Goal: Task Accomplishment & Management: Use online tool/utility

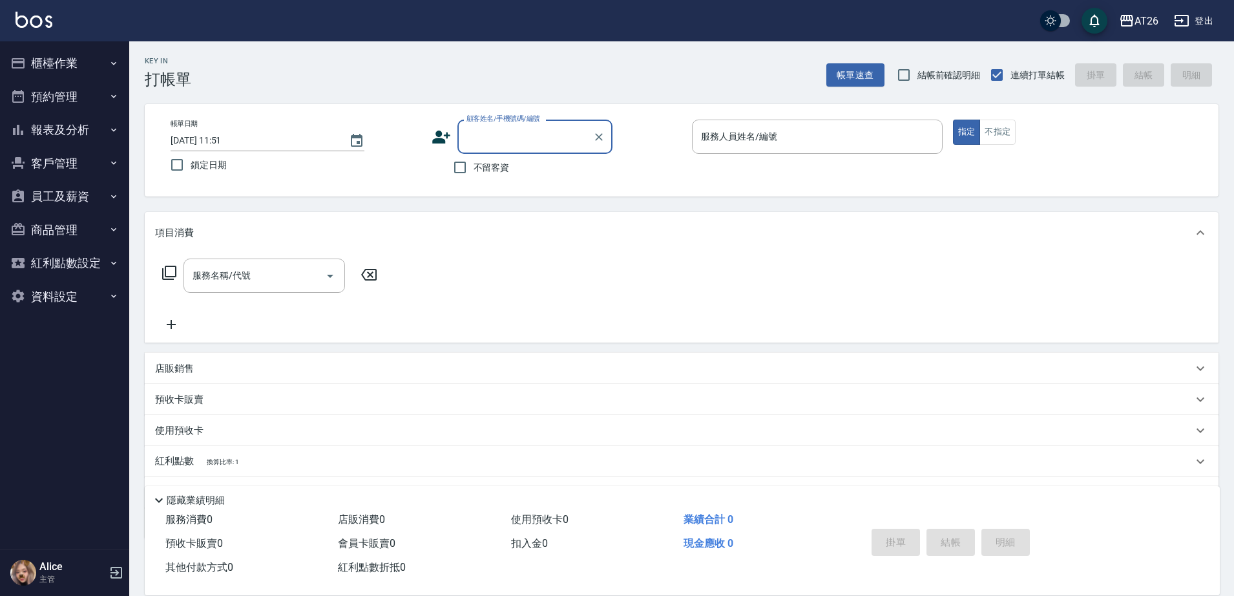
drag, startPoint x: 93, startPoint y: 131, endPoint x: 83, endPoint y: 131, distance: 9.7
click at [89, 131] on button "報表及分析" at bounding box center [64, 130] width 119 height 34
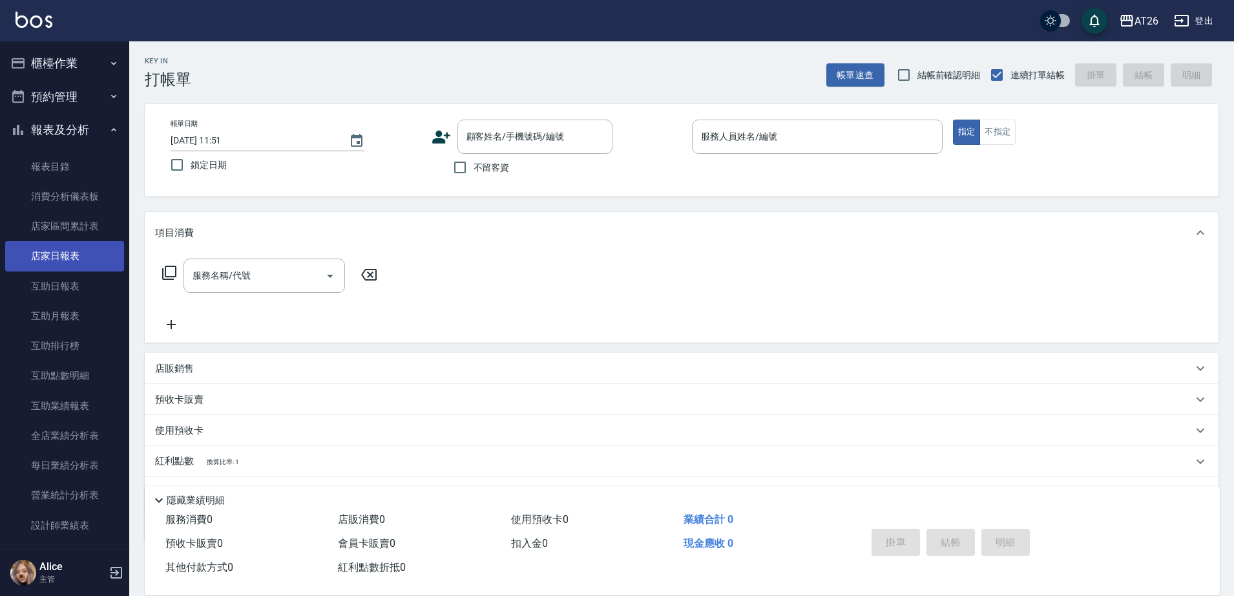
click at [74, 258] on link "店家日報表" at bounding box center [64, 256] width 119 height 30
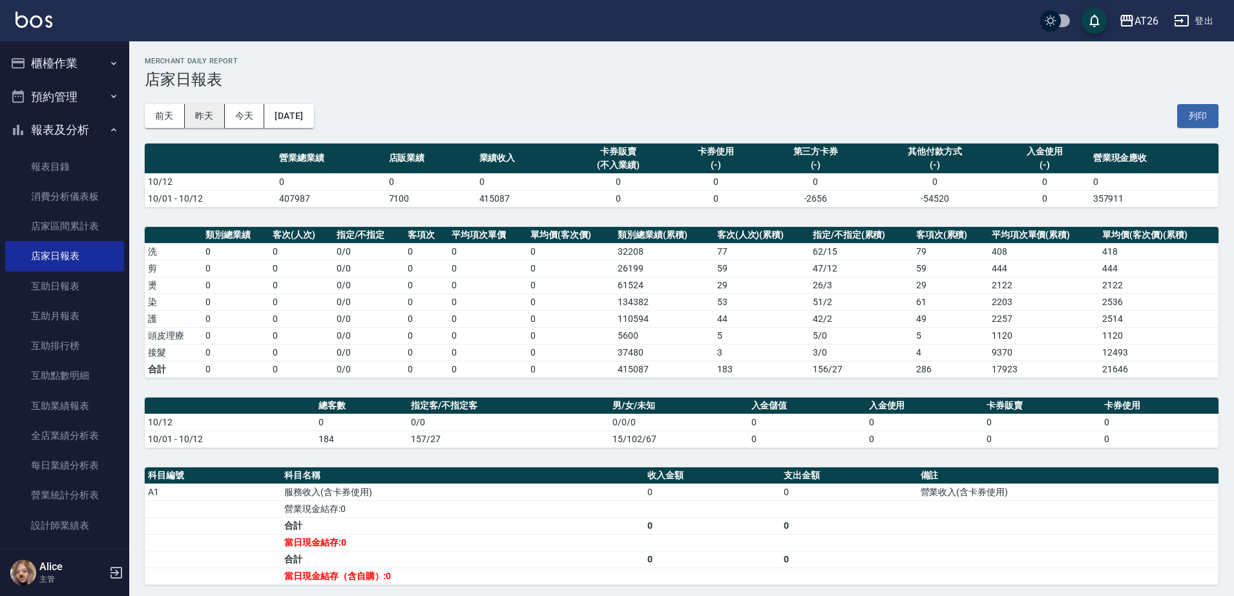
click at [200, 120] on button "昨天" at bounding box center [205, 116] width 40 height 24
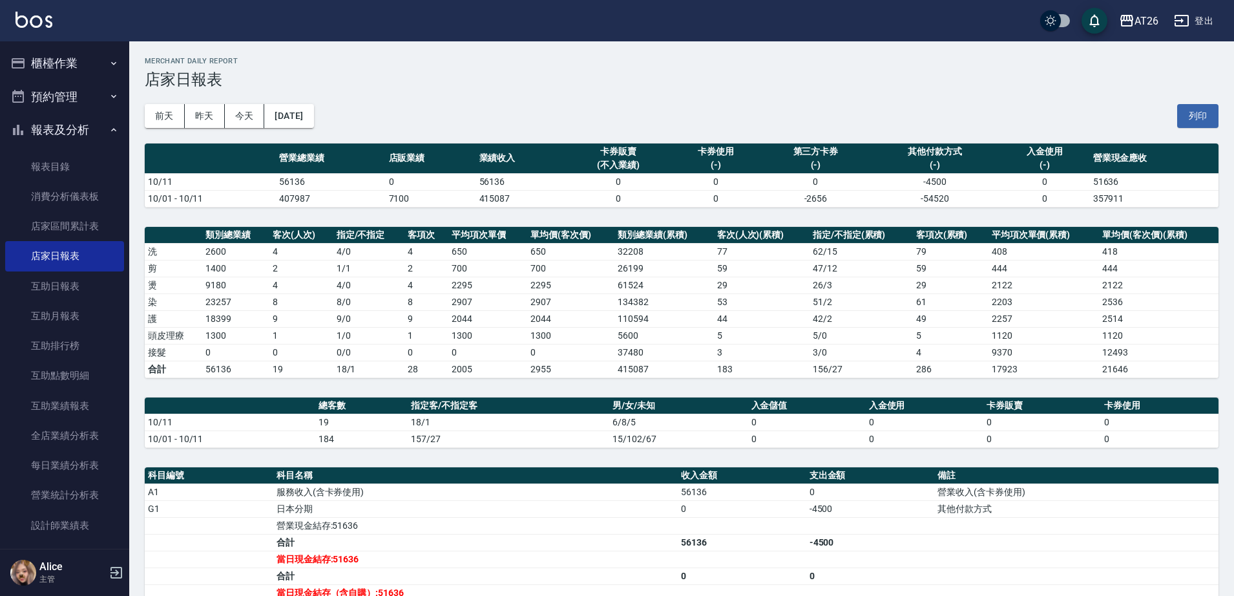
click at [70, 64] on button "櫃檯作業" at bounding box center [64, 64] width 119 height 34
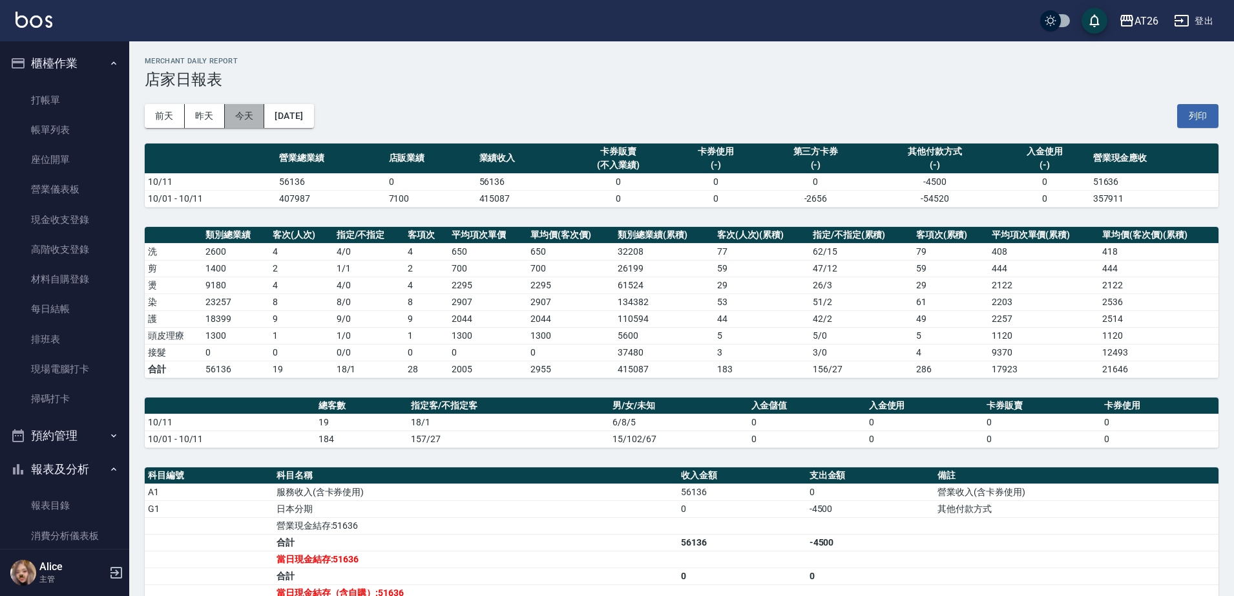
click at [246, 112] on button "今天" at bounding box center [245, 116] width 40 height 24
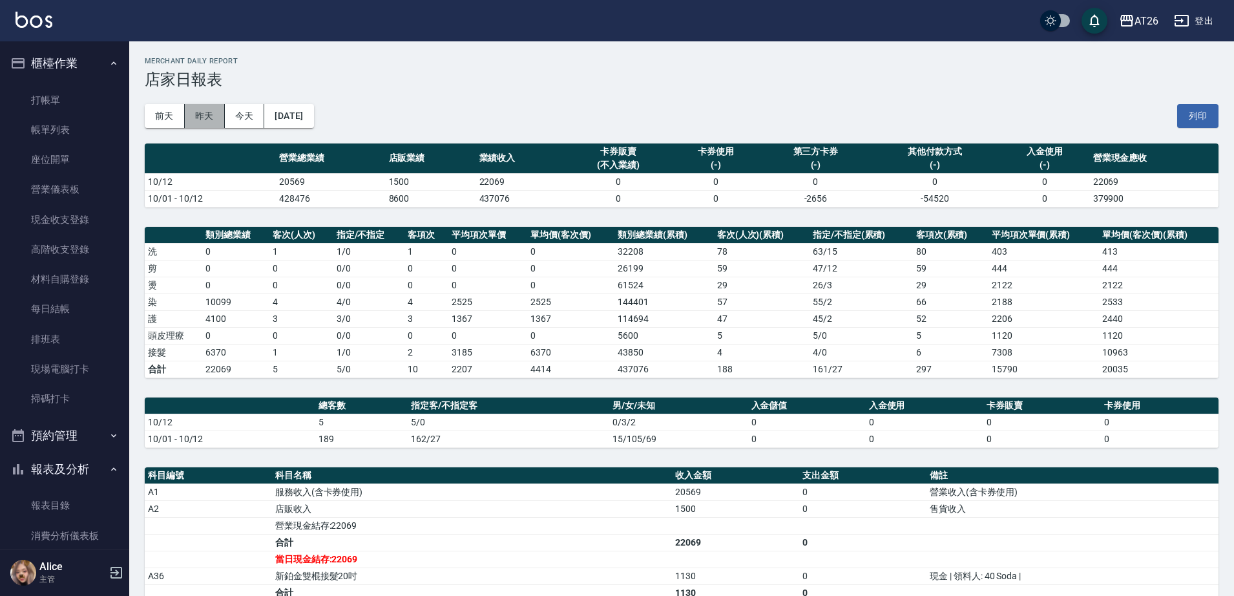
click at [203, 123] on button "昨天" at bounding box center [205, 116] width 40 height 24
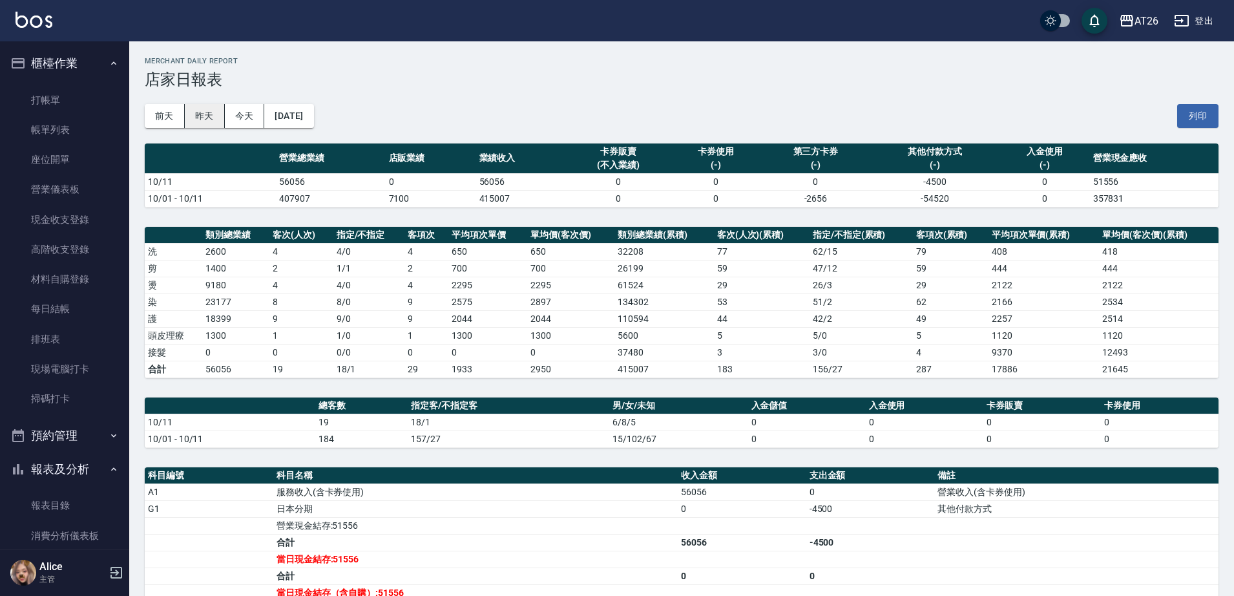
click at [215, 119] on button "昨天" at bounding box center [205, 116] width 40 height 24
click at [279, 109] on button "2025/10/11" at bounding box center [288, 116] width 49 height 24
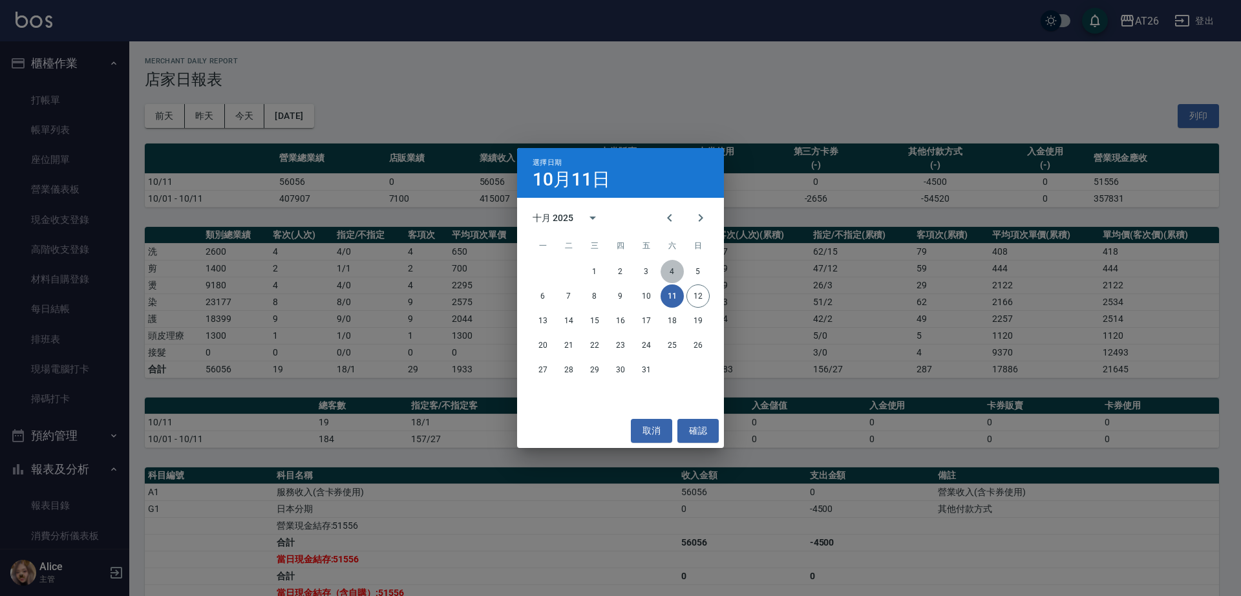
click at [678, 270] on button "4" at bounding box center [672, 271] width 23 height 23
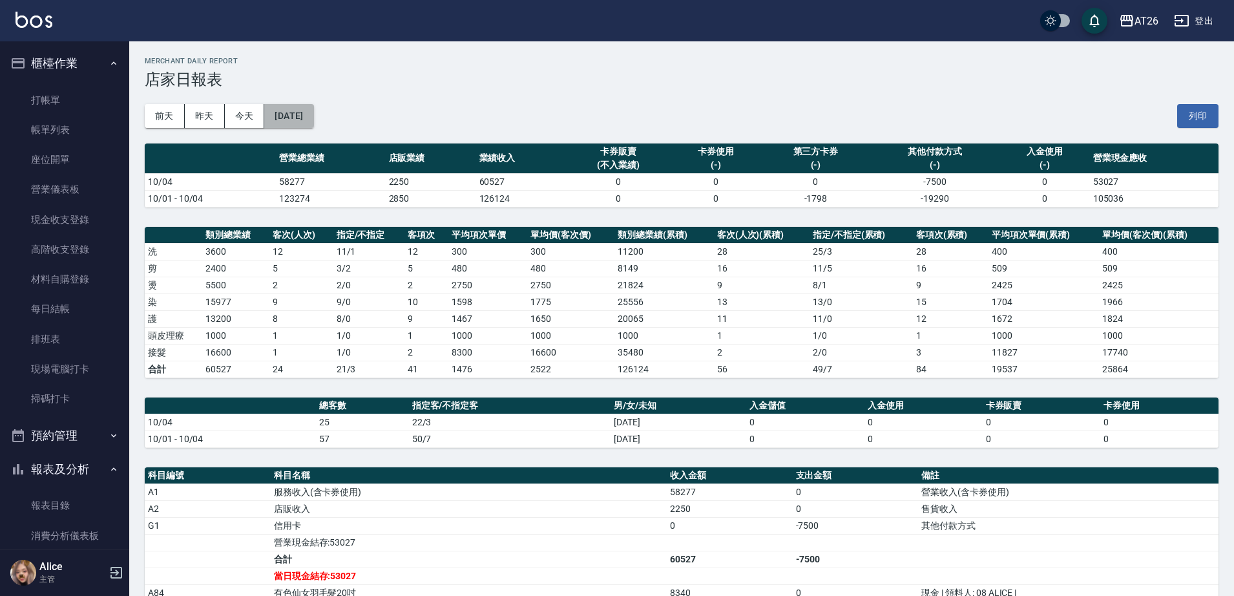
click at [313, 120] on button "2025/10/04" at bounding box center [288, 116] width 49 height 24
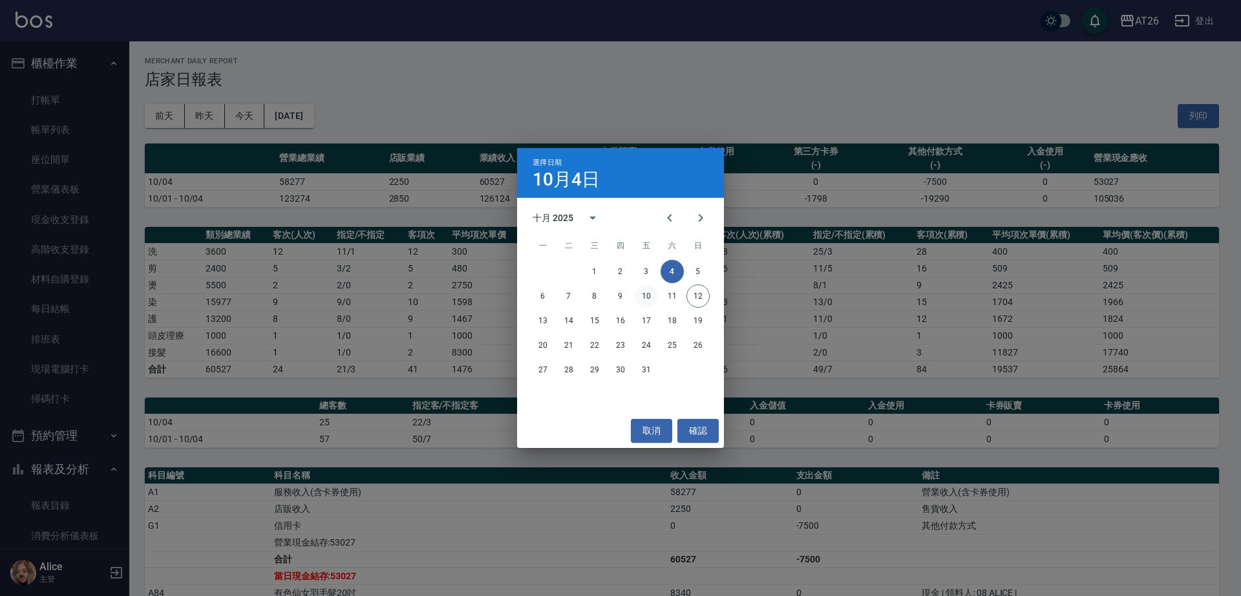
click at [637, 290] on button "10" at bounding box center [646, 295] width 23 height 23
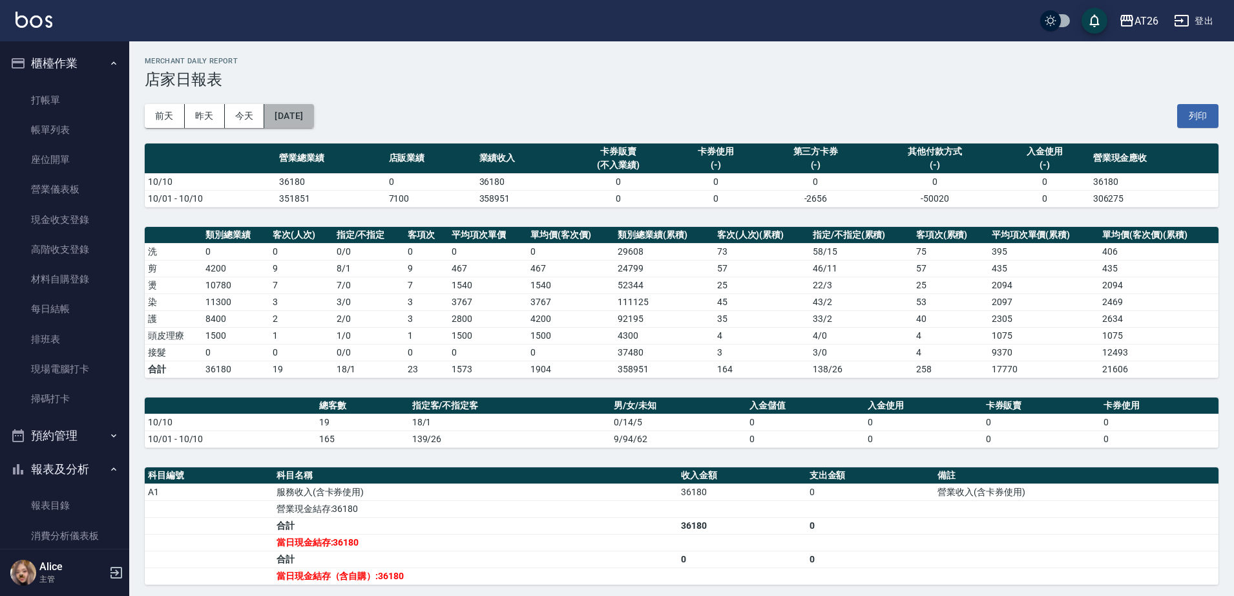
click at [313, 126] on button "2025/10/10" at bounding box center [288, 116] width 49 height 24
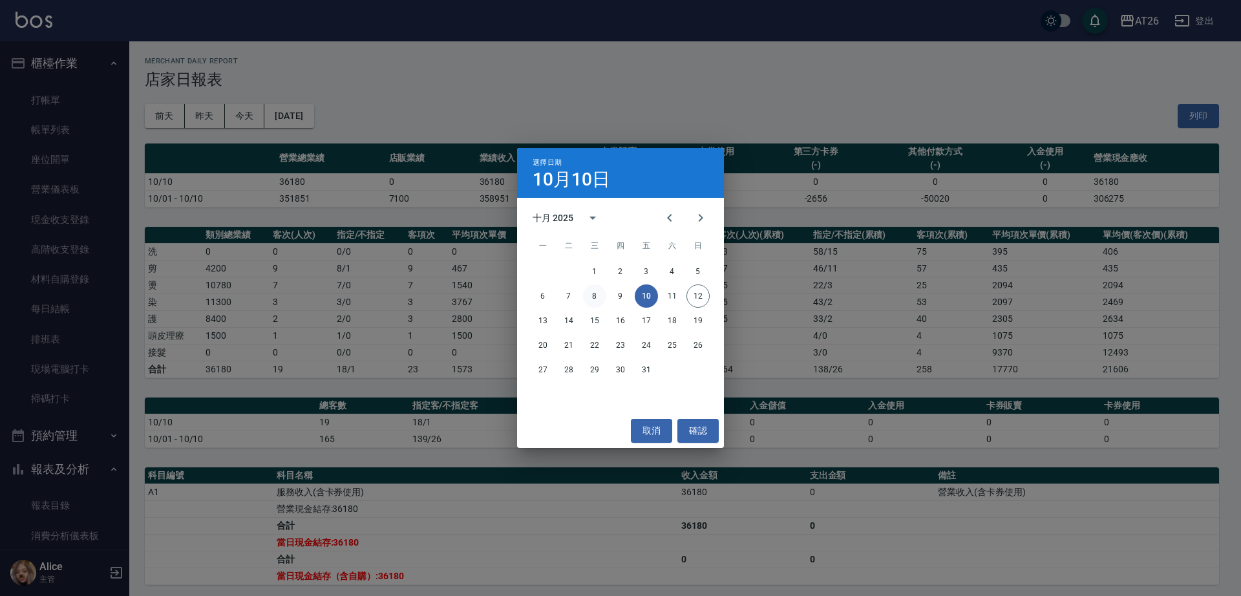
click at [598, 297] on button "8" at bounding box center [594, 295] width 23 height 23
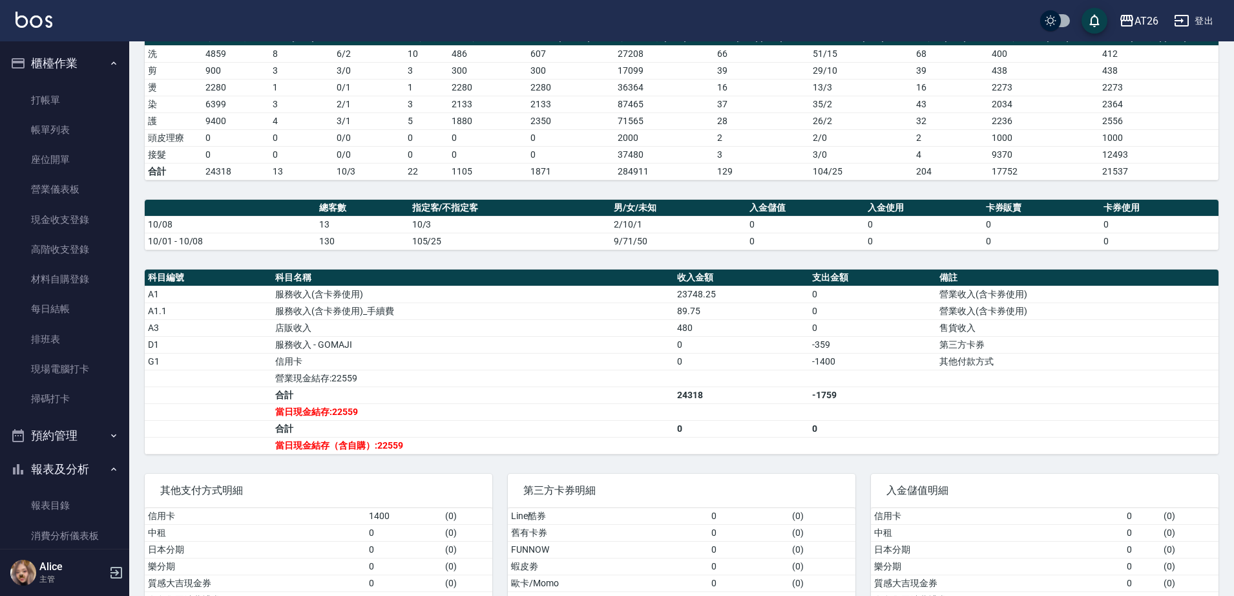
scroll to position [242, 0]
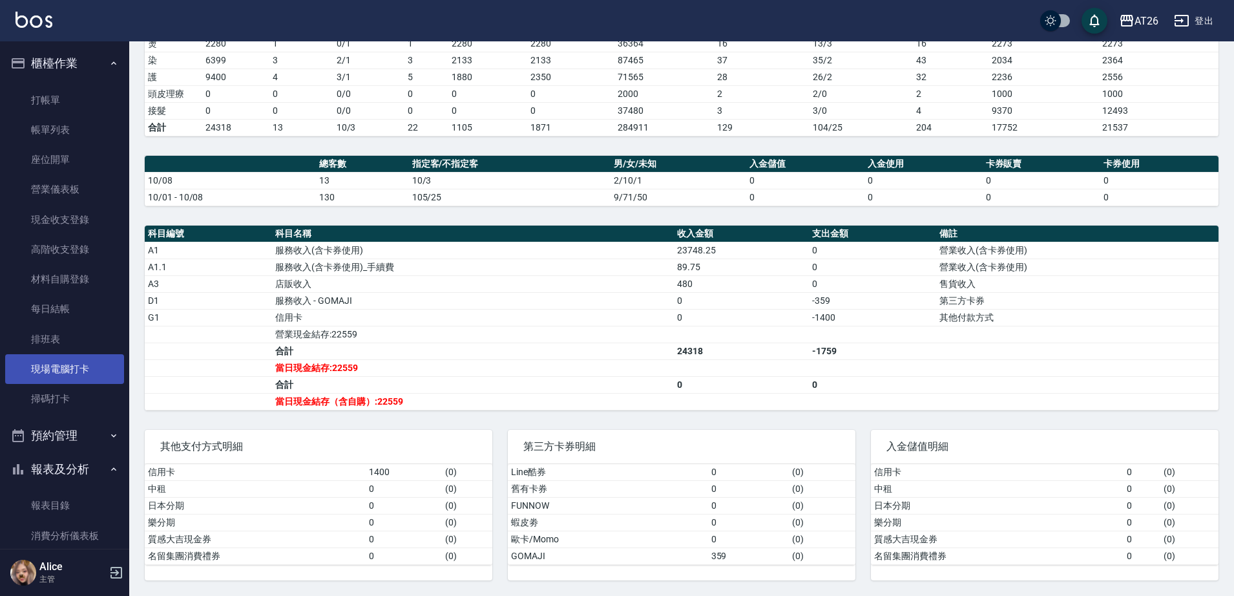
click at [72, 359] on link "現場電腦打卡" at bounding box center [64, 369] width 119 height 30
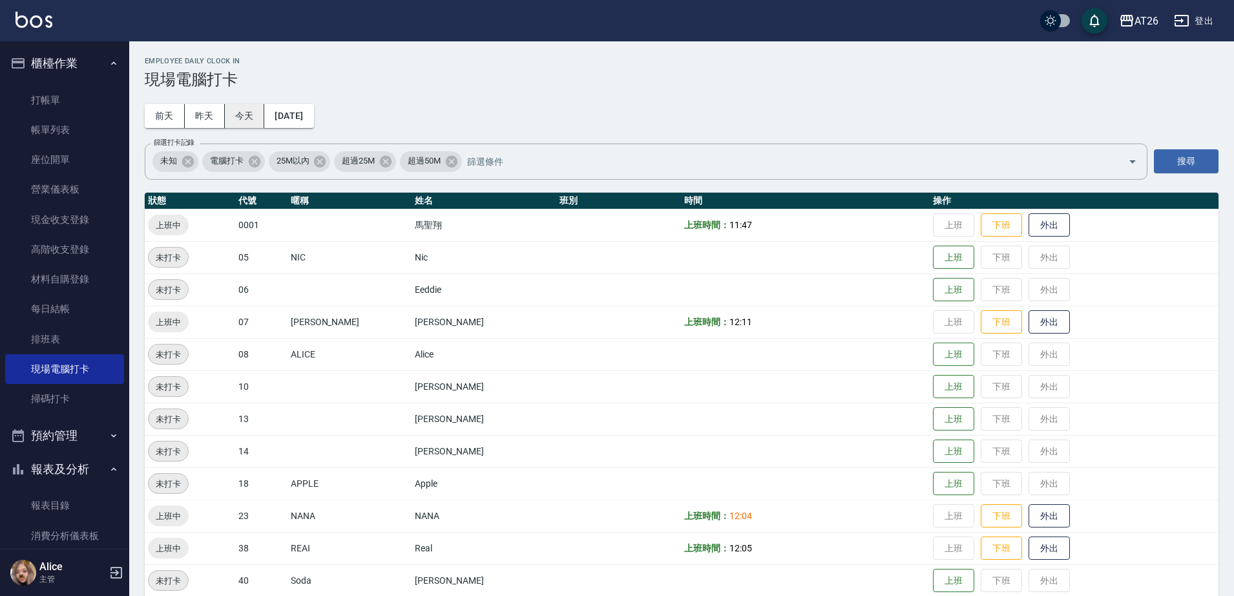
click at [231, 120] on button "今天" at bounding box center [245, 116] width 40 height 24
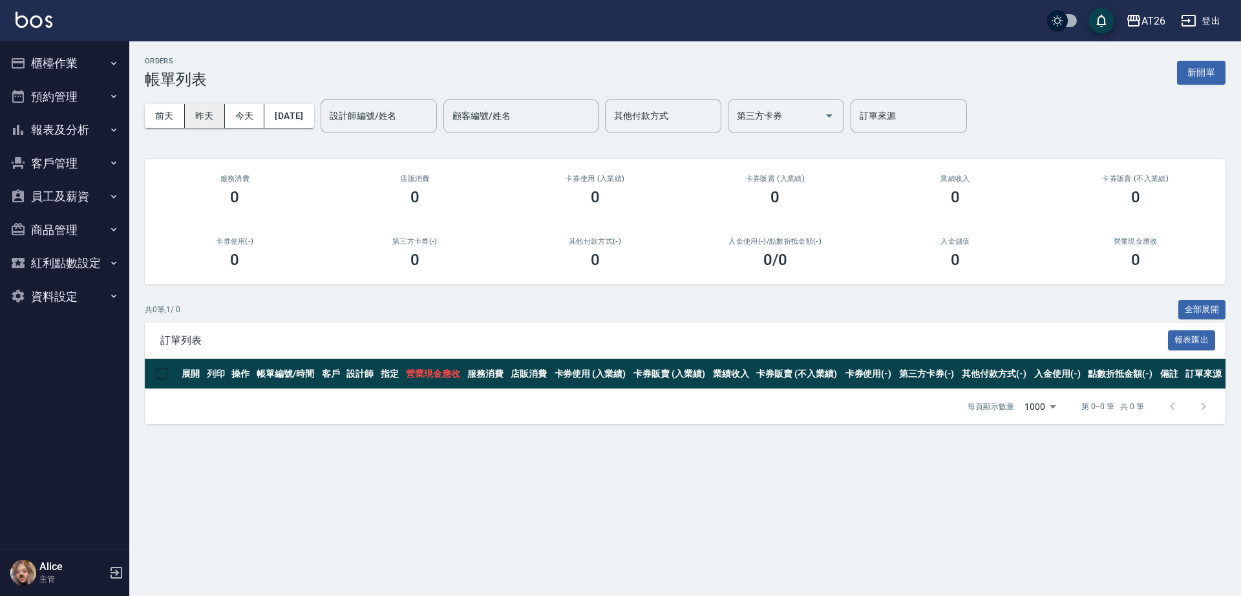
click at [211, 113] on button "昨天" at bounding box center [205, 116] width 40 height 24
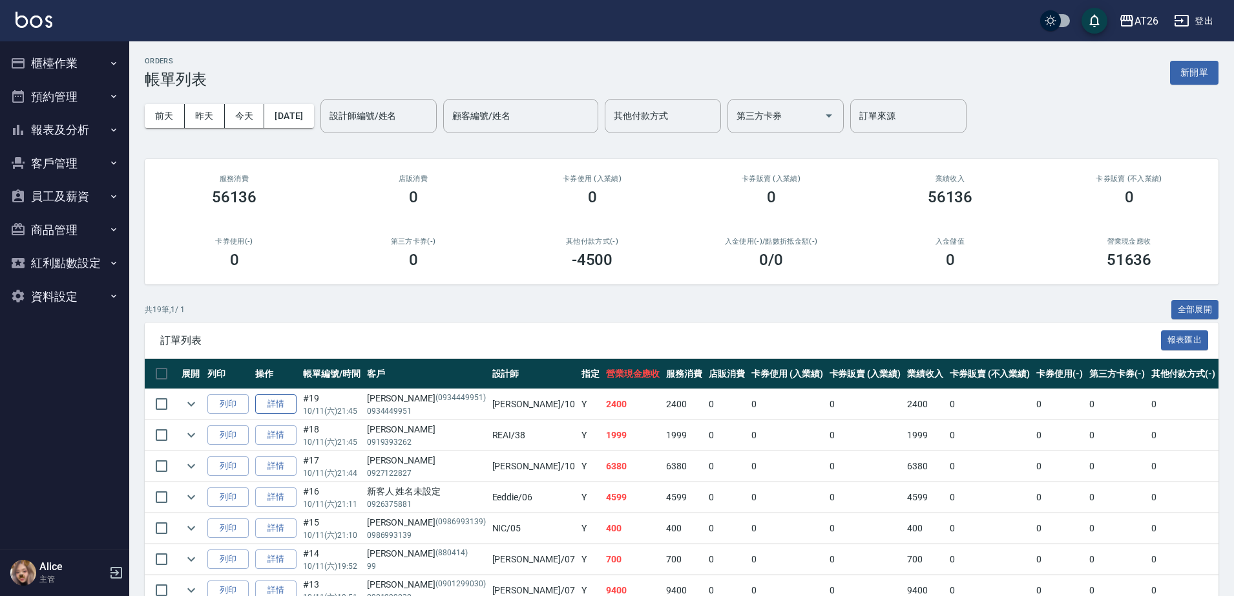
scroll to position [81, 0]
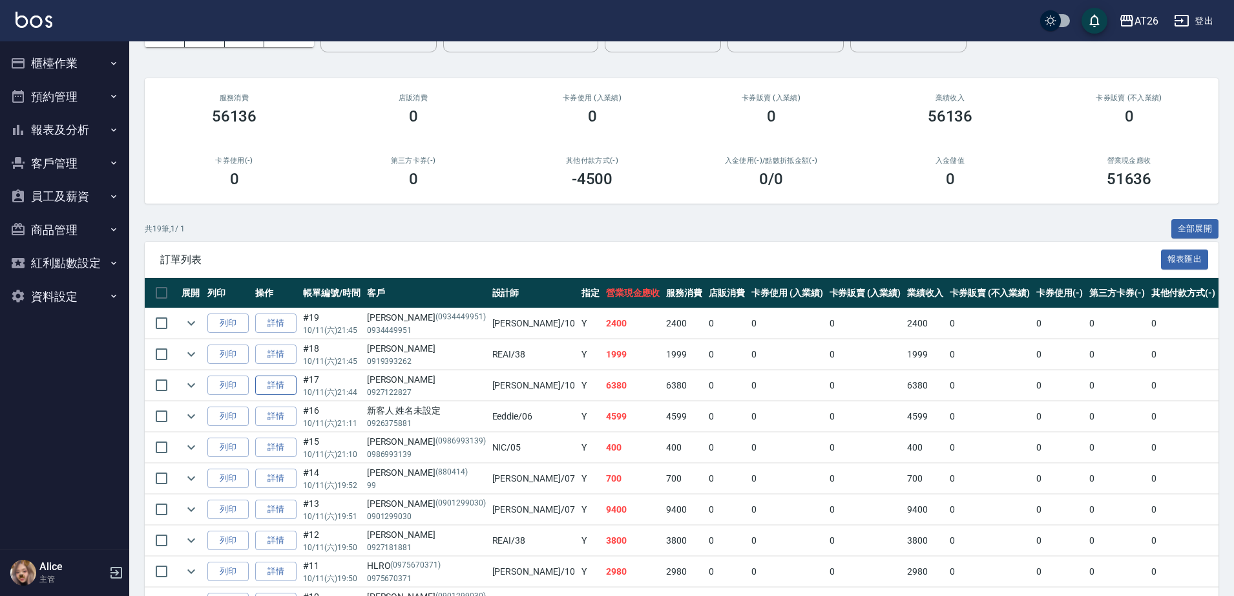
click at [273, 383] on link "詳情" at bounding box center [275, 386] width 41 height 20
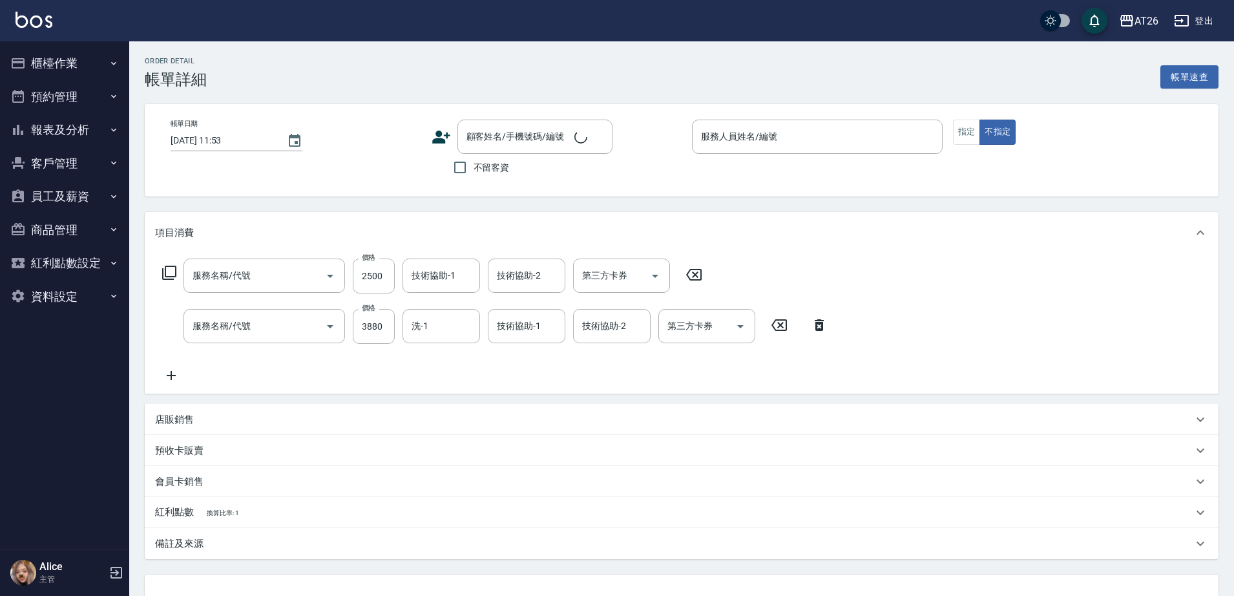
type input "自購三段(609)"
type input "染髮(501)"
type input "2025/10/11 21:44"
type input "Josh-10"
type input "630"
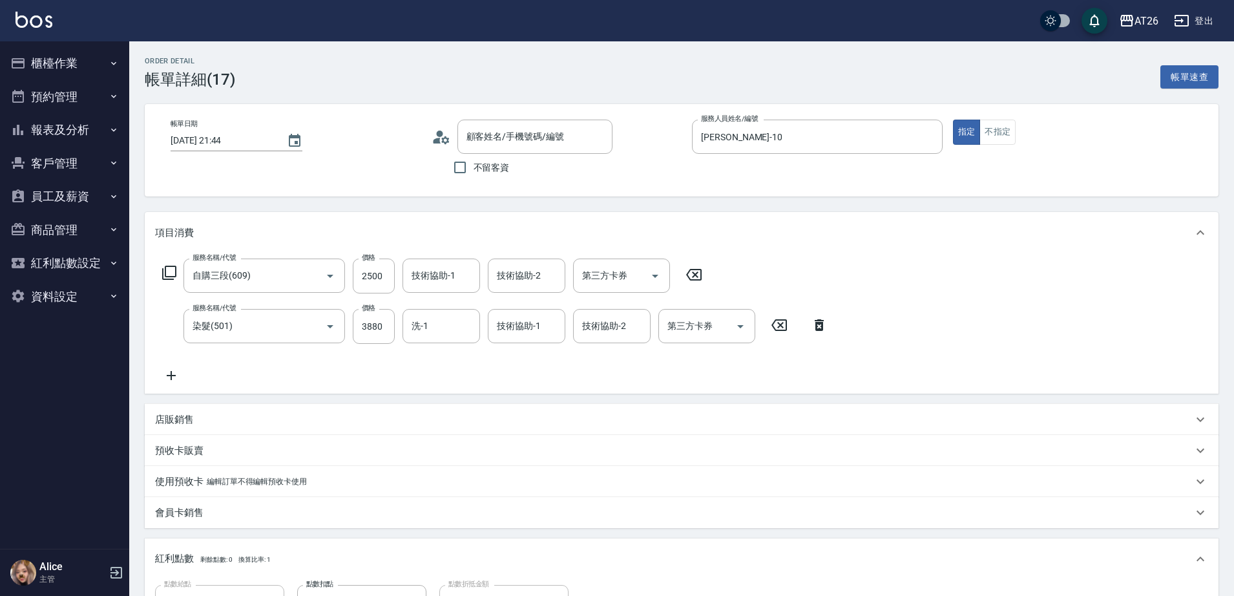
type input "劉明燕/0927122827/null"
click at [388, 328] on input "3880" at bounding box center [374, 326] width 42 height 35
click at [386, 328] on input "3880" at bounding box center [374, 326] width 42 height 35
type input "38"
type input "250"
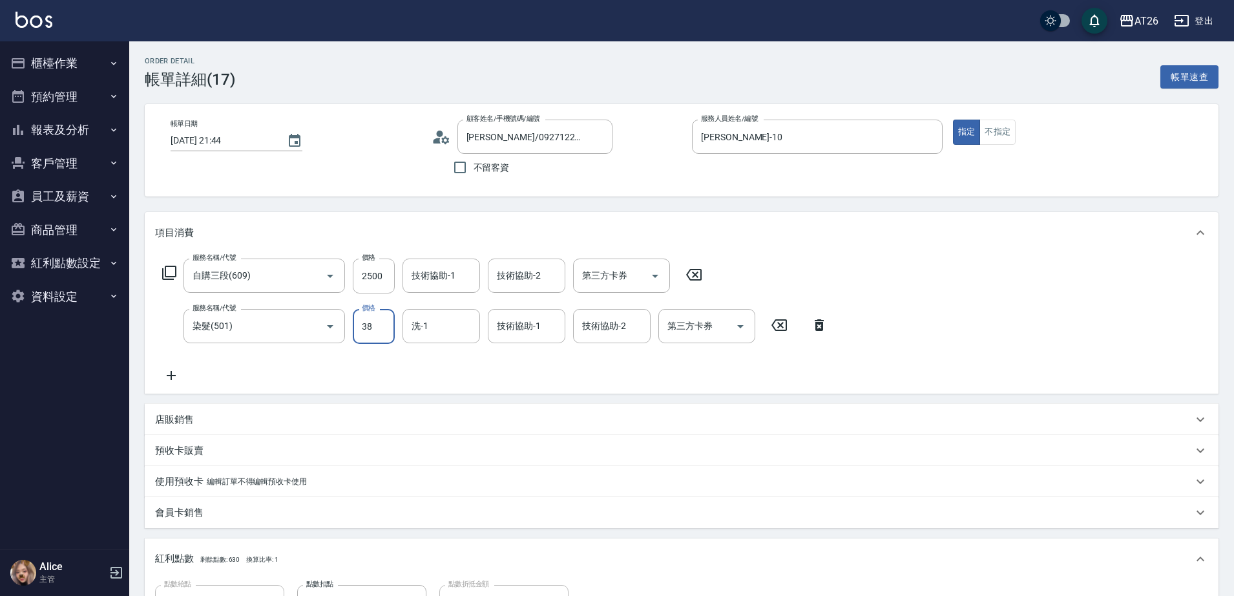
type input "380"
type input "280"
type input "3800"
type input "630"
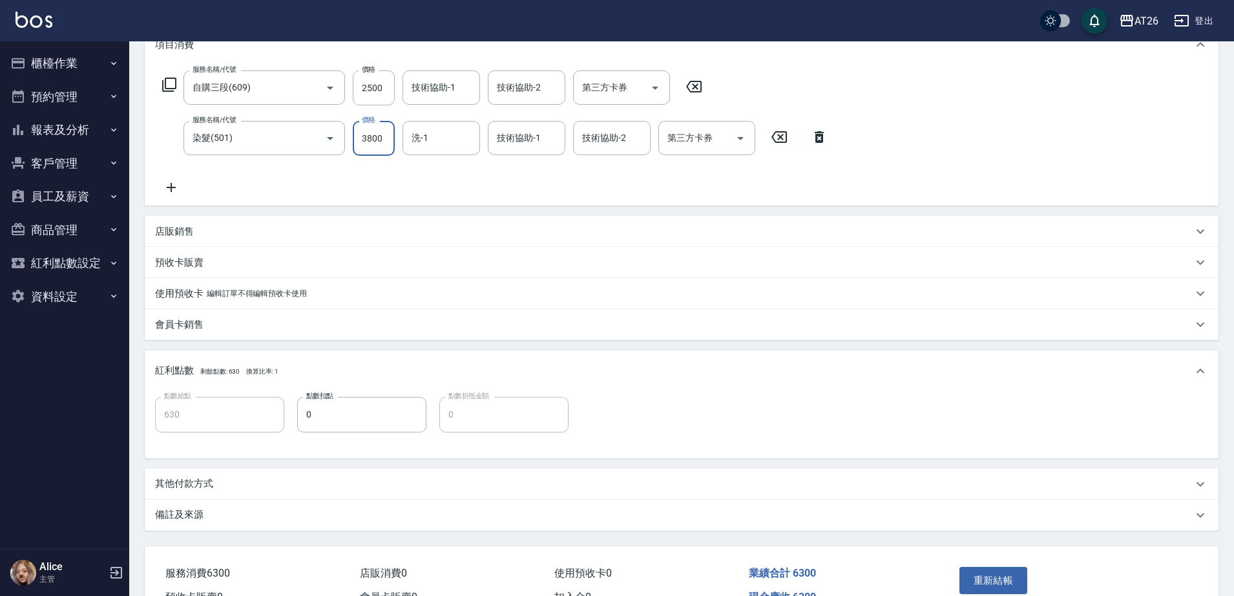
scroll to position [101, 0]
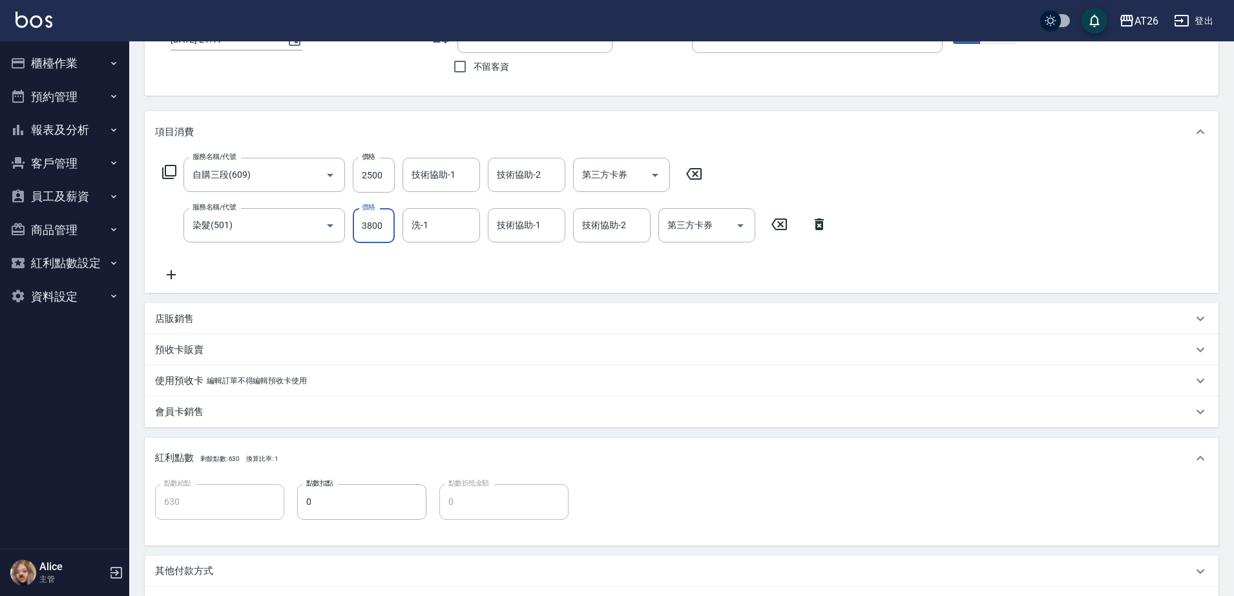
type input "3800"
click at [533, 299] on div "項目消費 服務名稱/代號 自購三段(609) 服務名稱/代號 價格 2500 價格 技術協助-1 技術協助-1 技術協助-2 技術協助-2 第三方卡券 第三方…" at bounding box center [682, 364] width 1074 height 506
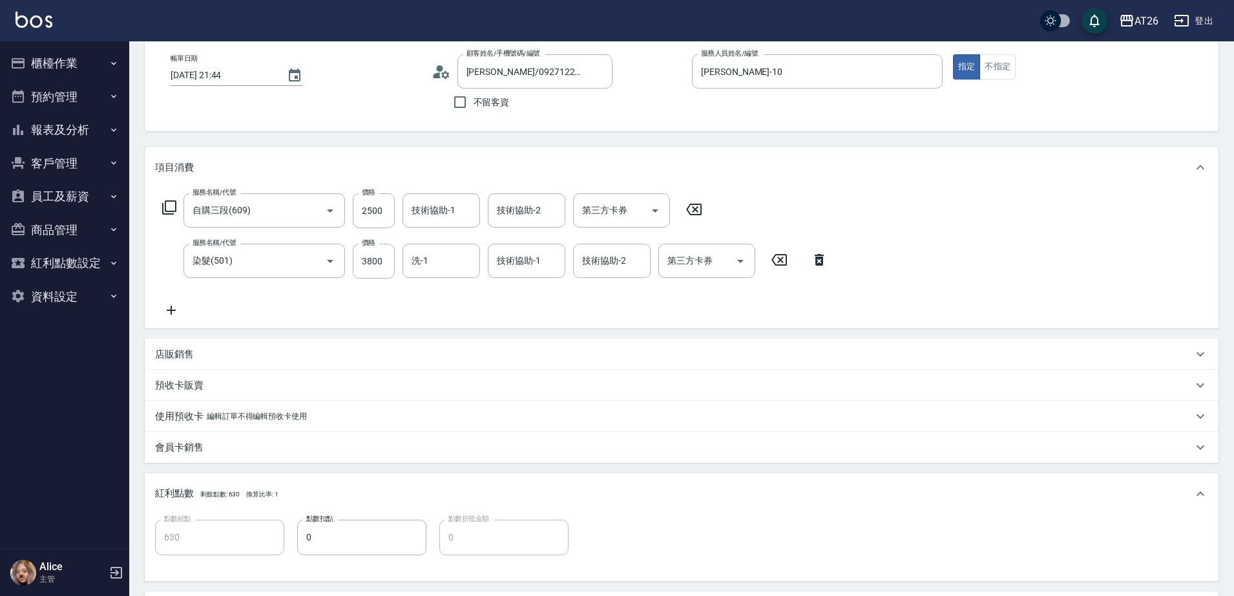
scroll to position [0, 0]
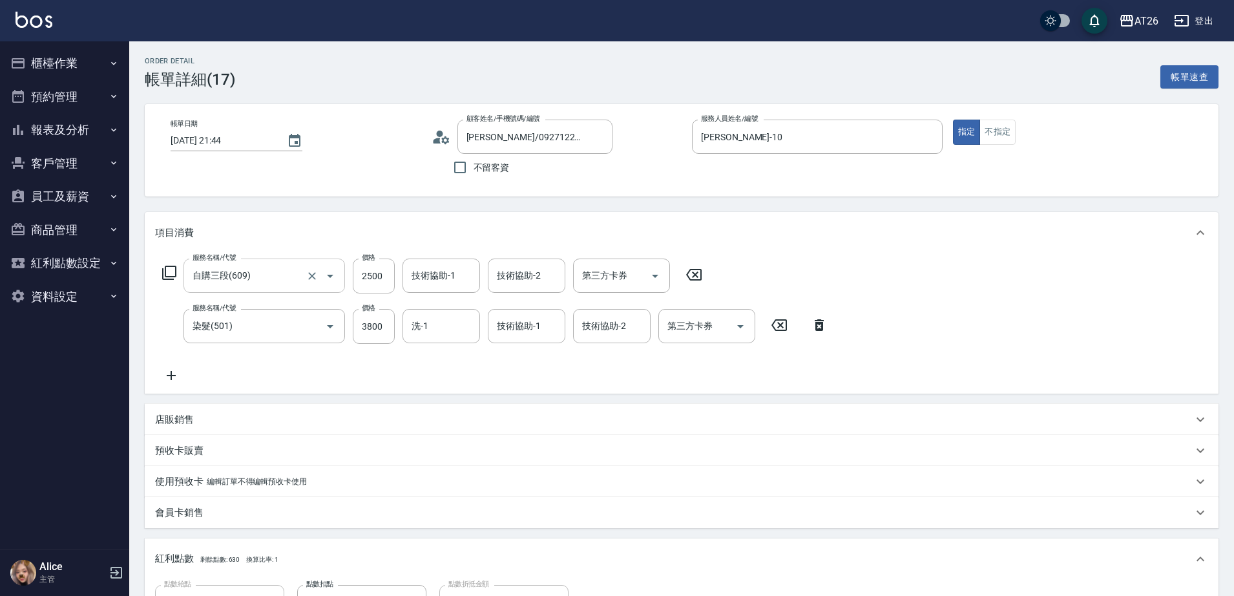
click at [255, 281] on input "自購三段(609)" at bounding box center [246, 275] width 114 height 23
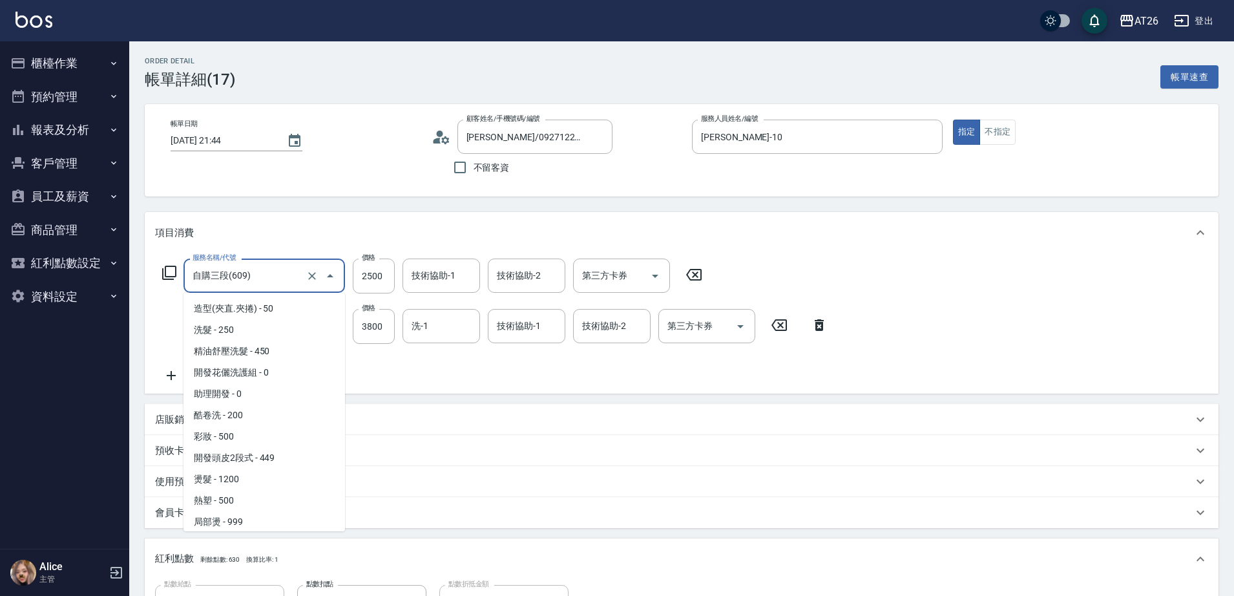
scroll to position [471, 0]
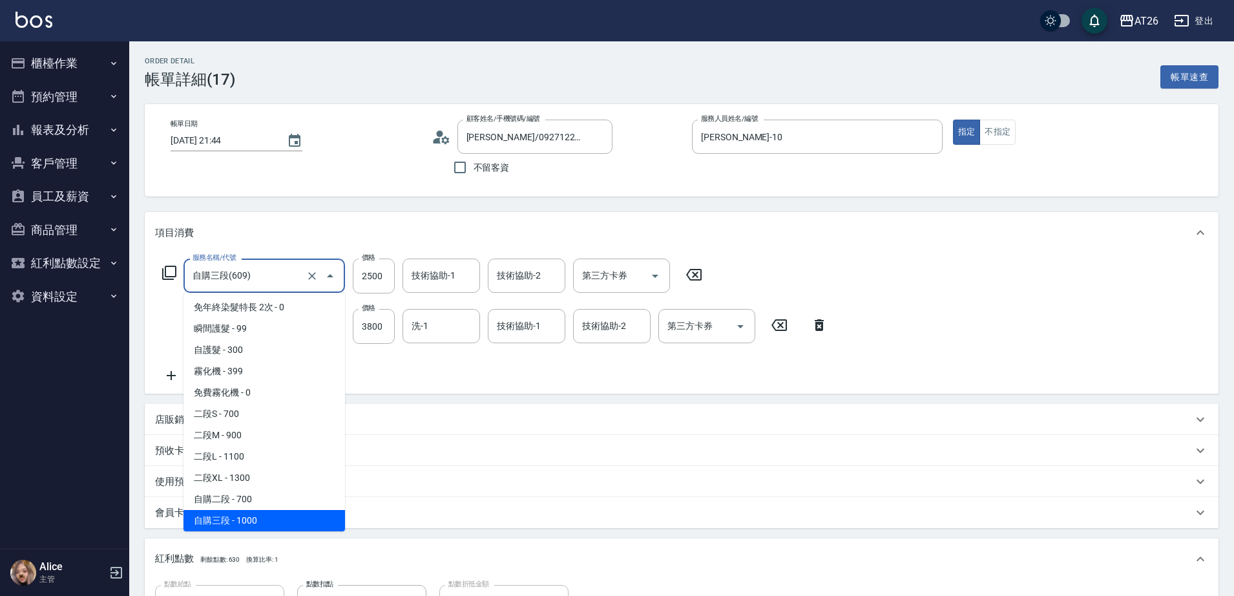
click at [255, 278] on input "自購三段(609)" at bounding box center [246, 275] width 114 height 23
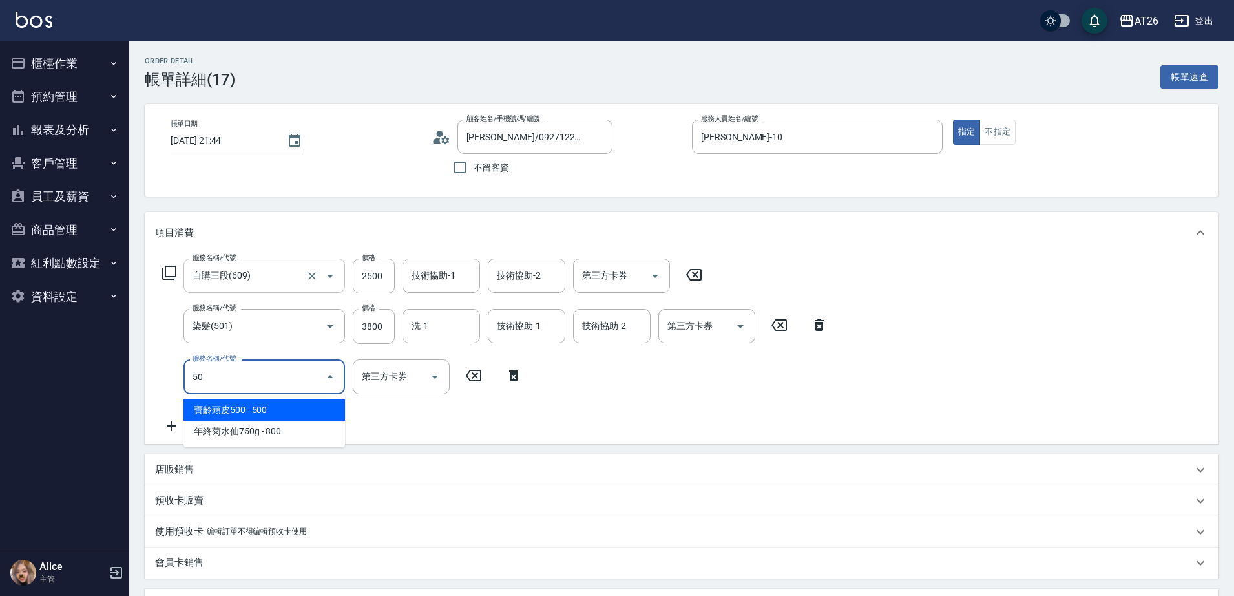
type input "502"
type input "680"
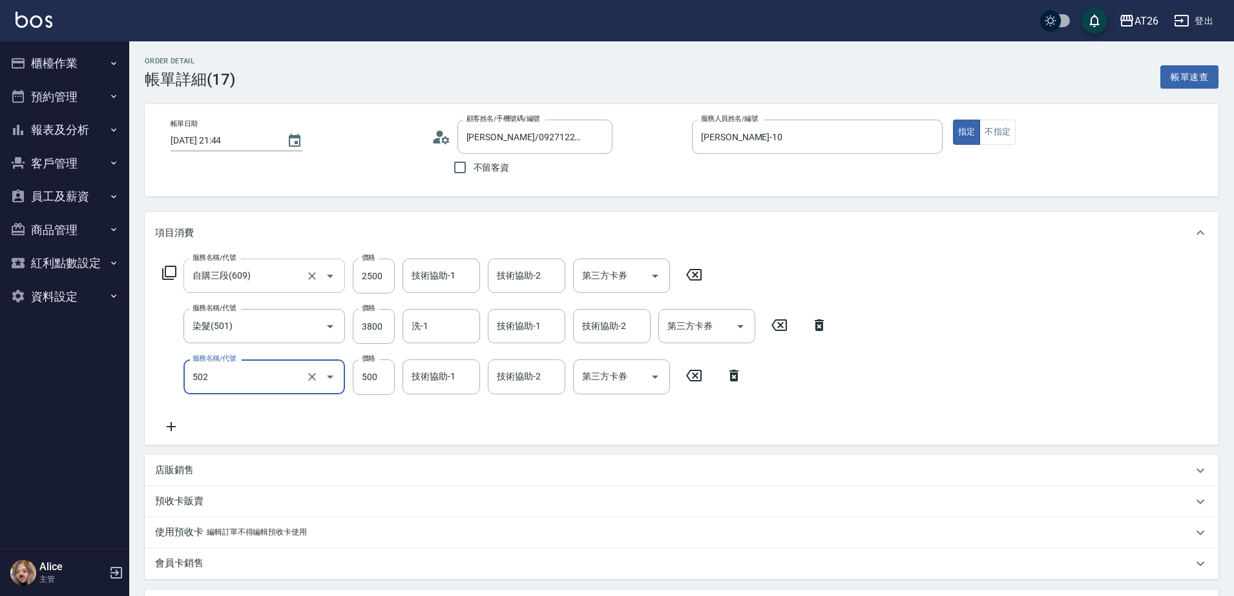
type input "漂髮(502)"
type input "0"
type input "630"
type input "0"
click at [423, 381] on input "技術協助-1" at bounding box center [441, 376] width 66 height 23
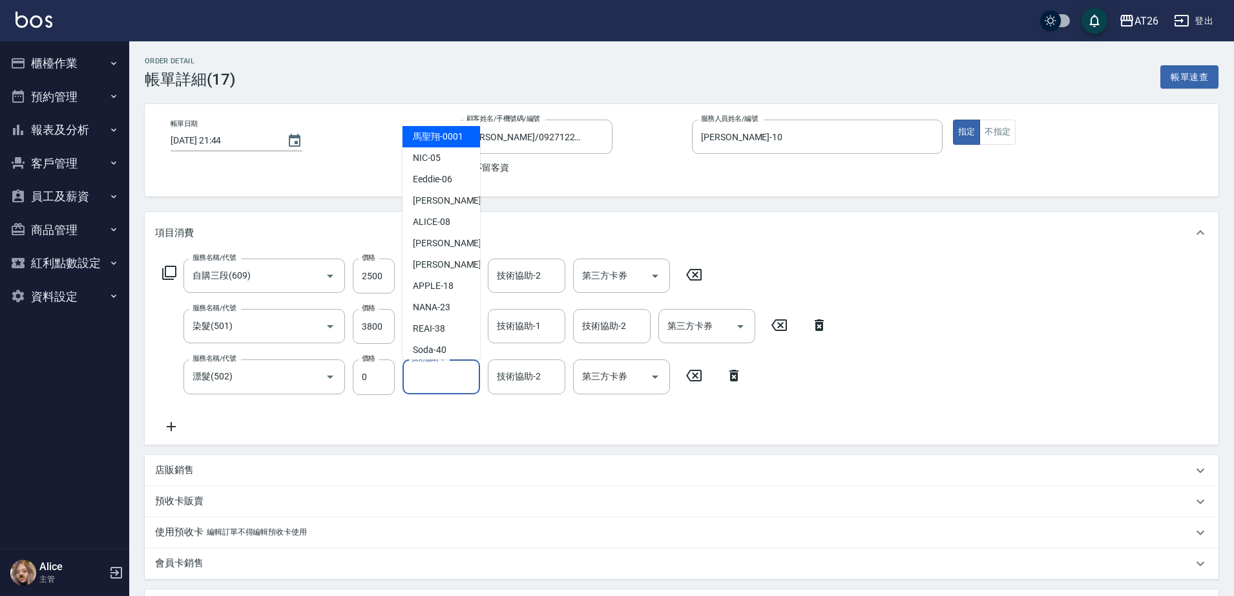
click at [566, 85] on div "Order detail 帳單詳細 (17) 帳單速查" at bounding box center [682, 73] width 1074 height 32
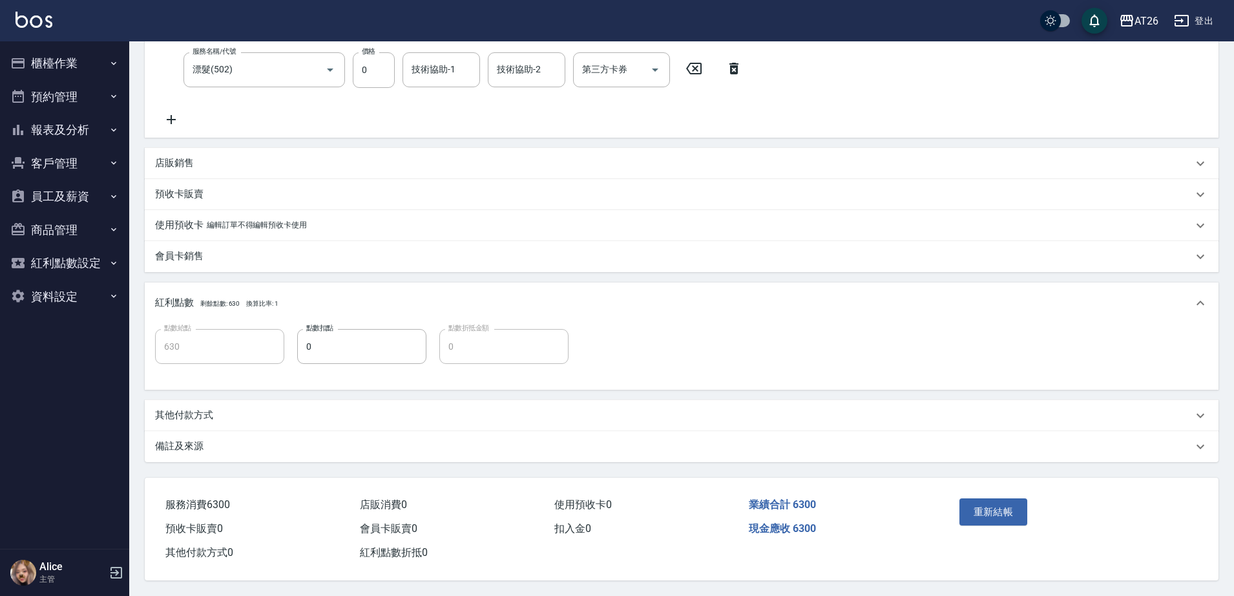
scroll to position [0, 0]
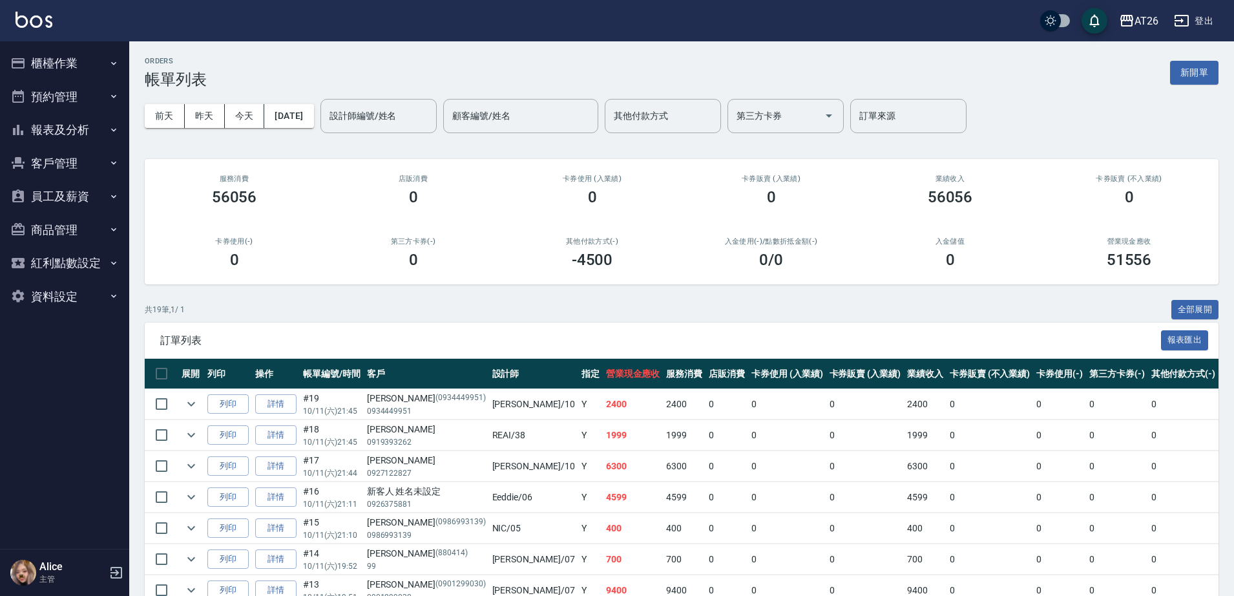
click at [90, 69] on button "櫃檯作業" at bounding box center [64, 64] width 119 height 34
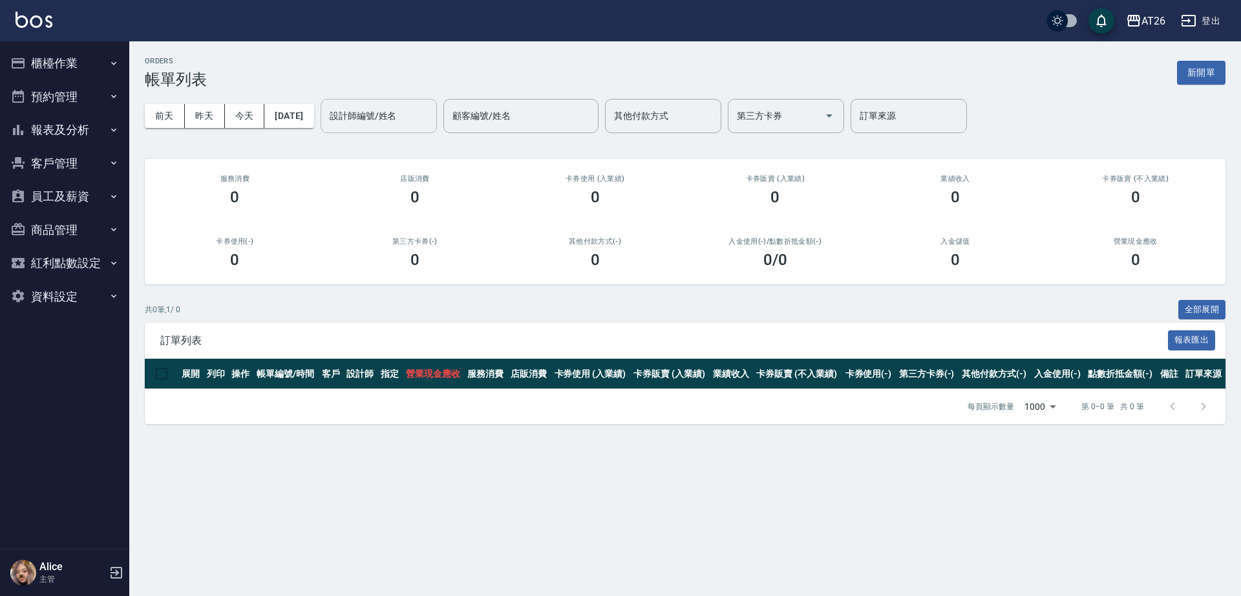
click at [386, 114] on div "設計師編號/姓名 設計師編號/姓名" at bounding box center [379, 116] width 116 height 34
type input "ALICE-08"
click at [284, 118] on button "2025/10/12" at bounding box center [288, 116] width 49 height 24
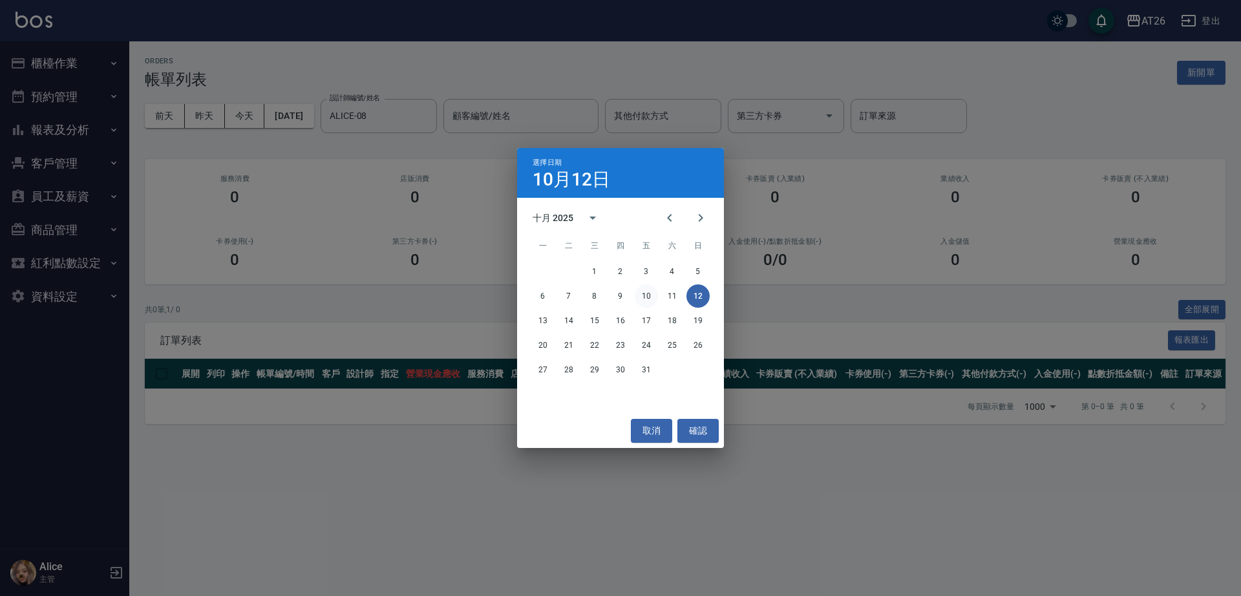
click at [652, 295] on button "10" at bounding box center [646, 295] width 23 height 23
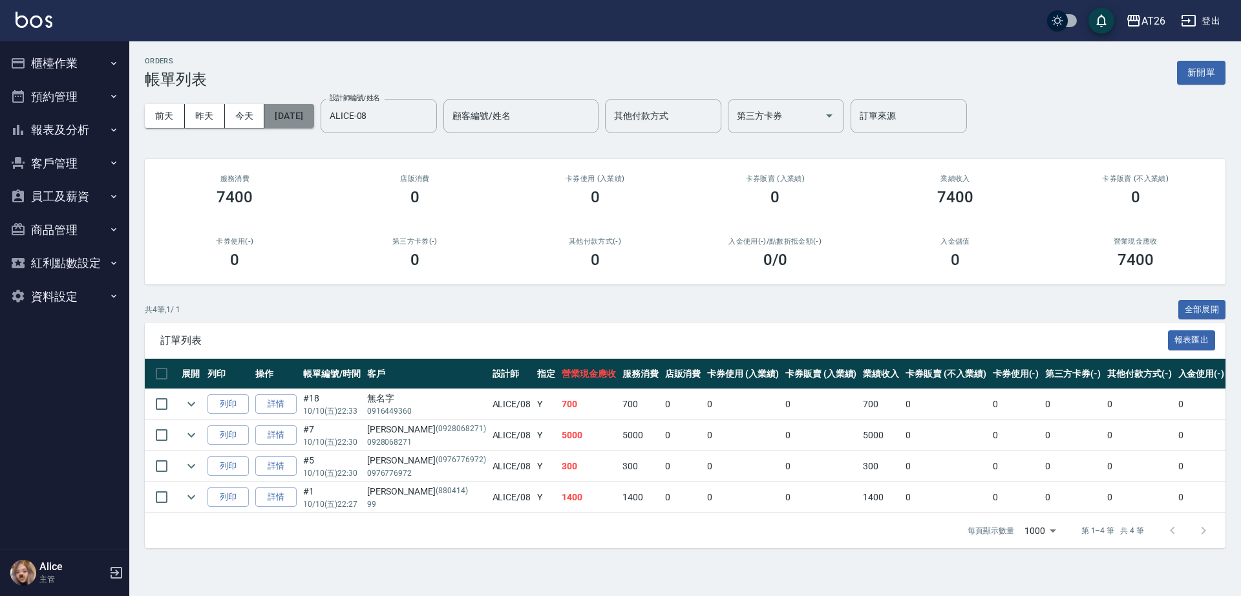
click at [313, 120] on button "2025/10/10" at bounding box center [288, 116] width 49 height 24
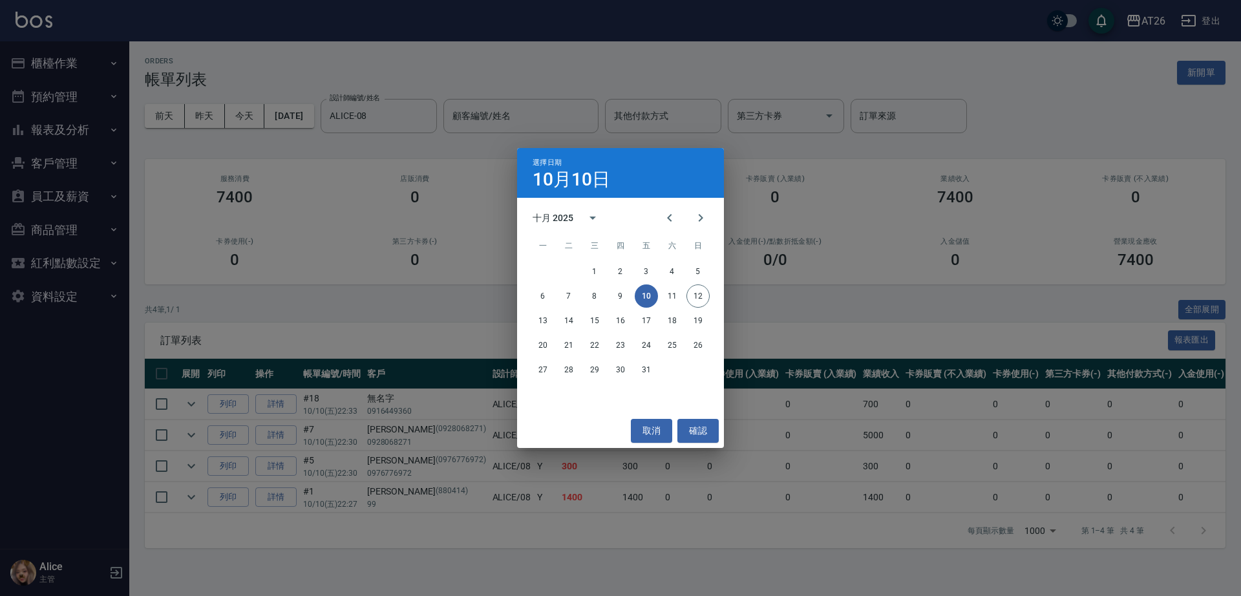
click at [510, 516] on div "選擇日期 10月10日 十月 2025 一 二 三 四 五 六 日 1 2 3 4 5 6 7 8 9 10 11 12 13 14 15 16 17 18 …" at bounding box center [620, 298] width 1241 height 596
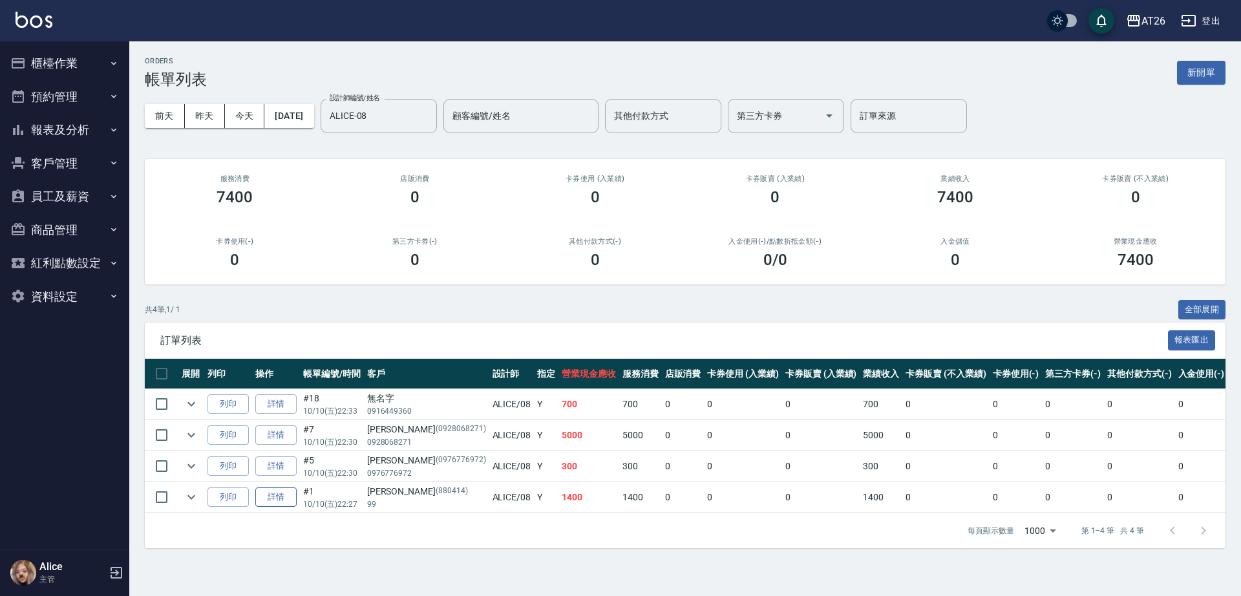
click at [284, 504] on link "詳情" at bounding box center [275, 497] width 41 height 20
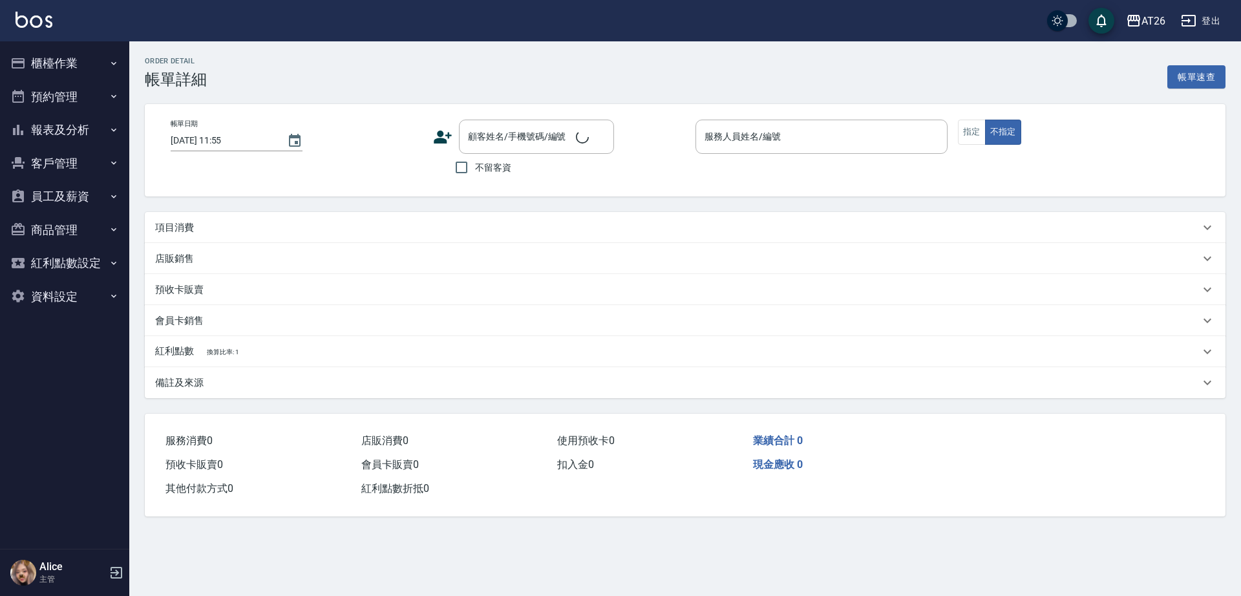
type input "2025/10/10 22:27"
type input "ALICE-08"
type input "140"
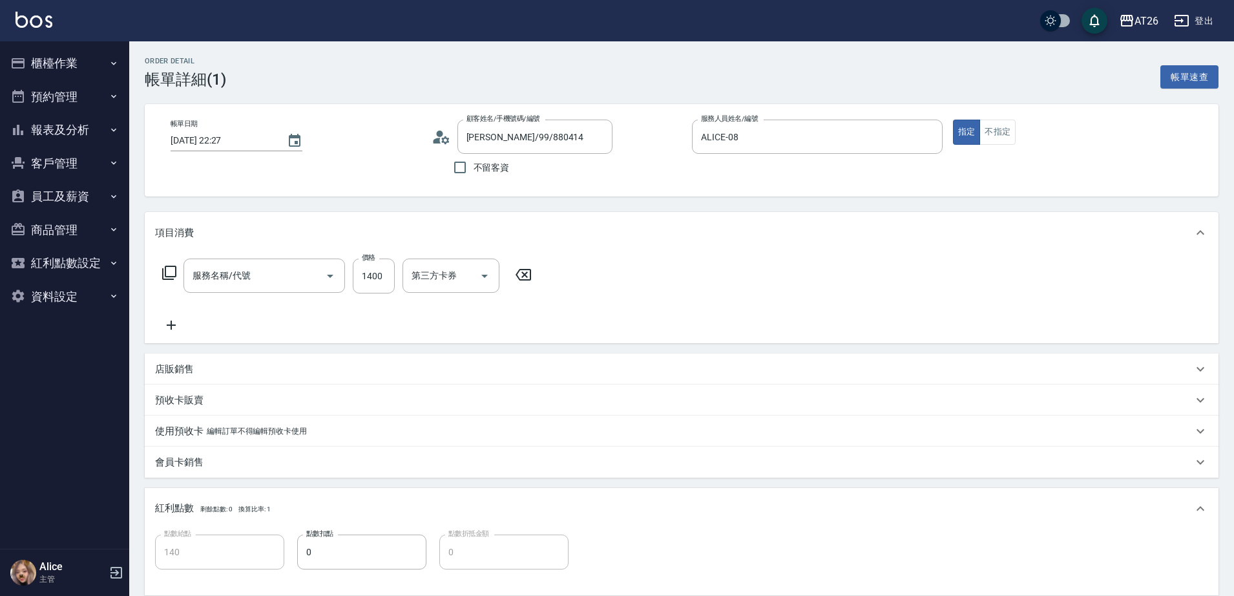
type input "吳昊軒/99/880414"
type input "局部燙(303)"
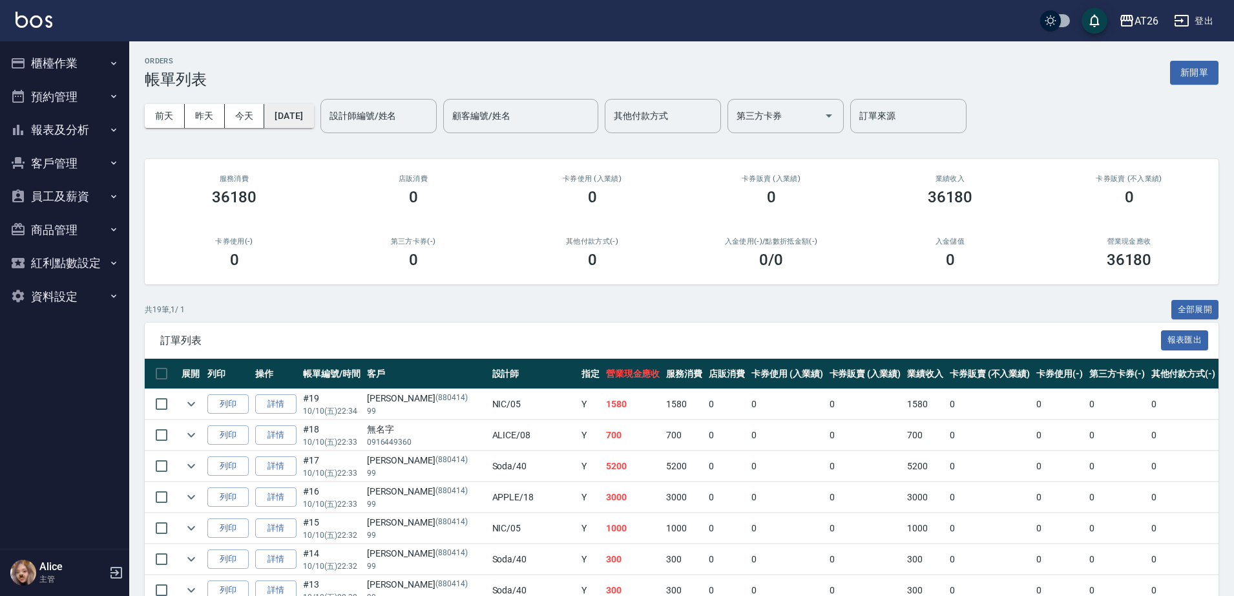
click at [313, 120] on button "2025/10/10" at bounding box center [288, 116] width 49 height 24
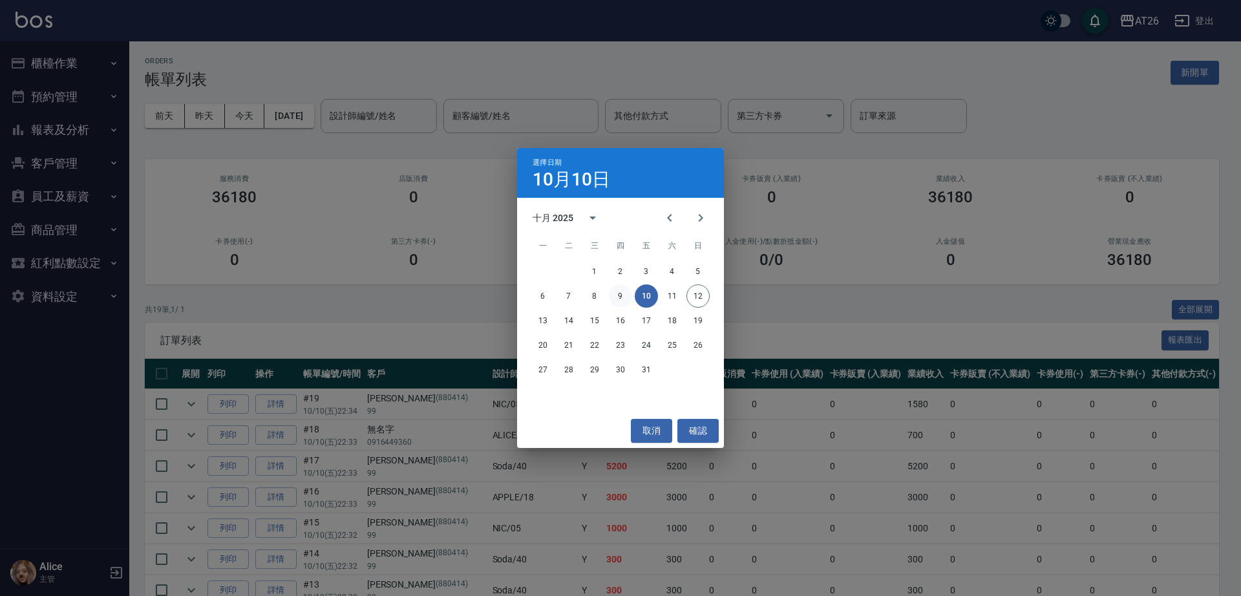
click at [616, 293] on button "9" at bounding box center [620, 295] width 23 height 23
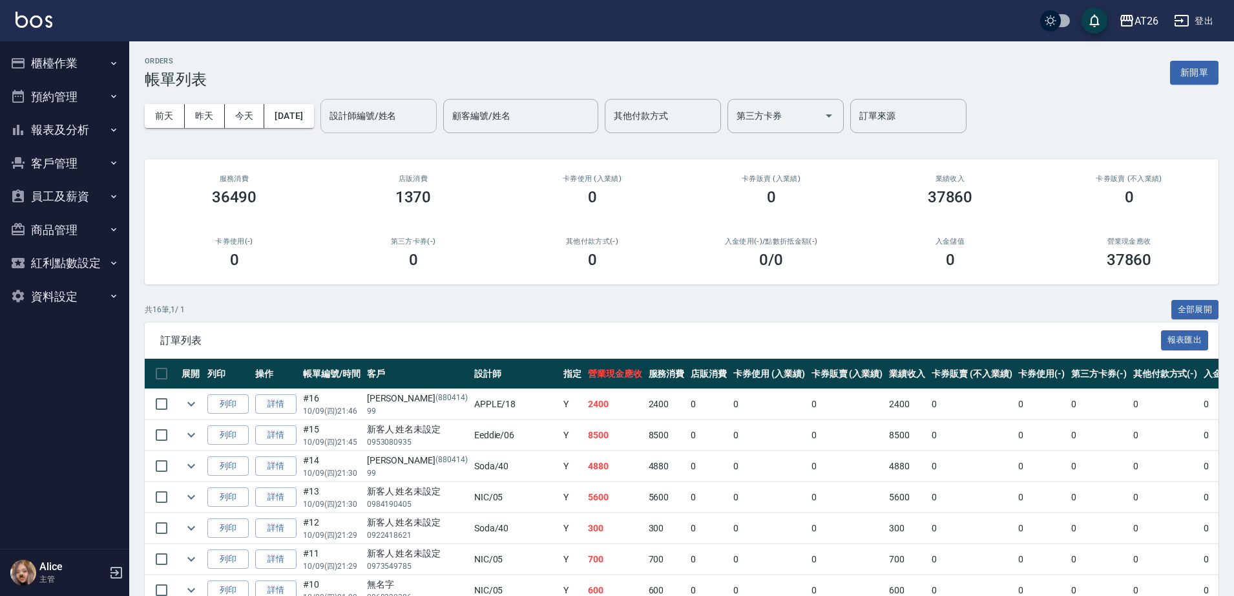
click at [407, 124] on input "設計師編號/姓名" at bounding box center [378, 116] width 105 height 23
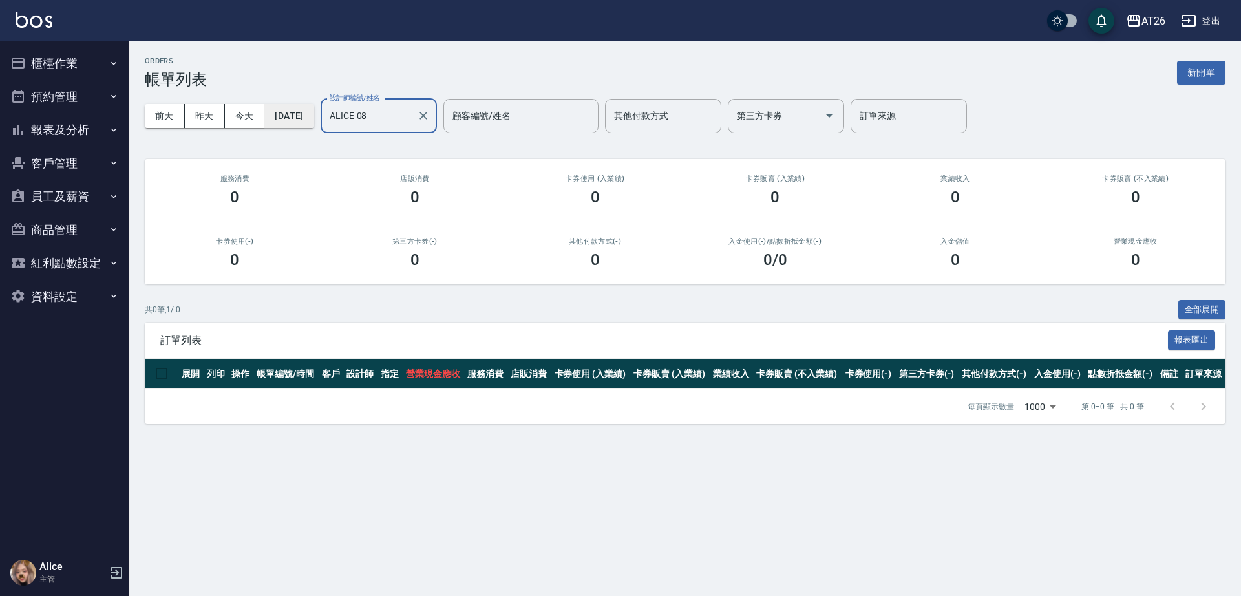
type input "ALICE-08"
click at [307, 114] on button "2025/10/09" at bounding box center [288, 116] width 49 height 24
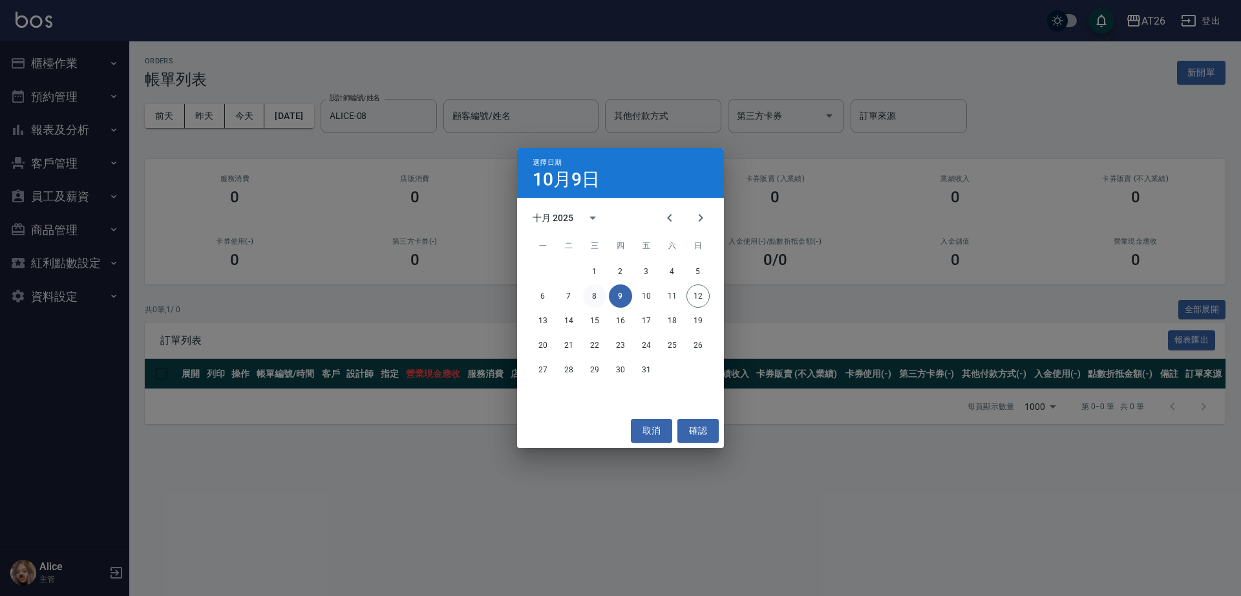
click at [593, 296] on button "8" at bounding box center [594, 295] width 23 height 23
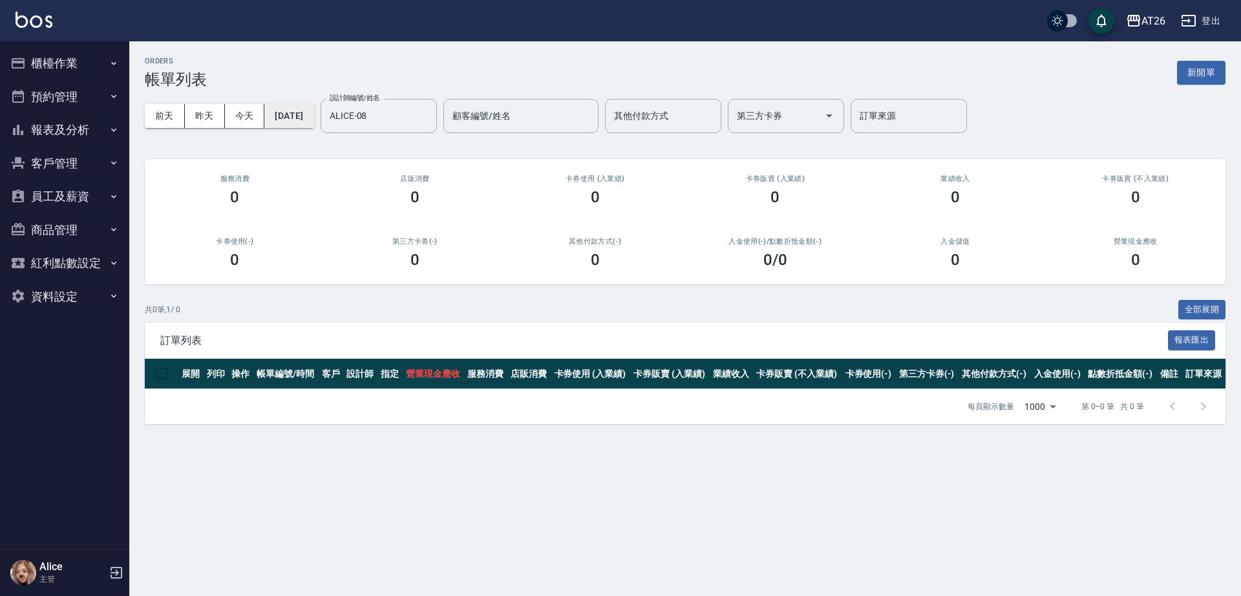
click at [299, 119] on button "2025/10/08" at bounding box center [288, 116] width 49 height 24
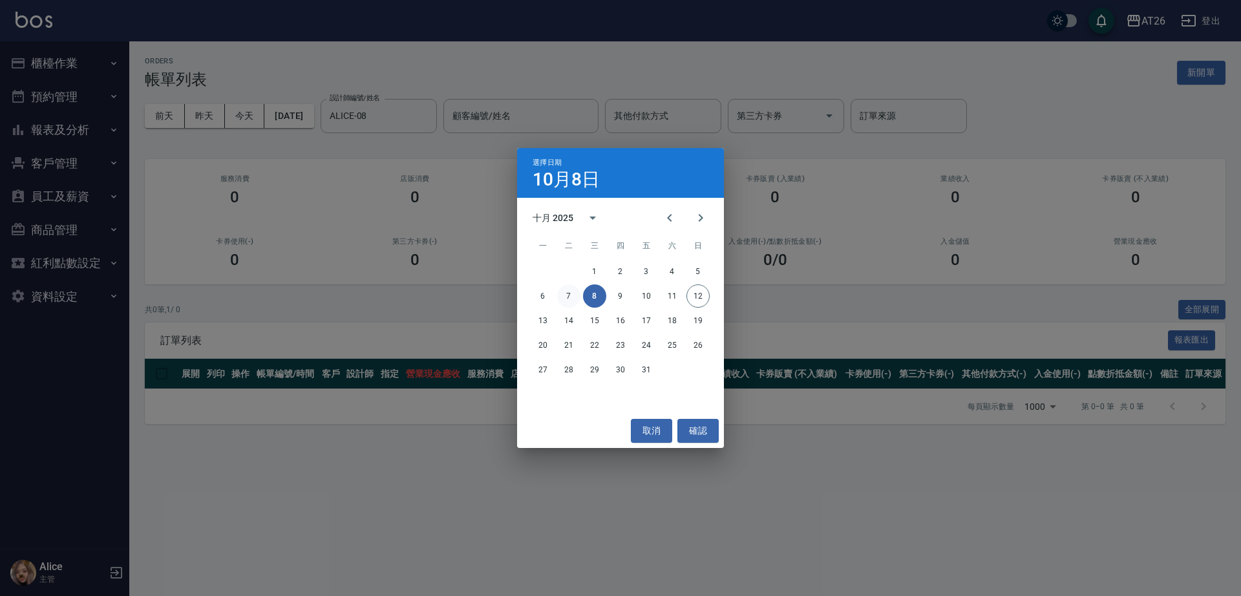
click at [563, 295] on button "7" at bounding box center [568, 295] width 23 height 23
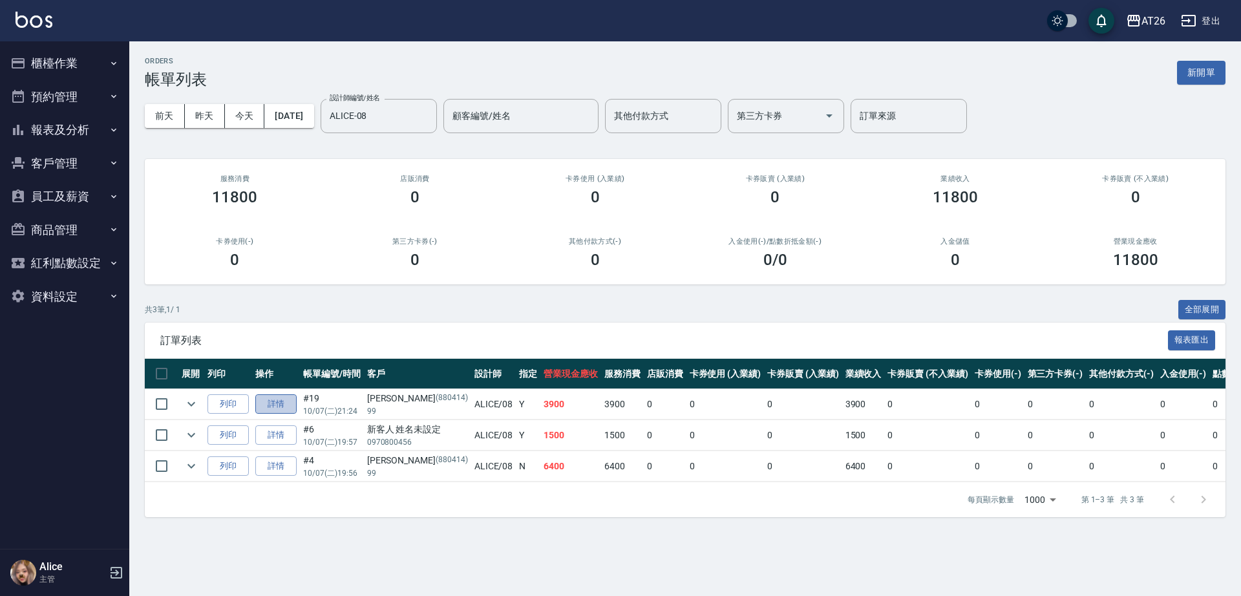
click at [283, 405] on link "詳情" at bounding box center [275, 404] width 41 height 20
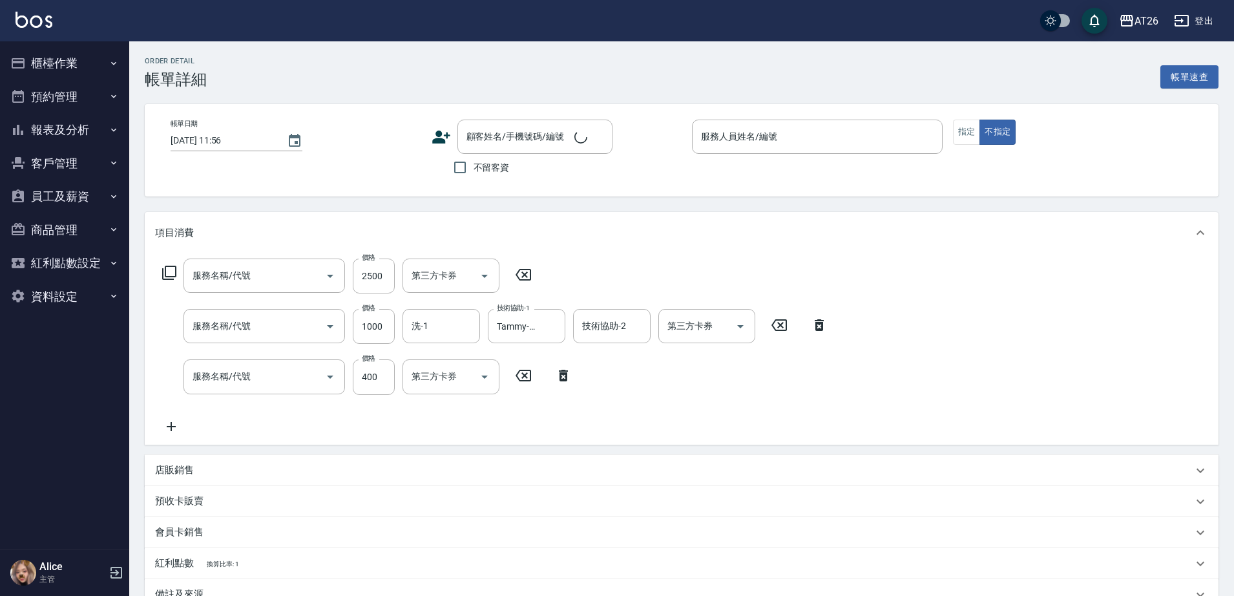
type input "2025/10/07 21:24"
type input "ALICE-08"
type input "390"
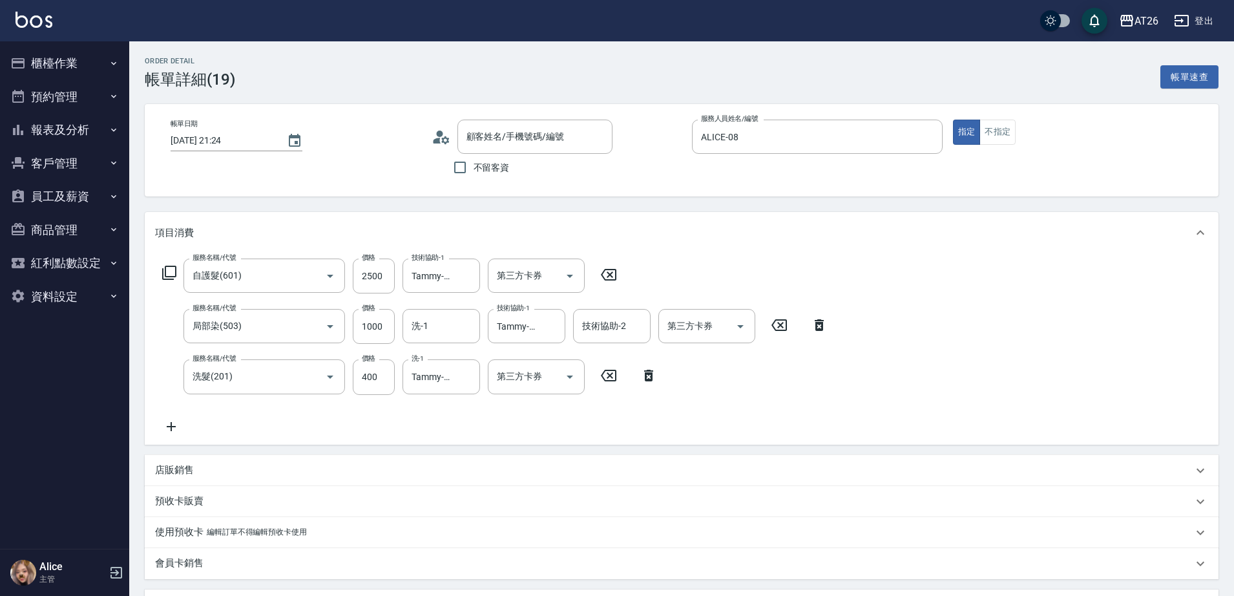
type input "自護髮(601)"
type input "局部染(503)"
type input "洗髮(201)"
type input "[PERSON_NAME]/99/880414"
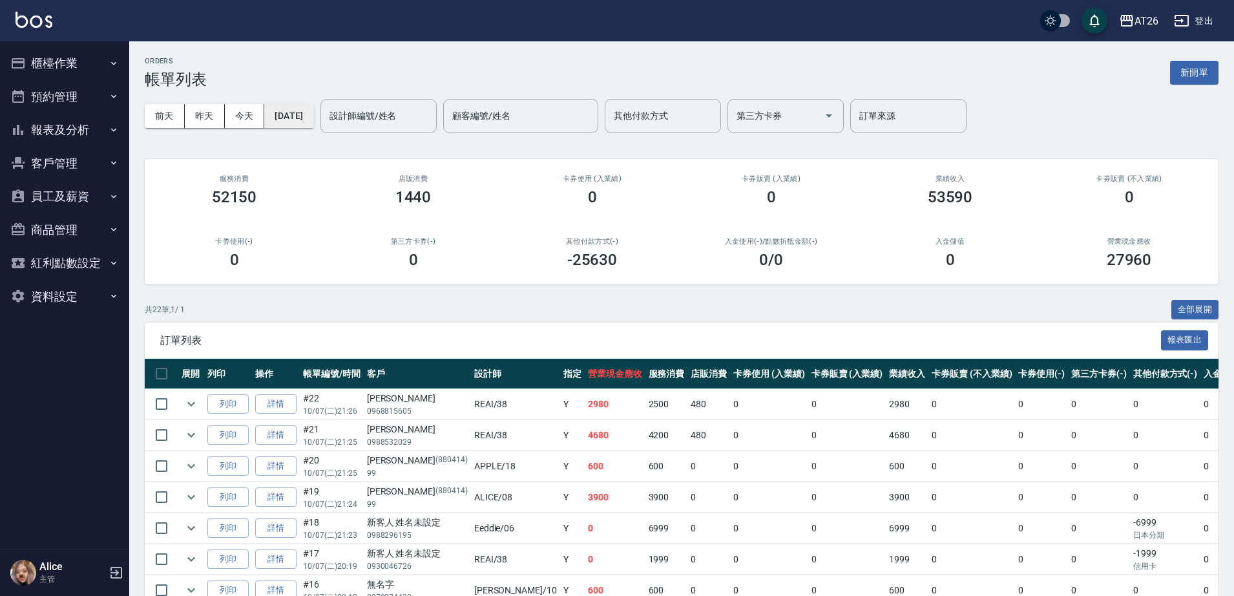
click at [289, 123] on button "2025/10/07" at bounding box center [288, 116] width 49 height 24
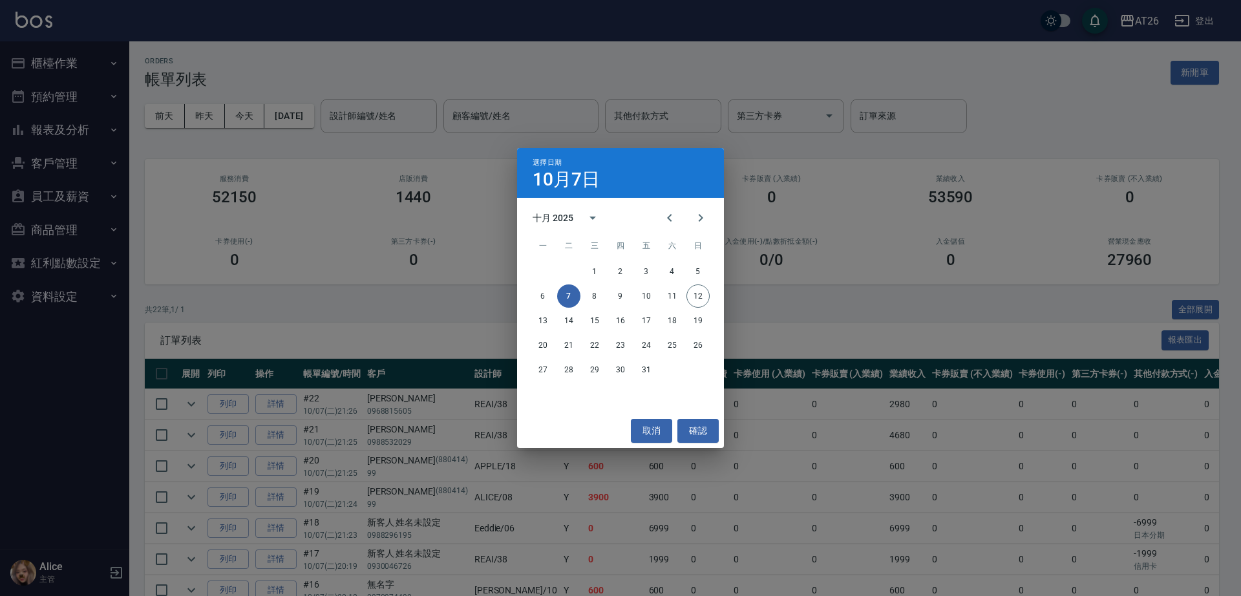
click at [549, 284] on div "6 7 8 9 10 11 12" at bounding box center [620, 295] width 207 height 23
click at [543, 288] on button "6" at bounding box center [542, 295] width 23 height 23
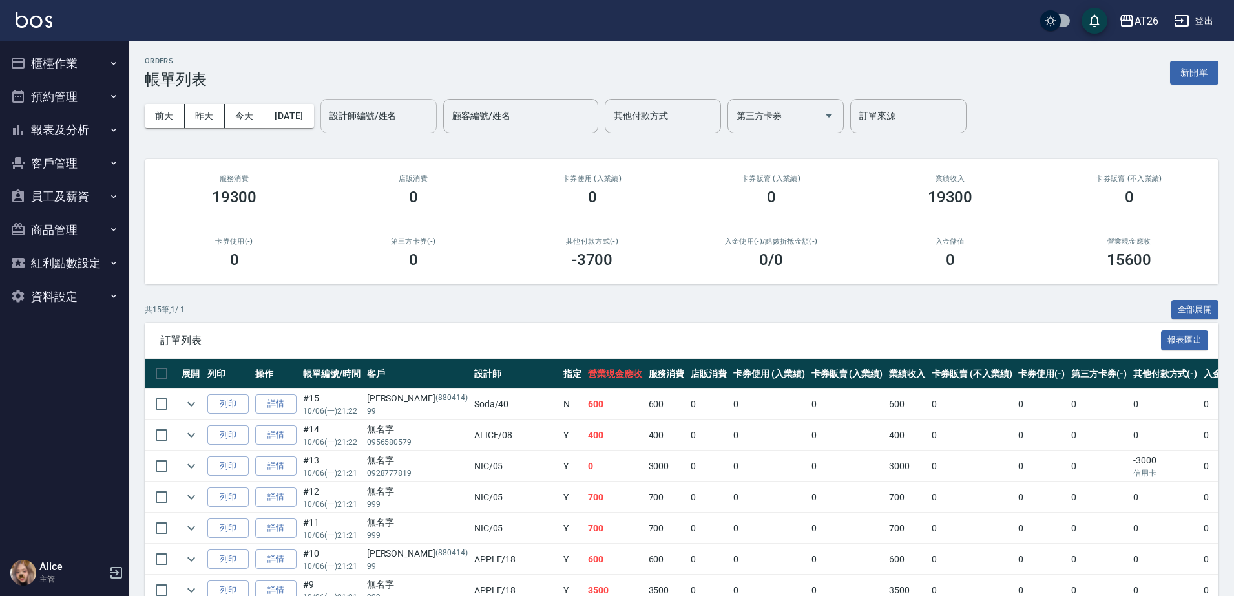
click at [393, 112] on input "設計師編號/姓名" at bounding box center [378, 116] width 105 height 23
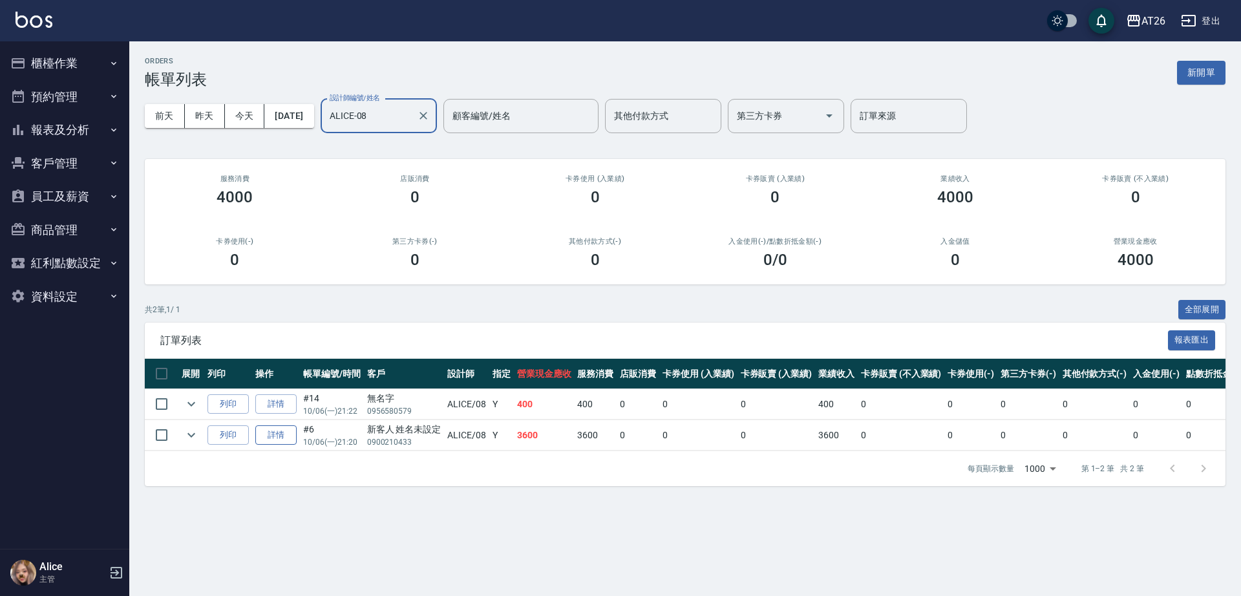
type input "ALICE-08"
click at [276, 436] on link "詳情" at bounding box center [275, 435] width 41 height 20
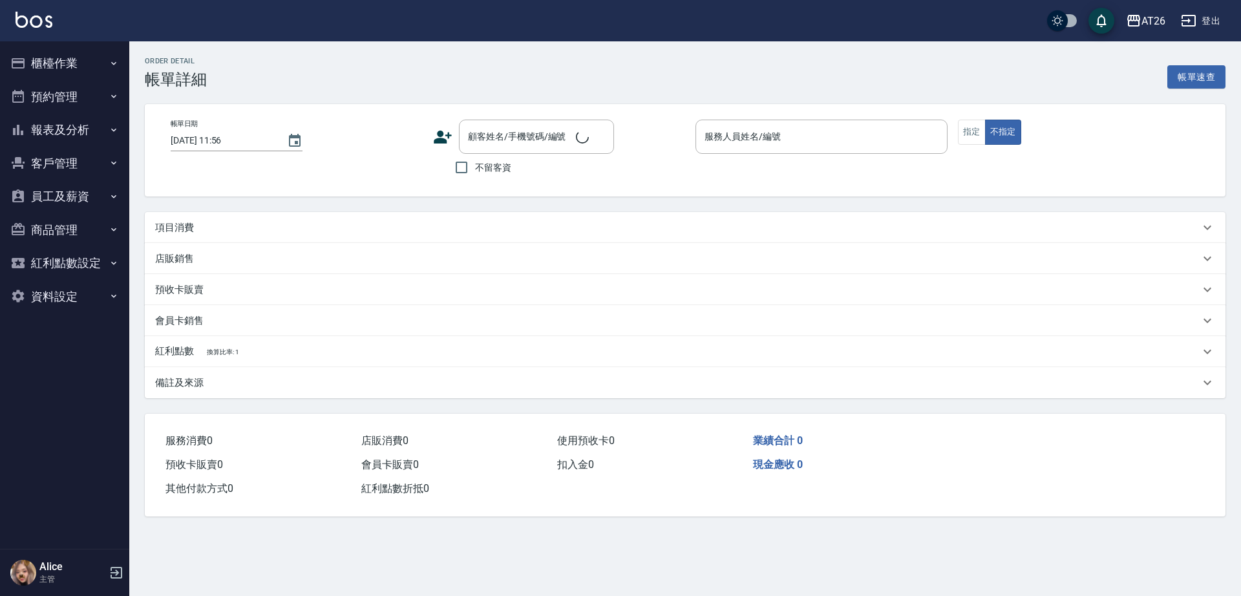
type input "2025/10/06 21:20"
type input "ALICE-08"
type input "360"
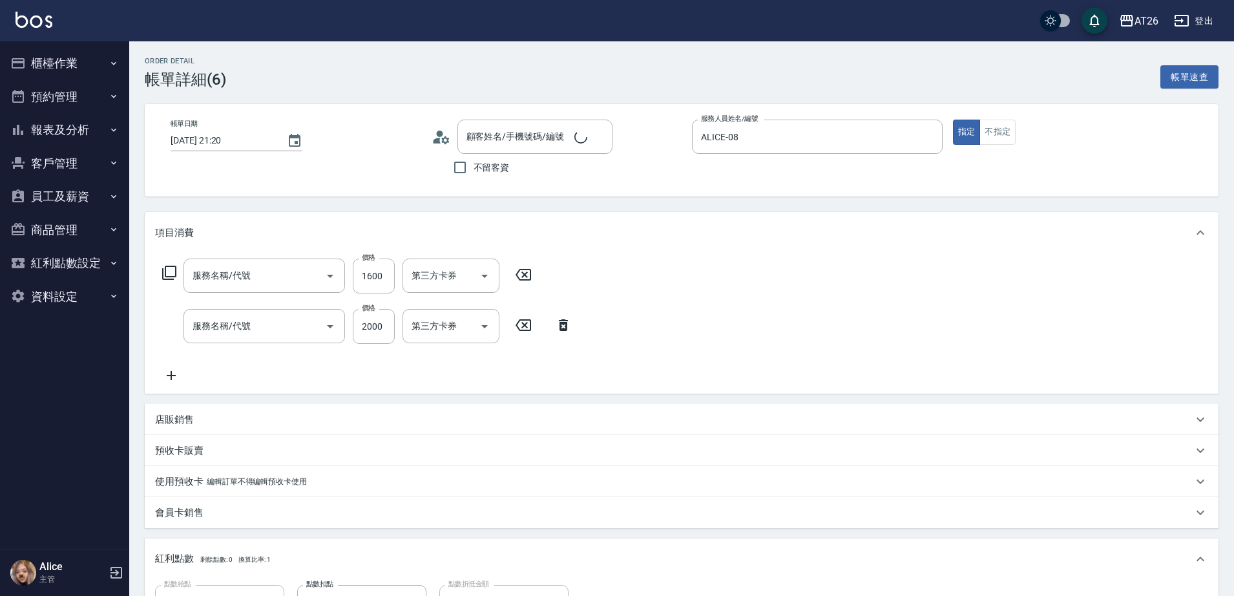
type input "新客人 姓名未設定/0900210433/null"
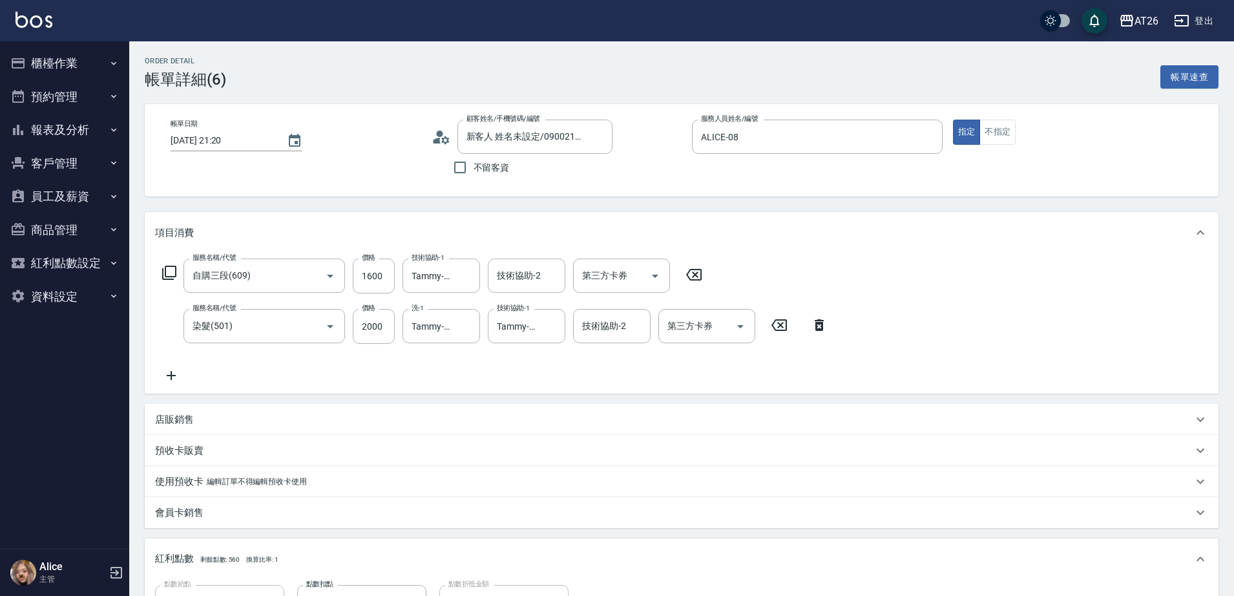
type input "自購三段(609)"
type input "染髮(501)"
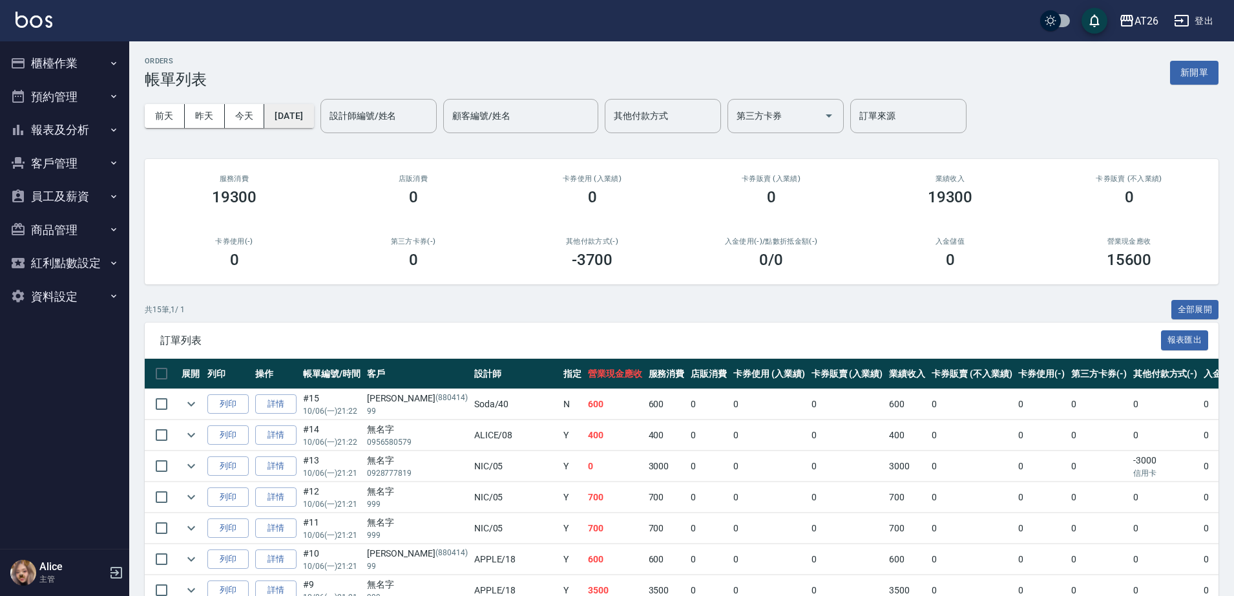
click at [313, 125] on button "2025/10/06" at bounding box center [288, 116] width 49 height 24
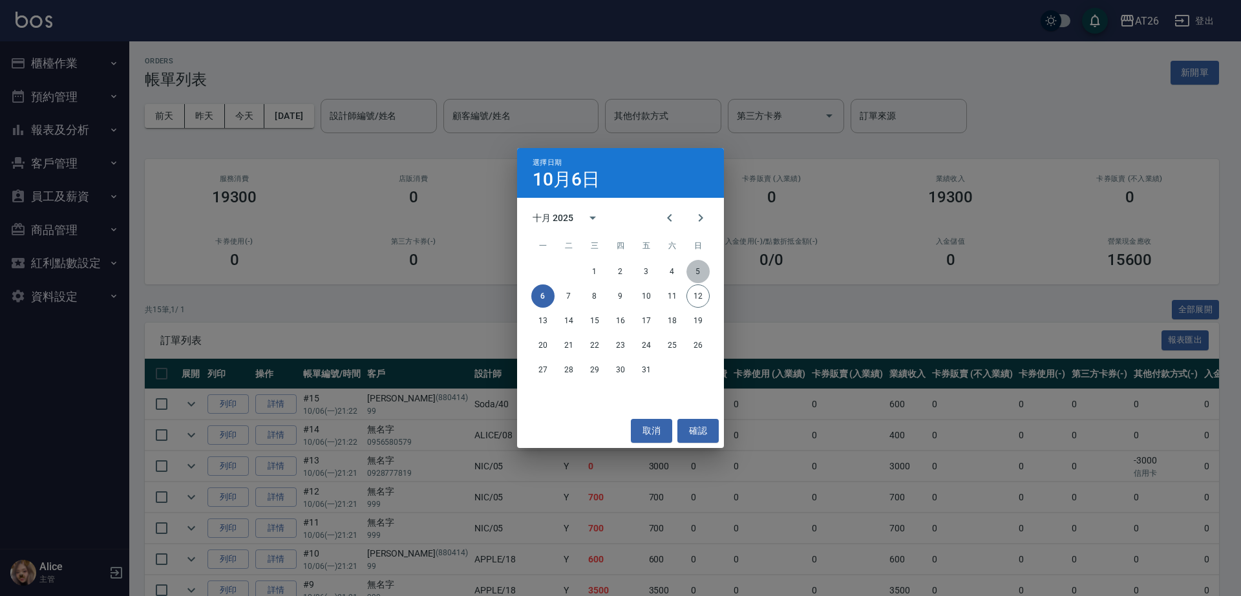
click at [697, 268] on button "5" at bounding box center [697, 271] width 23 height 23
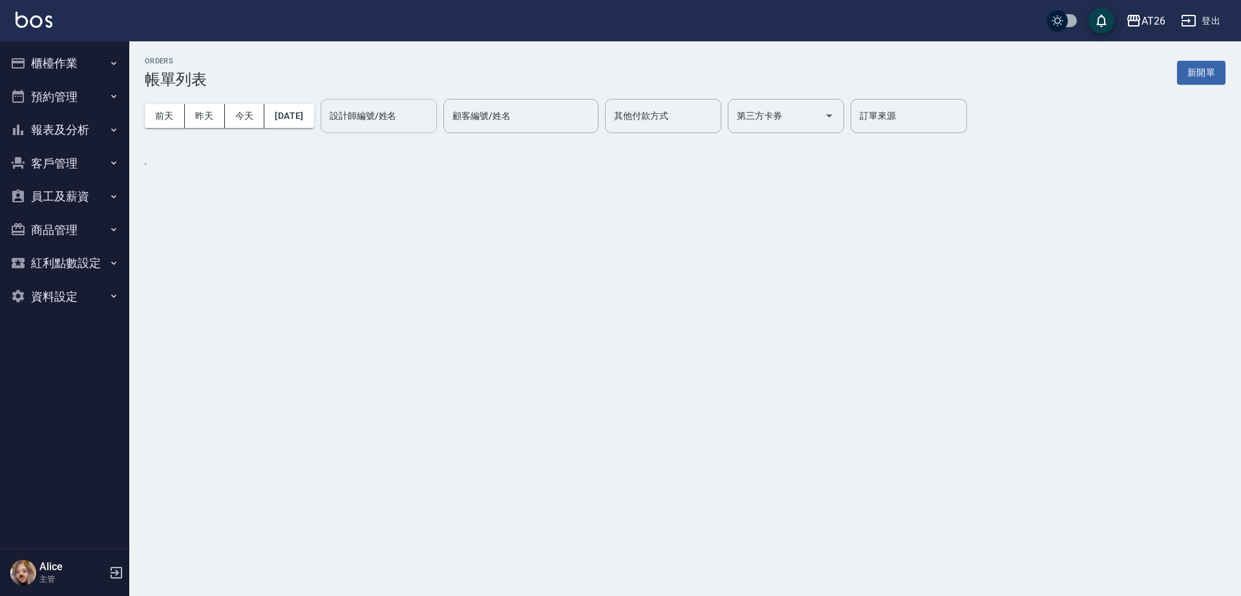
click at [431, 115] on input "設計師編號/姓名" at bounding box center [378, 116] width 105 height 23
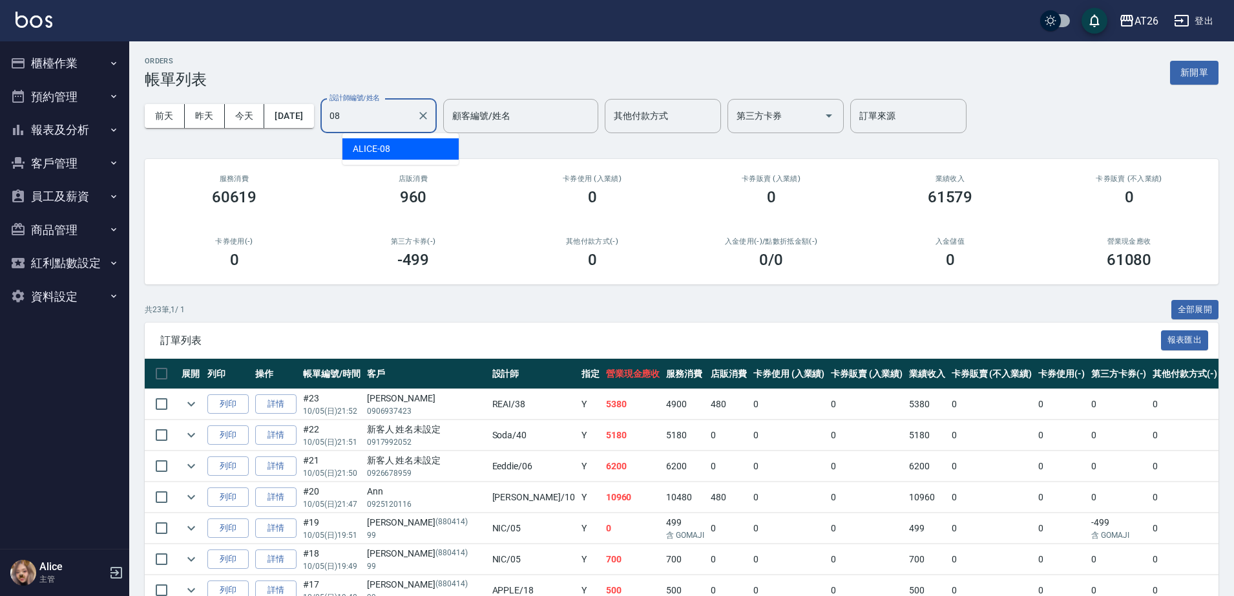
type input "ALICE-08"
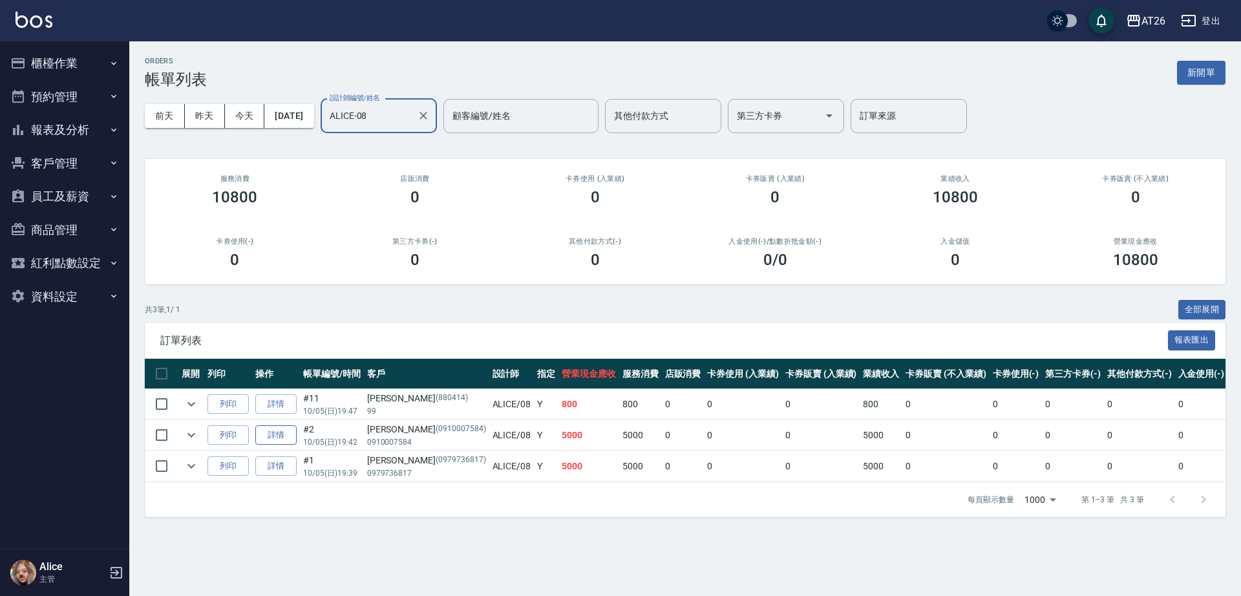
click at [273, 435] on link "詳情" at bounding box center [275, 435] width 41 height 20
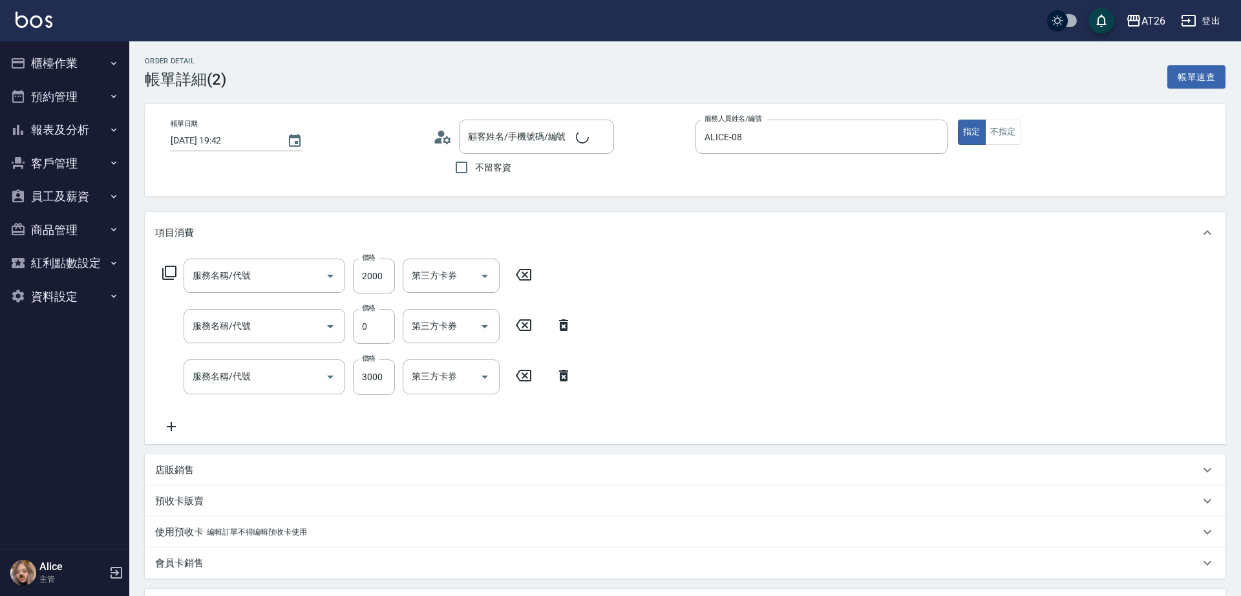
type input "2025/10/05 19:42"
type input "ALICE-08"
type input "500"
type input "李承勳/0910007584/0910007584"
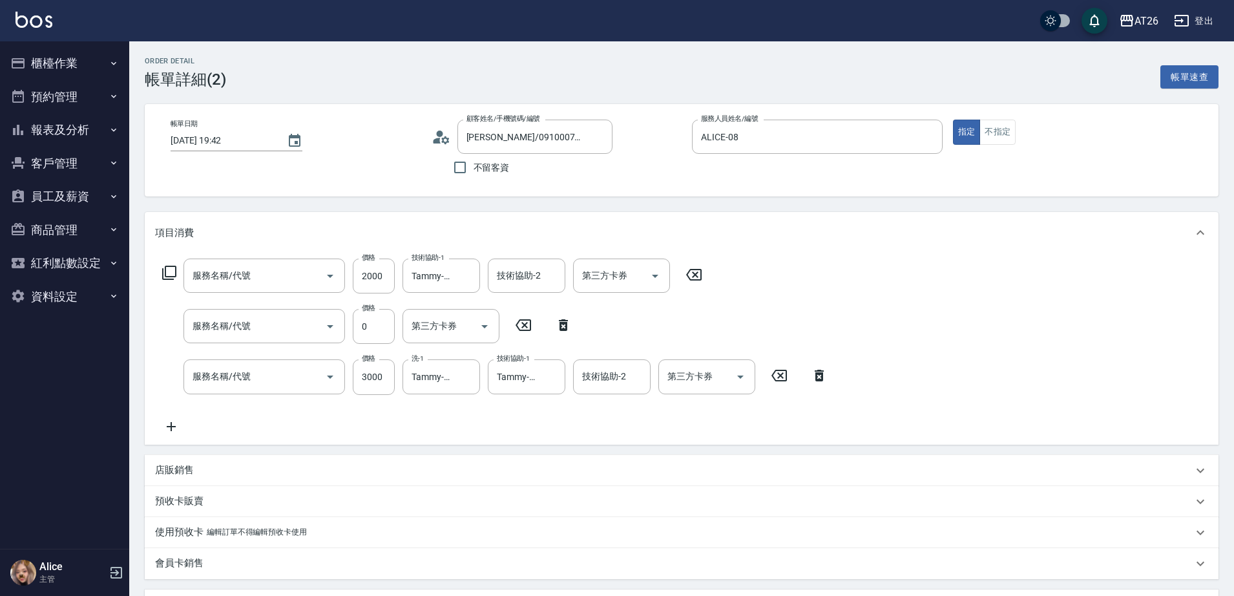
type input "自購三段(609)"
type input "漂髮(502)"
type input "染髮(501)"
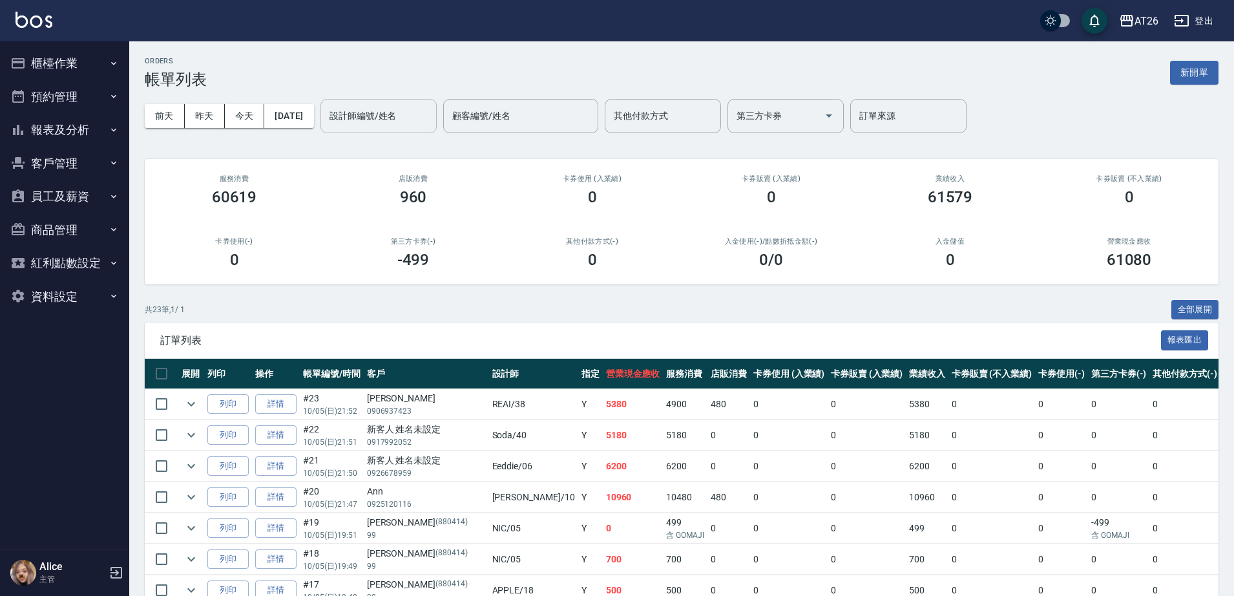
click at [411, 118] on div "設計師編號/姓名 設計師編號/姓名" at bounding box center [379, 116] width 116 height 34
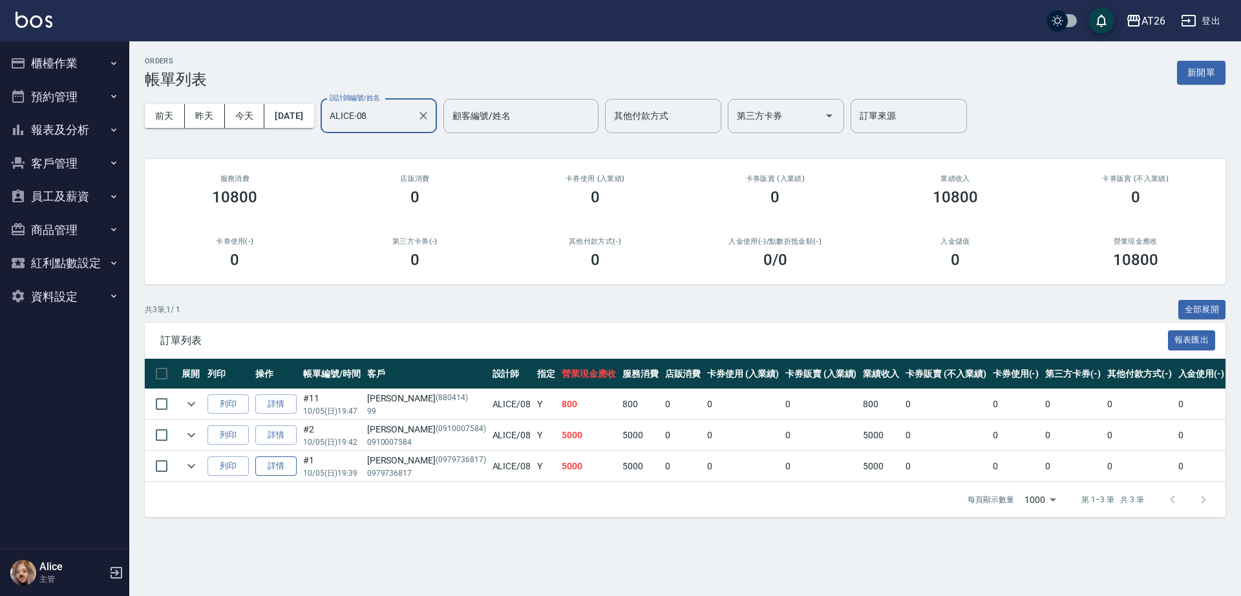
type input "ALICE-08"
click at [284, 472] on link "詳情" at bounding box center [275, 466] width 41 height 20
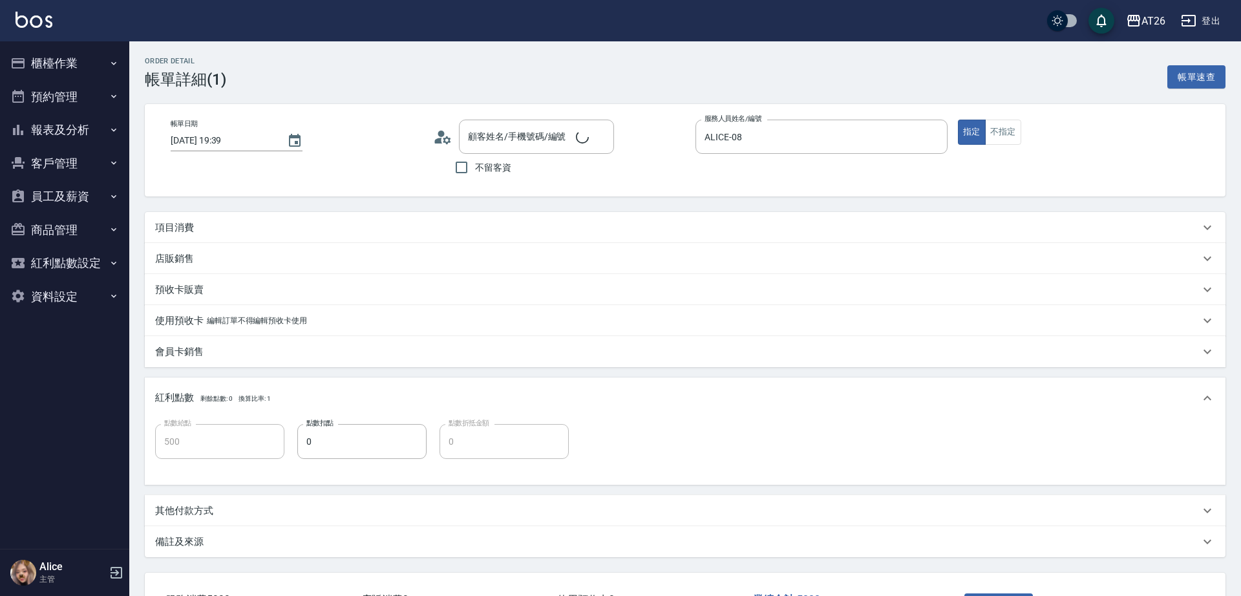
type input "2025/10/05 19:39"
type input "ALICE-08"
type input "500"
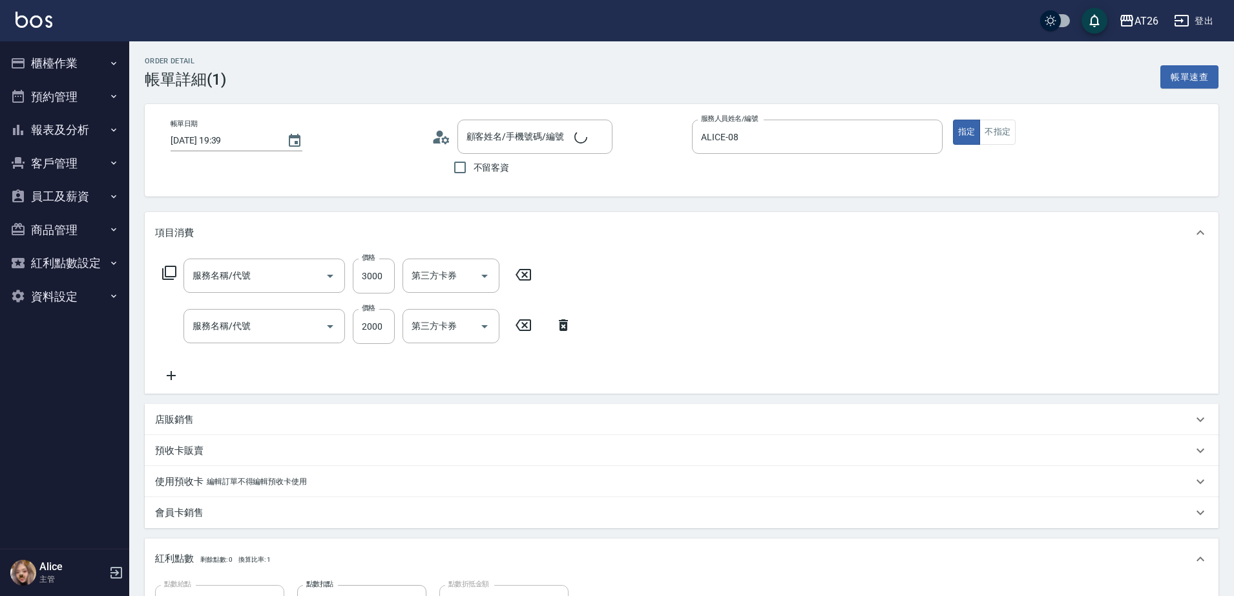
type input "吳玉婷/0979736817/0979736817"
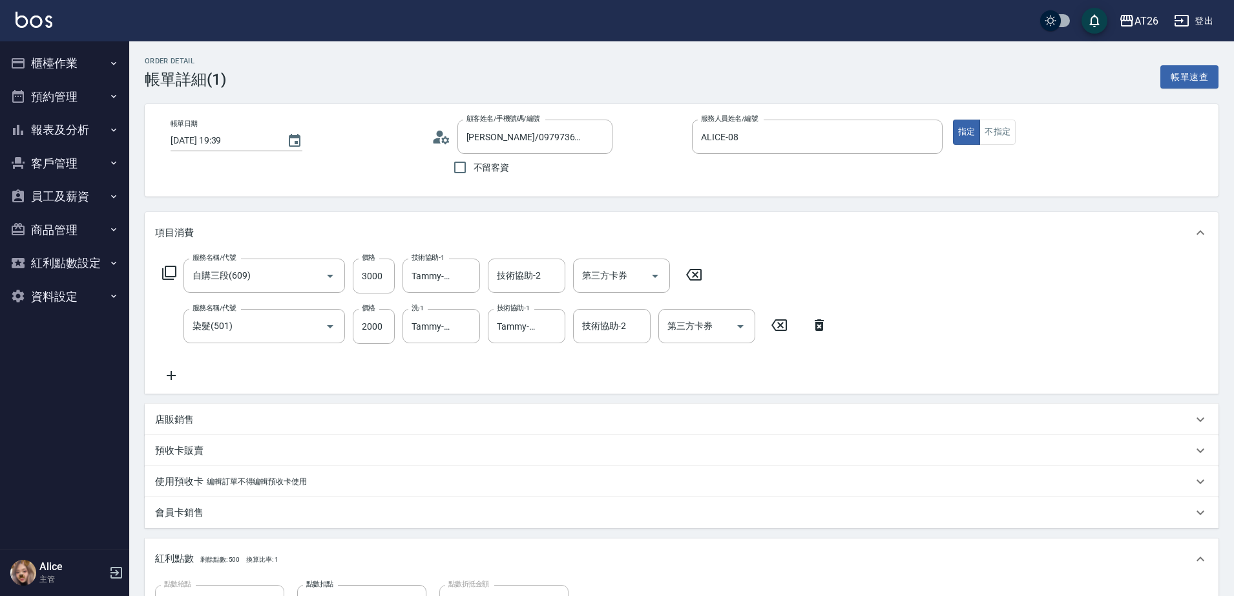
type input "自購三段(609)"
type input "染髮(501)"
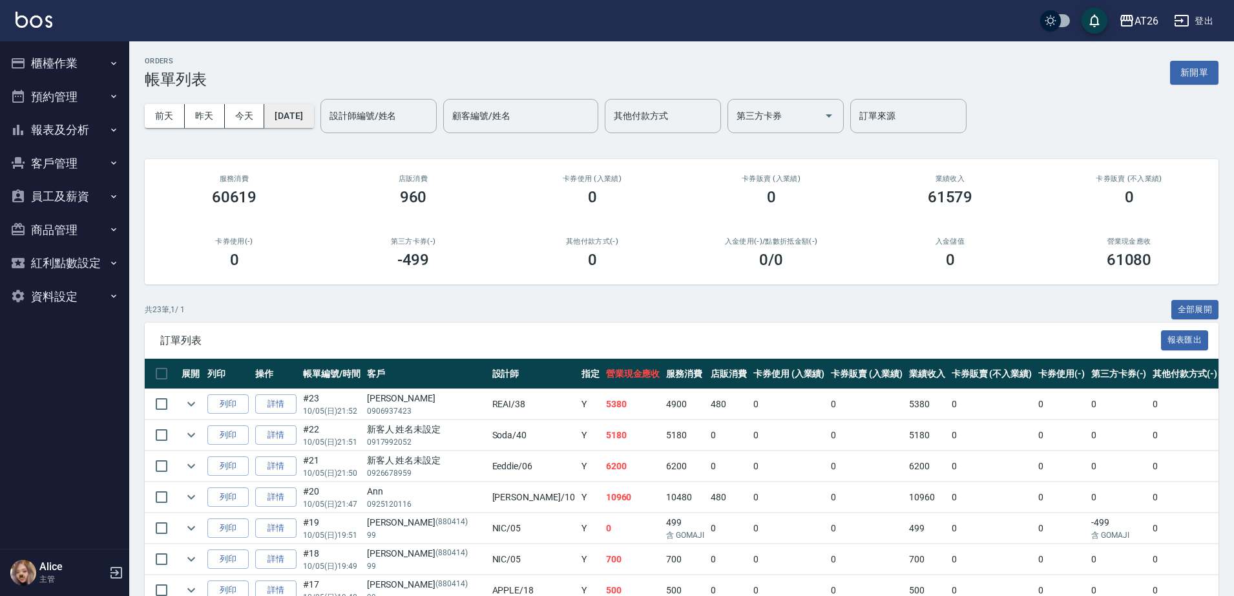
click at [306, 108] on button "2025/10/05" at bounding box center [288, 116] width 49 height 24
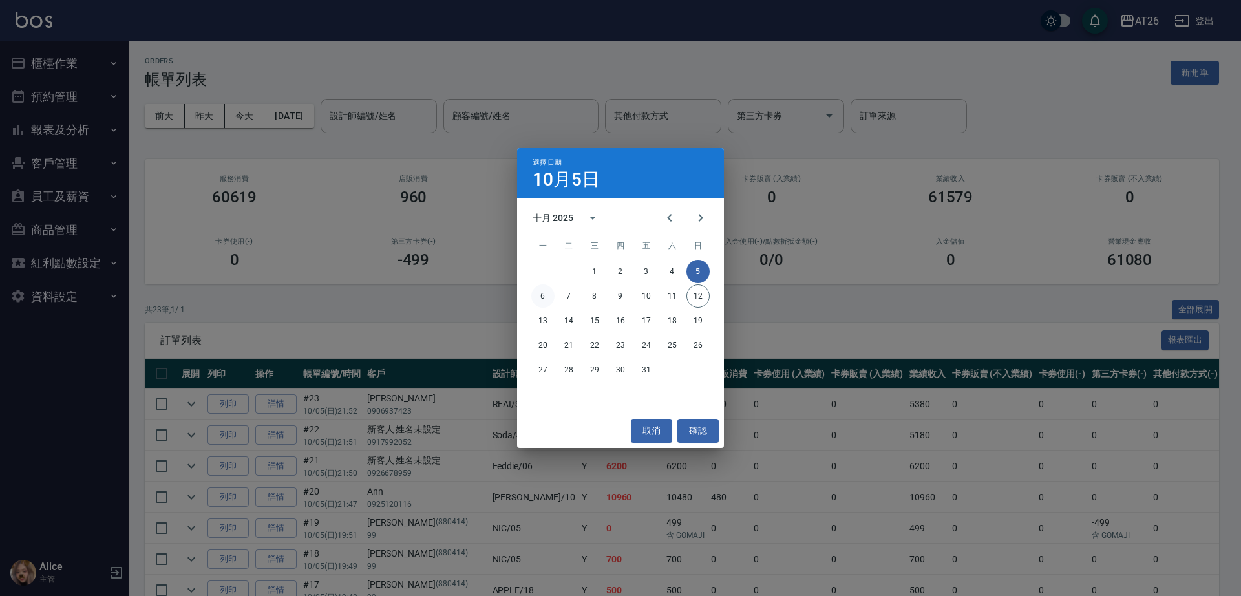
click at [545, 298] on button "6" at bounding box center [542, 295] width 23 height 23
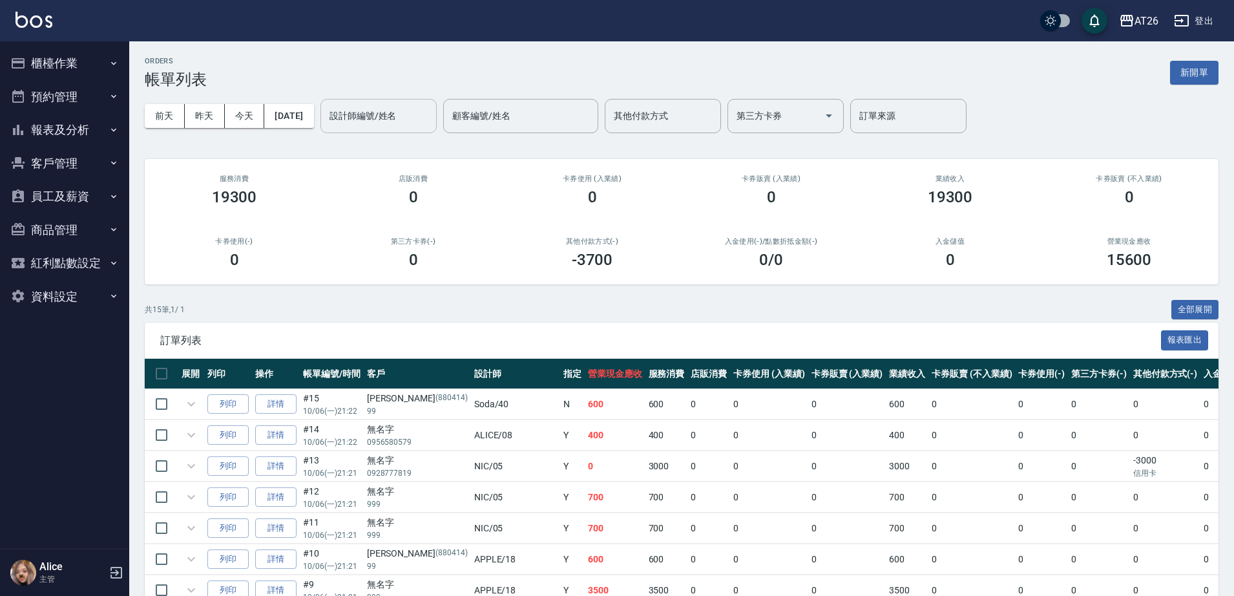
click at [418, 103] on div "設計師編號/姓名" at bounding box center [379, 116] width 116 height 34
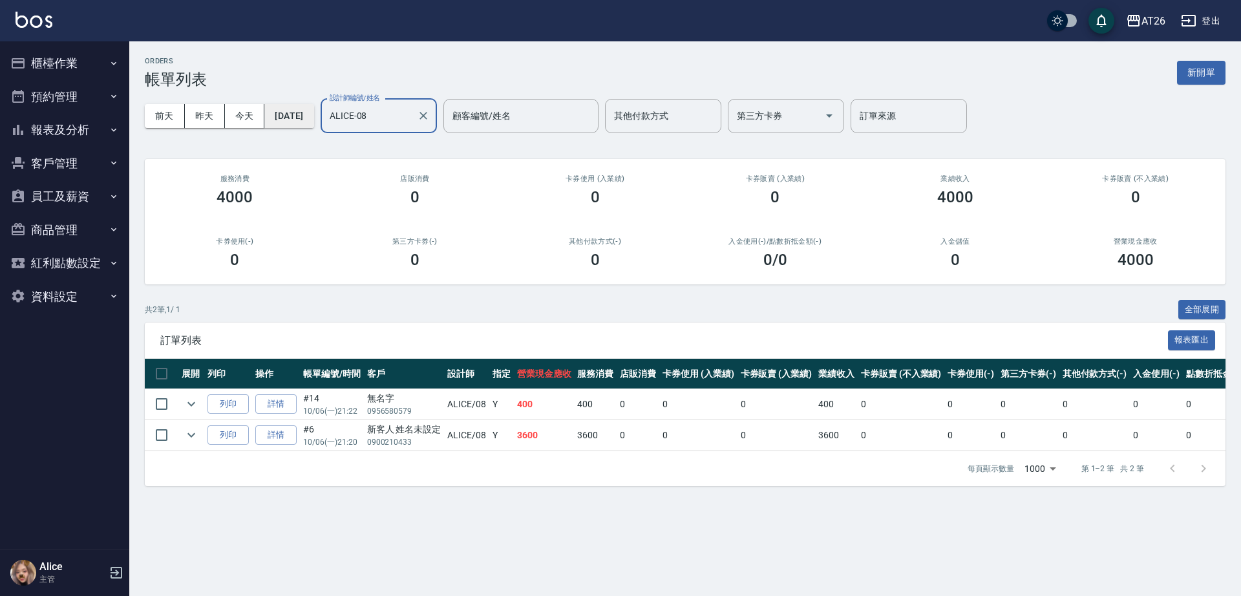
type input "ALICE-08"
click at [313, 106] on button "2025/10/06" at bounding box center [288, 116] width 49 height 24
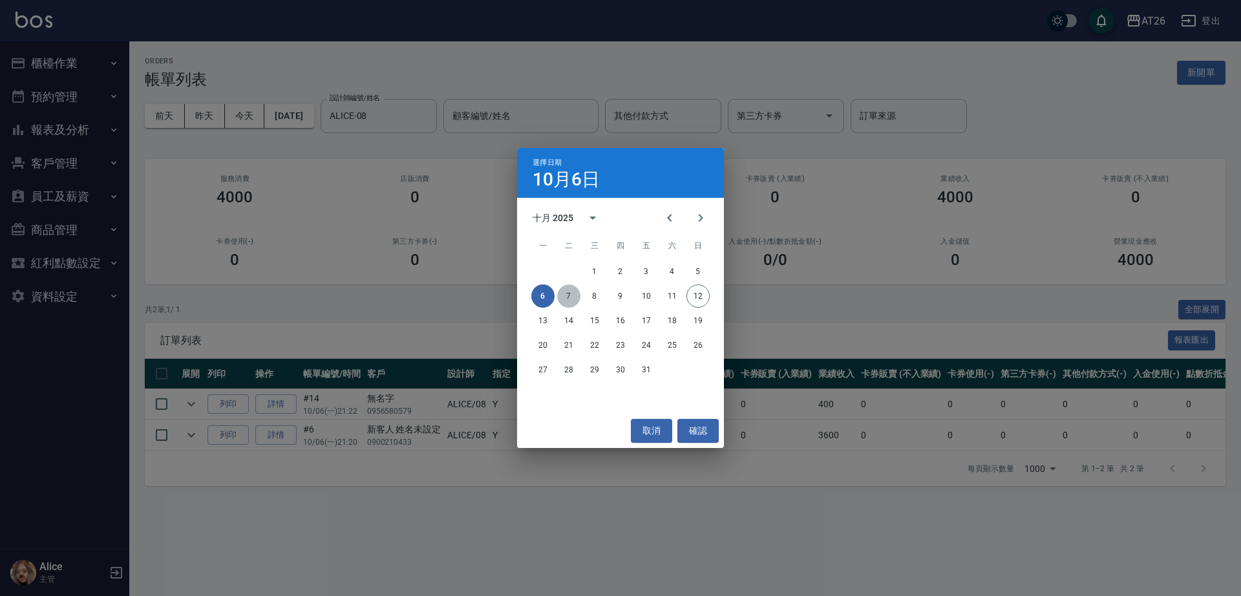
click at [568, 290] on button "7" at bounding box center [568, 295] width 23 height 23
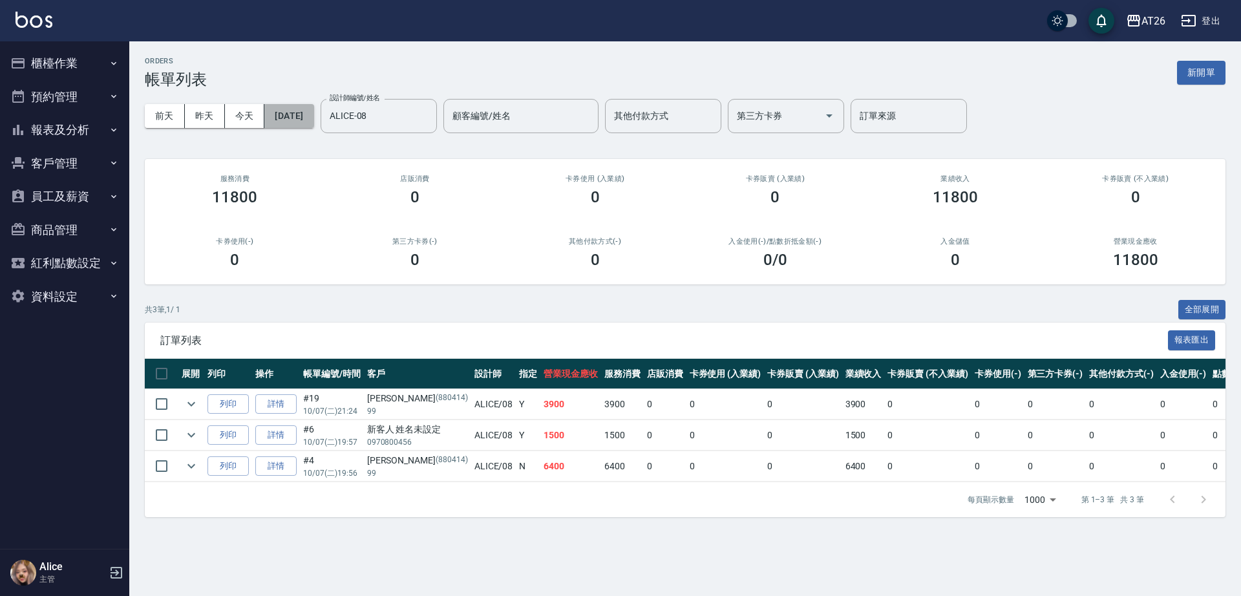
click at [310, 115] on button "2025/10/07" at bounding box center [288, 116] width 49 height 24
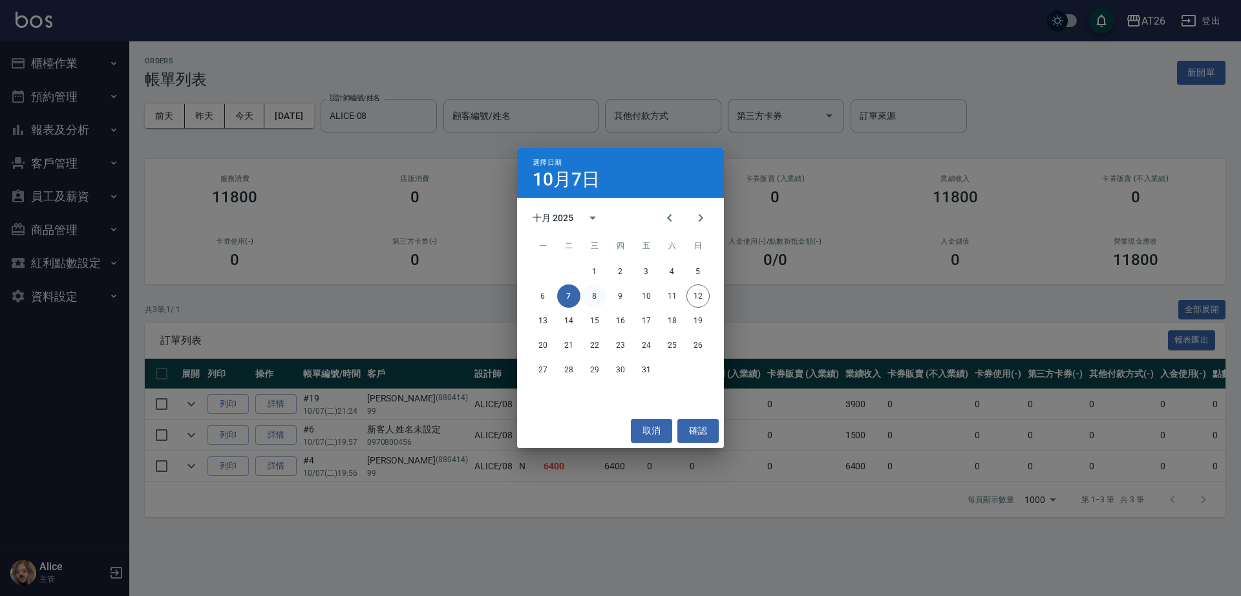
click at [589, 294] on button "8" at bounding box center [594, 295] width 23 height 23
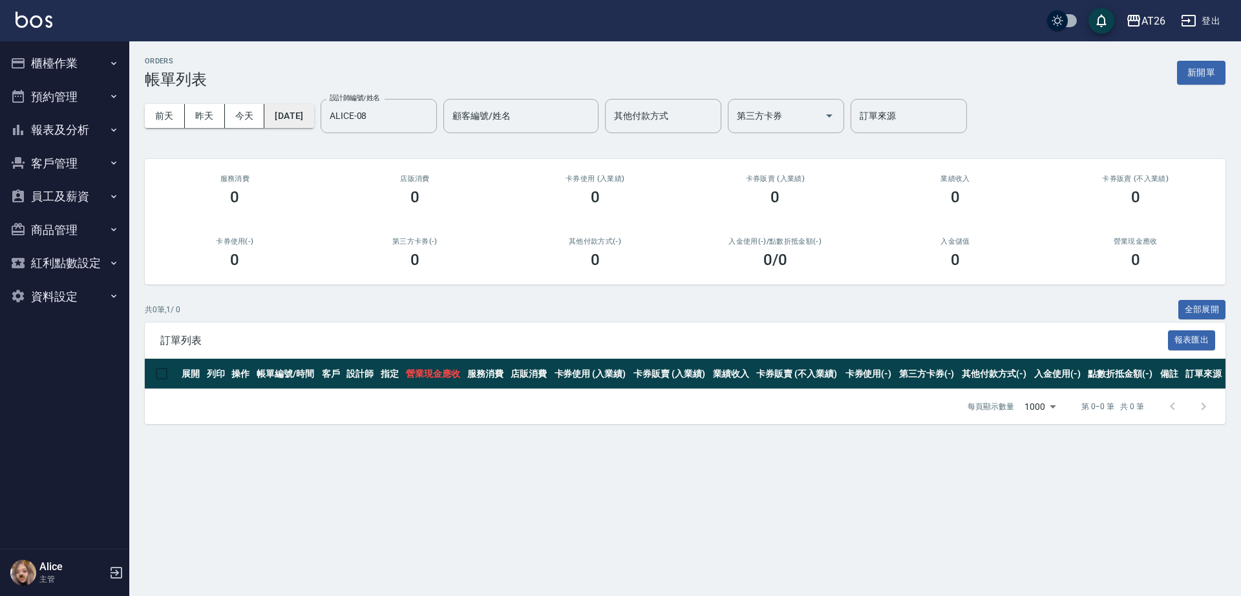
click at [310, 109] on button "2025/10/08" at bounding box center [288, 116] width 49 height 24
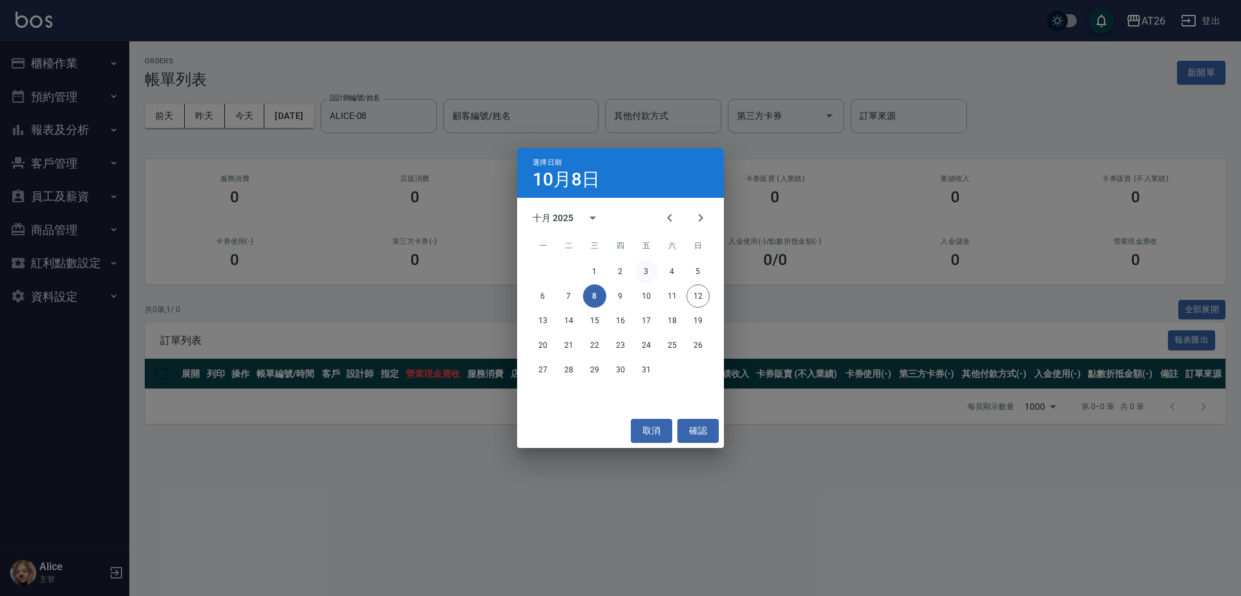
click at [640, 271] on button "3" at bounding box center [646, 271] width 23 height 23
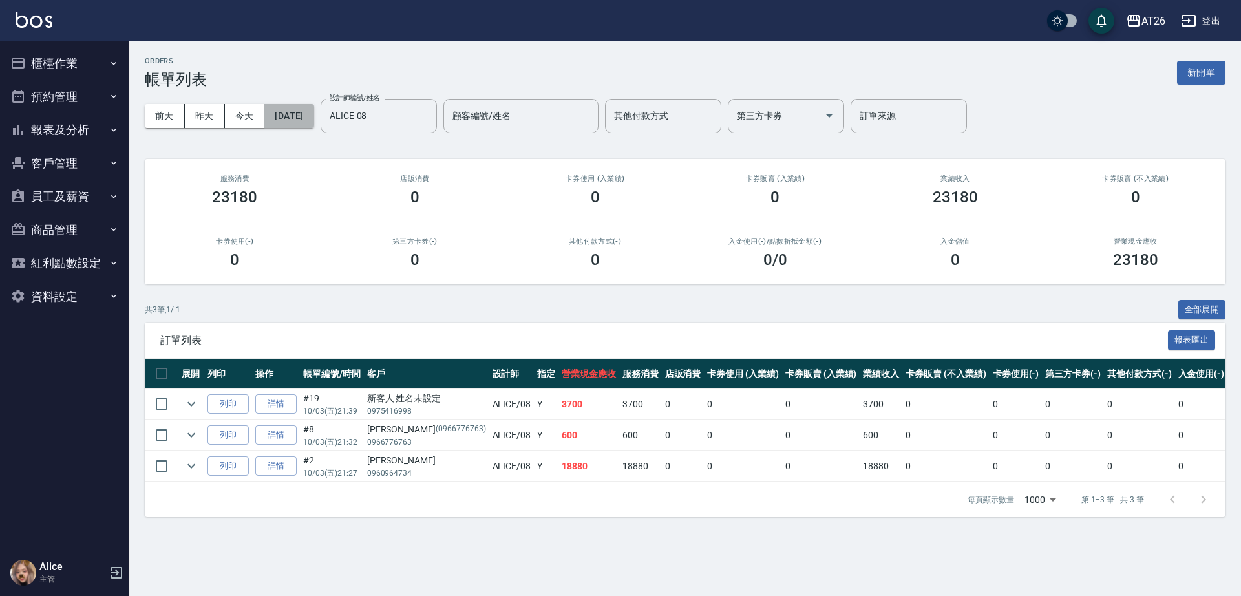
click at [297, 120] on button "2025/10/03" at bounding box center [288, 116] width 49 height 24
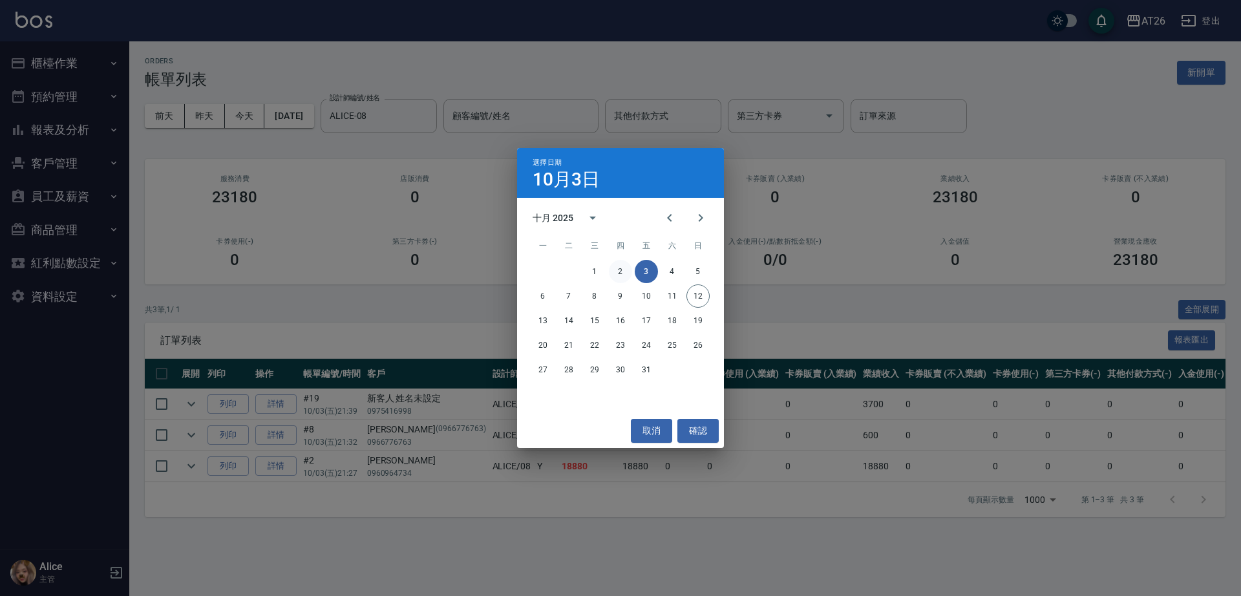
click at [621, 271] on button "2" at bounding box center [620, 271] width 23 height 23
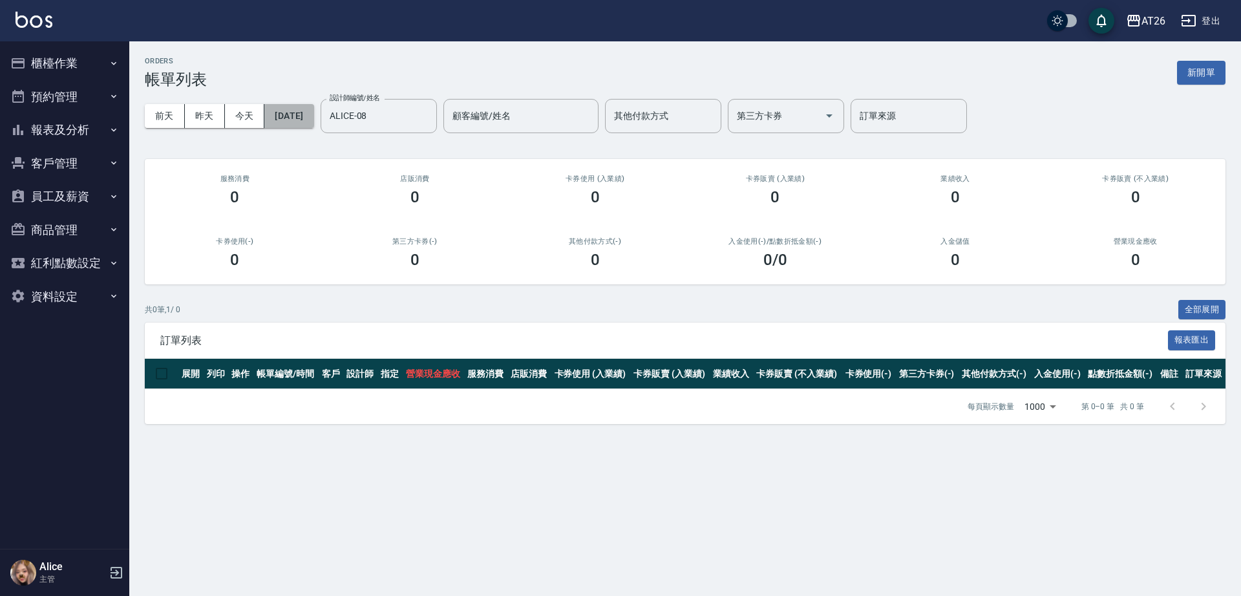
click at [304, 114] on button "2025/10/02" at bounding box center [288, 116] width 49 height 24
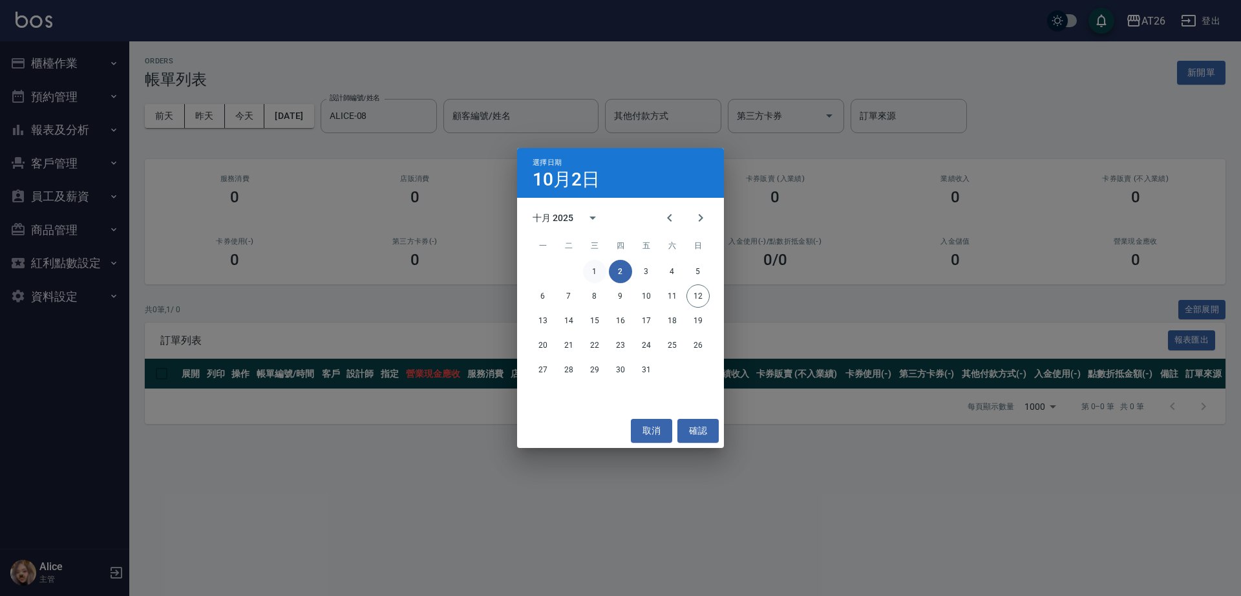
click at [591, 270] on button "1" at bounding box center [594, 271] width 23 height 23
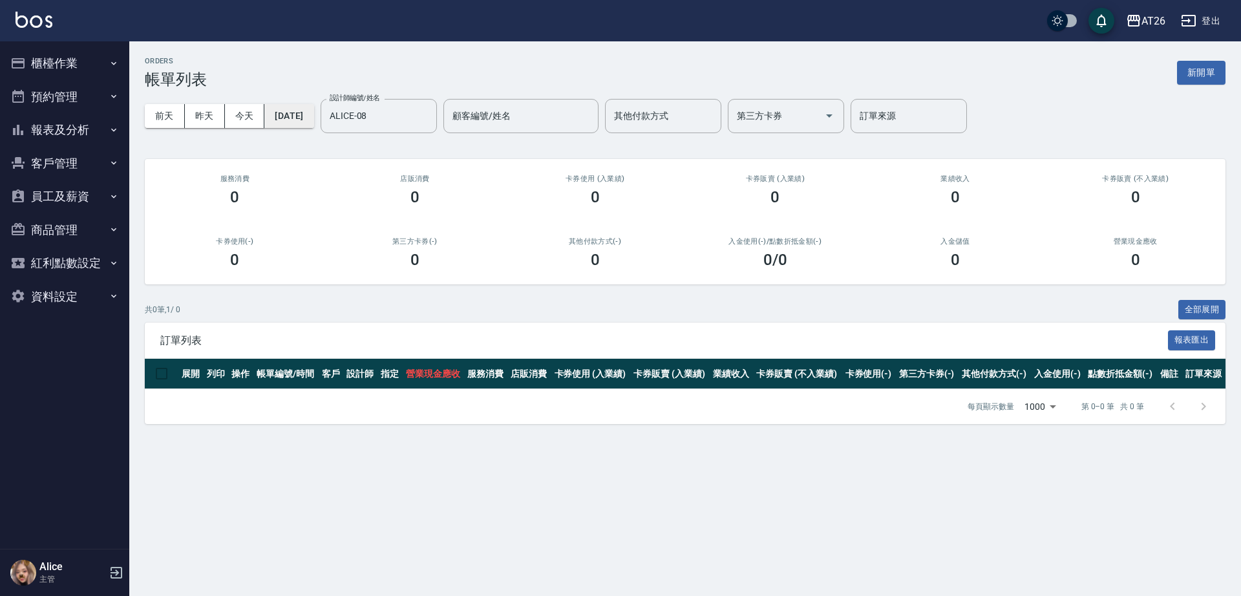
click at [290, 120] on button "2025/10/01" at bounding box center [288, 116] width 49 height 24
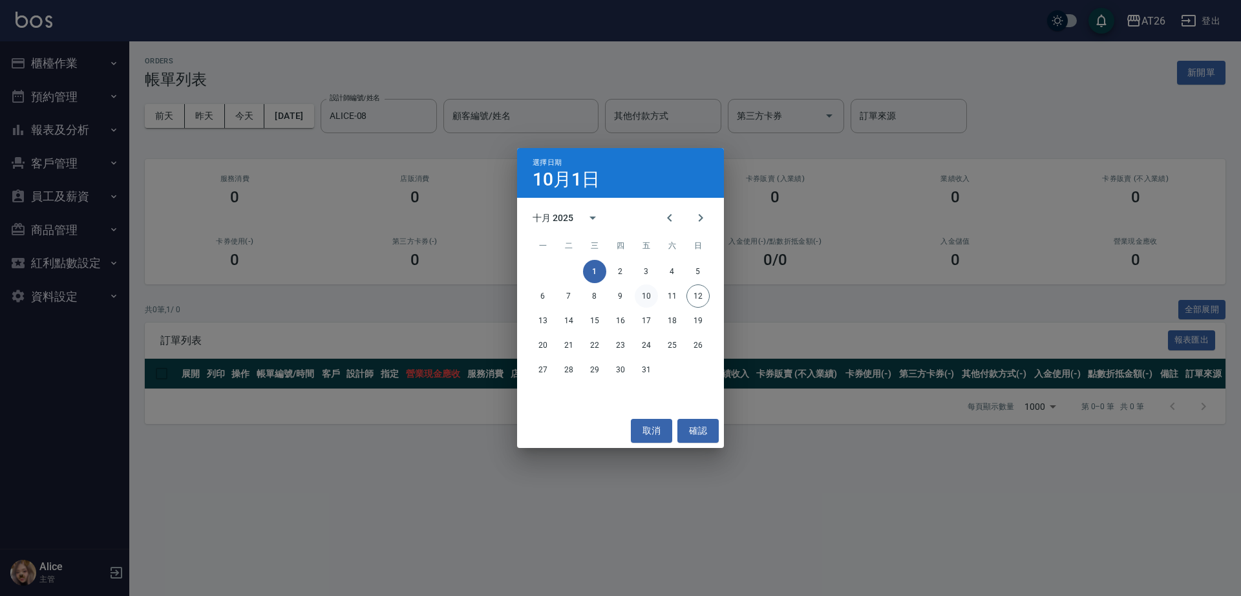
click at [645, 295] on button "10" at bounding box center [646, 295] width 23 height 23
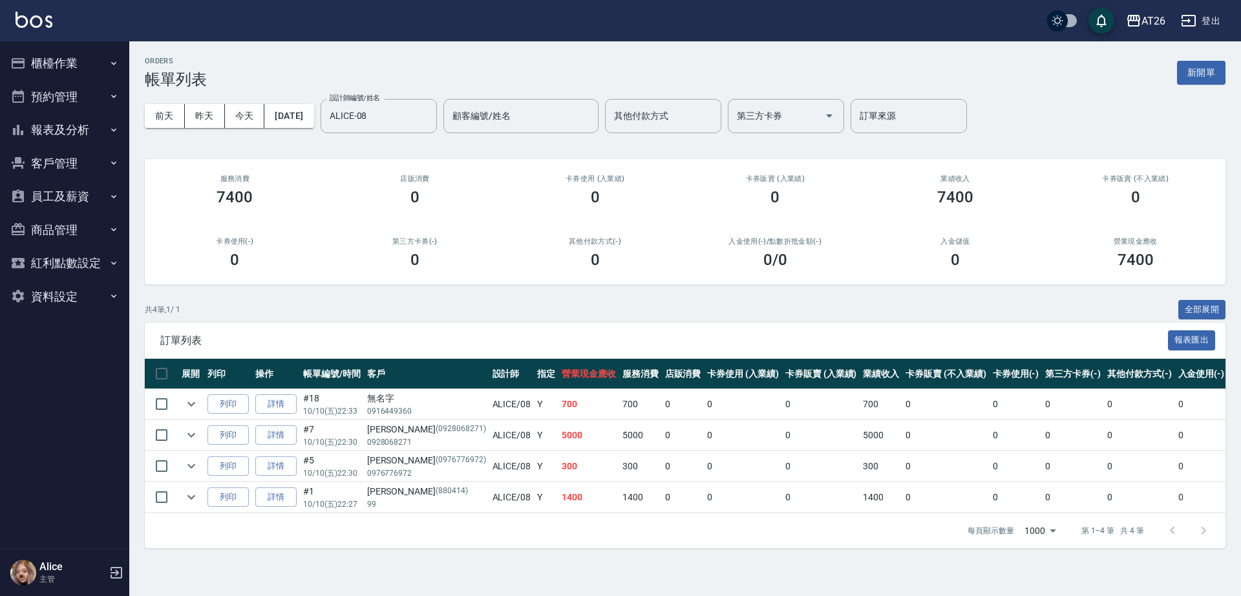
click at [307, 101] on div "前天 昨天 今天 2025/10/10 設計師編號/姓名 ALICE-08 設計師編號/姓名 顧客編號/姓名 顧客編號/姓名 其他付款方式 其他付款方式 第三…" at bounding box center [685, 116] width 1081 height 55
click at [302, 114] on button "2025/10/10" at bounding box center [288, 116] width 49 height 24
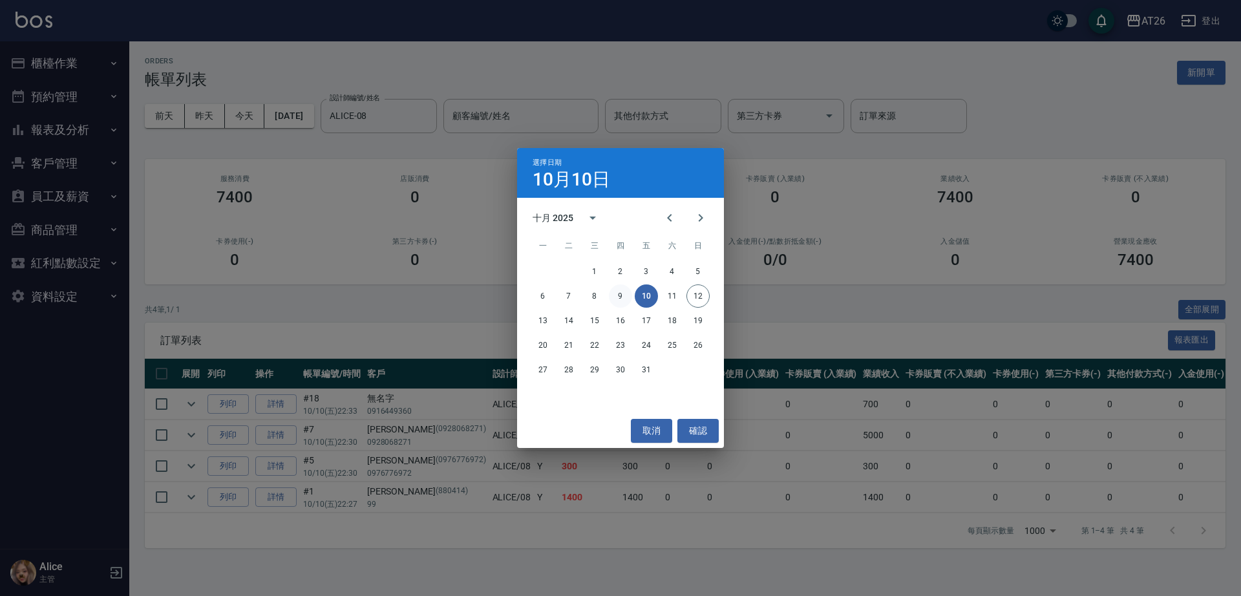
click at [620, 299] on button "9" at bounding box center [620, 295] width 23 height 23
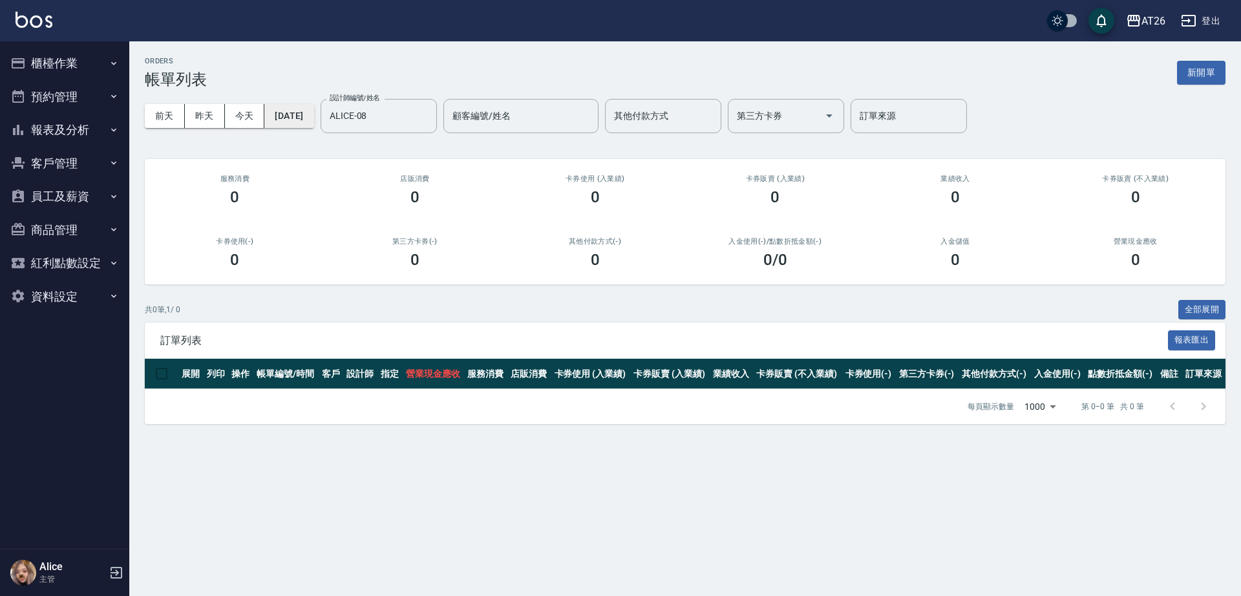
click at [312, 115] on button "2025/10/09" at bounding box center [288, 116] width 49 height 24
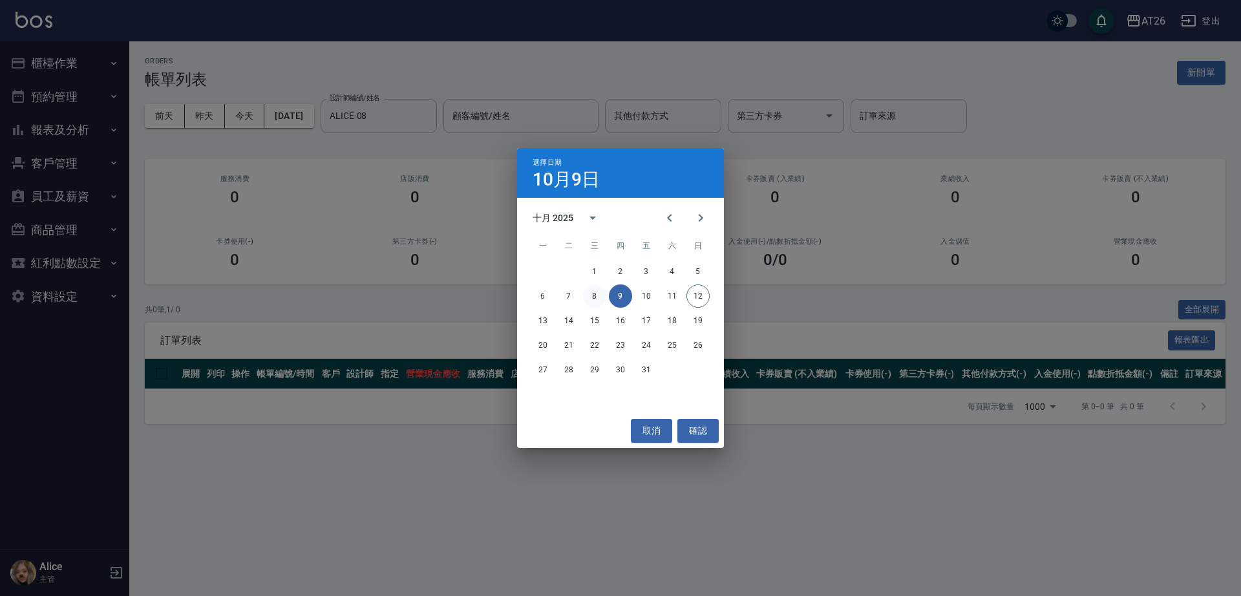
click at [593, 295] on button "8" at bounding box center [594, 295] width 23 height 23
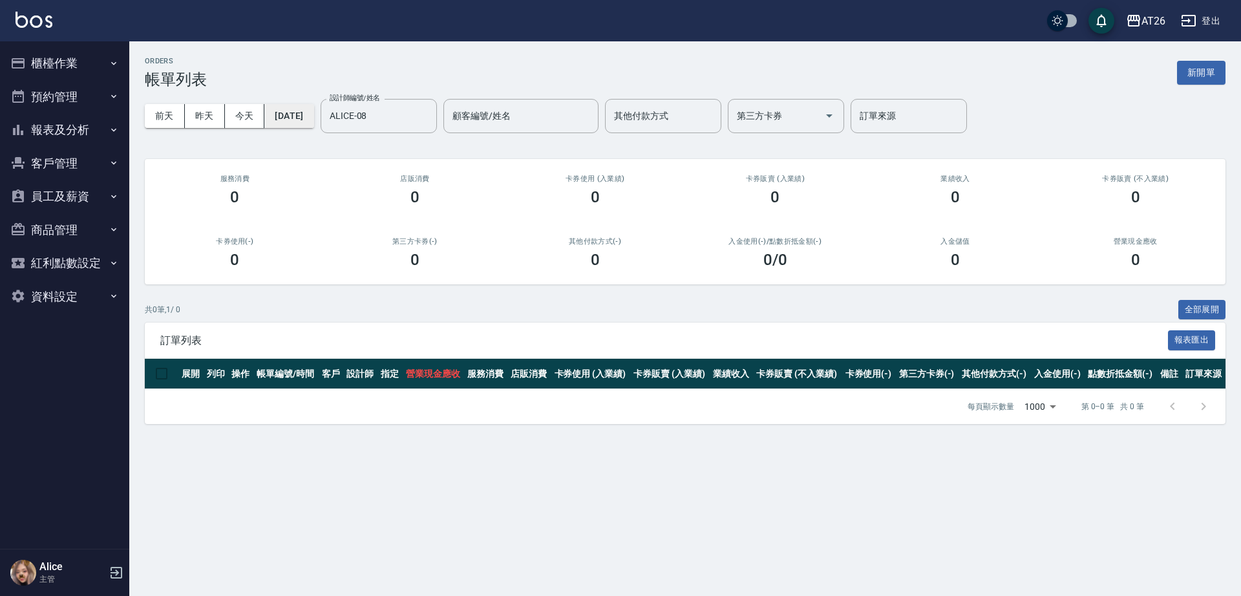
click at [308, 122] on button "2025/10/08" at bounding box center [288, 116] width 49 height 24
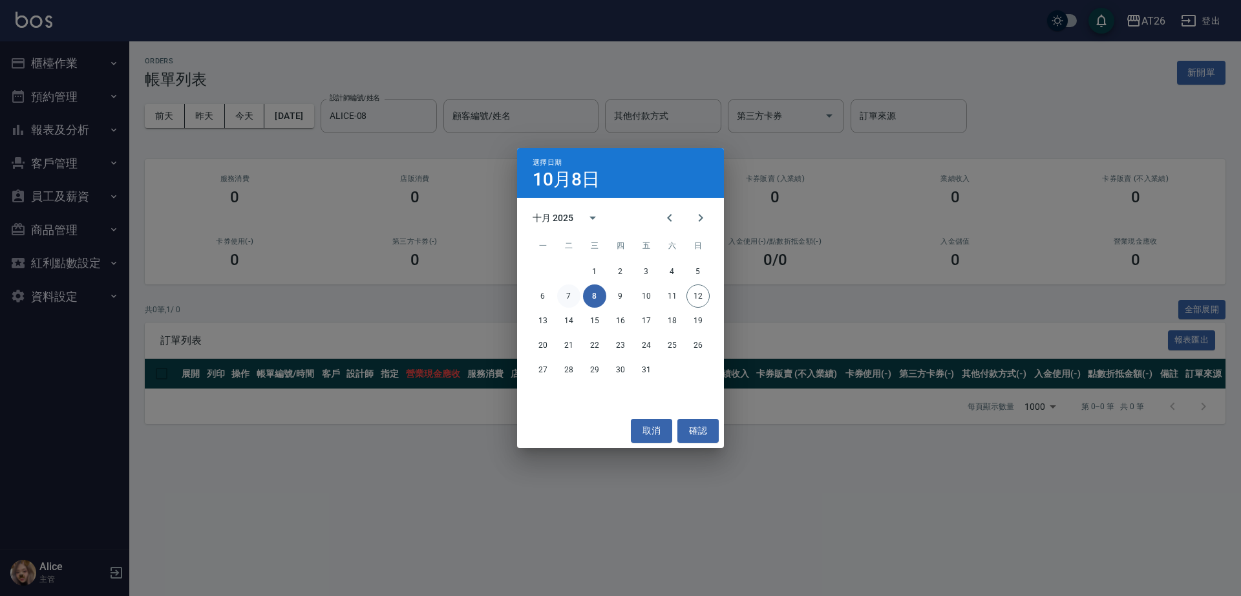
click at [567, 295] on button "7" at bounding box center [568, 295] width 23 height 23
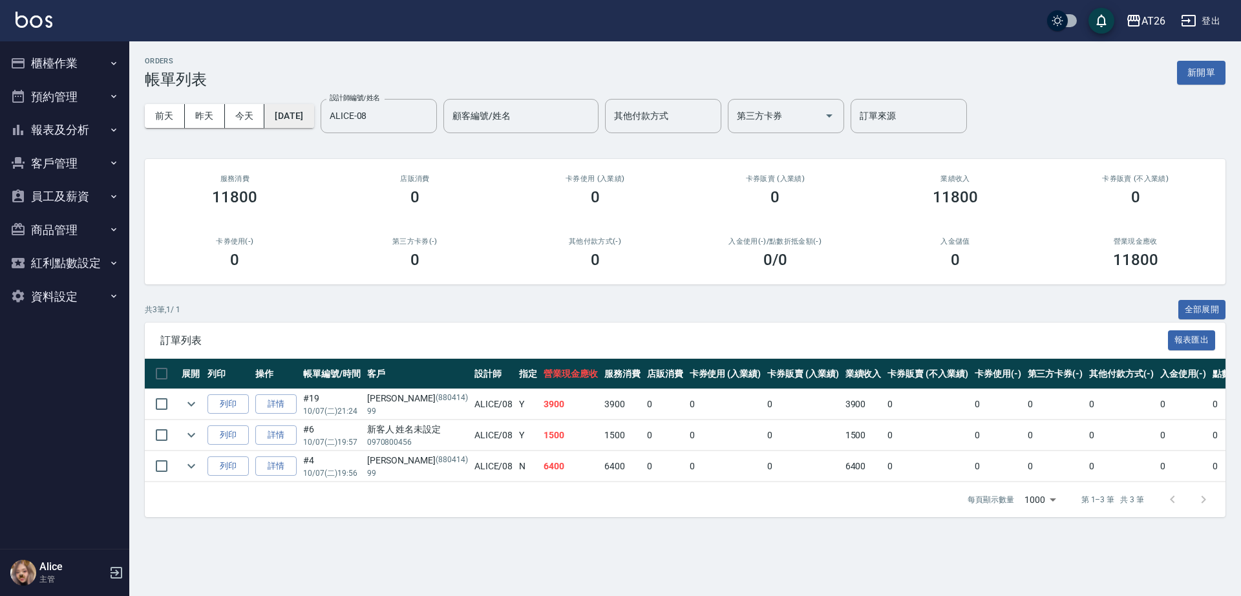
click at [313, 114] on button "2025/10/07" at bounding box center [288, 116] width 49 height 24
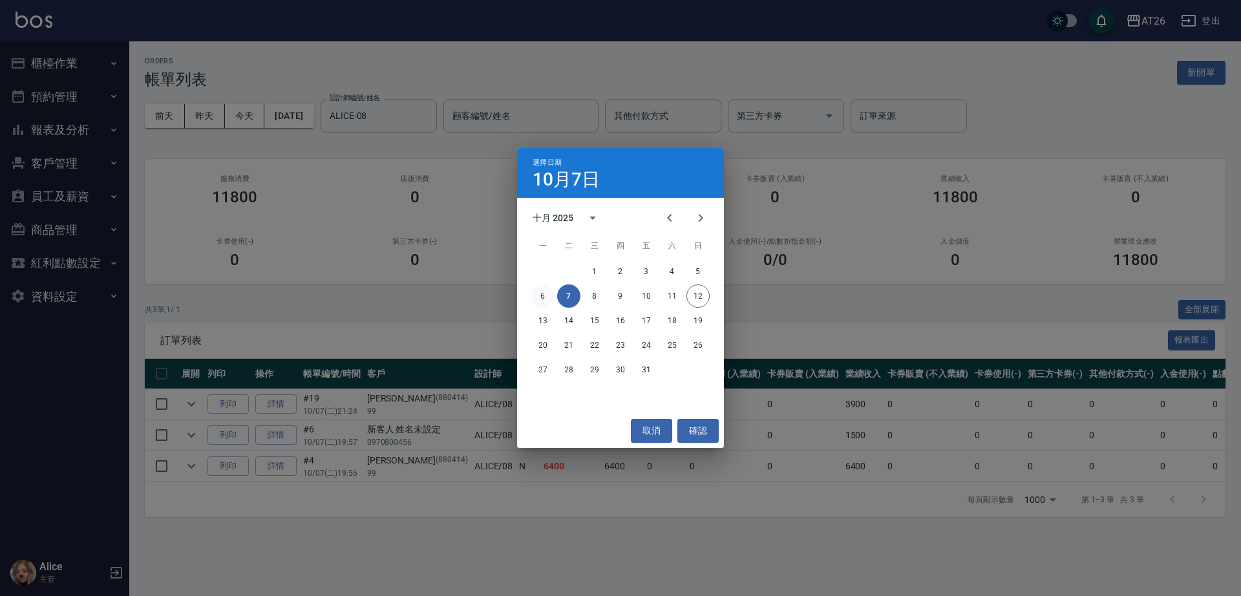
click at [544, 293] on button "6" at bounding box center [542, 295] width 23 height 23
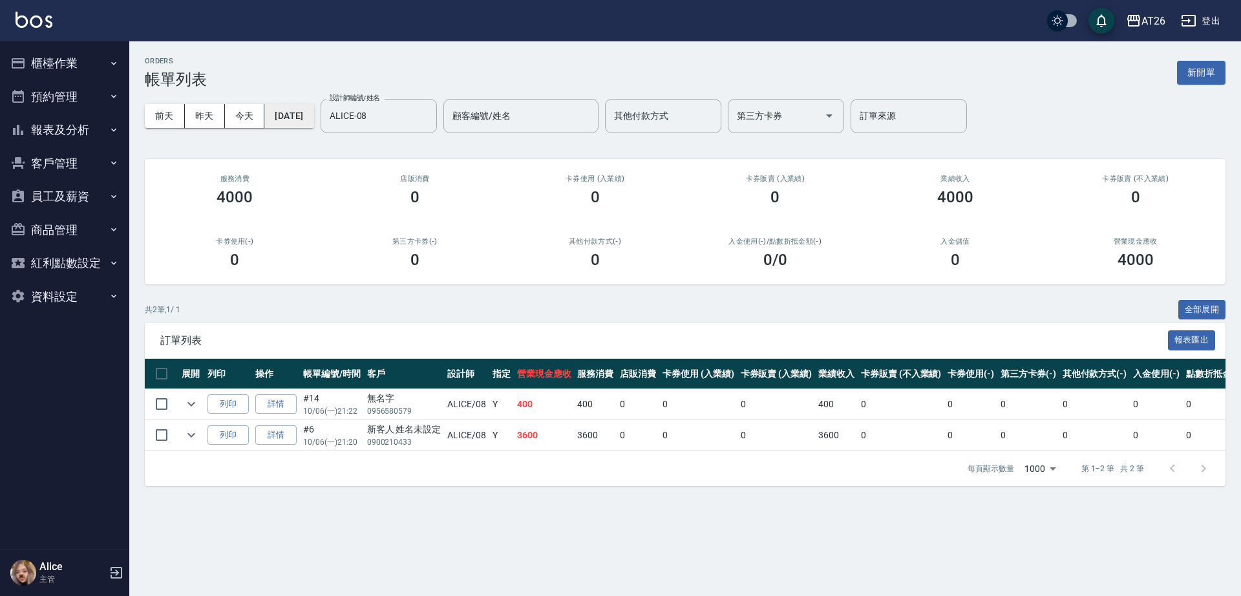
click at [311, 118] on button "2025/10/06" at bounding box center [288, 116] width 49 height 24
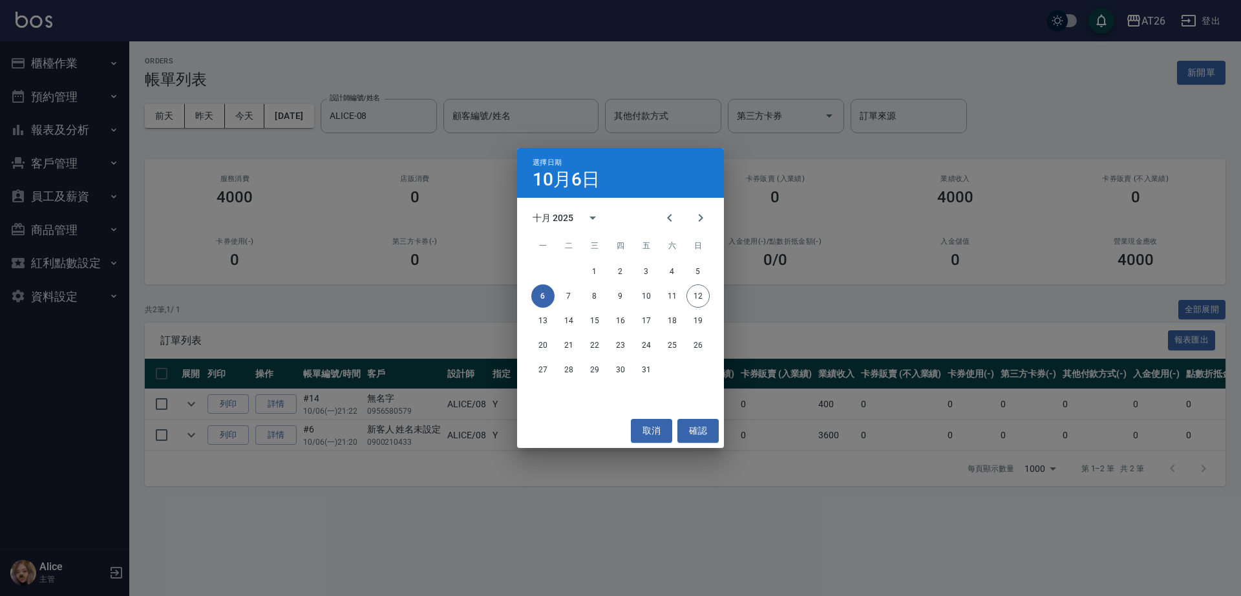
click at [707, 263] on div "1 2 3 4 5" at bounding box center [620, 271] width 207 height 23
click at [703, 267] on button "5" at bounding box center [697, 271] width 23 height 23
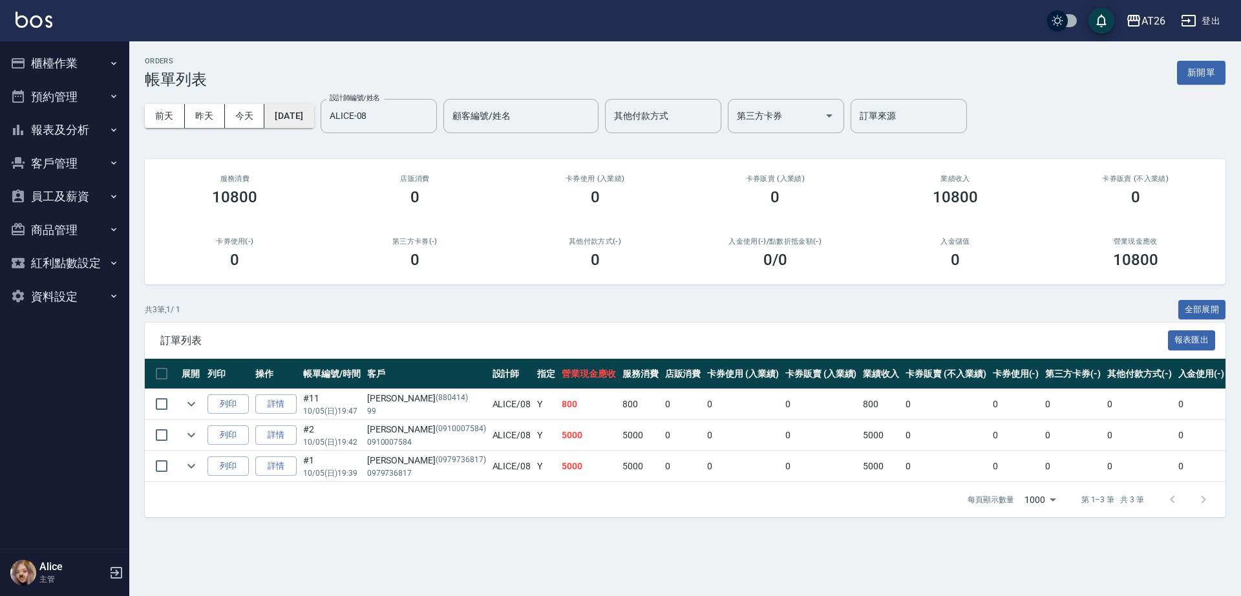
click at [291, 117] on button "2025/10/05" at bounding box center [288, 116] width 49 height 24
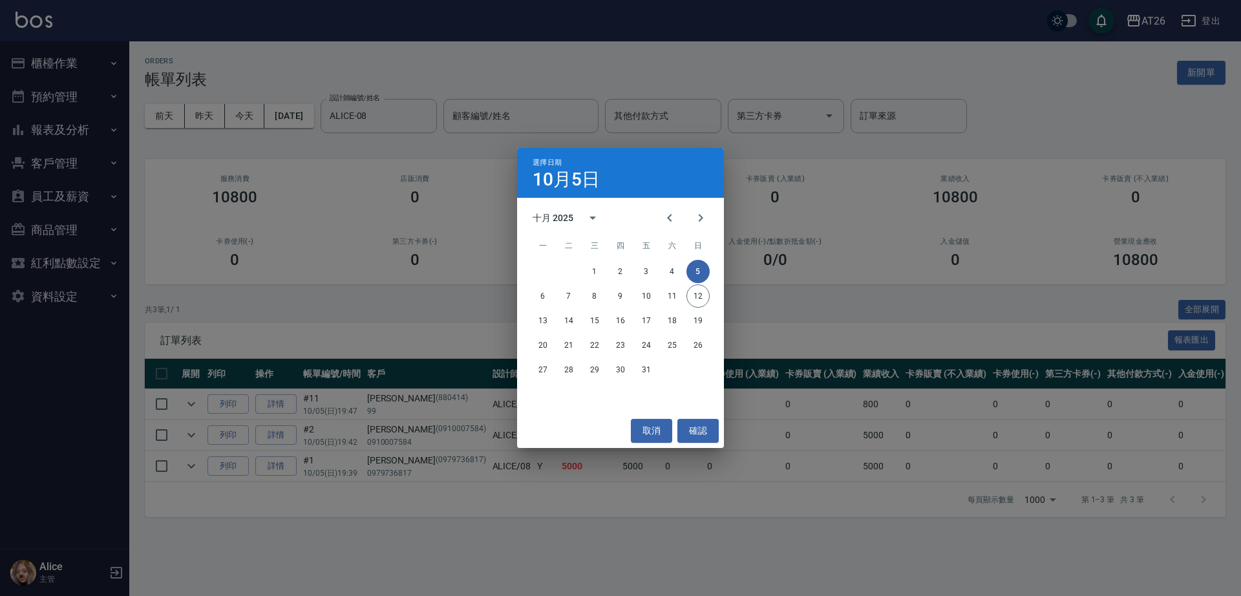
click at [675, 259] on div "1 2 3 4 5 6 7 8 9 10 11 12 13 14 15 16 17 18 19 20 21 22 23 24 25 26 27 28 29 3…" at bounding box center [620, 321] width 207 height 124
click at [673, 270] on button "4" at bounding box center [672, 271] width 23 height 23
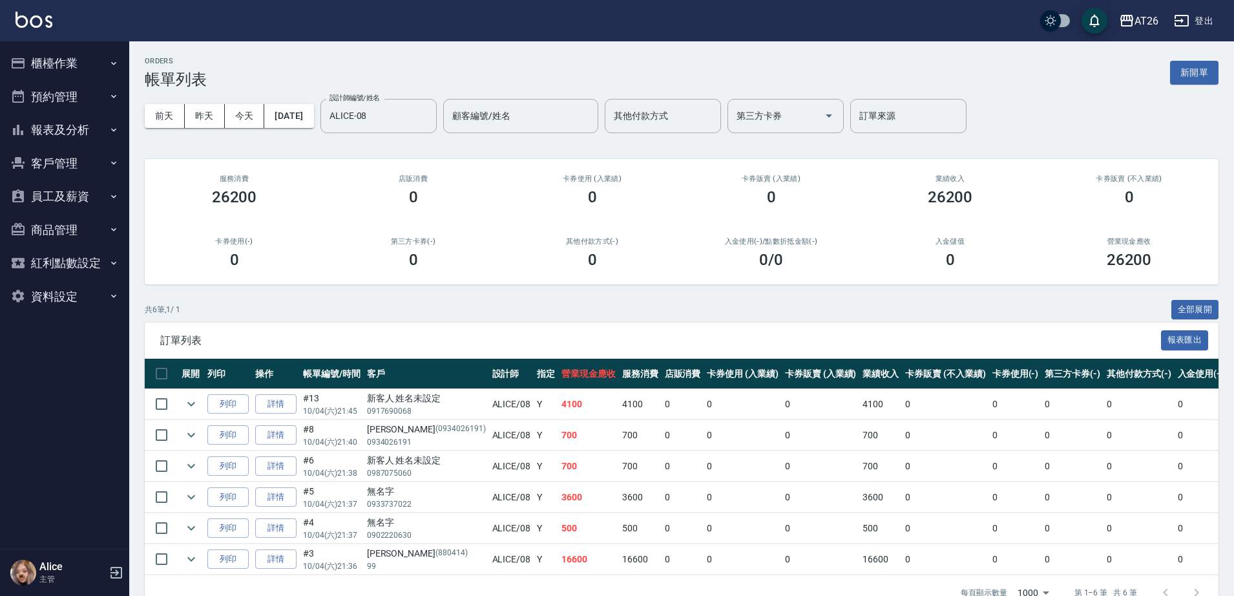
scroll to position [42, 0]
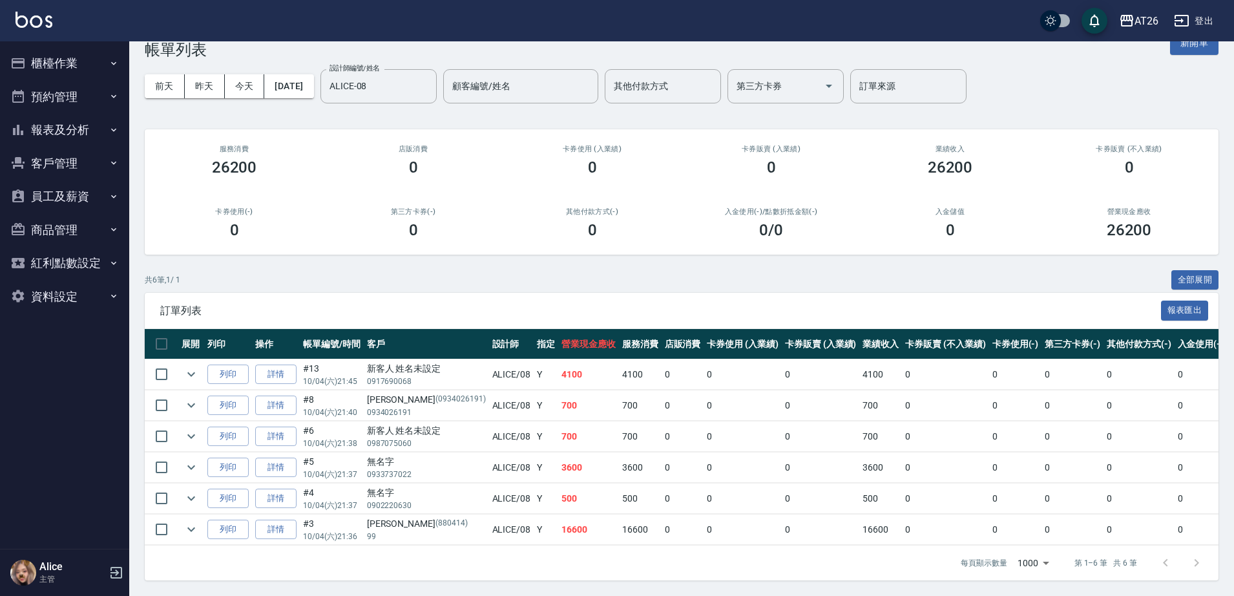
click at [106, 61] on button "櫃檯作業" at bounding box center [64, 64] width 119 height 34
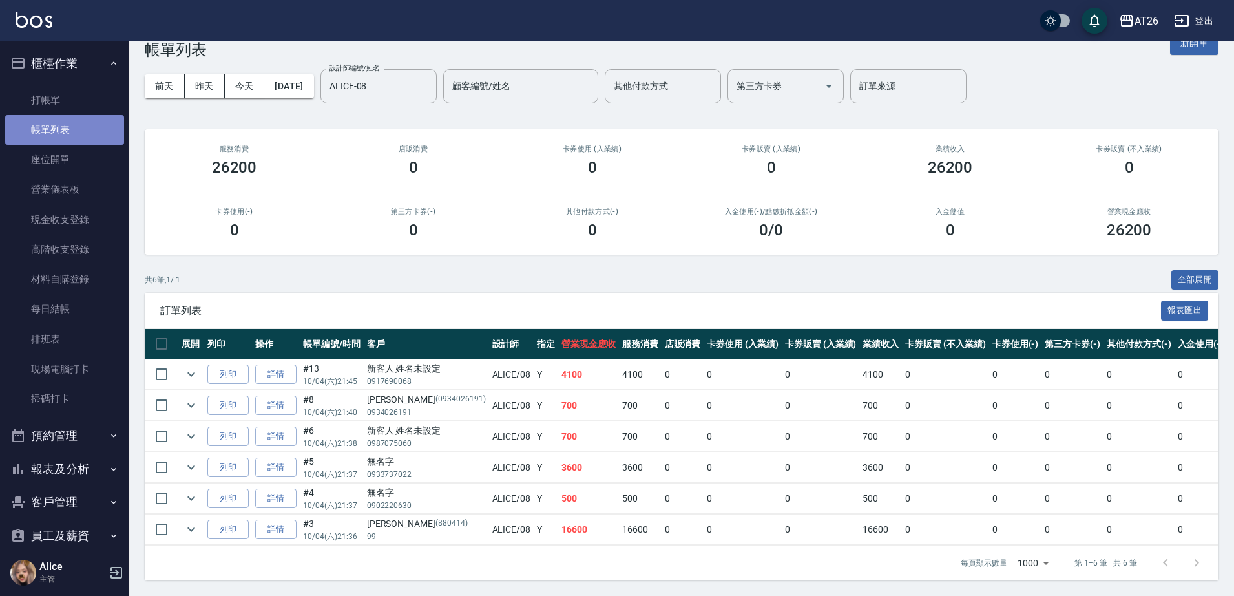
click at [79, 129] on link "帳單列表" at bounding box center [64, 130] width 119 height 30
click at [249, 81] on button "今天" at bounding box center [245, 86] width 40 height 24
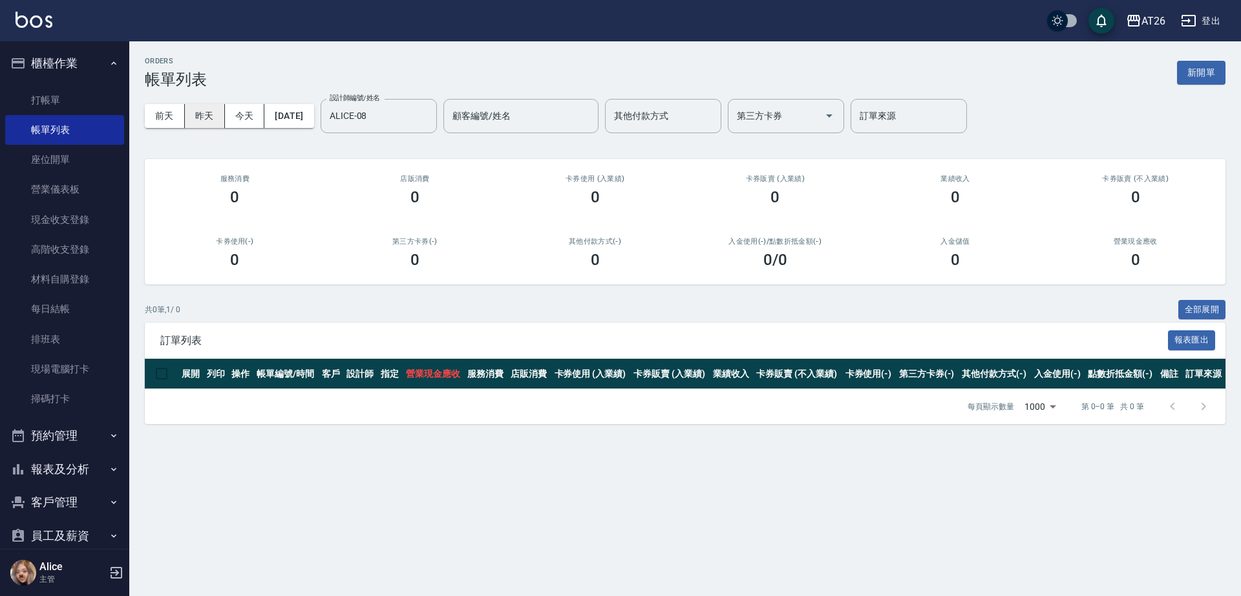
click at [217, 122] on button "昨天" at bounding box center [205, 116] width 40 height 24
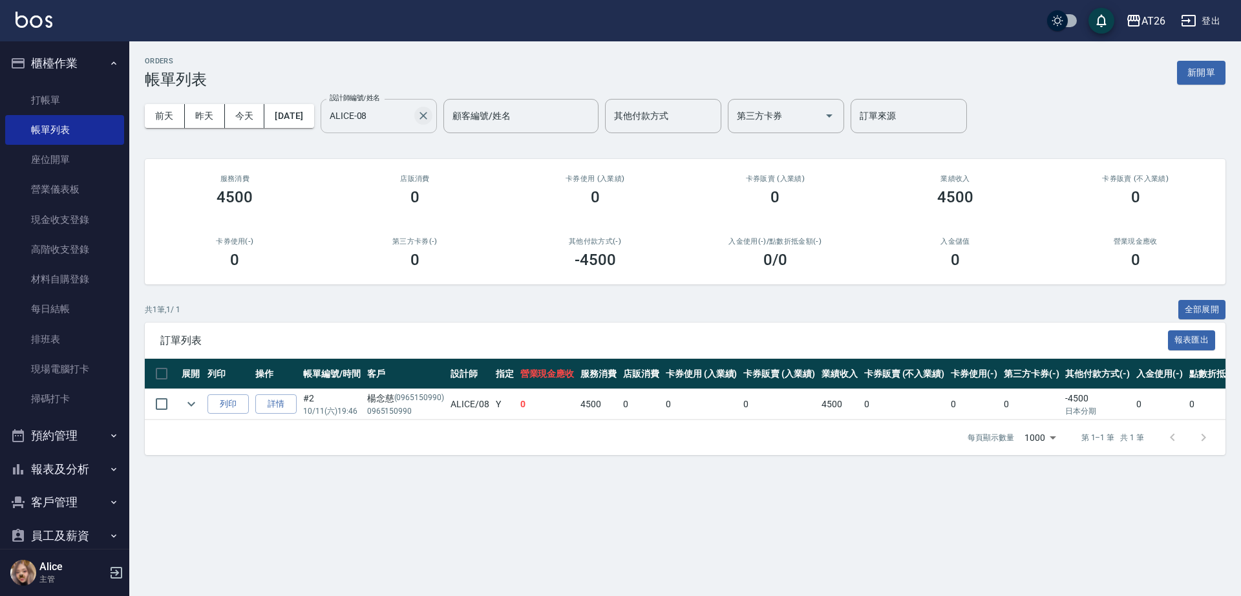
click at [430, 112] on icon "Clear" at bounding box center [423, 115] width 13 height 13
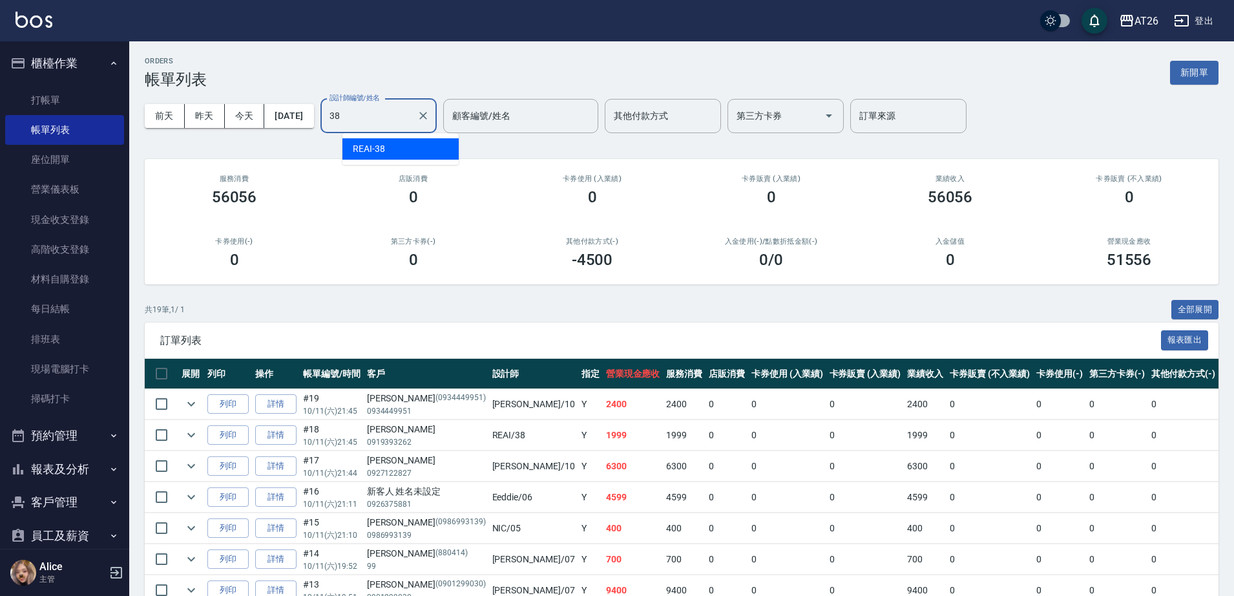
type input "REAI-38"
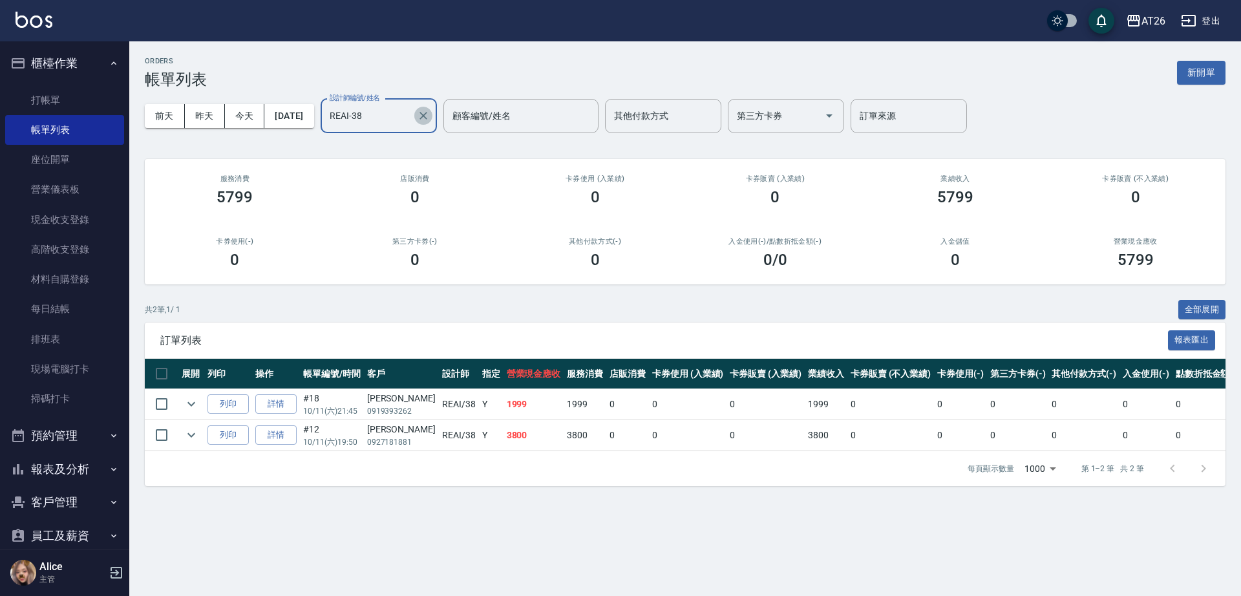
click at [430, 121] on icon "Clear" at bounding box center [423, 115] width 13 height 13
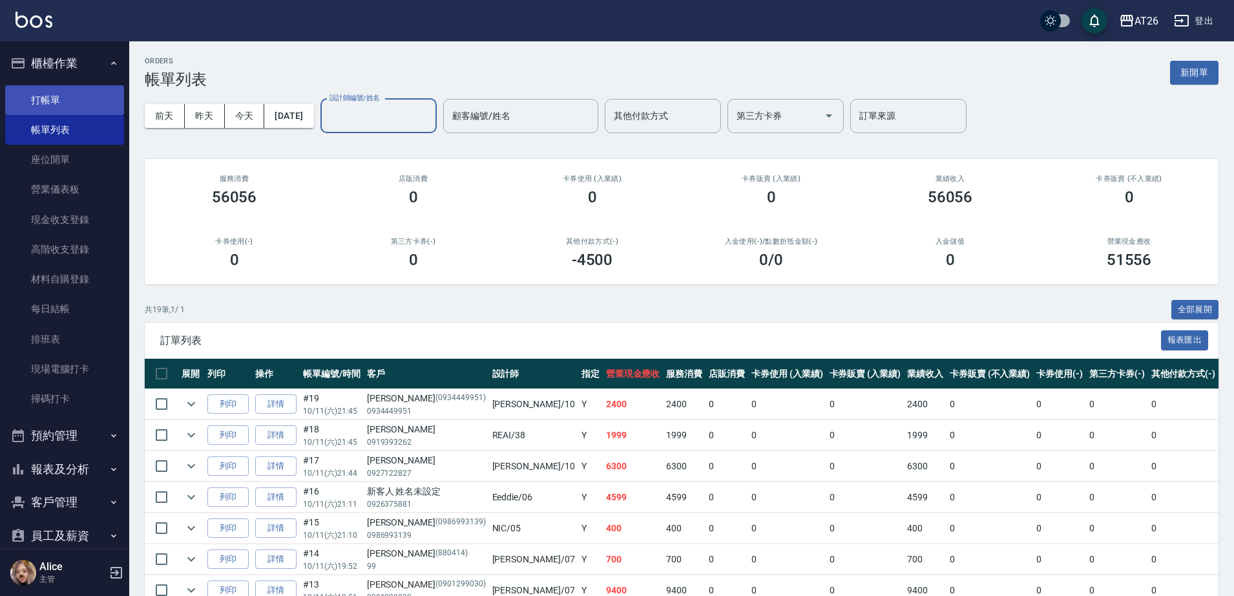
click at [85, 95] on link "打帳單" at bounding box center [64, 100] width 119 height 30
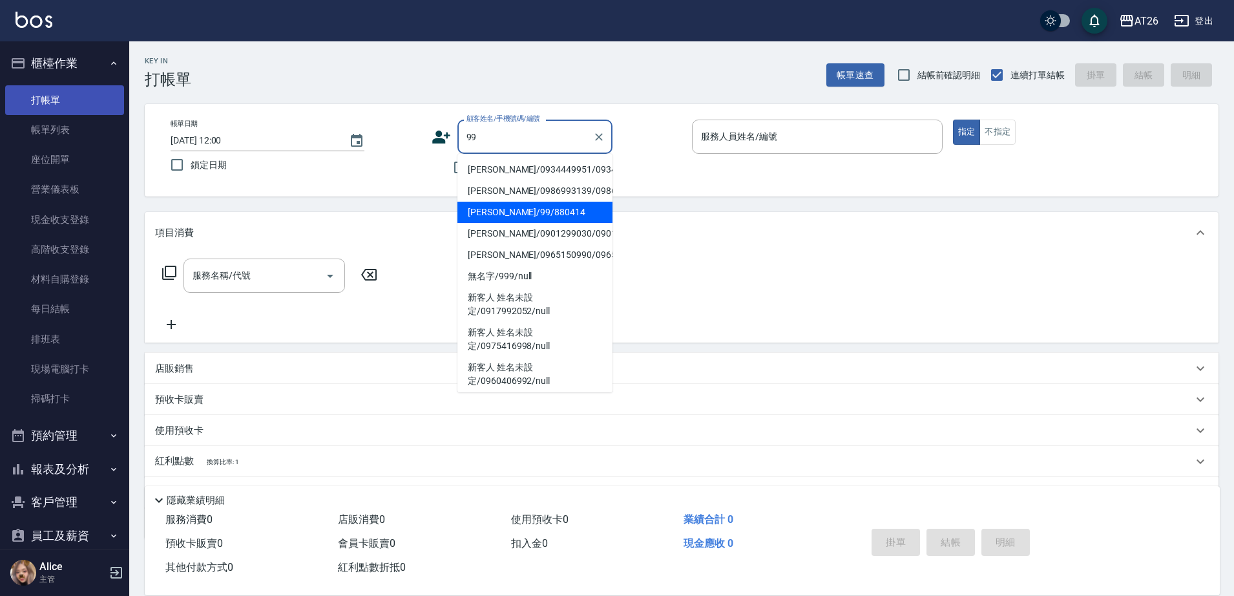
type input "吳昊軒/99/880414"
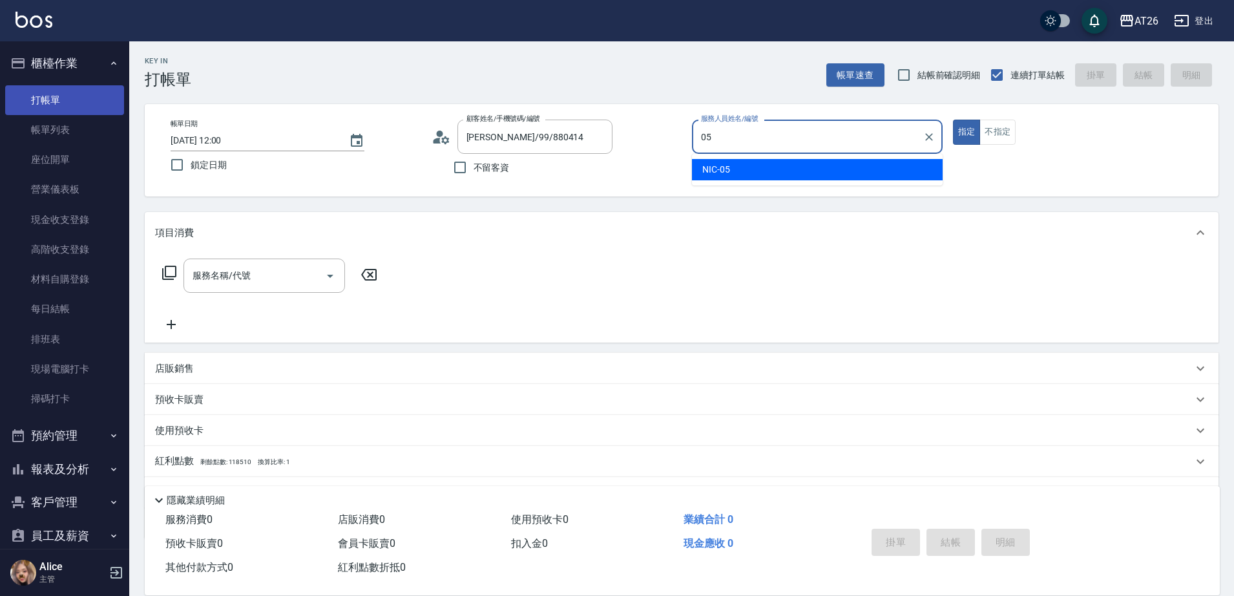
type input "05"
type button "true"
type input "NIC-05"
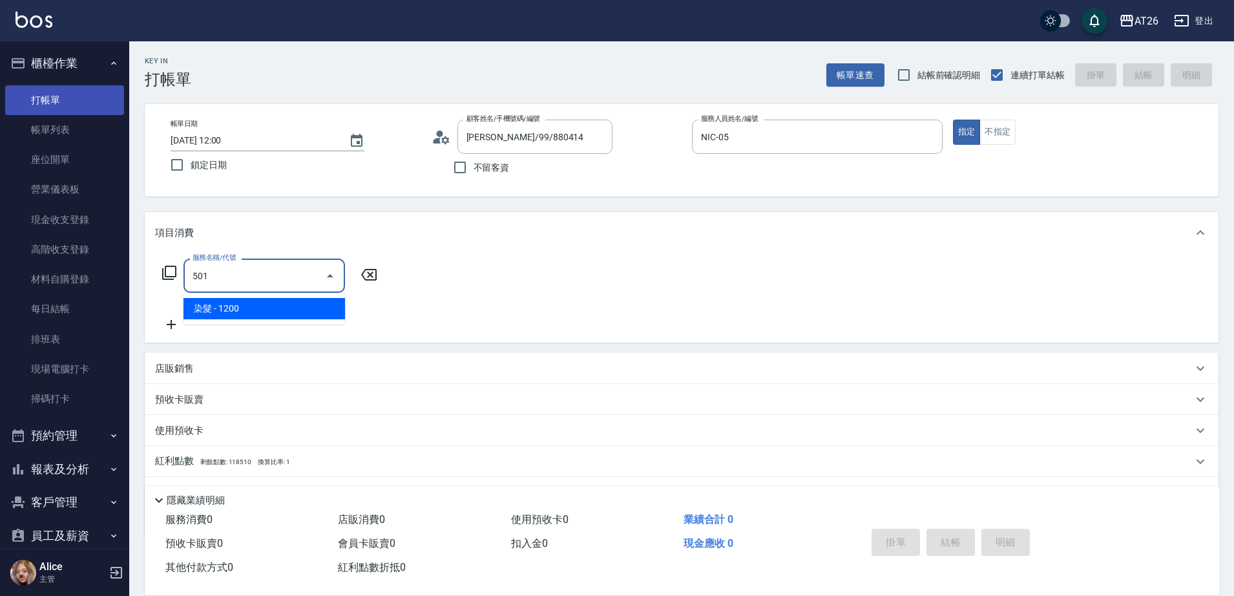
type input "染髮(501)"
type input "120"
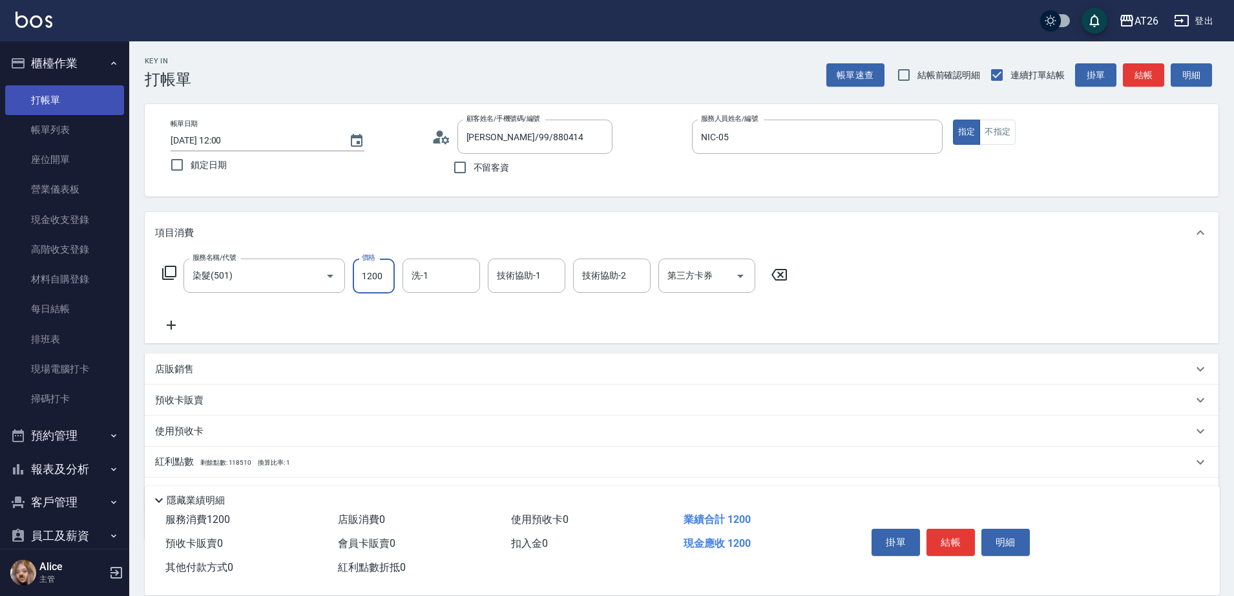
type input "5"
type input "0"
type input "50"
type input "5000"
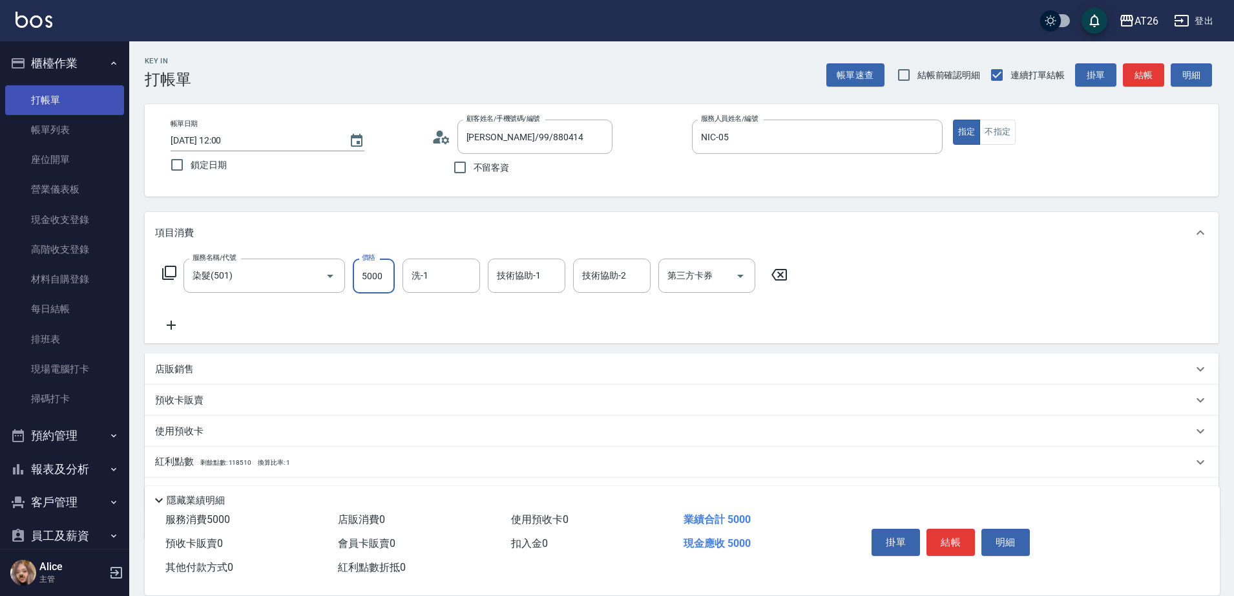
type input "500"
type input "5000"
type input "祐希-44"
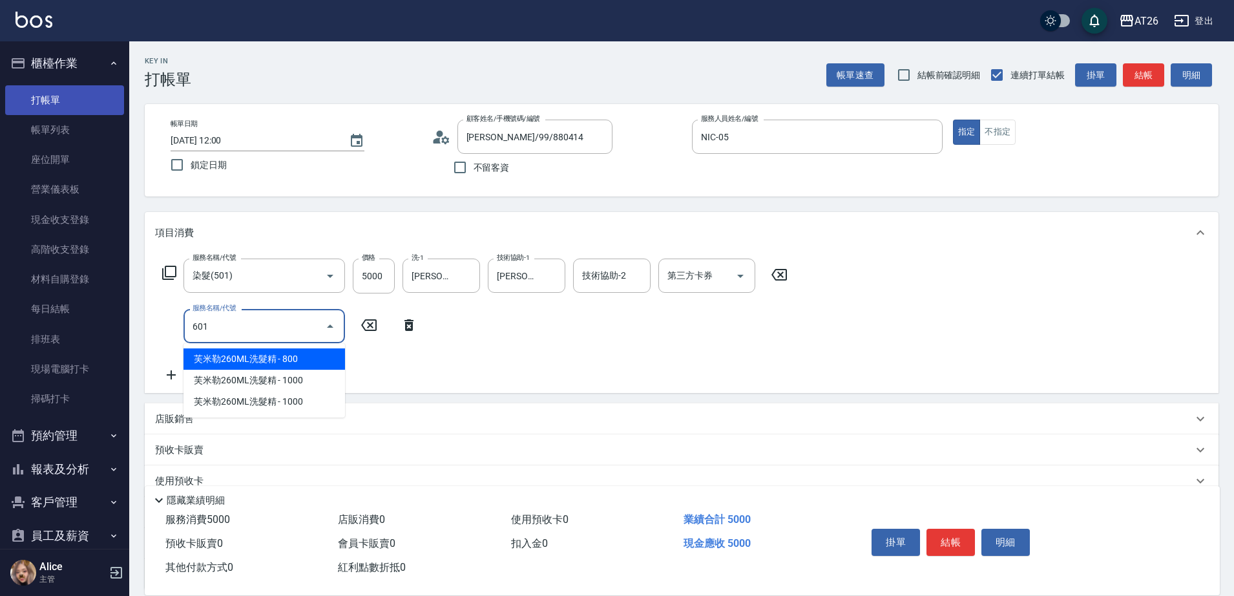
type input "601"
type input "530"
type input "自護髮(601)"
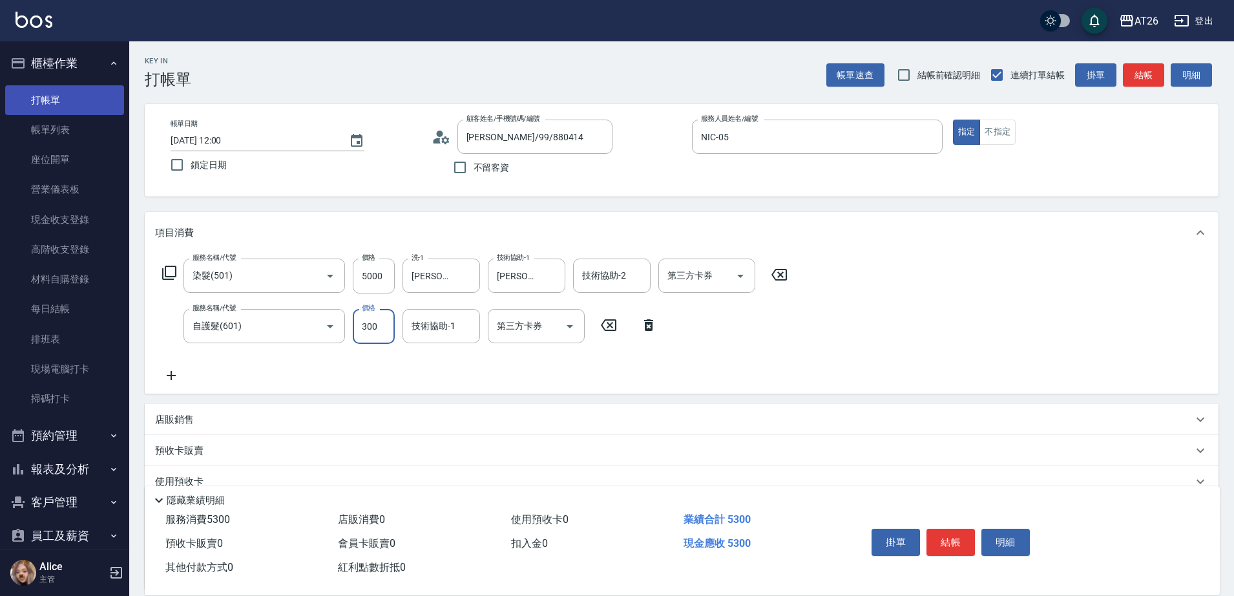
type input "0"
type input "500"
type input "0"
type input "祐希-44"
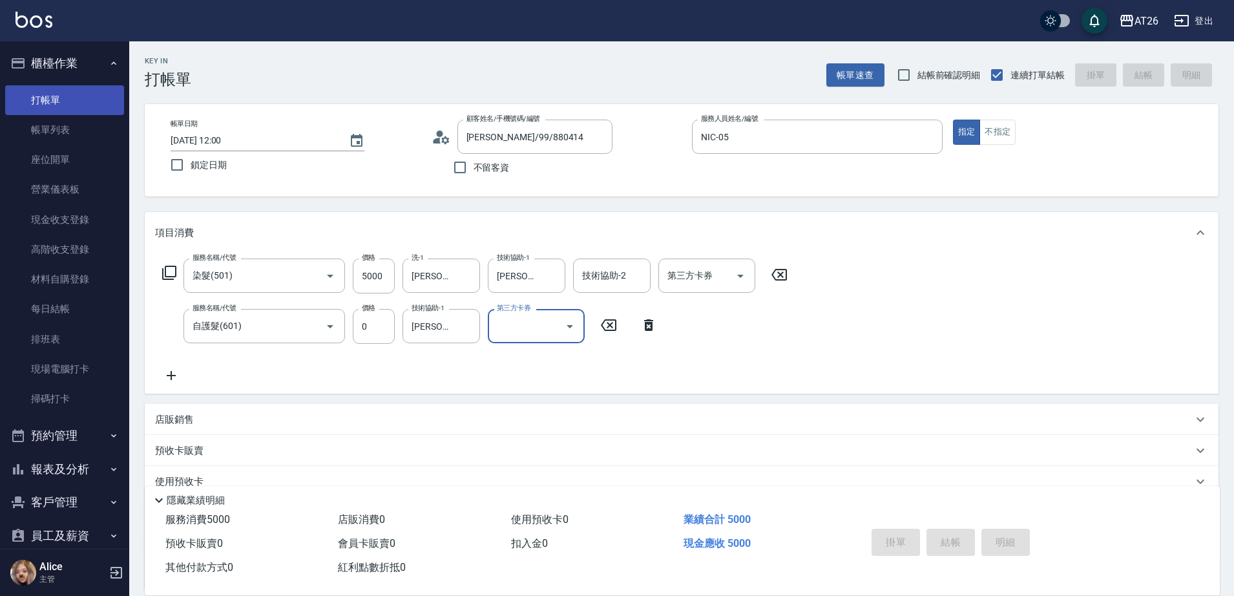
type input "2025/10/12 12:01"
type input "0"
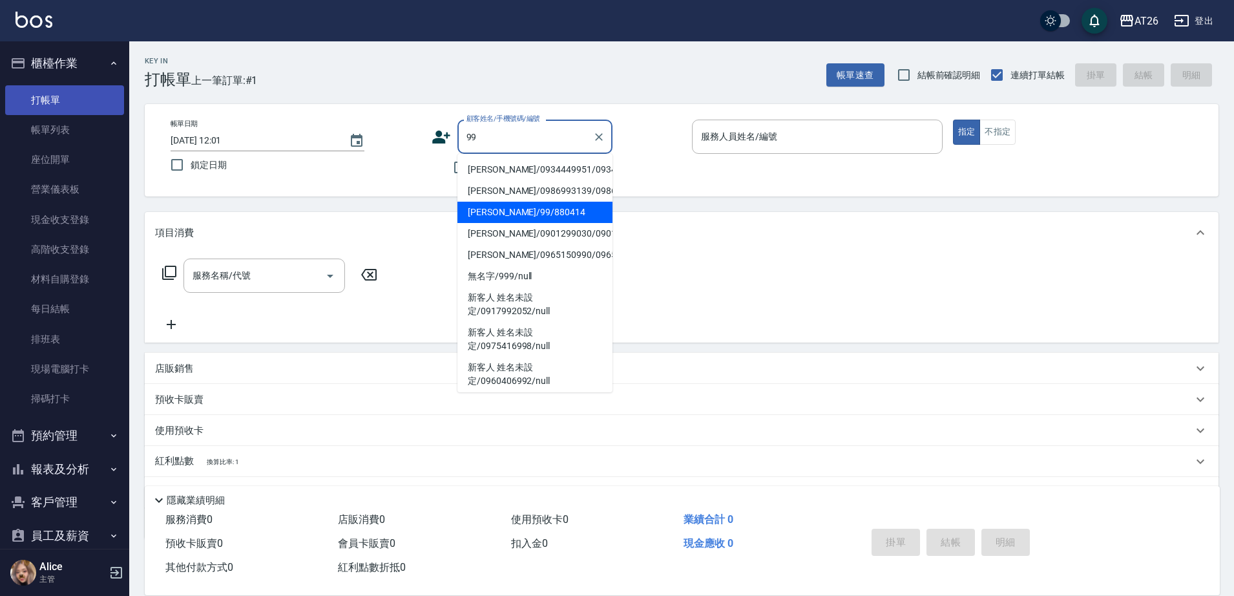
type input "吳昊軒/99/880414"
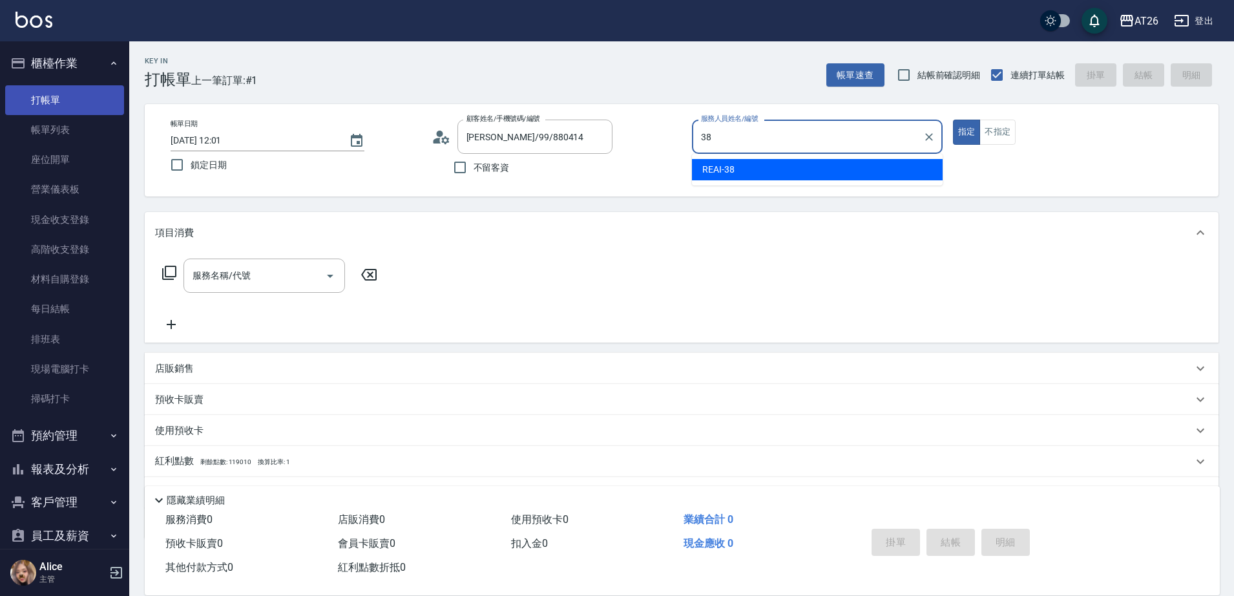
type input "REAI-38"
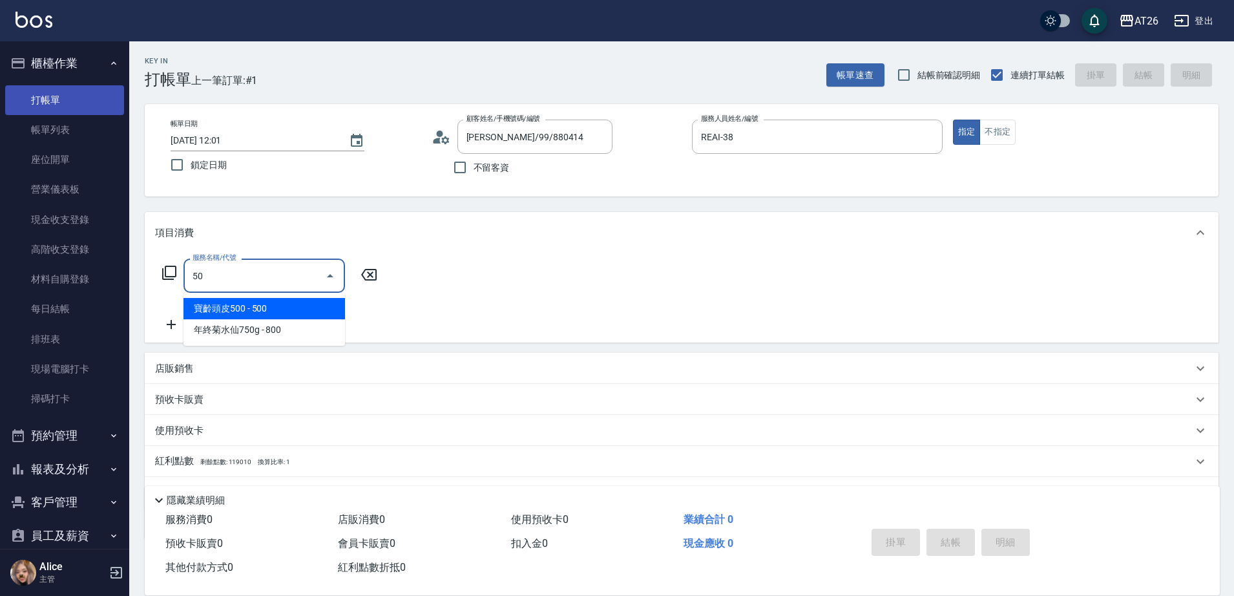
type input "501"
type input "120"
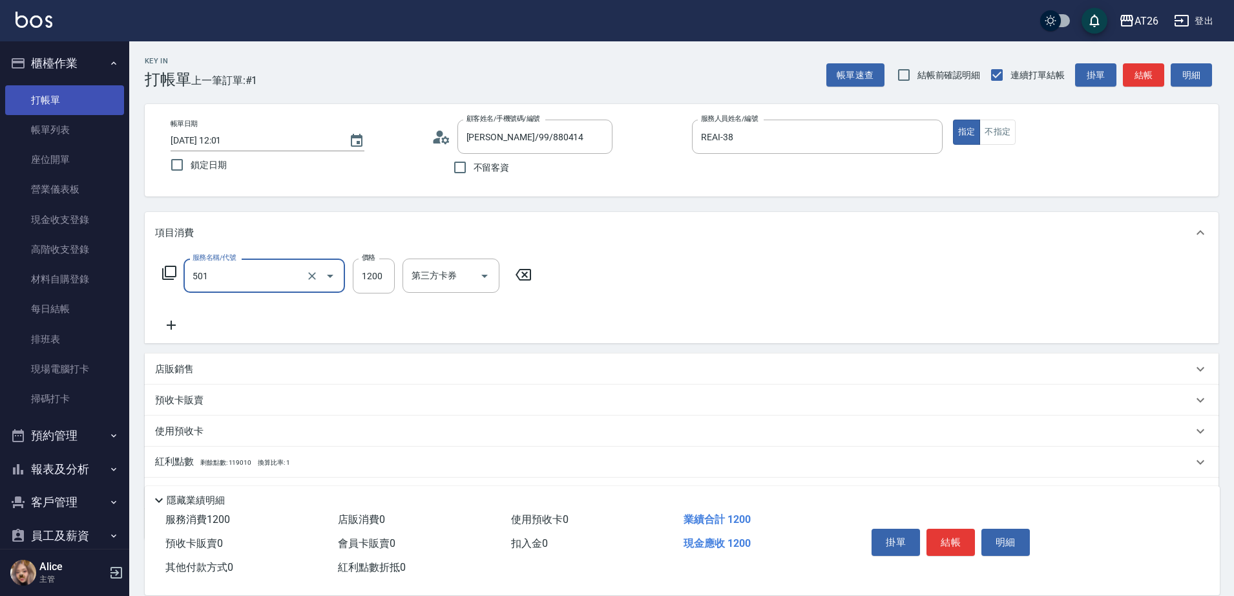
type input "染髮(501)"
type input "1"
type input "0"
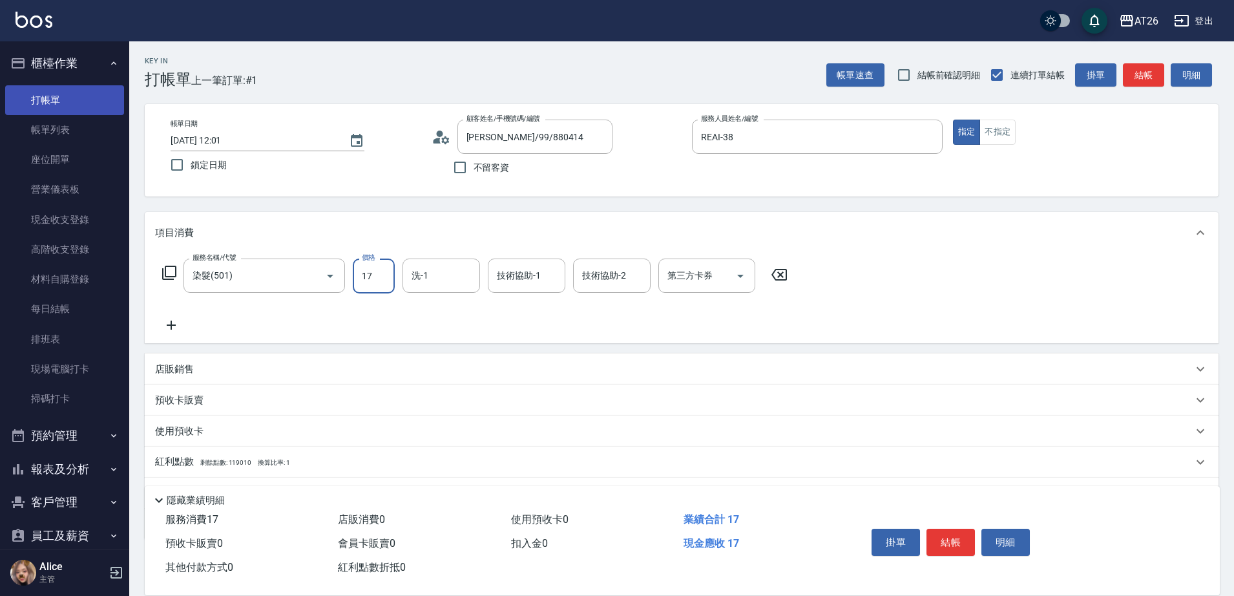
type input "170"
type input "10"
type input "1700"
type input "170"
type input "1700"
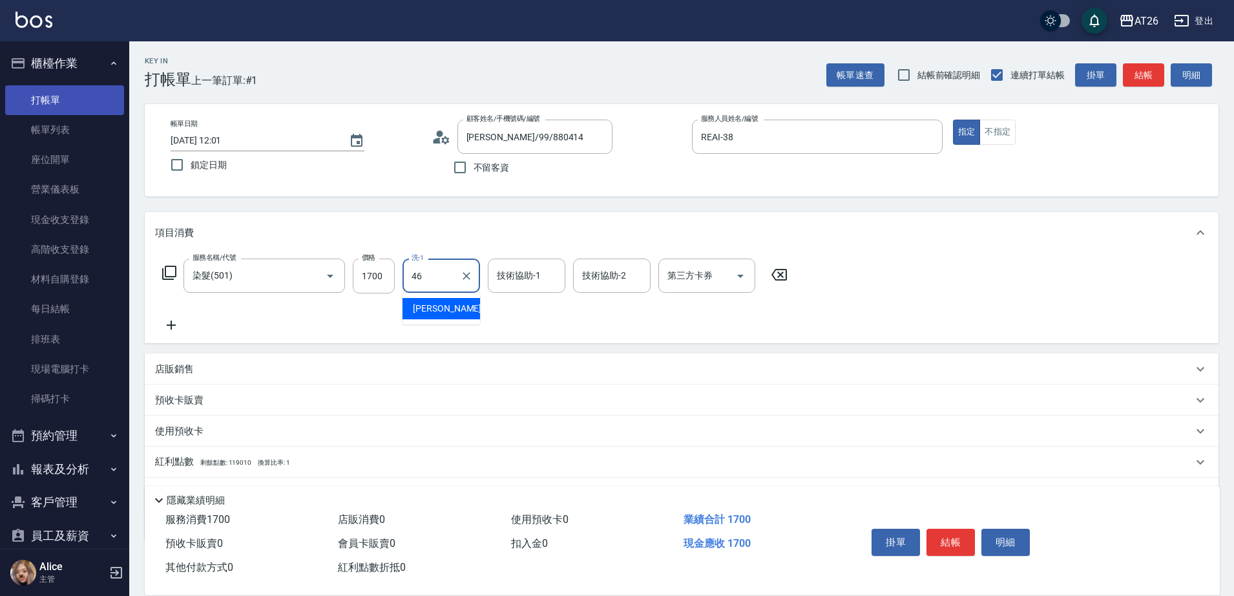
type input "tony-46"
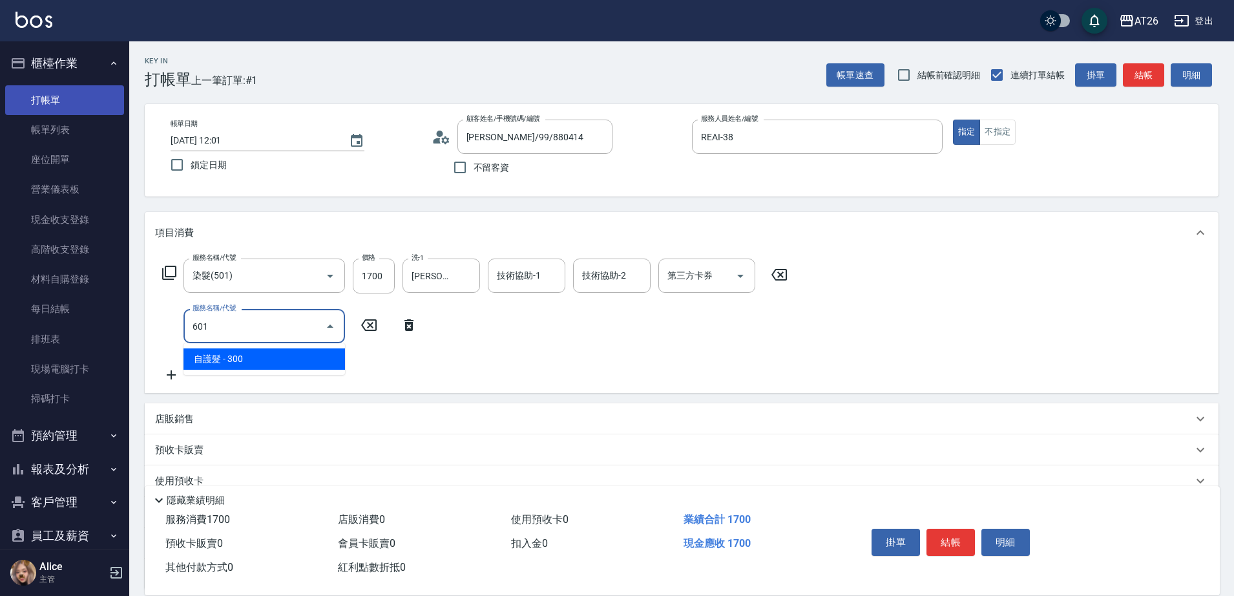
type input "601"
type input "200"
type input "自護髮(601)"
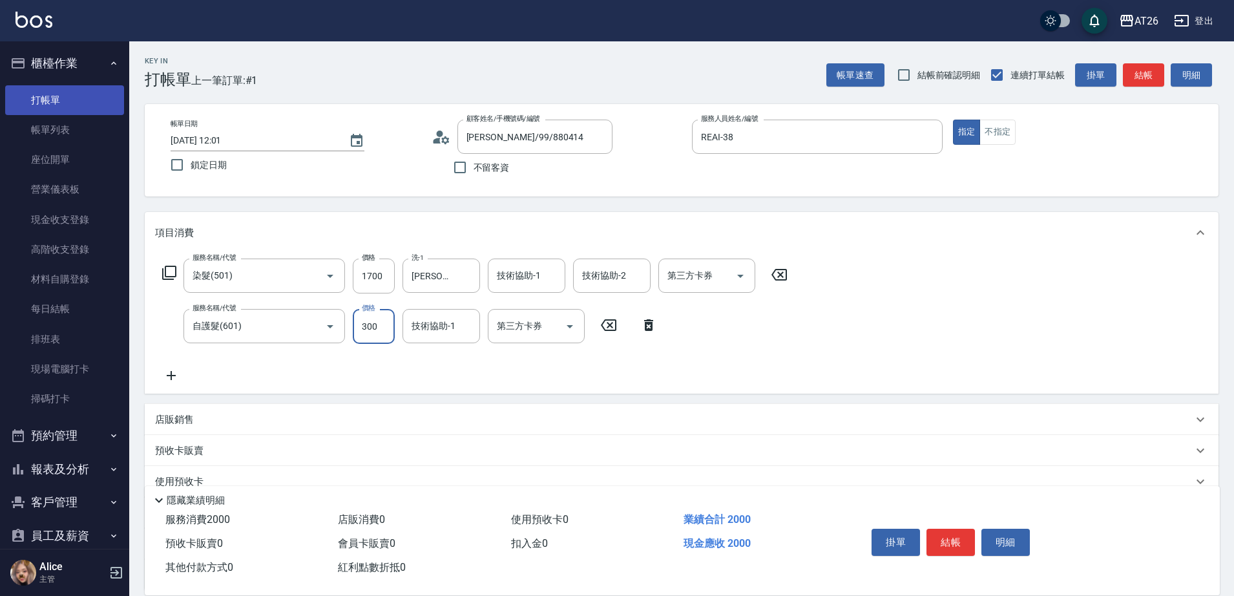
type input "2"
type input "170"
type input "250"
type input "420"
type input "2500"
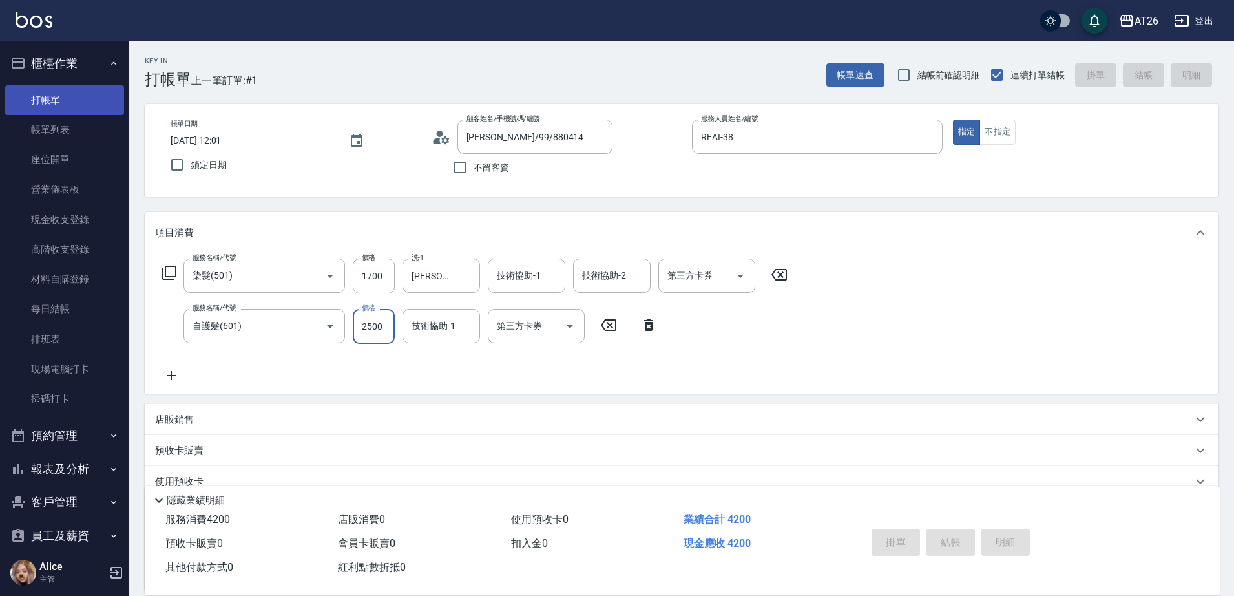
type input "0"
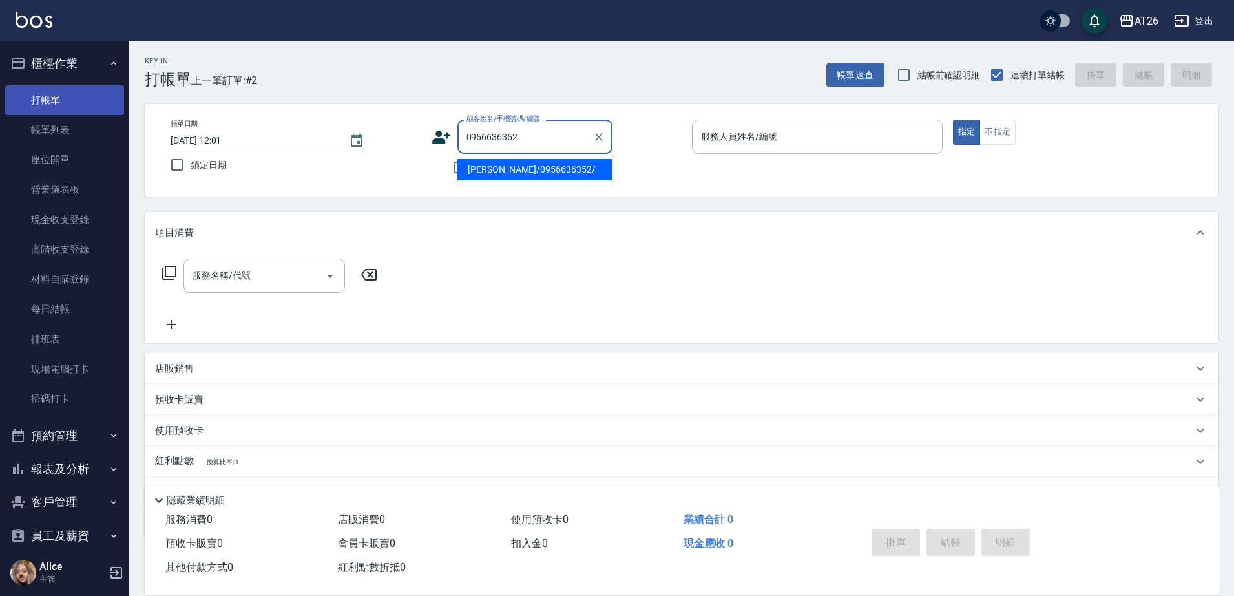
type input "陳傑銘/0956636352/"
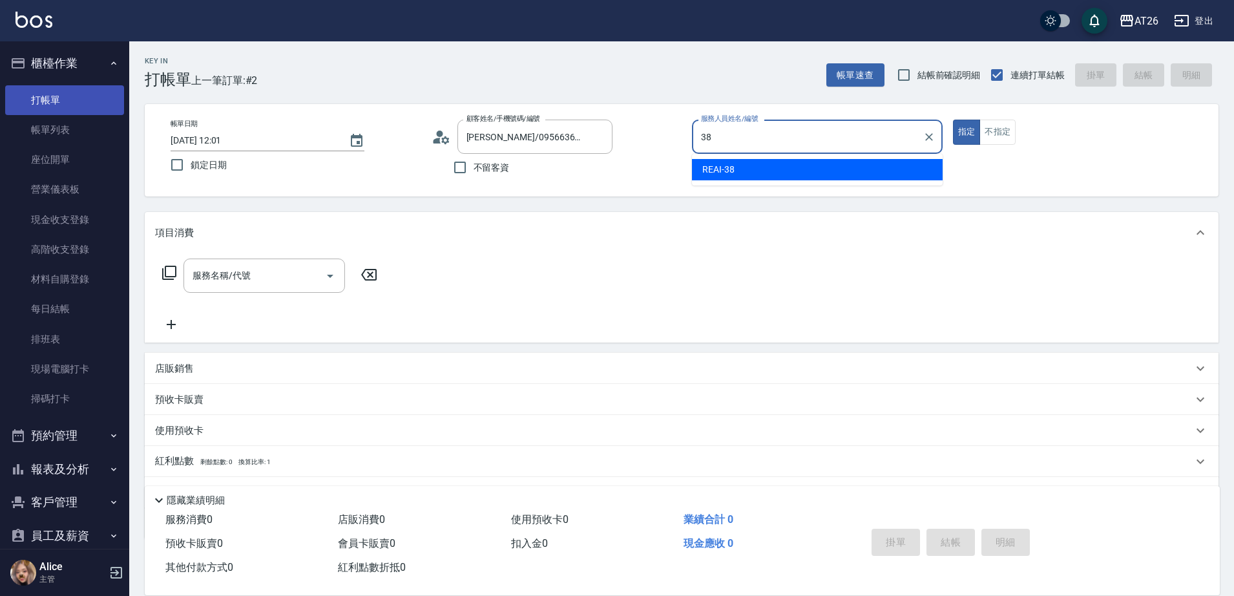
type input "REAI-38"
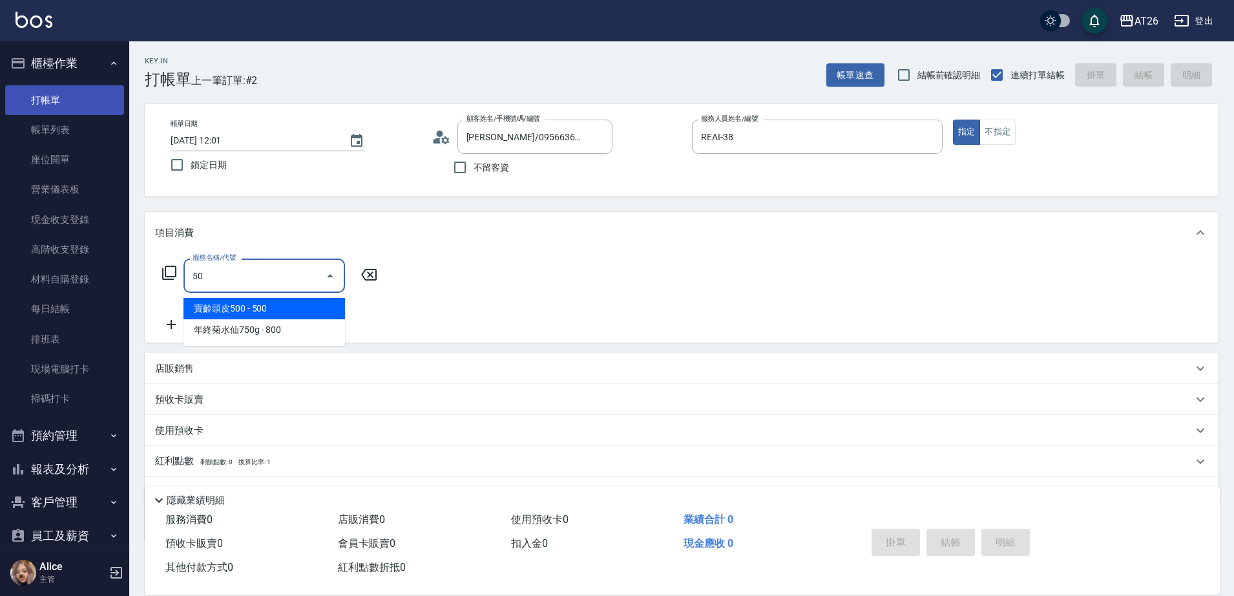
type input "501"
type input "120"
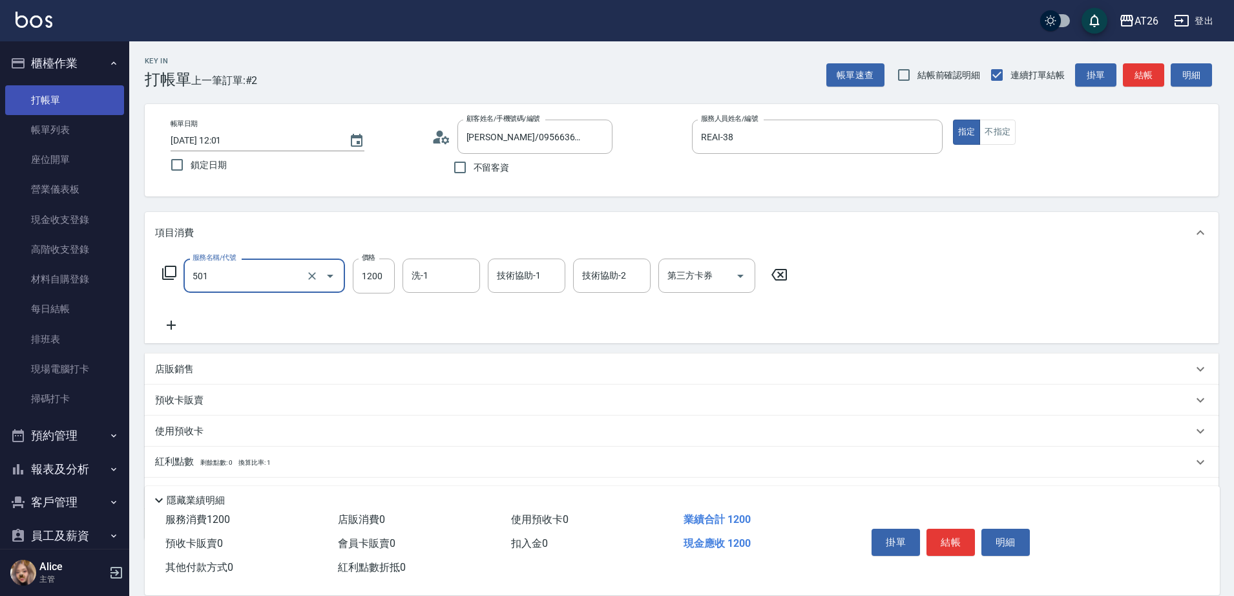
type input "染髮(501)"
type input "1"
type input "0"
type input "170"
type input "10"
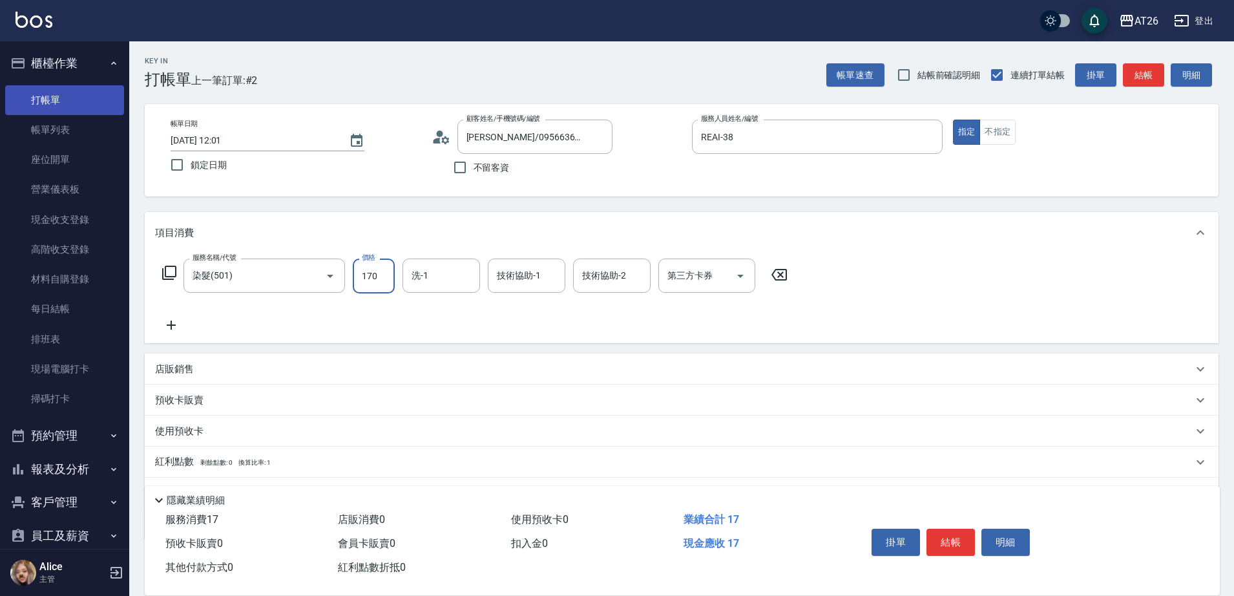
type input "1700"
type input "170"
type input "1700"
type input "祐希-44"
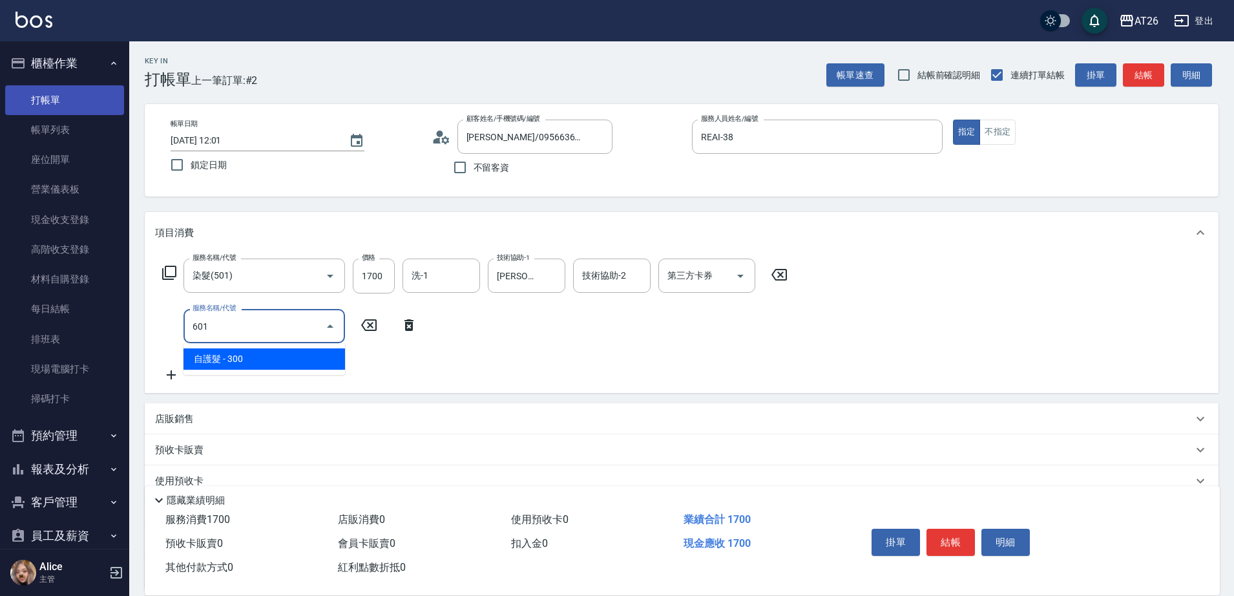
type input "601"
type input "200"
type input "自護髮(601)"
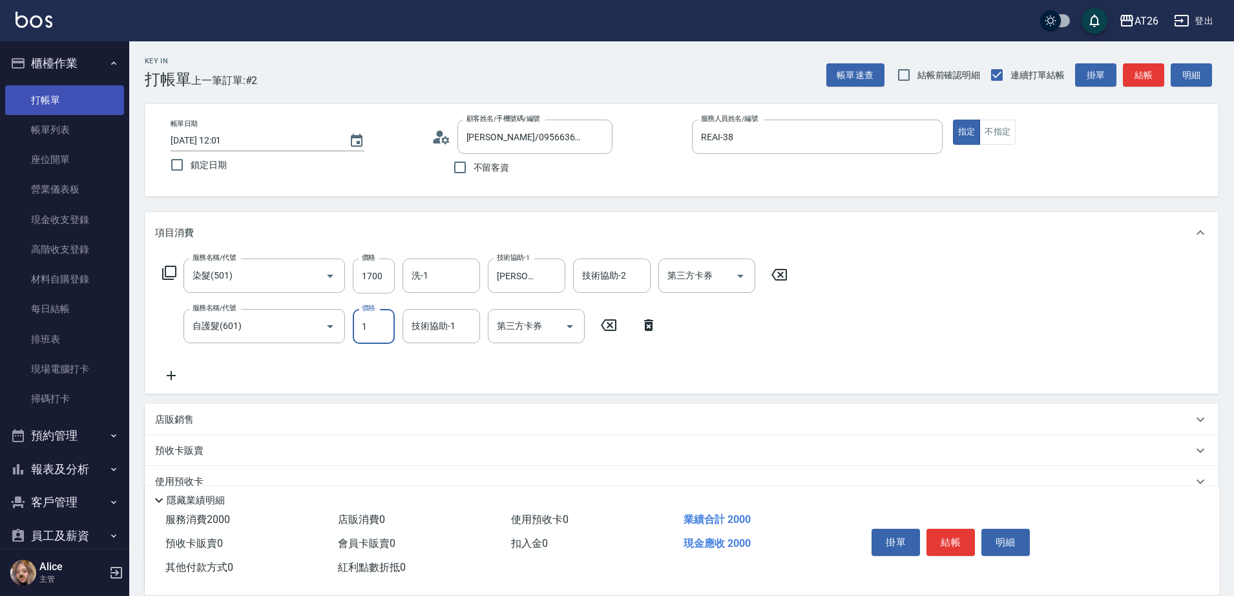
type input "16"
type input "170"
type input "160"
type input "180"
type input "1600"
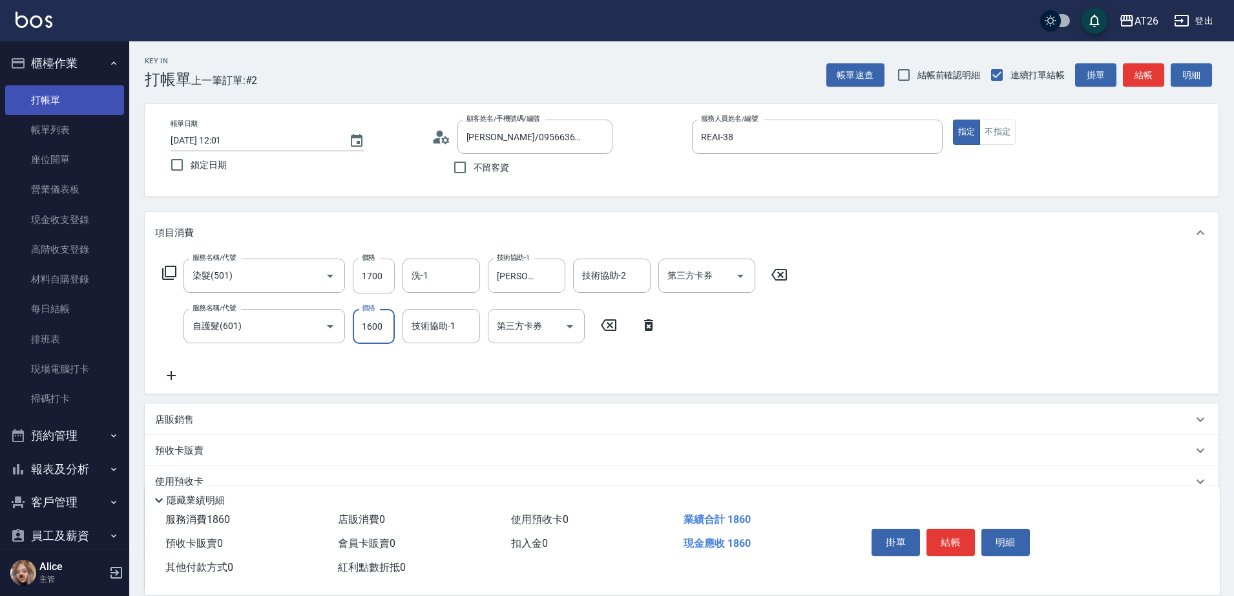
type input "330"
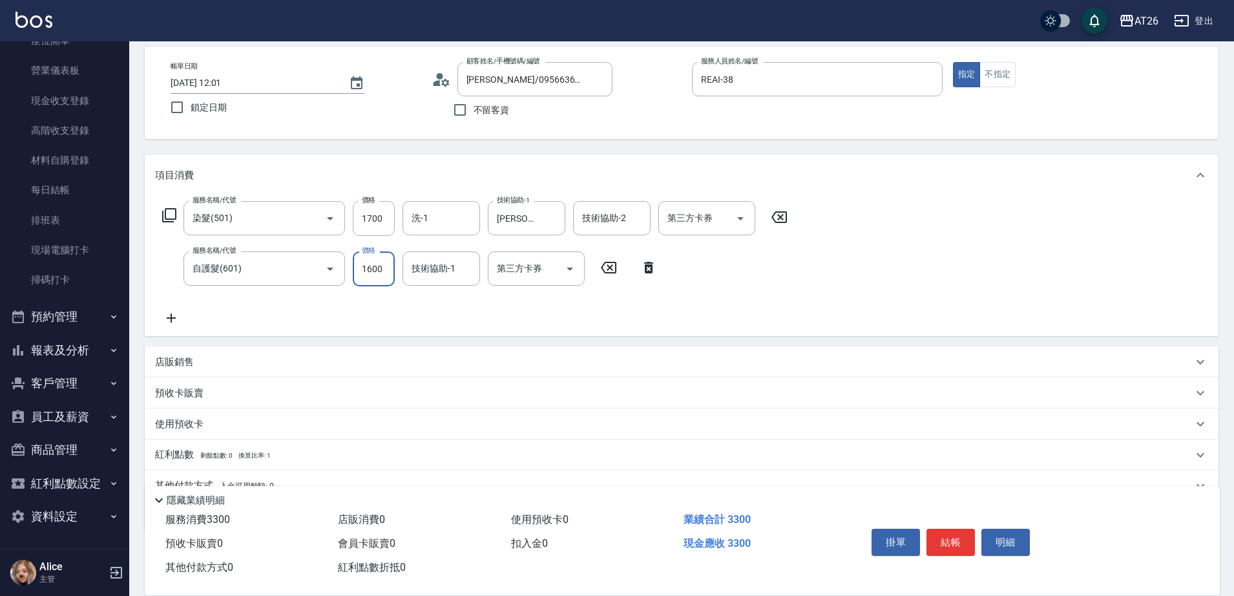
scroll to position [118, 0]
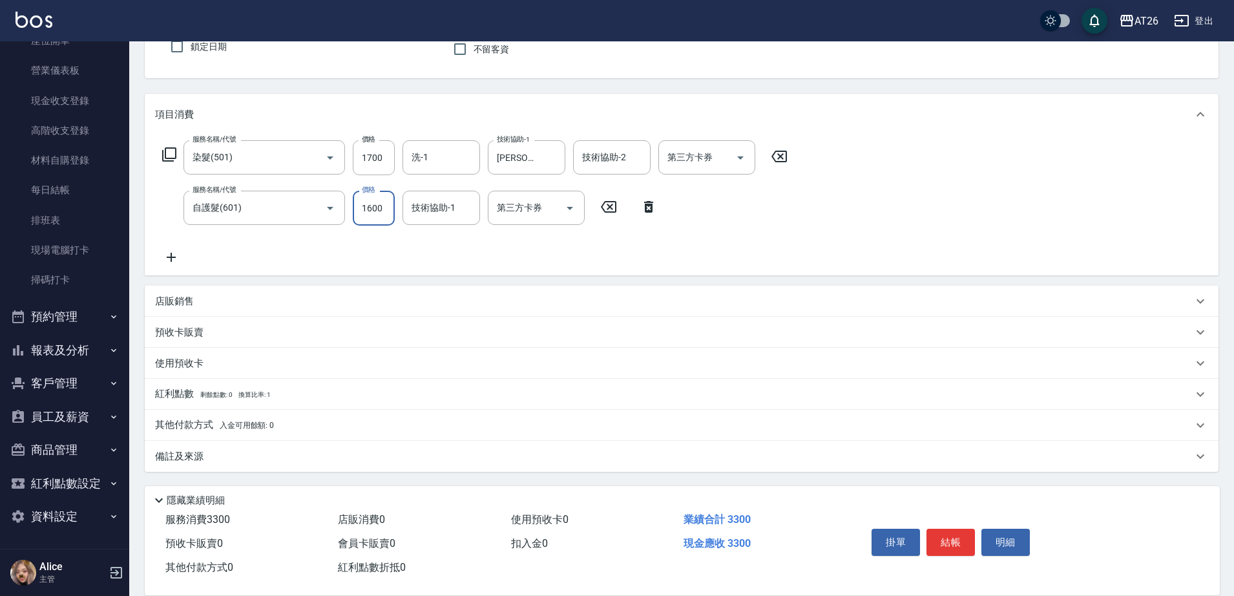
type input "1600"
click at [220, 310] on div "店販銷售" at bounding box center [682, 301] width 1074 height 31
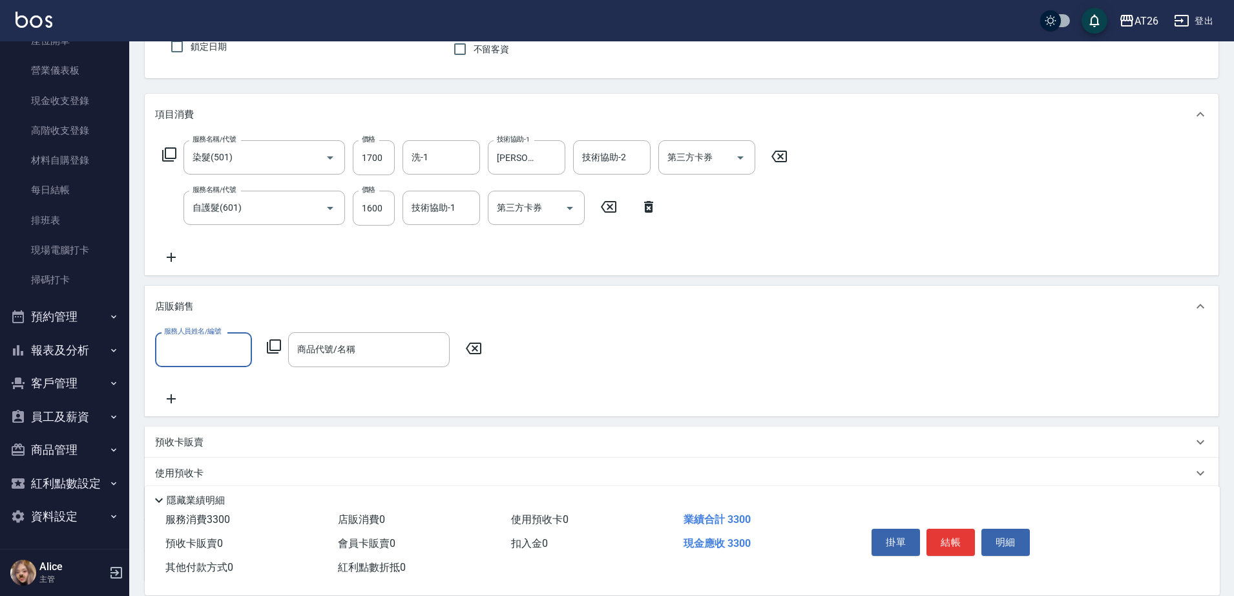
scroll to position [0, 0]
click at [198, 359] on input "服務人員姓名/編號" at bounding box center [203, 349] width 85 height 23
type input "NANA-23"
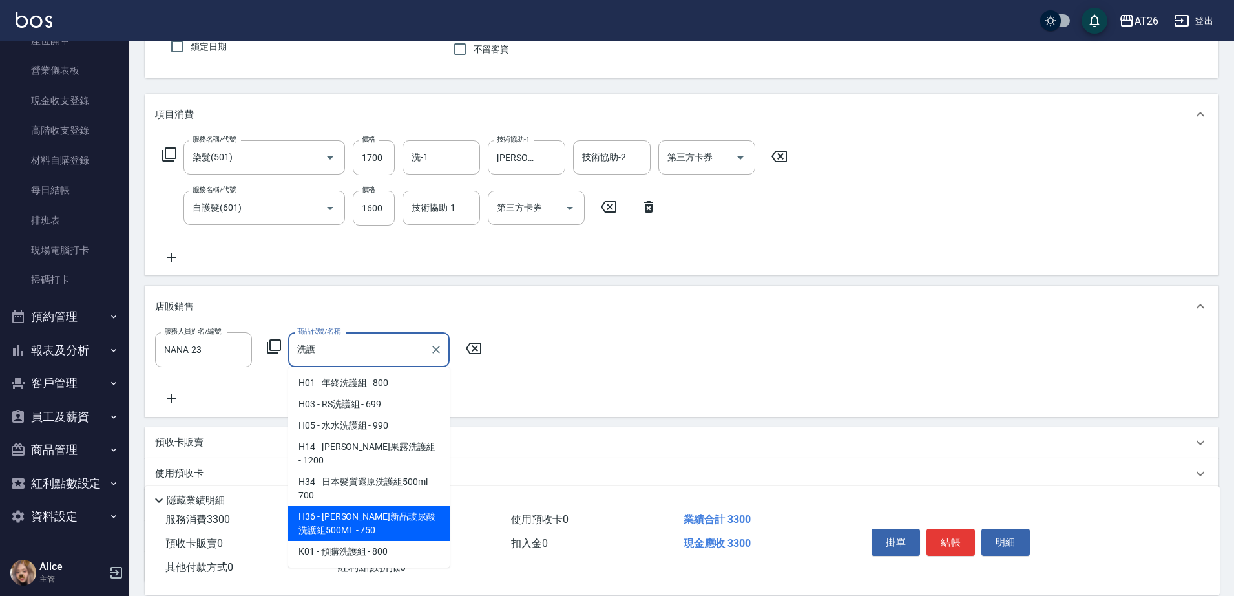
type input "喬娜斯新品玻尿酸洗護組500ML"
type input "400"
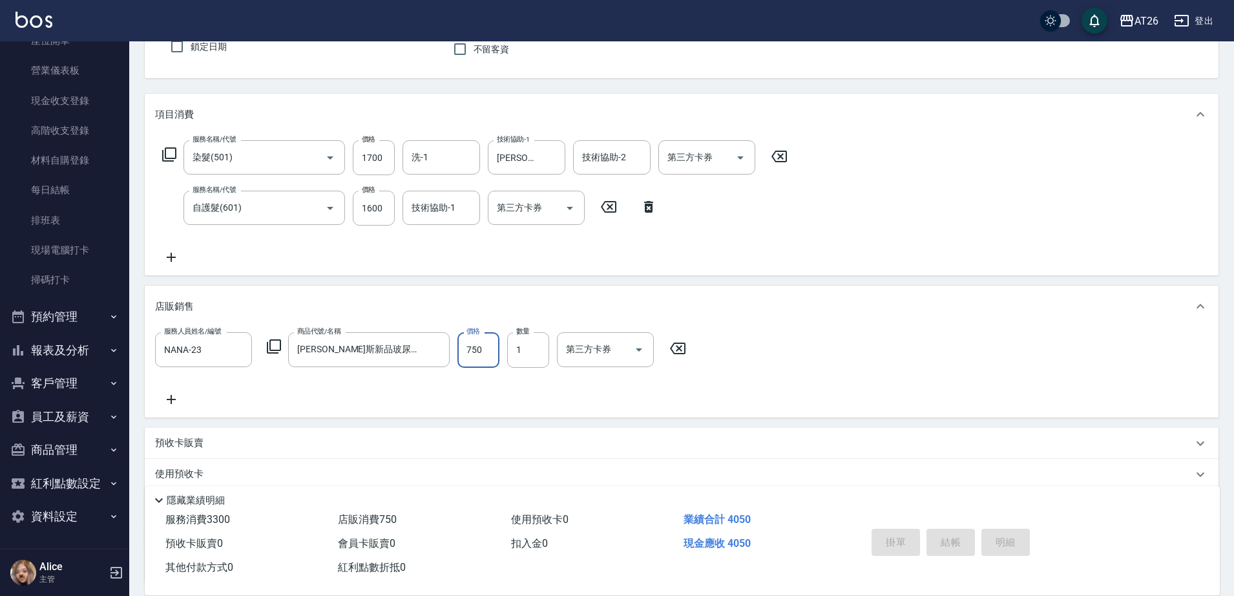
type input "2025/10/12 12:03"
type input "0"
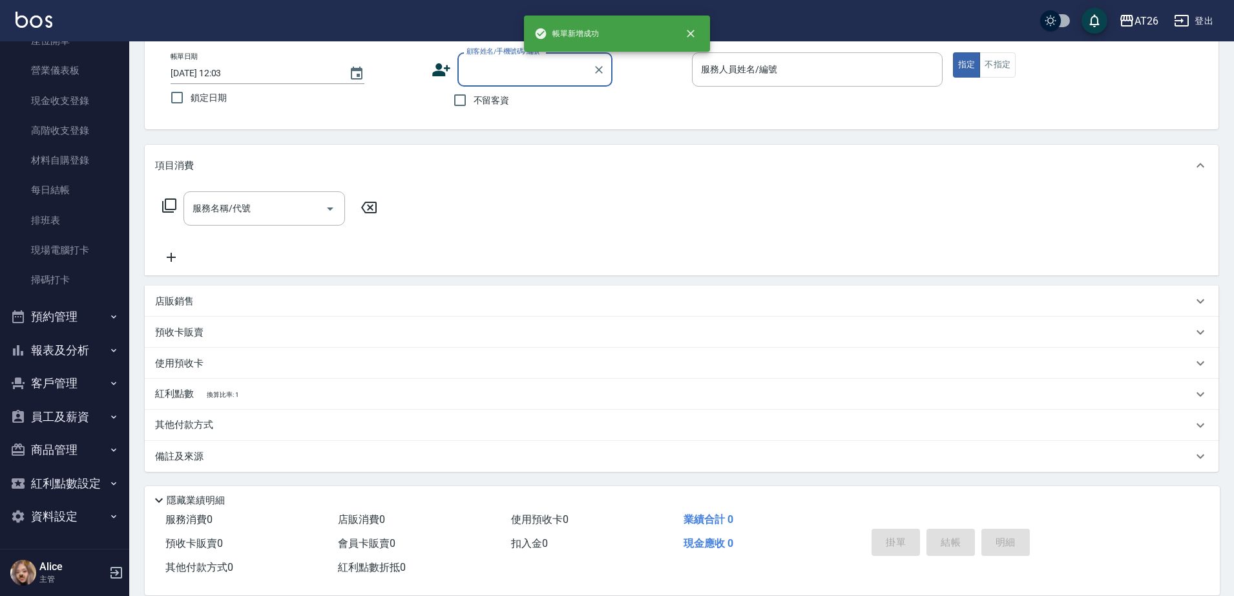
scroll to position [67, 0]
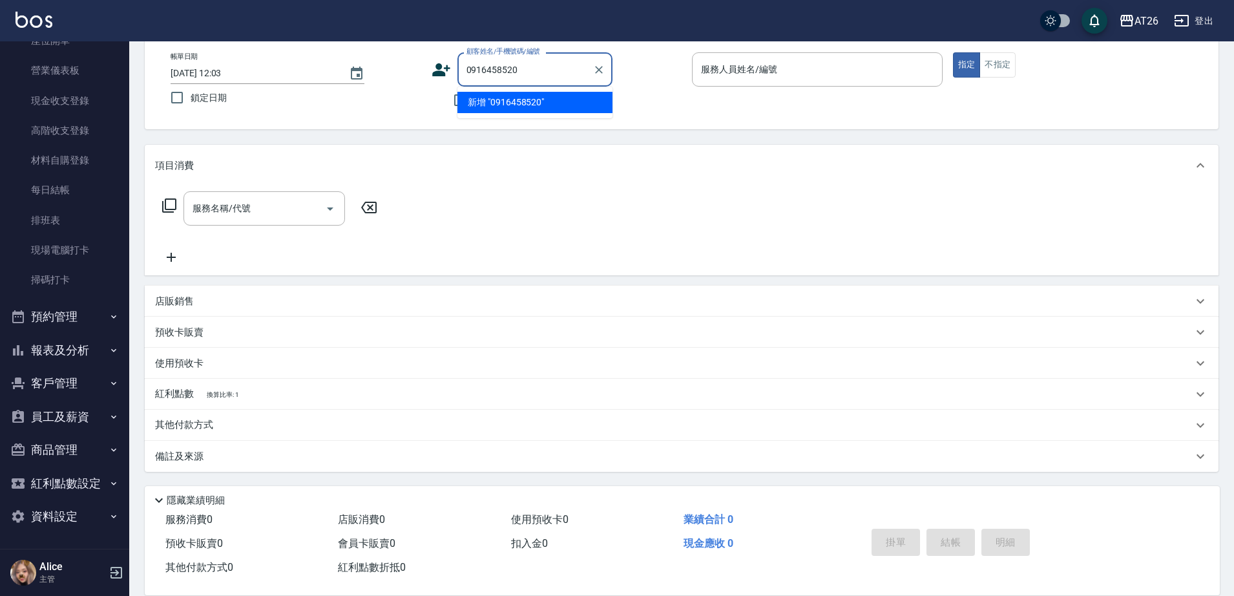
type input "0916458520"
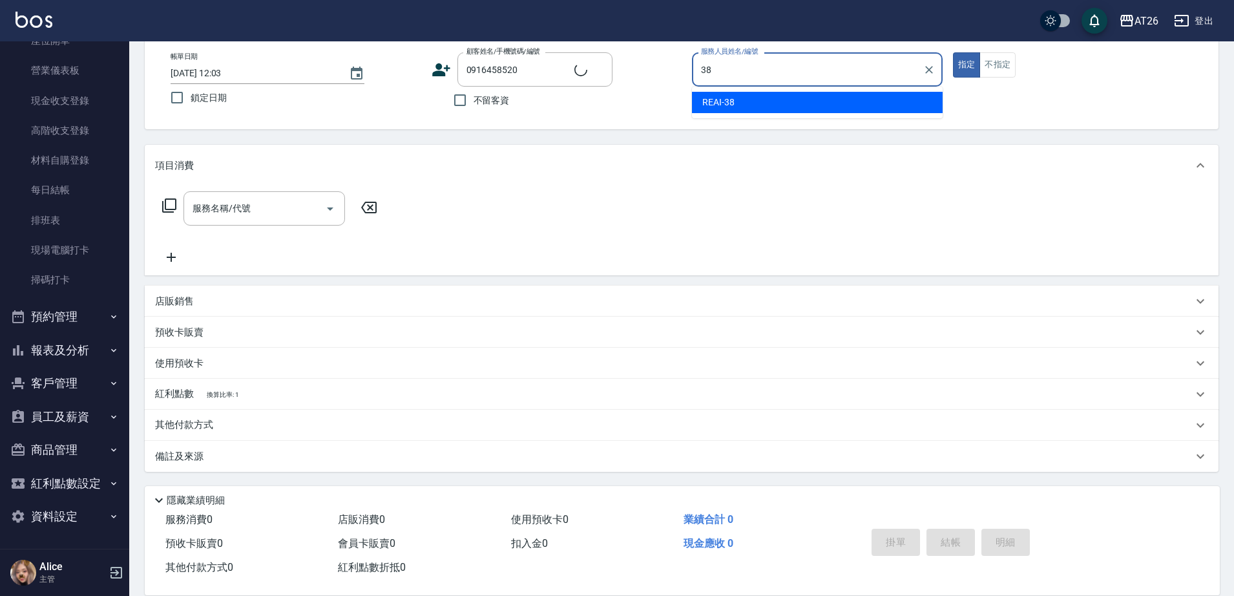
type input "REAI-38"
type input "郁紫芯/0916458520/null"
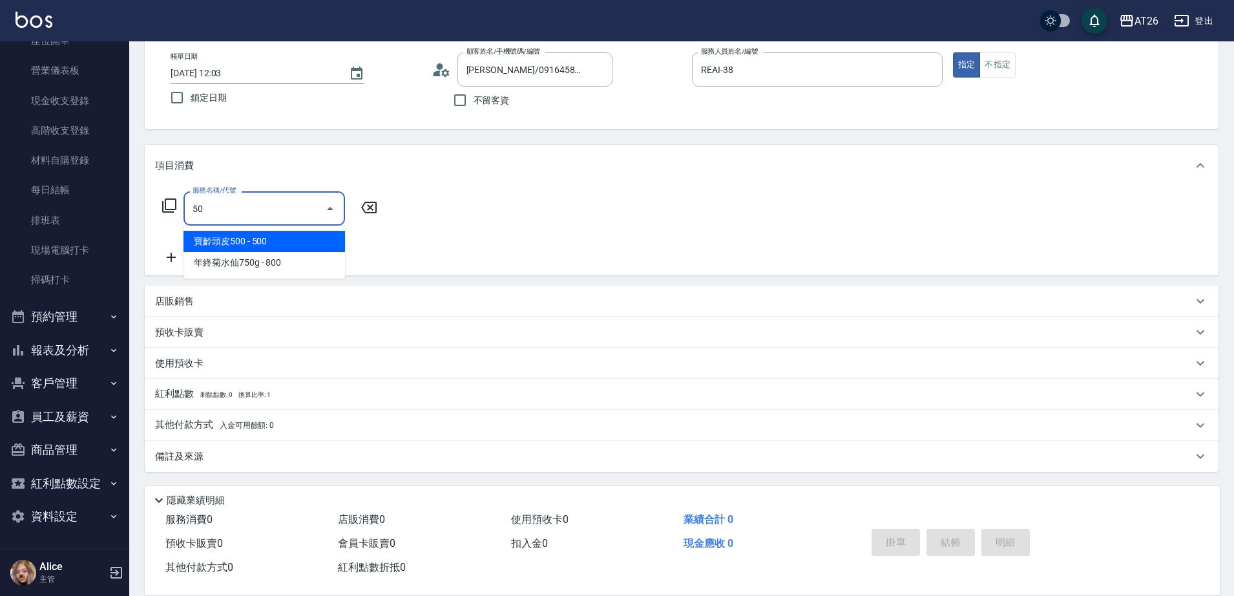
type input "501"
type input "120"
type input "染髮(501)"
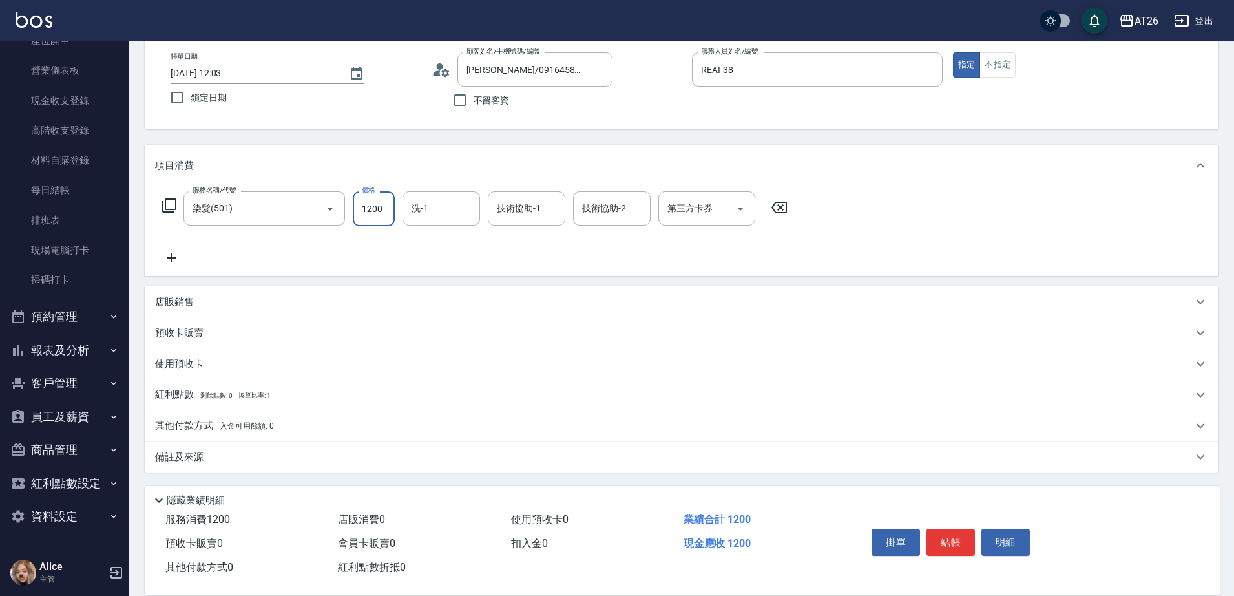
type input "1"
type input "0"
type input "199"
type input "10"
type input "1999"
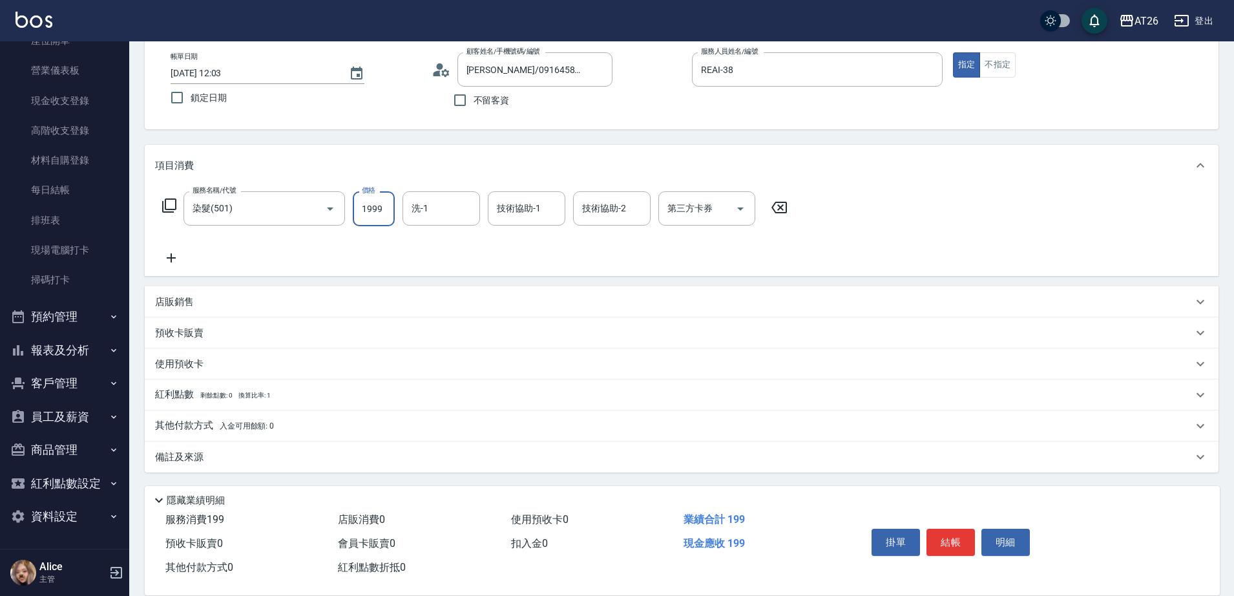
type input "190"
type input "1999"
type input "NANA-23"
click at [229, 309] on div "店販銷售" at bounding box center [682, 301] width 1074 height 31
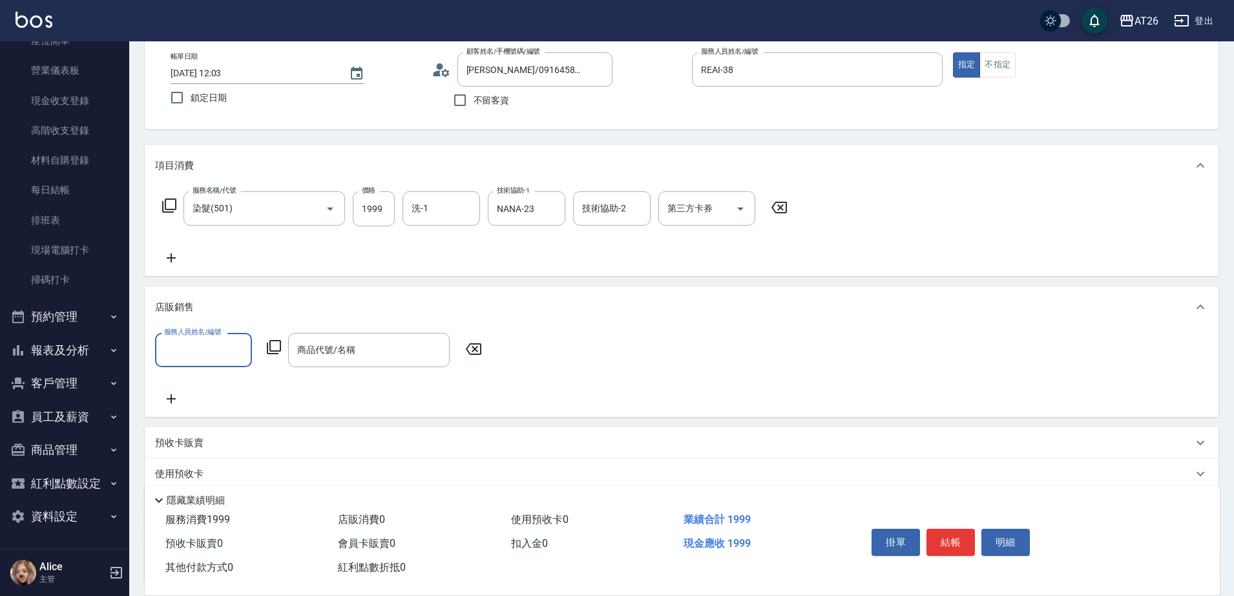
scroll to position [0, 0]
type input "NANA-23"
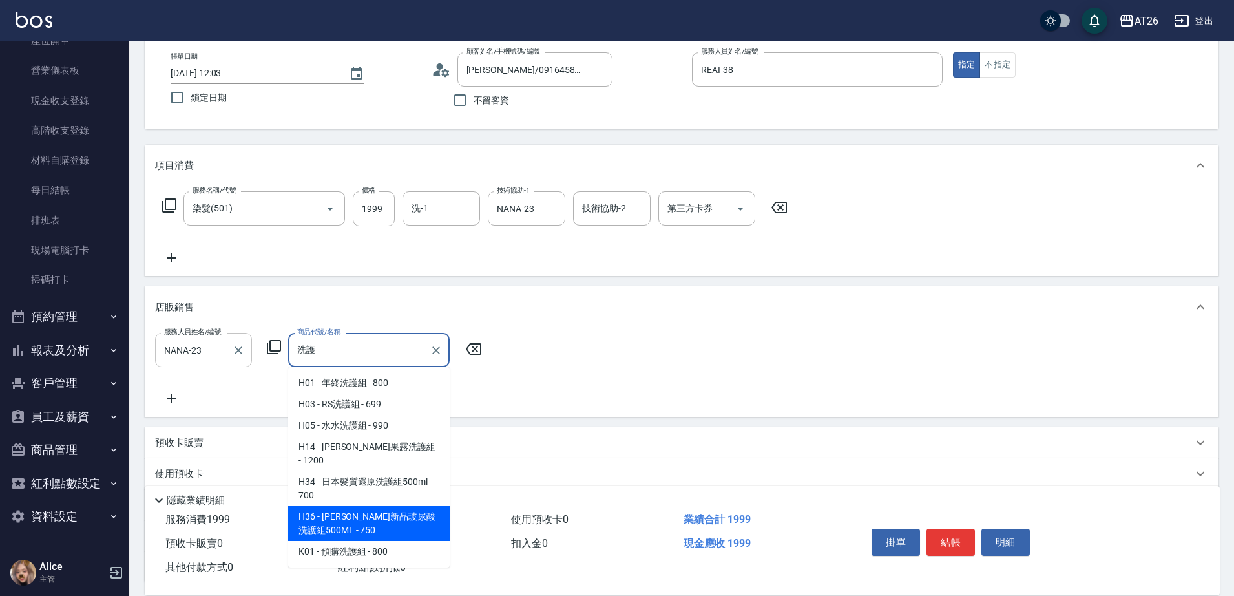
type input "喬娜斯新品玻尿酸洗護組500ML"
type input "270"
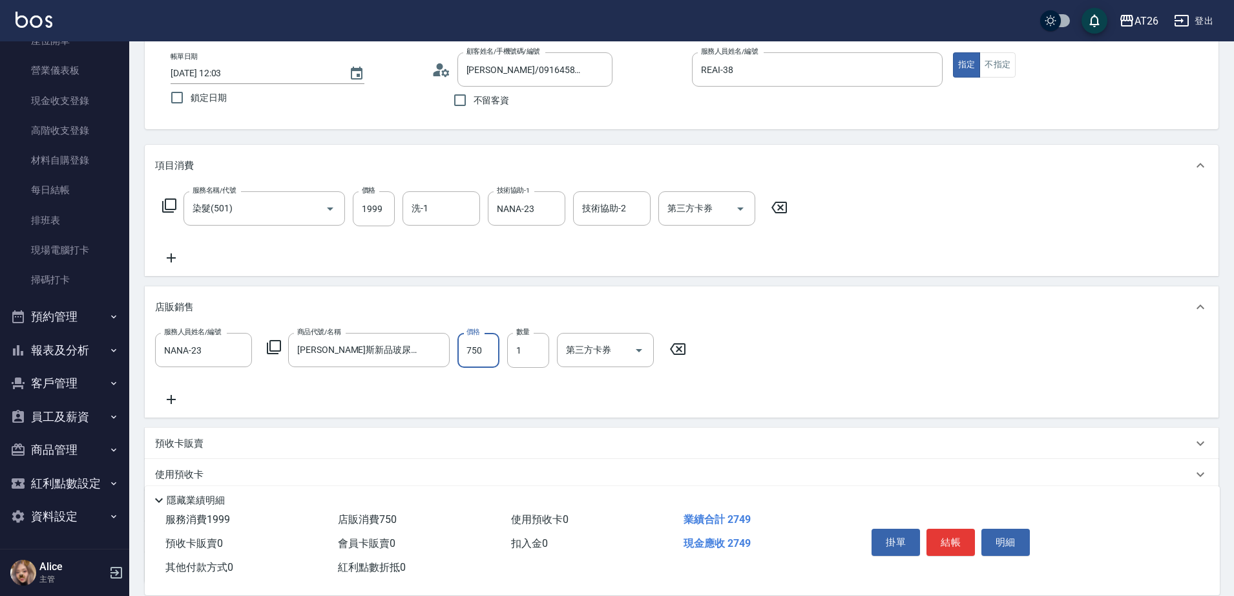
click at [295, 284] on div "項目消費 服務名稱/代號 染髮(501) 服務名稱/代號 價格 1999 價格 洗-1 洗-1 技術協助-1 NANA-23 技術協助-1 技術協助-2 技術…" at bounding box center [682, 364] width 1074 height 438
type input "2025/10/12 12:05"
type input "0"
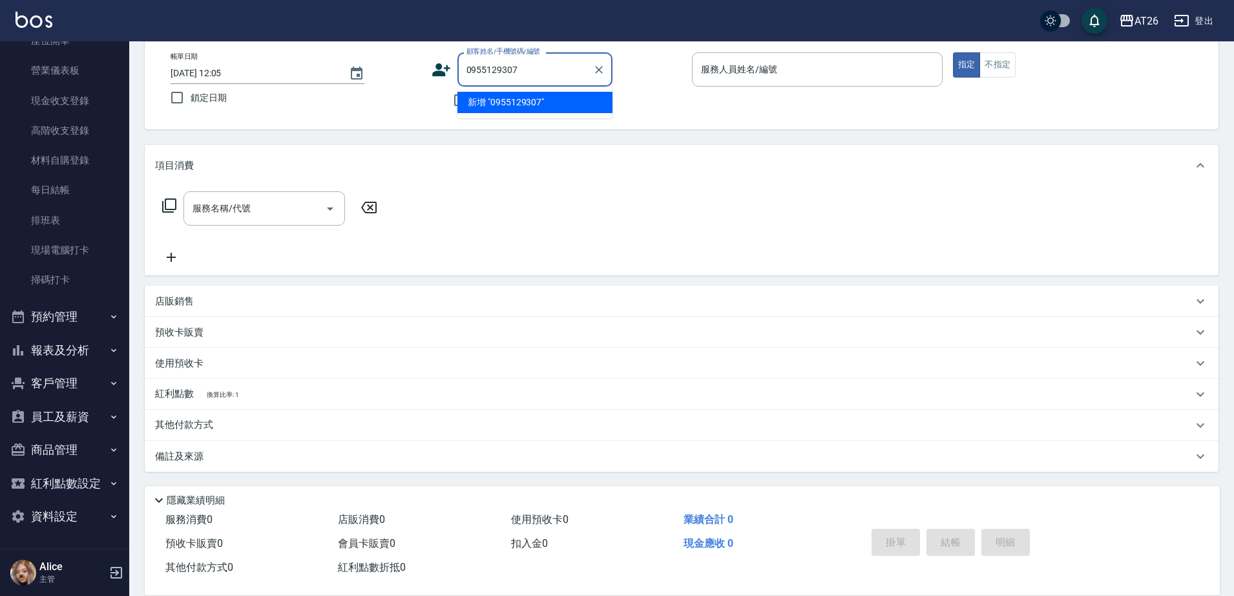
type input "0955129307"
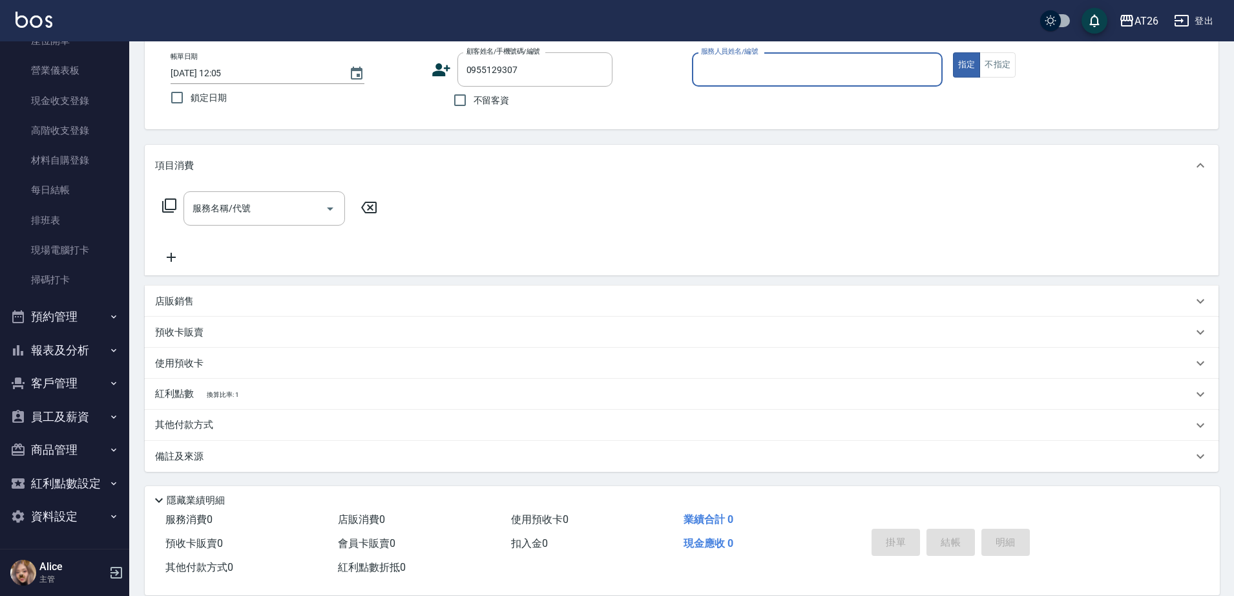
type input "4"
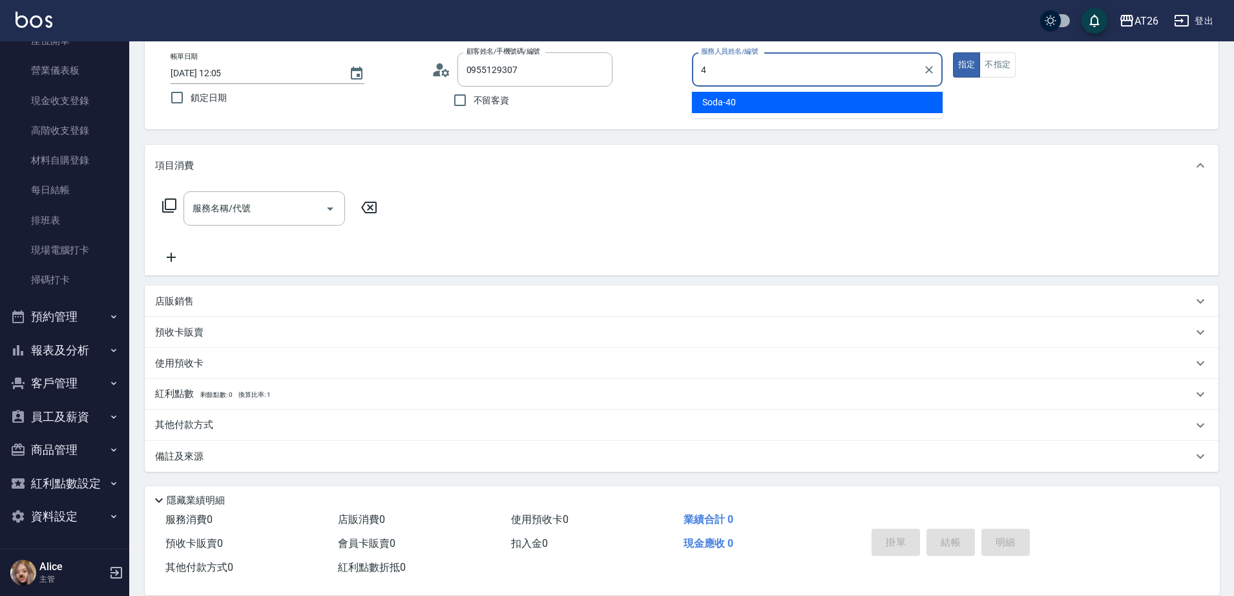
type input "新客人 姓名未設定/0955129307/null"
type input "Soda-40"
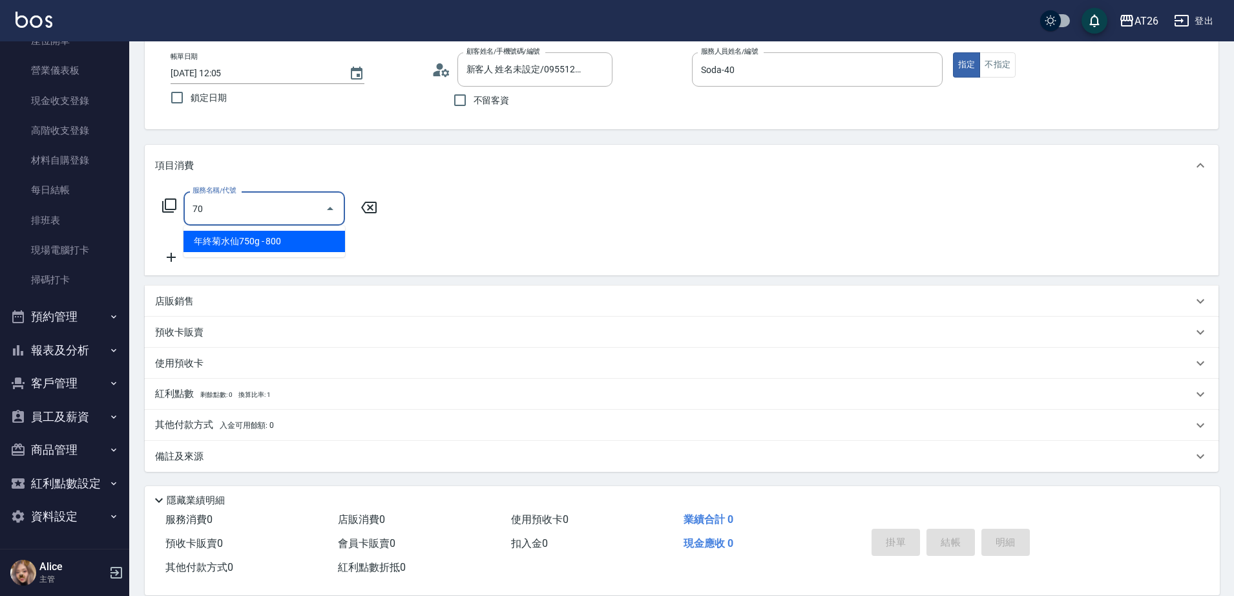
type input "704"
type input "500"
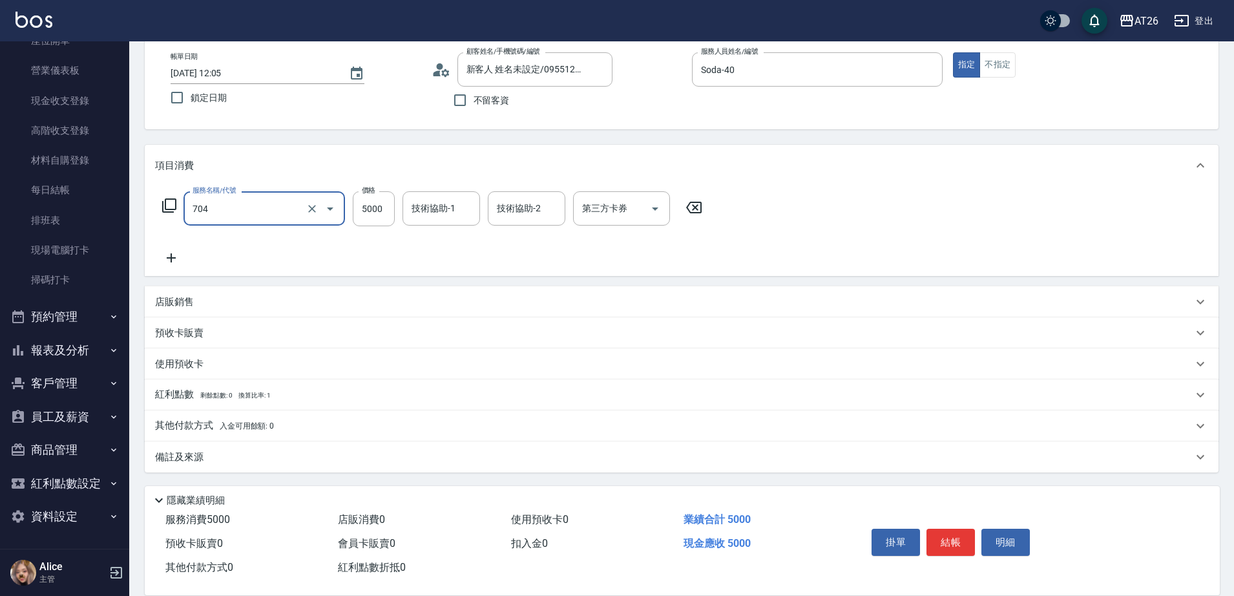
type input "新羽毛鉑金接髮調整(704)"
type input "4"
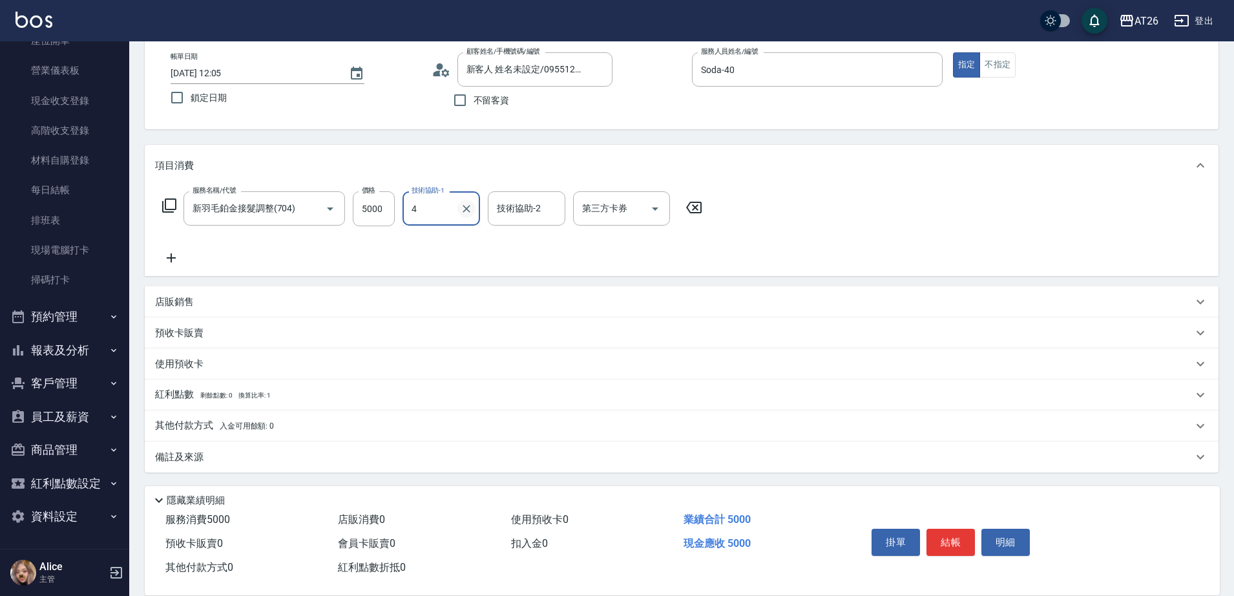
click at [458, 213] on button "Clear" at bounding box center [467, 209] width 18 height 18
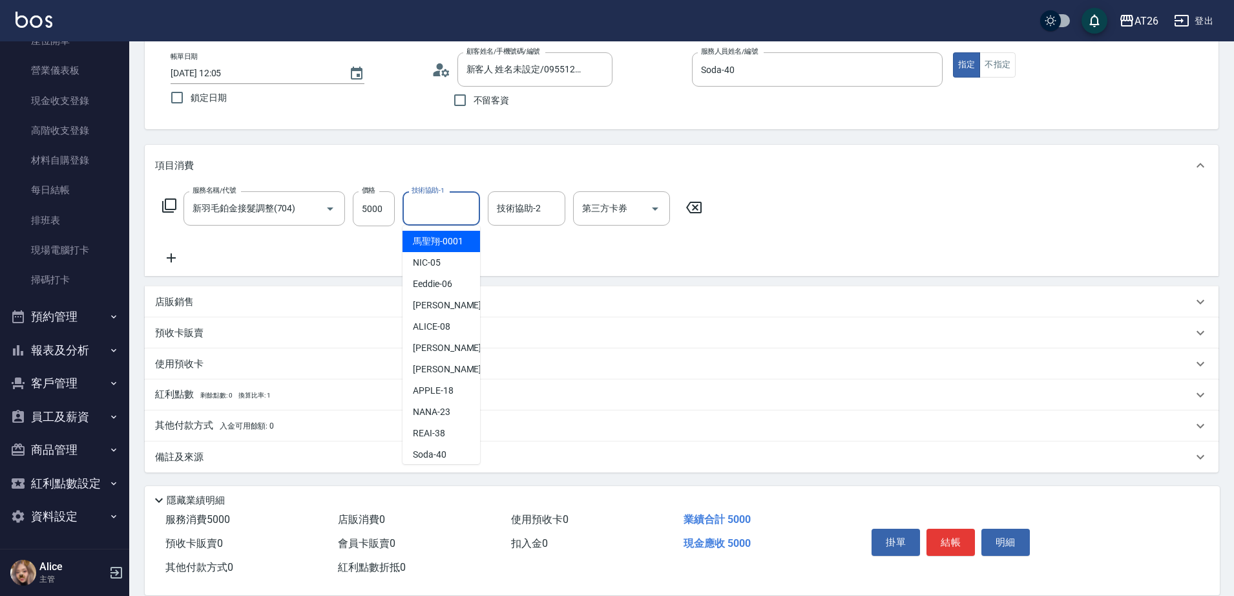
type input "馬聖翔-0001"
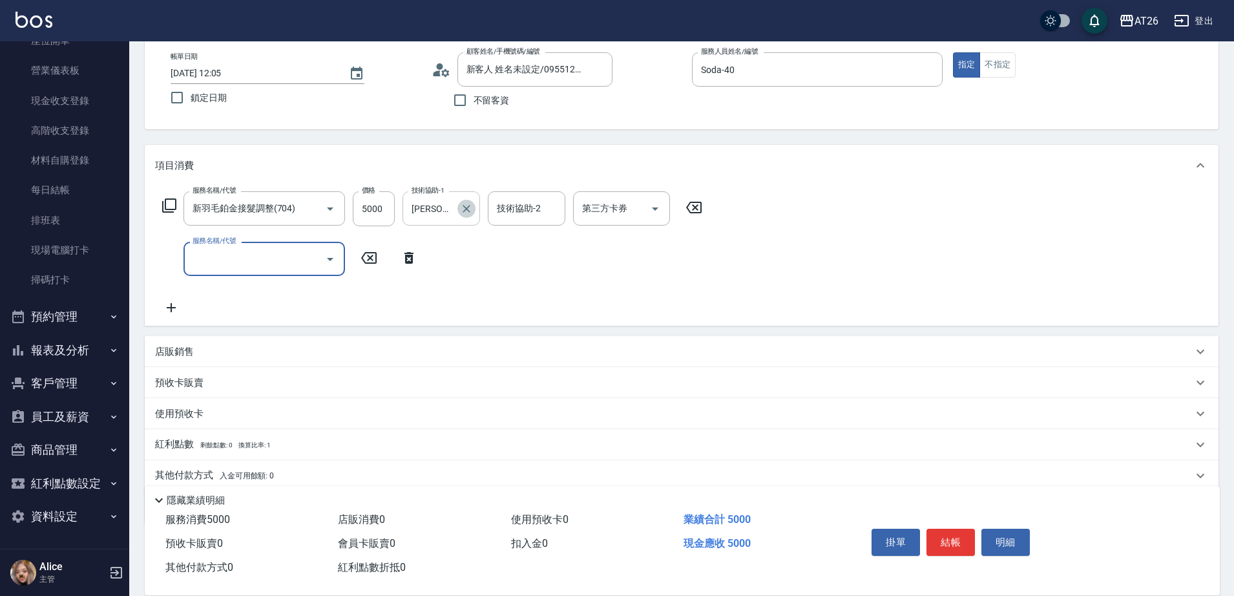
click at [467, 207] on icon "Clear" at bounding box center [466, 208] width 13 height 13
click at [272, 266] on input "服務名稱/代號" at bounding box center [254, 259] width 131 height 23
type input "201"
type input "520"
type input "洗髮(201)"
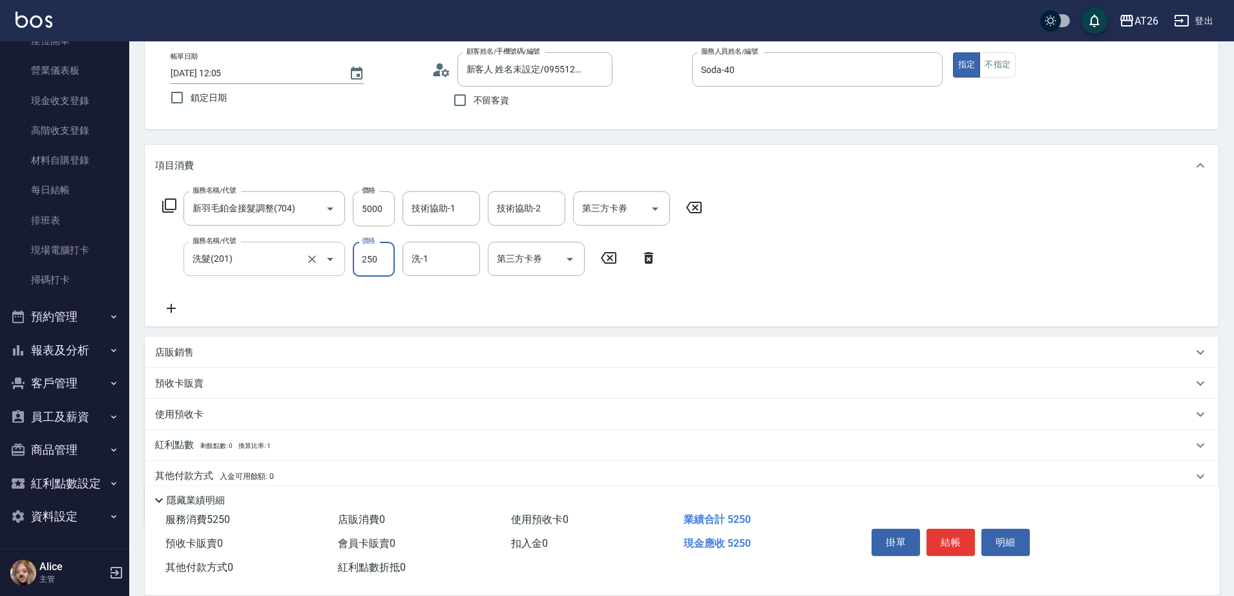
type input "0"
type input "500"
type input "0"
type input "Tammy-47"
click at [476, 142] on div "Key In 打帳單 上一筆訂單:#4 帳單速查 結帳前確認明細 連續打單結帳 掛單 結帳 明細 帳單日期 2025/10/12 12:05 鎖定日期 顧客姓…" at bounding box center [681, 310] width 1105 height 673
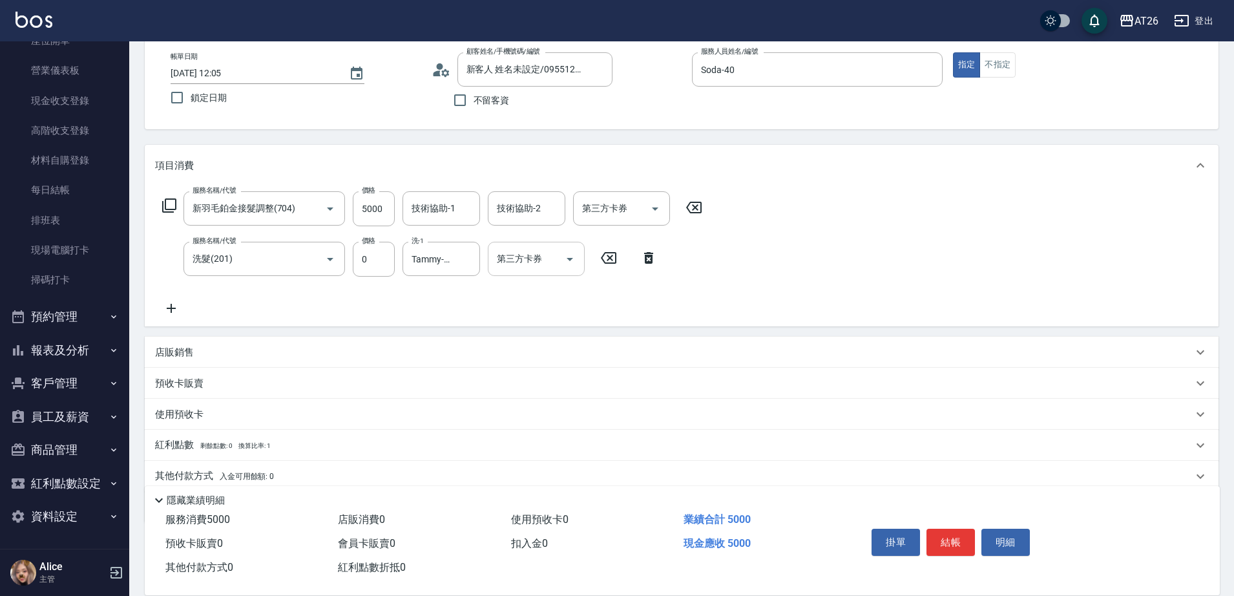
click at [522, 265] on input "第三方卡券" at bounding box center [527, 259] width 66 height 23
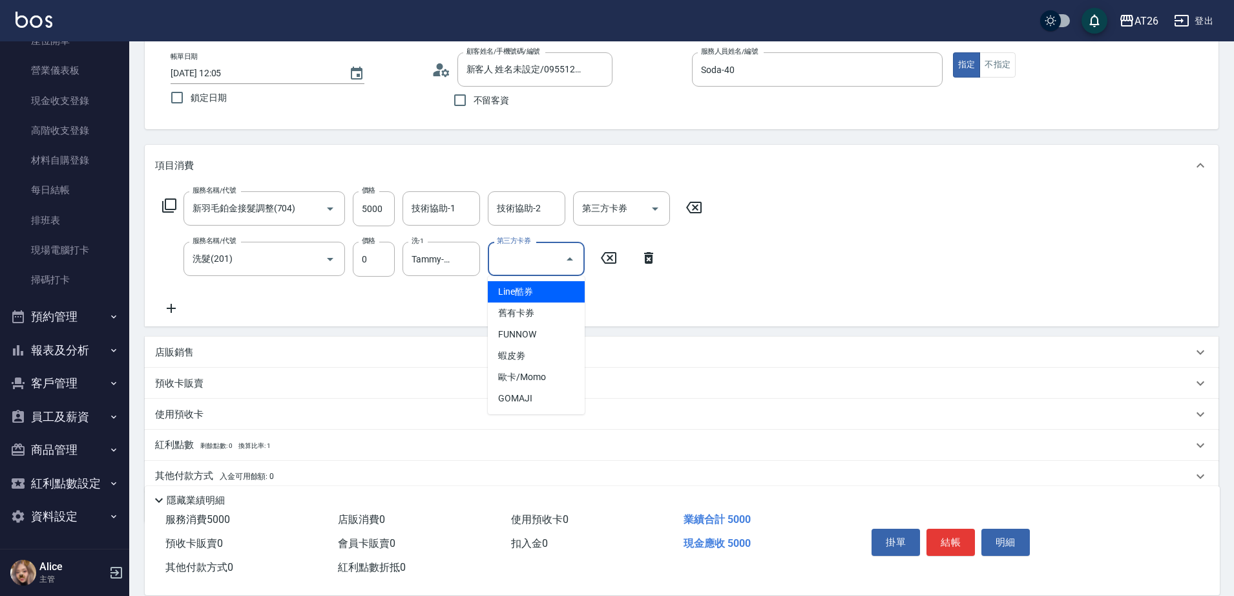
click at [618, 284] on div "服務名稱/代號 新羽毛鉑金接髮調整(704) 服務名稱/代號 價格 5000 價格 技術協助-1 技術協助-1 技術協助-2 技術協助-2 第三方卡券 第三方…" at bounding box center [432, 253] width 555 height 125
click at [534, 260] on input "第三方卡券" at bounding box center [527, 259] width 66 height 23
click at [161, 304] on icon at bounding box center [171, 309] width 32 height 16
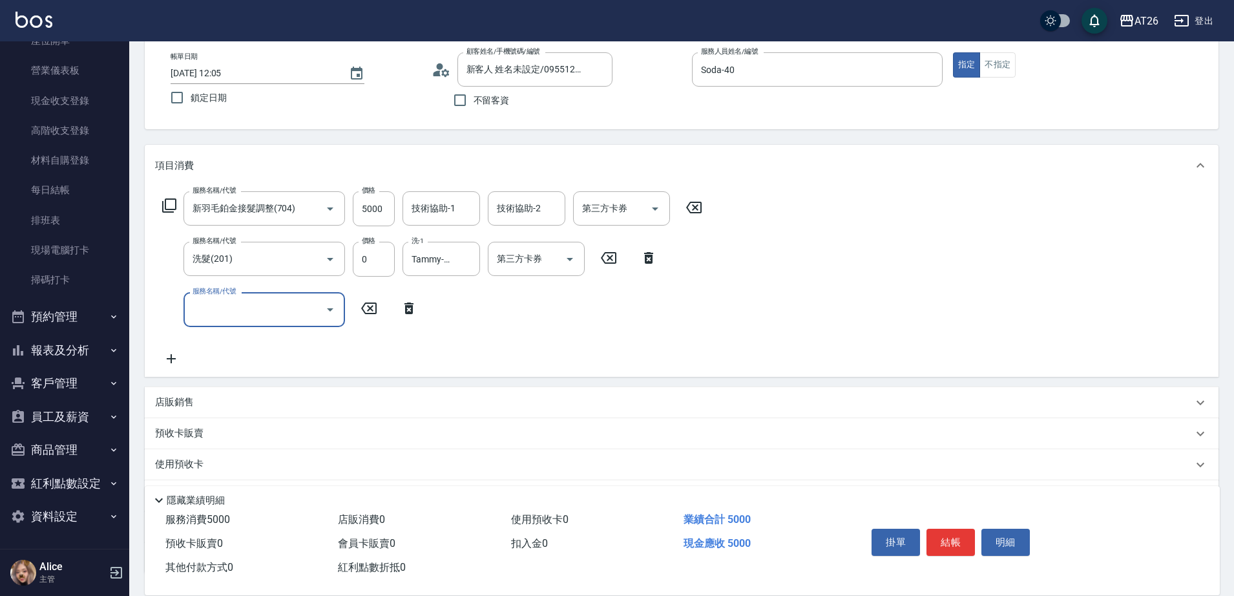
click at [261, 304] on input "服務名稱/代號" at bounding box center [254, 309] width 131 height 23
type input "705"
type input "1000"
type input "新鉑金雙棍接髮(705)"
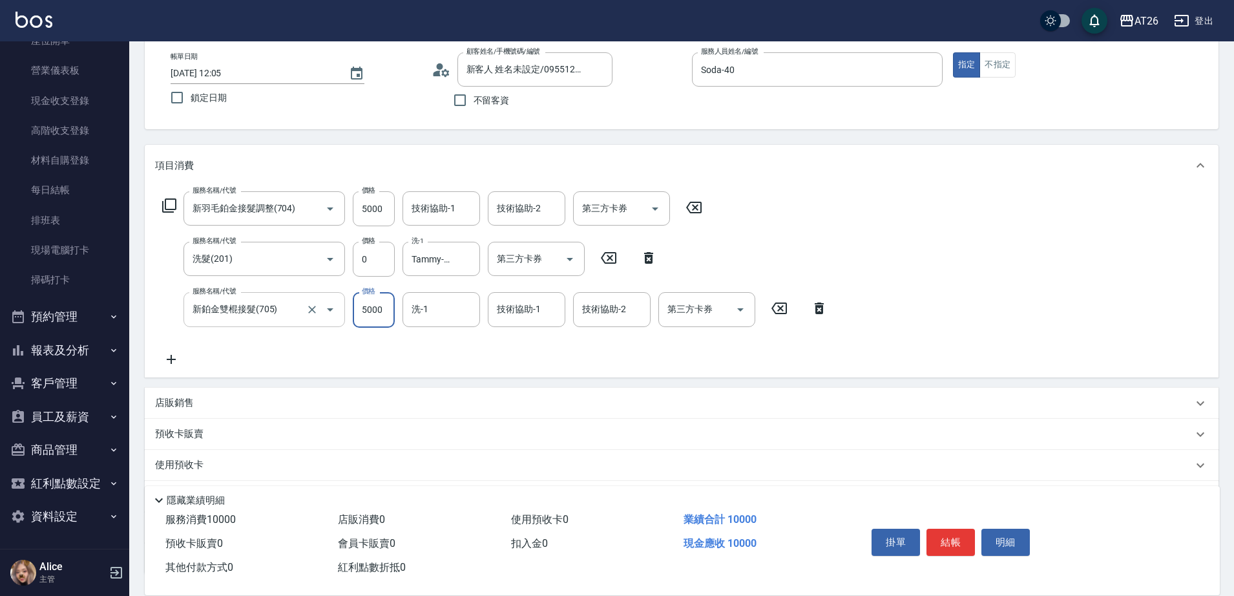
type input "2"
type input "500"
type input "250"
type input "750"
click at [529, 136] on div "Key In 打帳單 上一筆訂單:#4 帳單速查 結帳前確認明細 連續打單結帳 掛單 結帳 明細 帳單日期 2025/10/12 12:05 鎖定日期 顧客姓…" at bounding box center [681, 336] width 1105 height 724
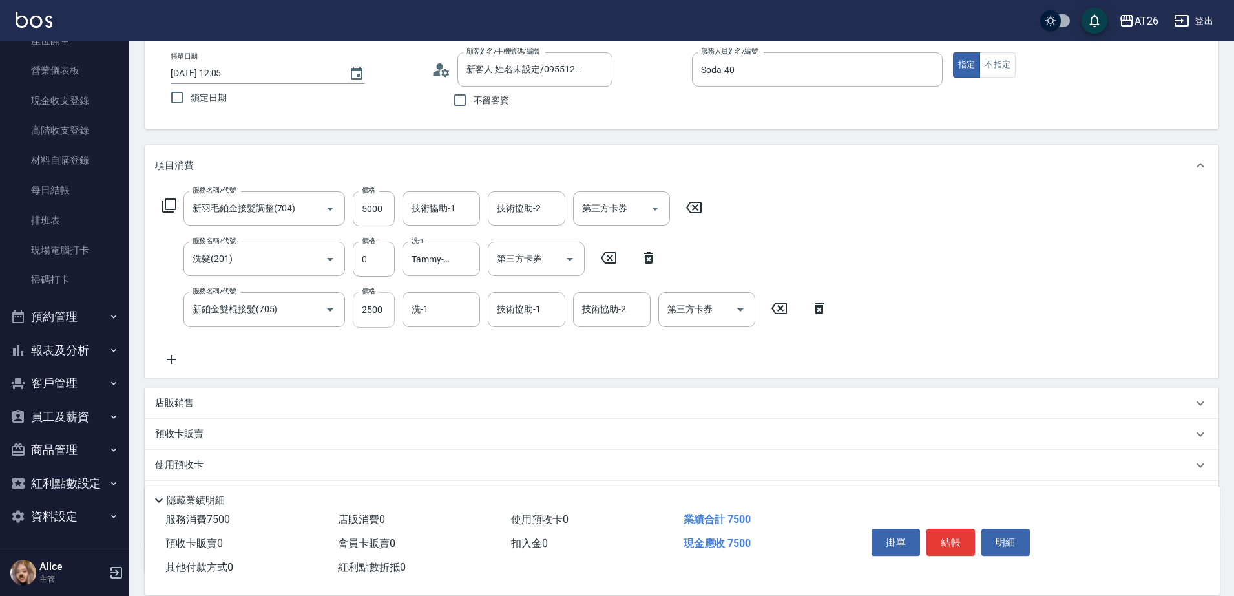
click at [383, 312] on input "2500" at bounding box center [374, 309] width 42 height 35
type input "13"
type input "500"
type input "137"
type input "630"
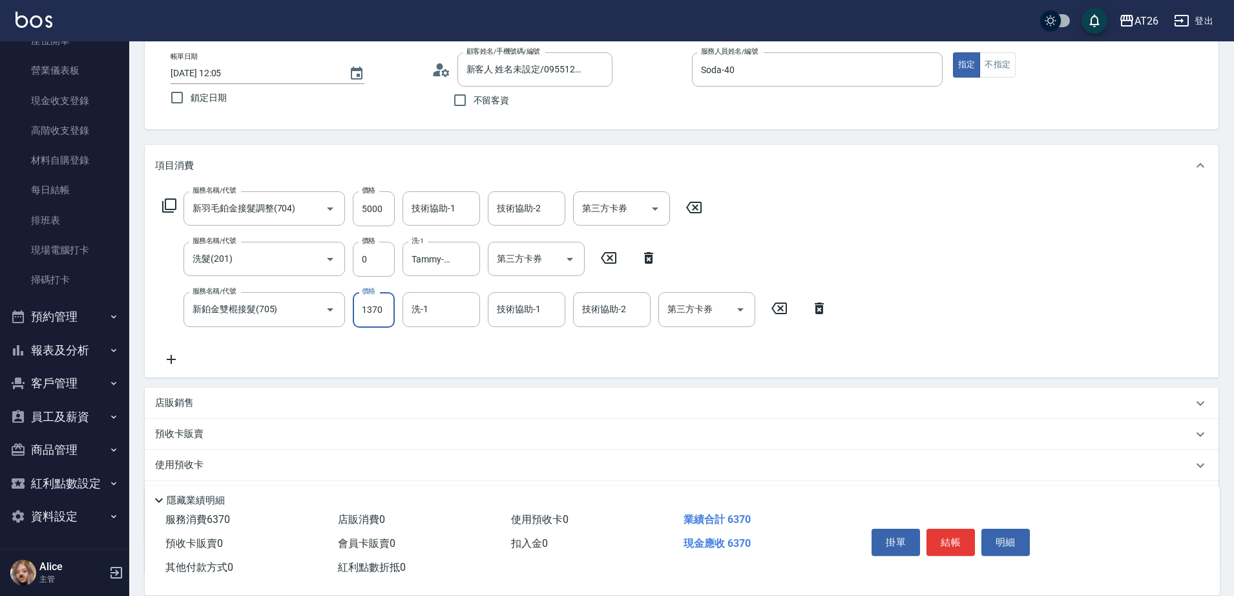
type input "1370"
click at [503, 134] on div "Key In 打帳單 上一筆訂單:#4 帳單速查 結帳前確認明細 連續打單結帳 掛單 結帳 明細 帳單日期 2025/10/12 12:05 鎖定日期 顧客姓…" at bounding box center [681, 336] width 1105 height 724
type input "[DATE] 12:10"
type input "0"
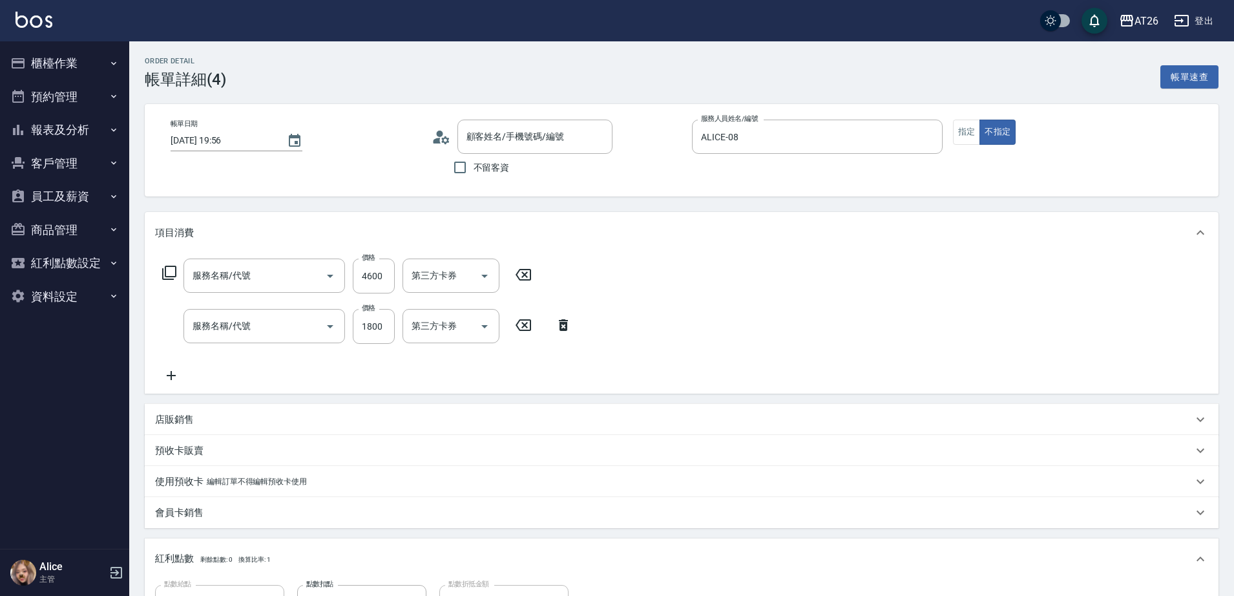
type input "染髮(501)"
type input "自護髮(601)"
type input "[PERSON_NAME]/99/880414"
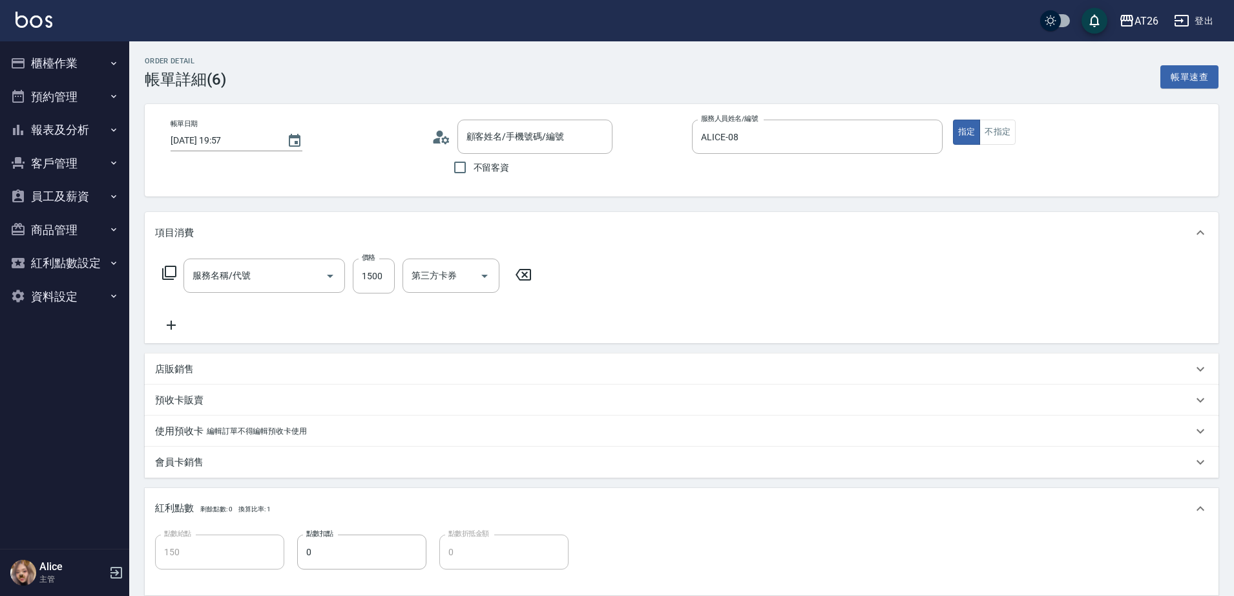
type input "新客人 姓名未設定/0970800456/null"
type input "染髮(501)"
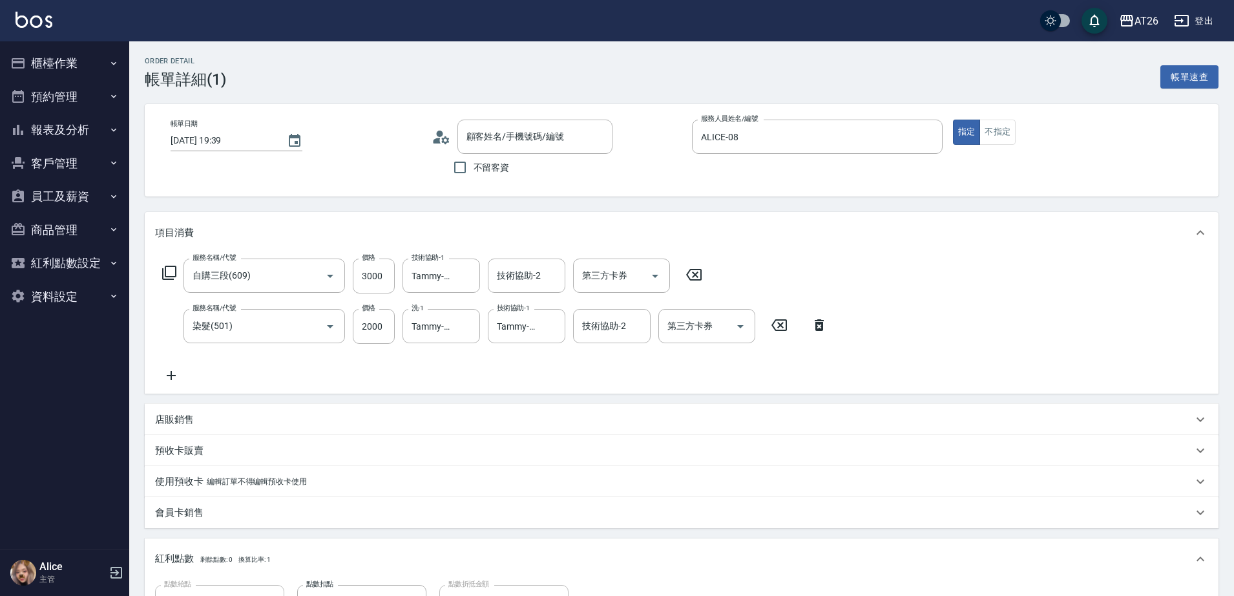
type input "[PERSON_NAME]/0979736817/0979736817"
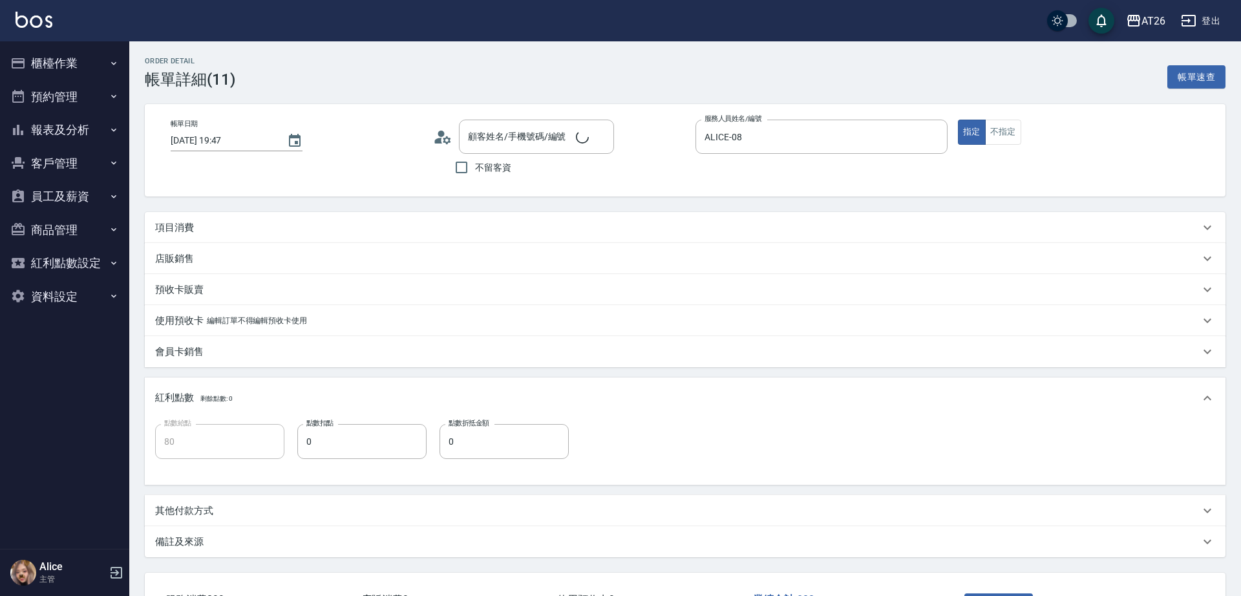
type input "[PERSON_NAME]/99/880414"
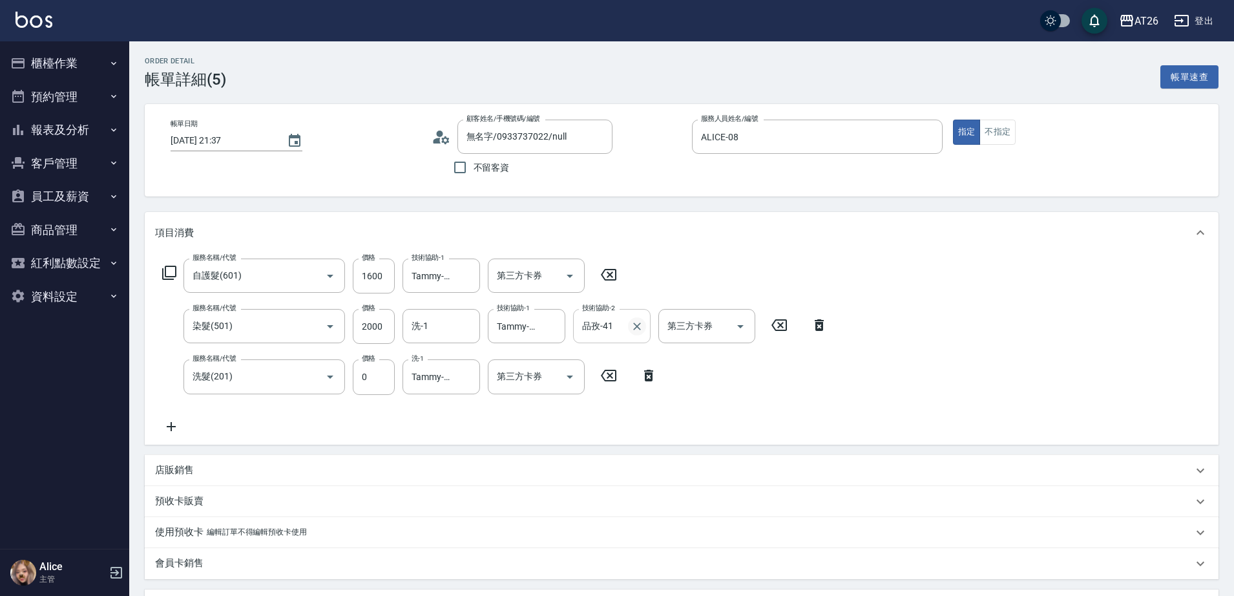
click at [633, 326] on icon "Clear" at bounding box center [637, 326] width 13 height 13
click at [639, 204] on div "Order detail 帳單詳細 (5) 帳單速查 帳單日期 2025/10/04 21:37 顧客姓名/手機號碼/編號 無名字/0933737022/nu…" at bounding box center [681, 472] width 1105 height 862
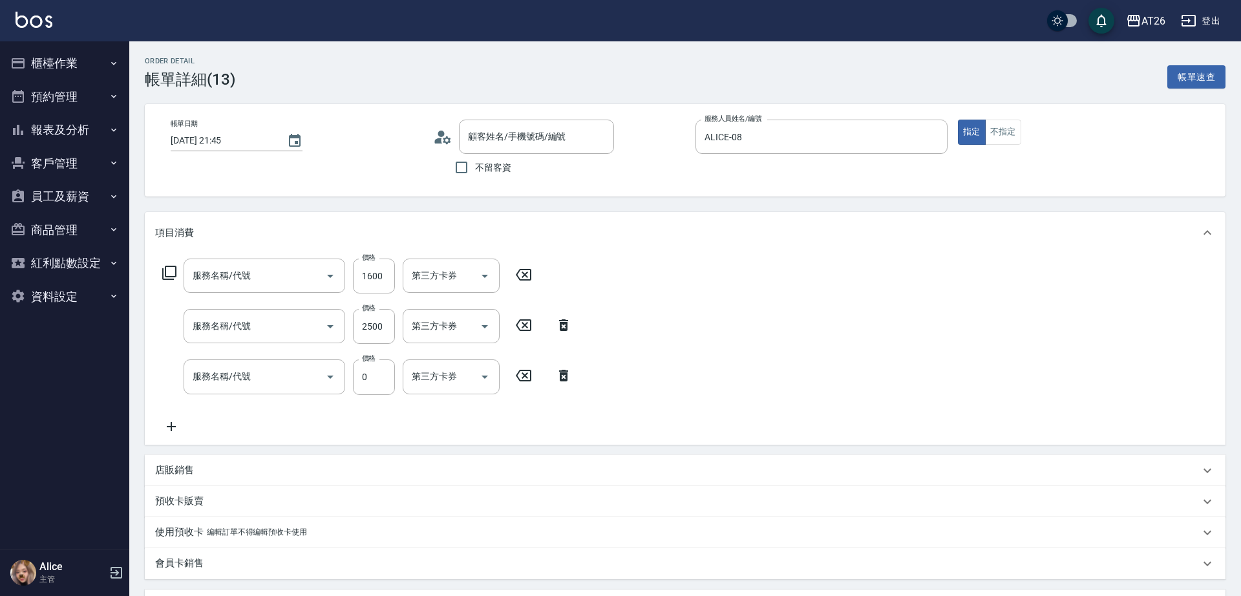
type input "新客人 姓名未設定/0917690068/null"
type input "自護髮(601)"
type input "燙髮(301)"
type input "洗髮(201)"
type input "[PERSON_NAME]/99/880414"
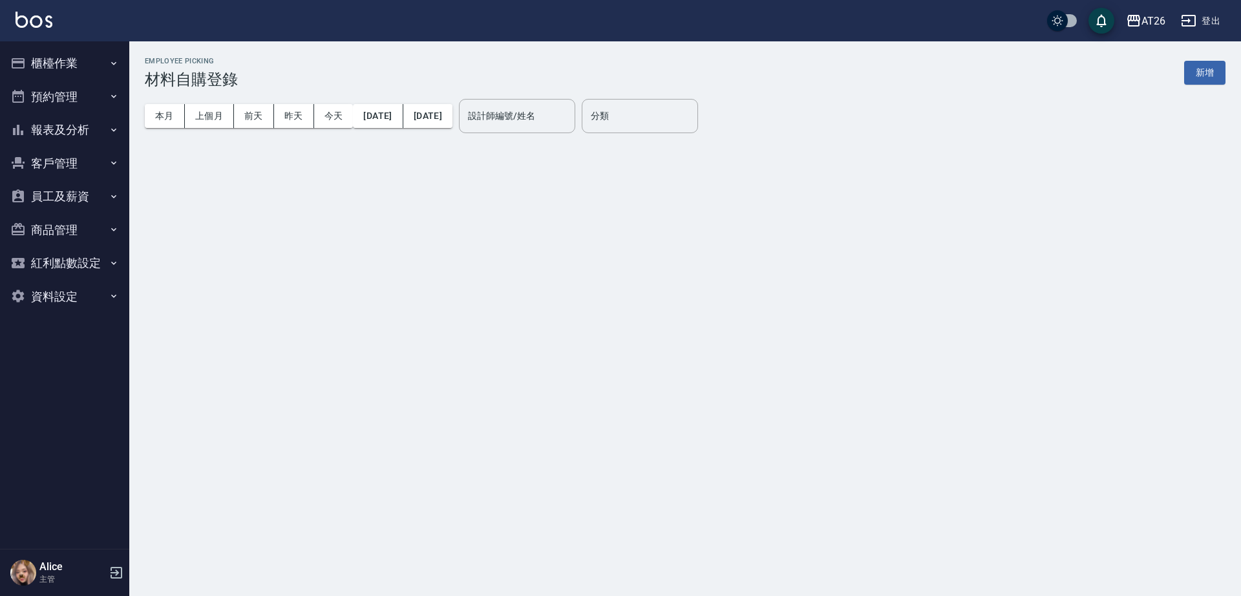
click at [259, 122] on button "前天" at bounding box center [254, 116] width 40 height 24
click at [309, 118] on button "昨天" at bounding box center [294, 116] width 40 height 24
click at [328, 116] on button "今天" at bounding box center [333, 116] width 39 height 24
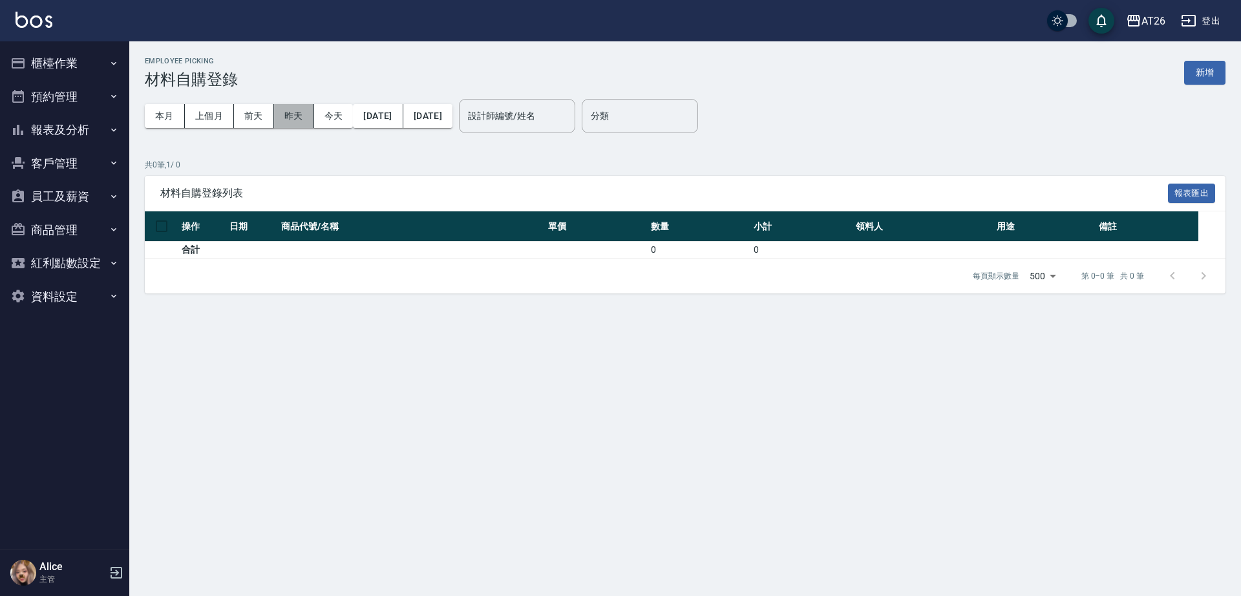
click at [299, 118] on button "昨天" at bounding box center [294, 116] width 40 height 24
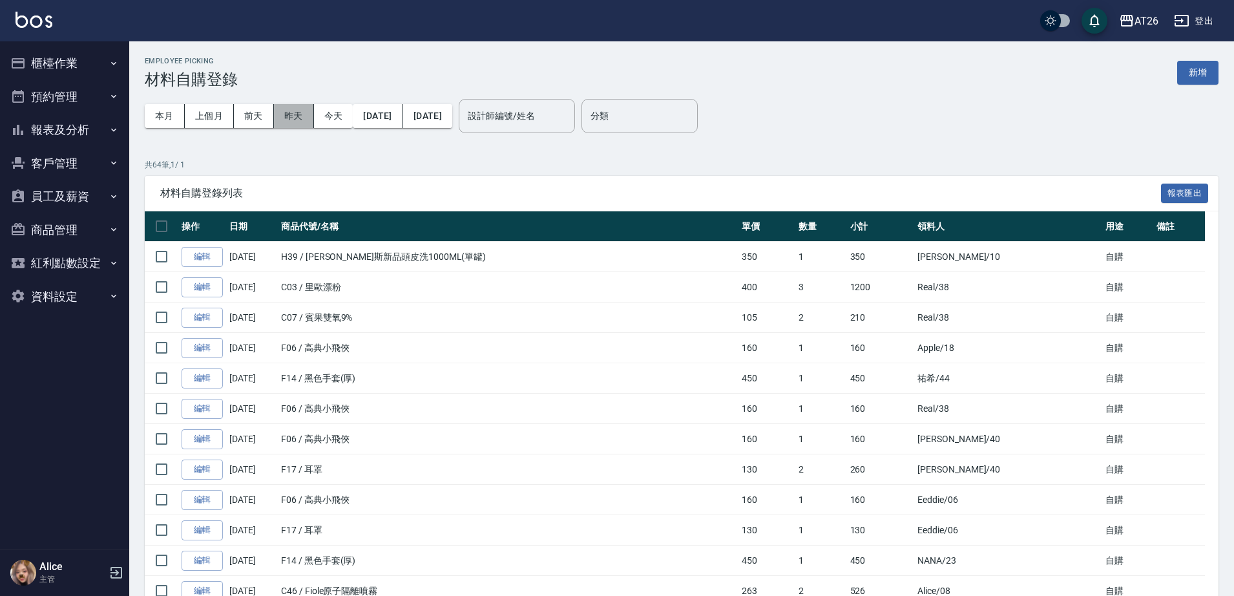
click at [301, 111] on button "昨天" at bounding box center [294, 116] width 40 height 24
click at [346, 118] on button "今天" at bounding box center [333, 116] width 39 height 24
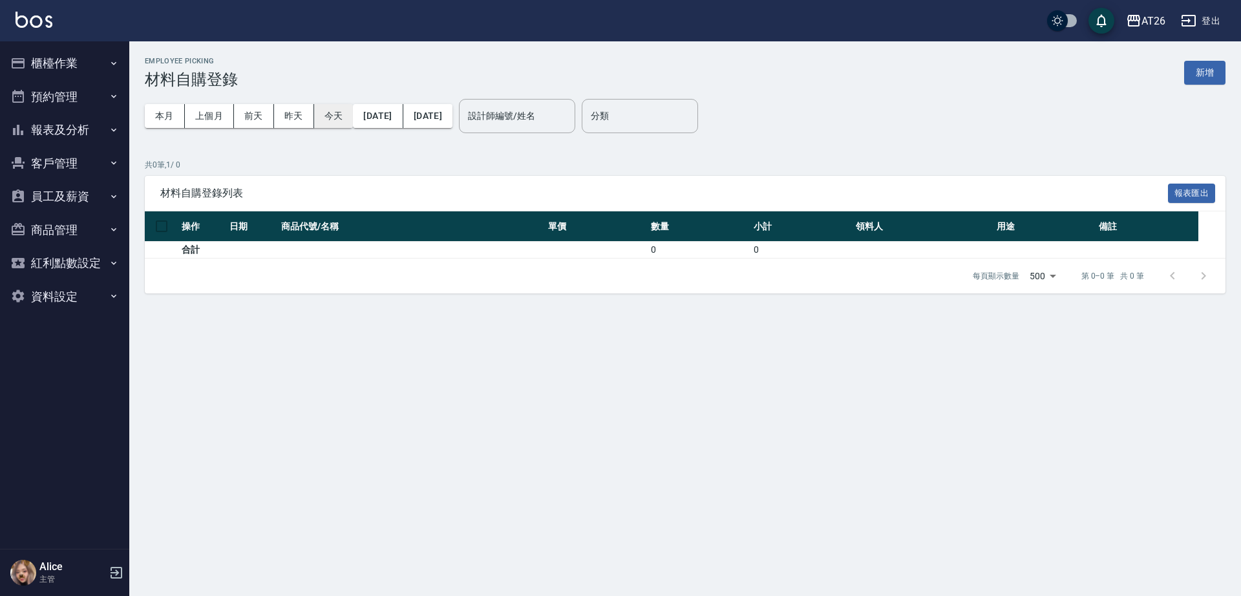
click at [326, 112] on button "今天" at bounding box center [333, 116] width 39 height 24
click at [1207, 79] on button "新增" at bounding box center [1204, 73] width 41 height 24
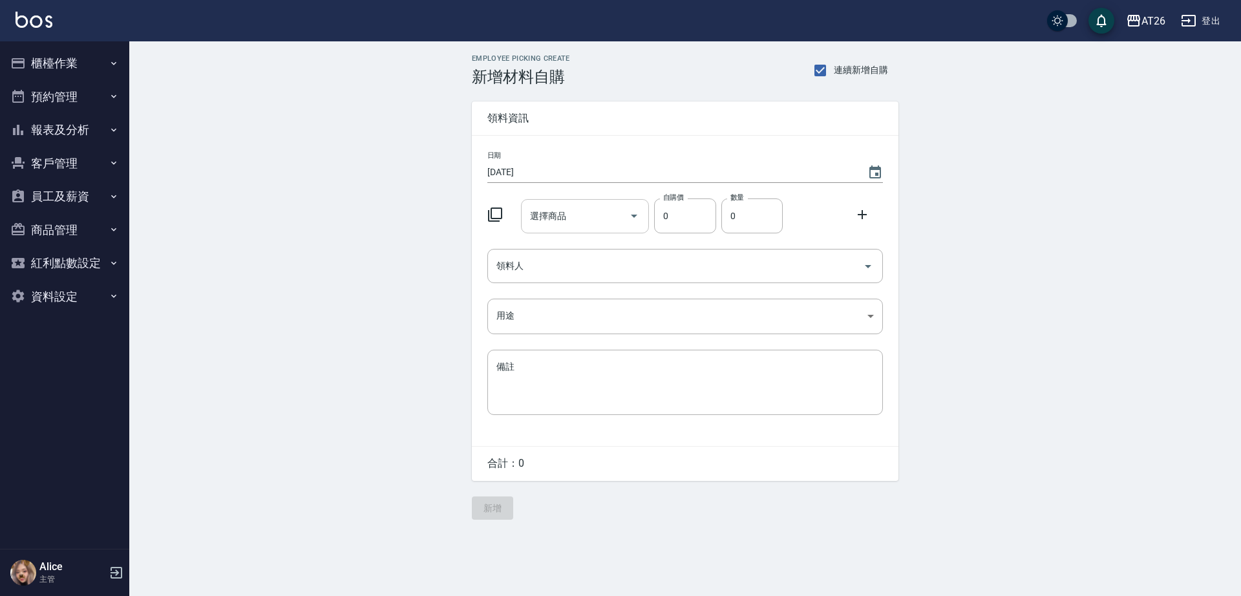
click at [584, 203] on div "選擇商品" at bounding box center [585, 216] width 129 height 34
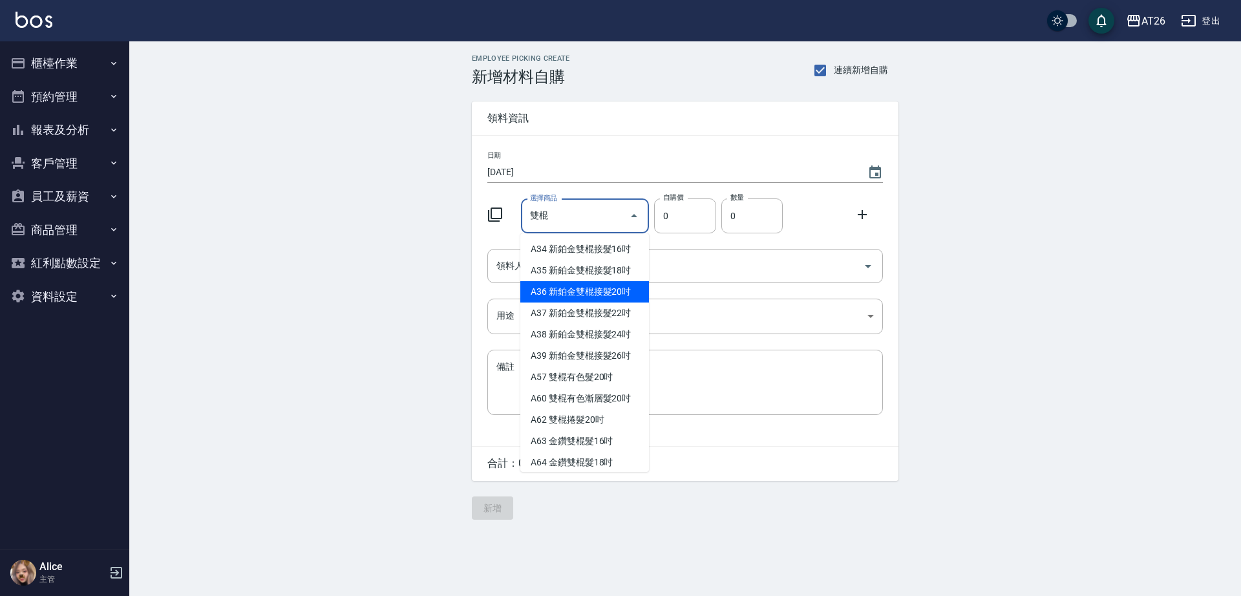
click at [551, 288] on li "A36 新鉑金雙棍接髮20吋" at bounding box center [584, 291] width 129 height 21
type input "新鉑金雙棍接髮20吋"
type input "1130"
type input "1"
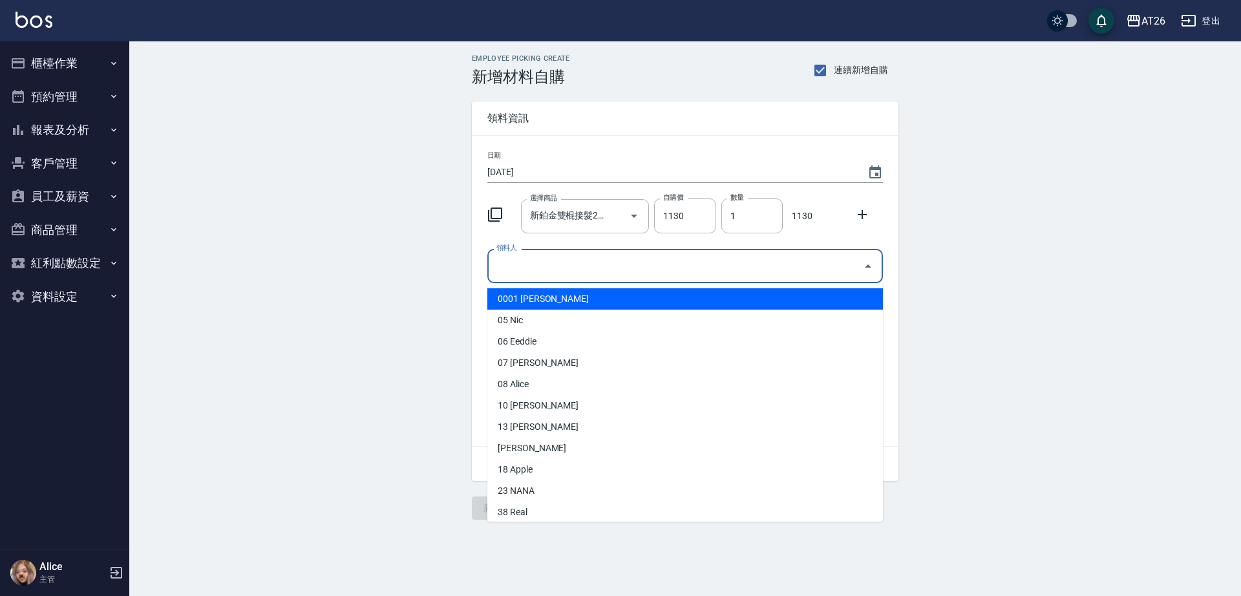
click at [593, 267] on input "領料人" at bounding box center [675, 266] width 365 height 23
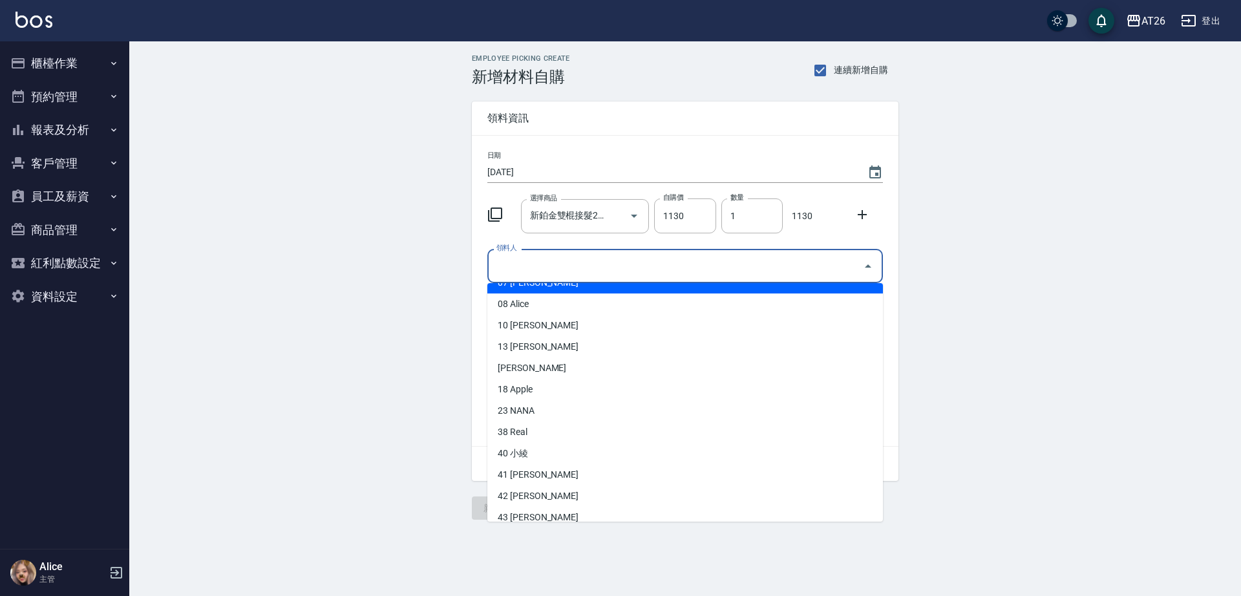
scroll to position [81, 0]
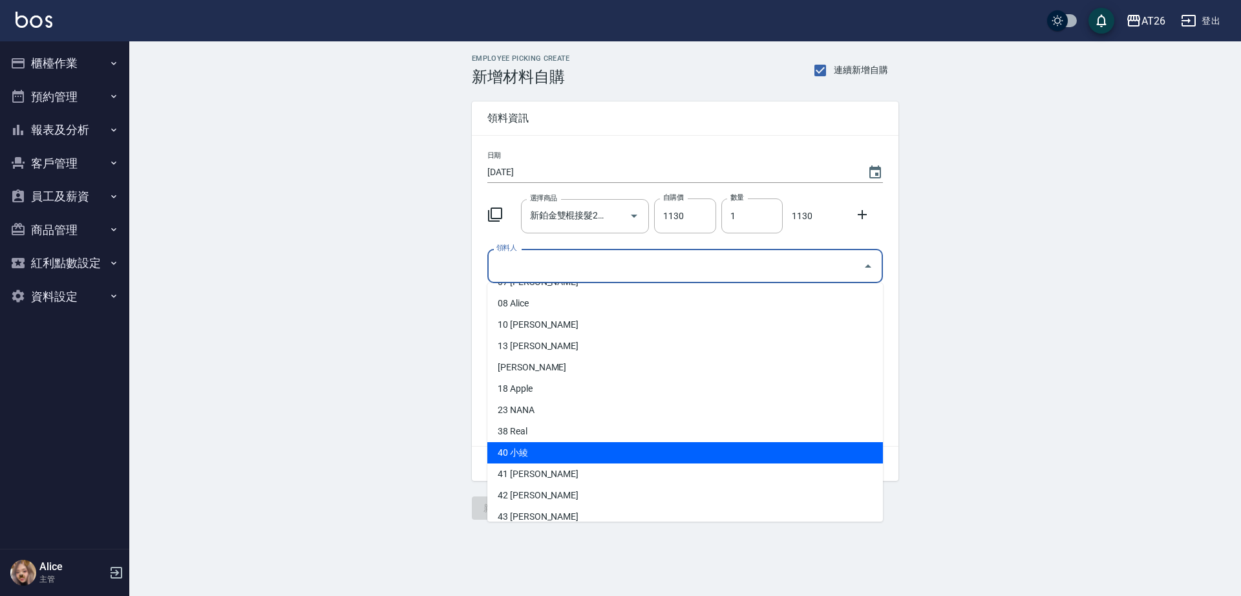
click at [553, 453] on li "40 小綾" at bounding box center [685, 452] width 396 height 21
type input "小綾"
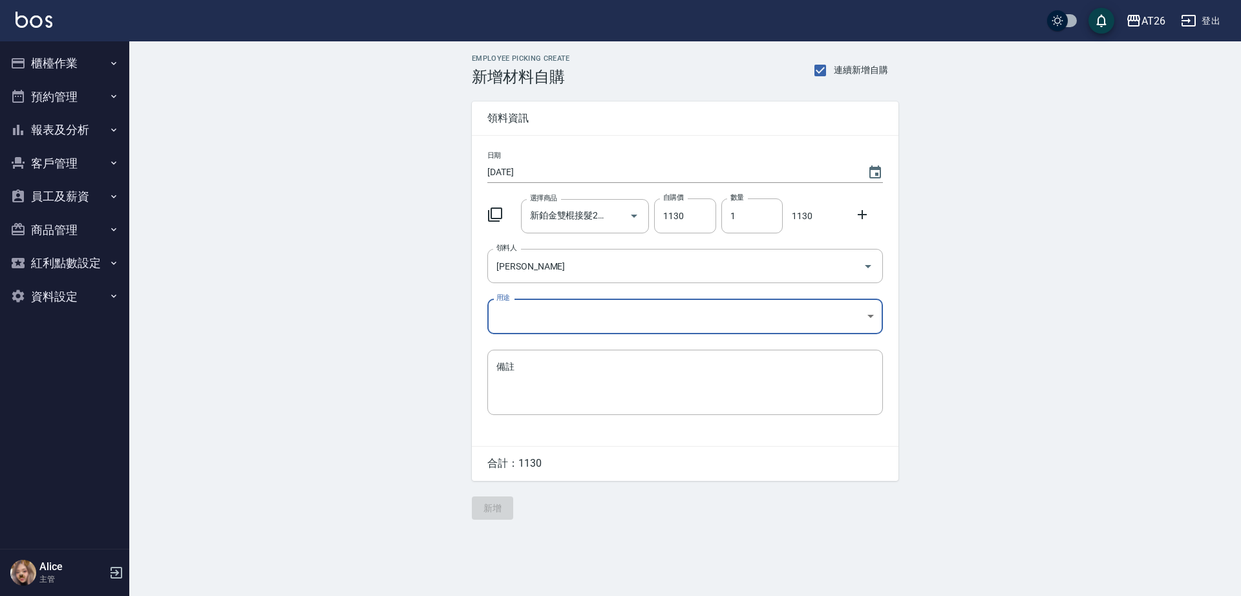
click at [546, 322] on body "AT26 登出 櫃檯作業 打帳單 帳單列表 座位開單 營業儀表板 現金收支登錄 高階收支登錄 材料自購登錄 每日結帳 排班表 現場電腦打卡 掃碼打卡 預約管理…" at bounding box center [620, 298] width 1241 height 596
click at [534, 416] on li "現金" at bounding box center [685, 413] width 396 height 21
type input "現金"
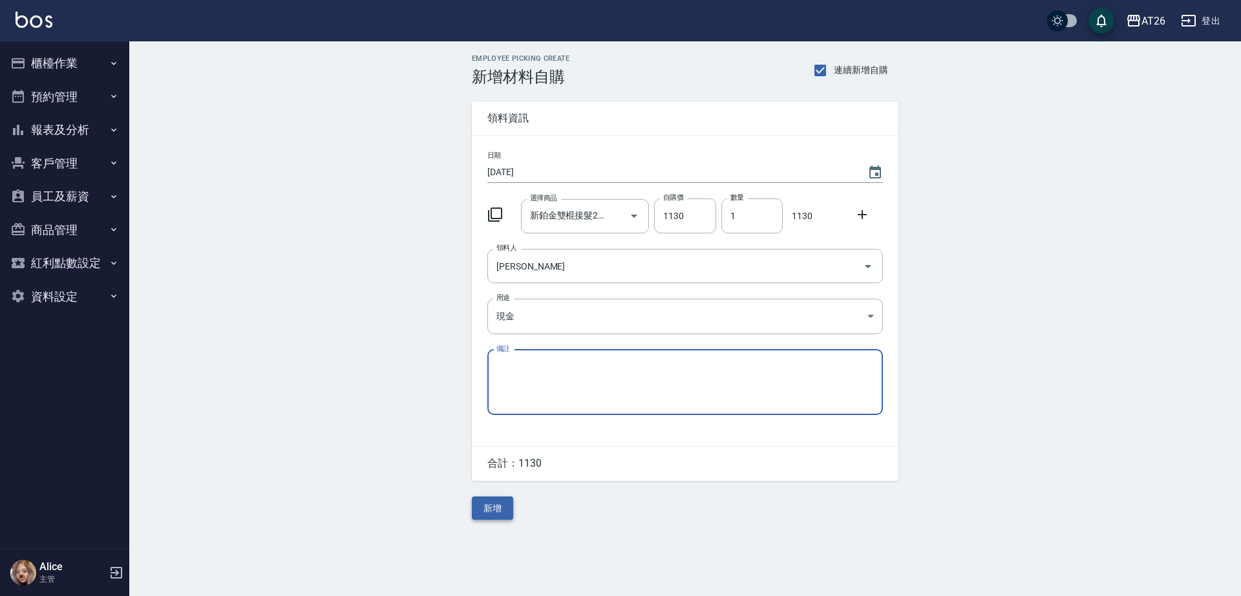
click at [503, 503] on button "新增" at bounding box center [492, 508] width 41 height 24
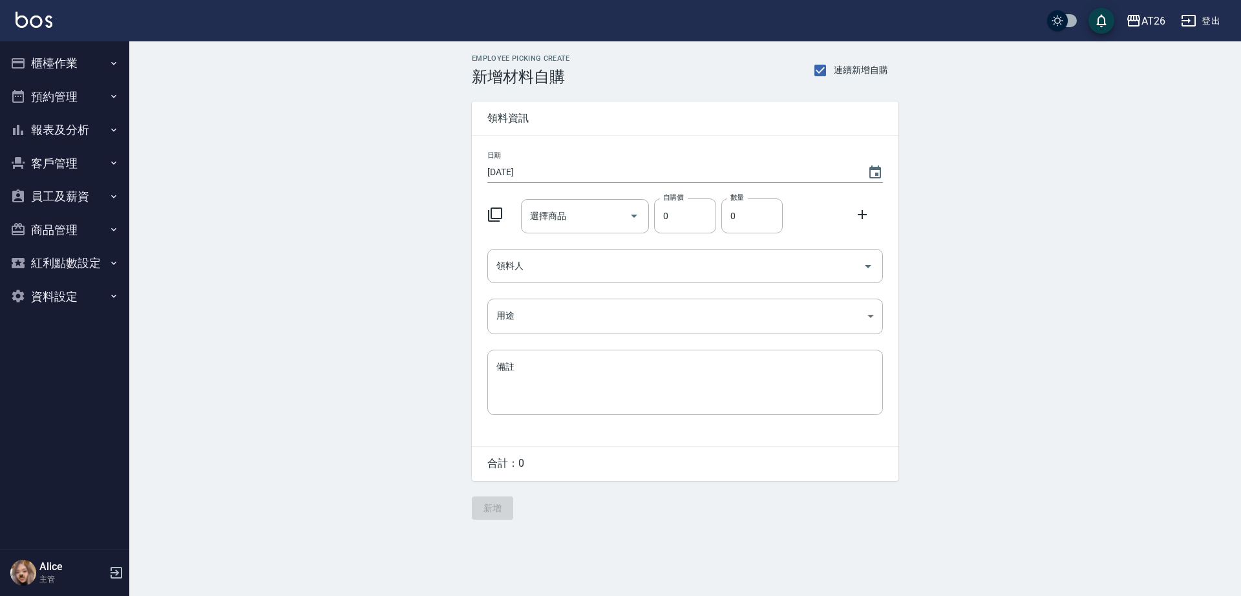
click at [377, 271] on div "Employee Picking Create 新增材料自購 連續新增自購 領料資訊 日期 [DATE] 選擇商品 選擇商品 自購價 0 自購價 數量 0 數…" at bounding box center [685, 286] width 1112 height 491
click at [105, 59] on button "櫃檯作業" at bounding box center [64, 64] width 119 height 34
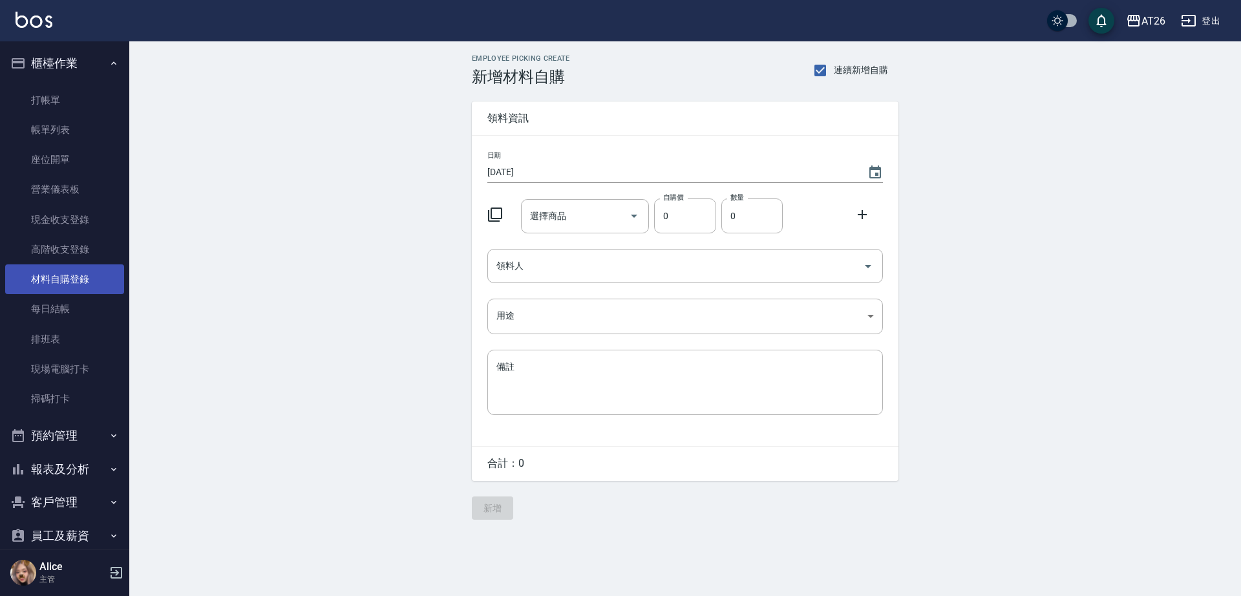
click at [81, 283] on link "材料自購登錄" at bounding box center [64, 279] width 119 height 30
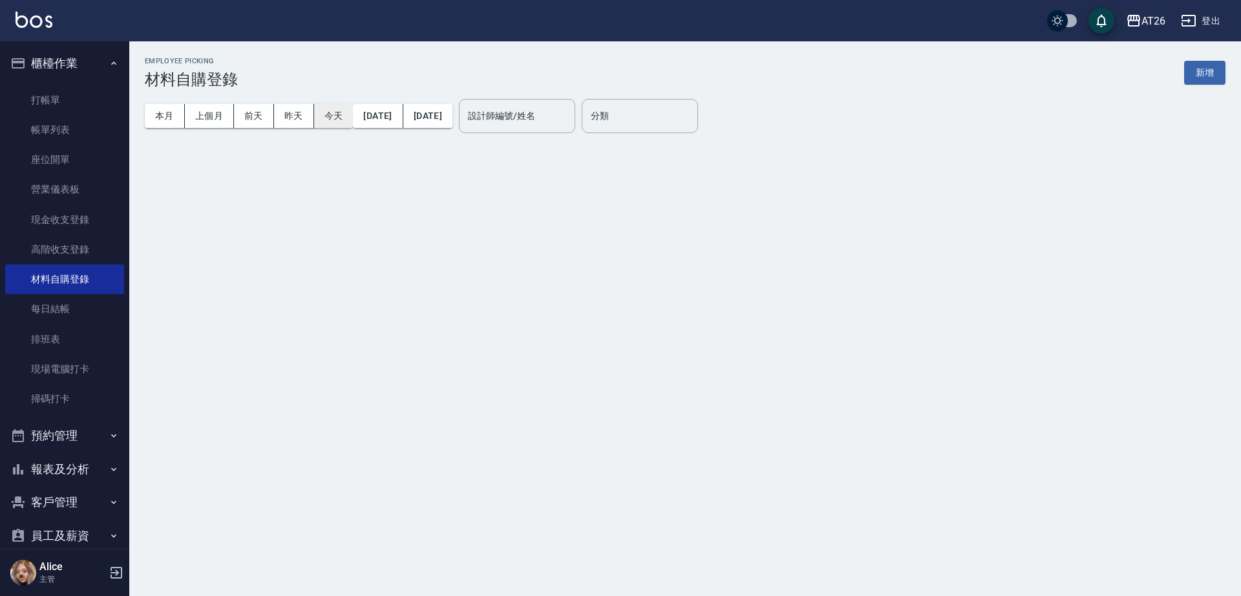
click at [334, 114] on button "今天" at bounding box center [333, 116] width 39 height 24
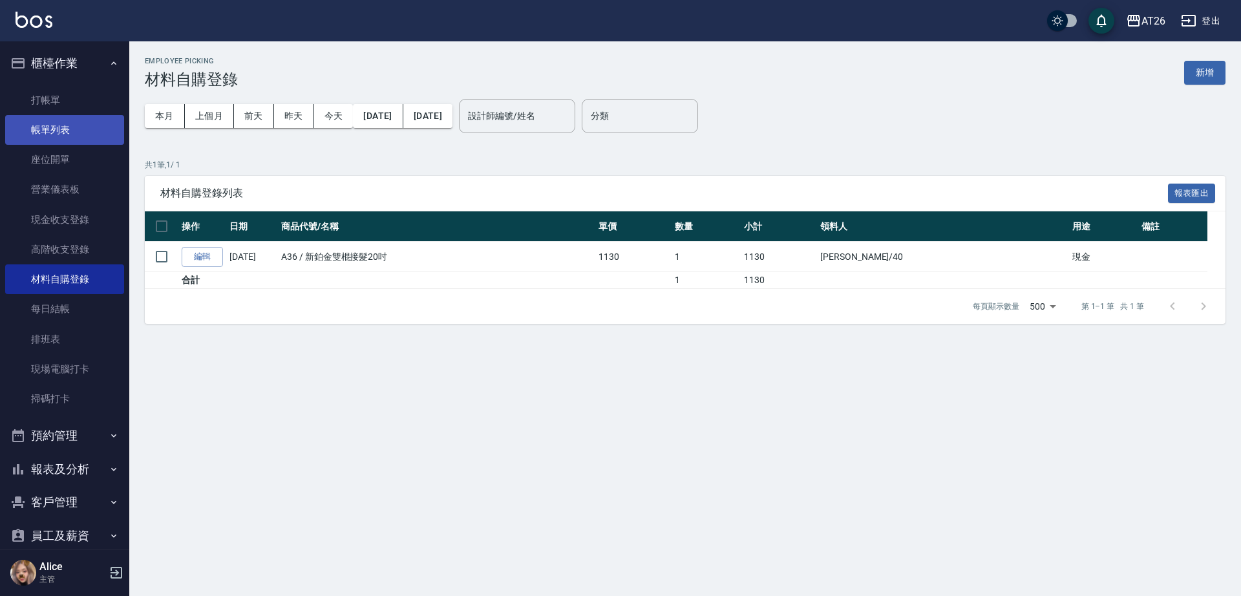
click at [103, 123] on link "帳單列表" at bounding box center [64, 130] width 119 height 30
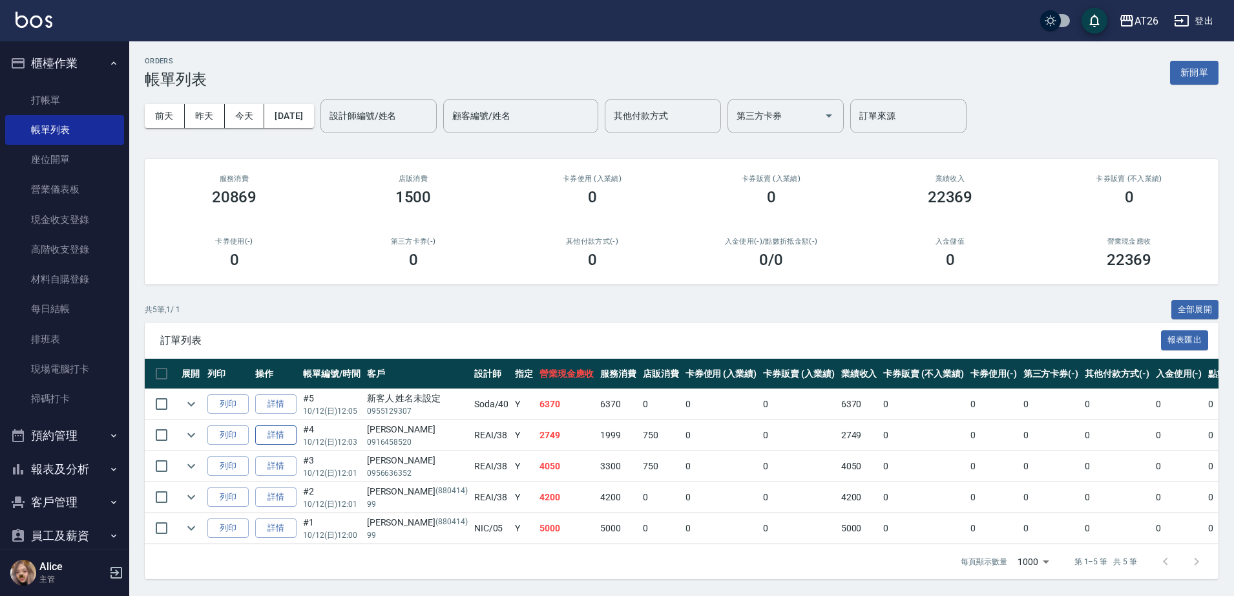
click at [270, 434] on link "詳情" at bounding box center [275, 435] width 41 height 20
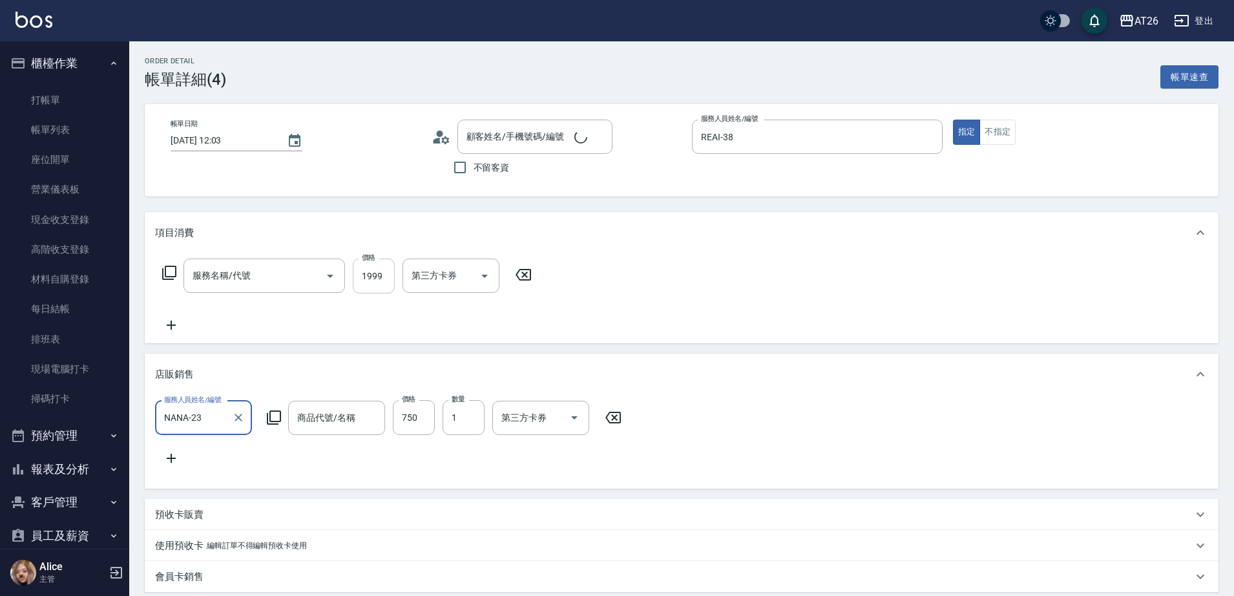
type input "2025/10/12 12:03"
type input "REAI-38"
type input "270"
type input "郁紫芯/0916458520/null"
type input "染髮(501)"
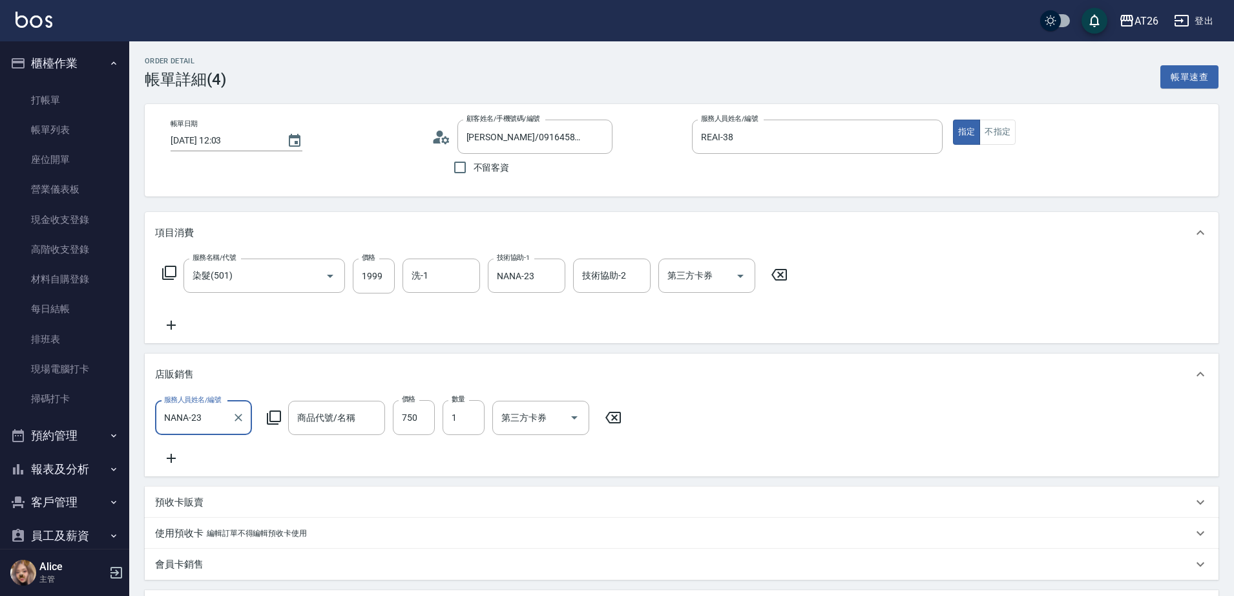
type input "喬娜斯新品玻尿酸洗護組500ML"
click at [383, 277] on input "1999" at bounding box center [374, 276] width 42 height 35
type input "1"
type input "70"
type input "169"
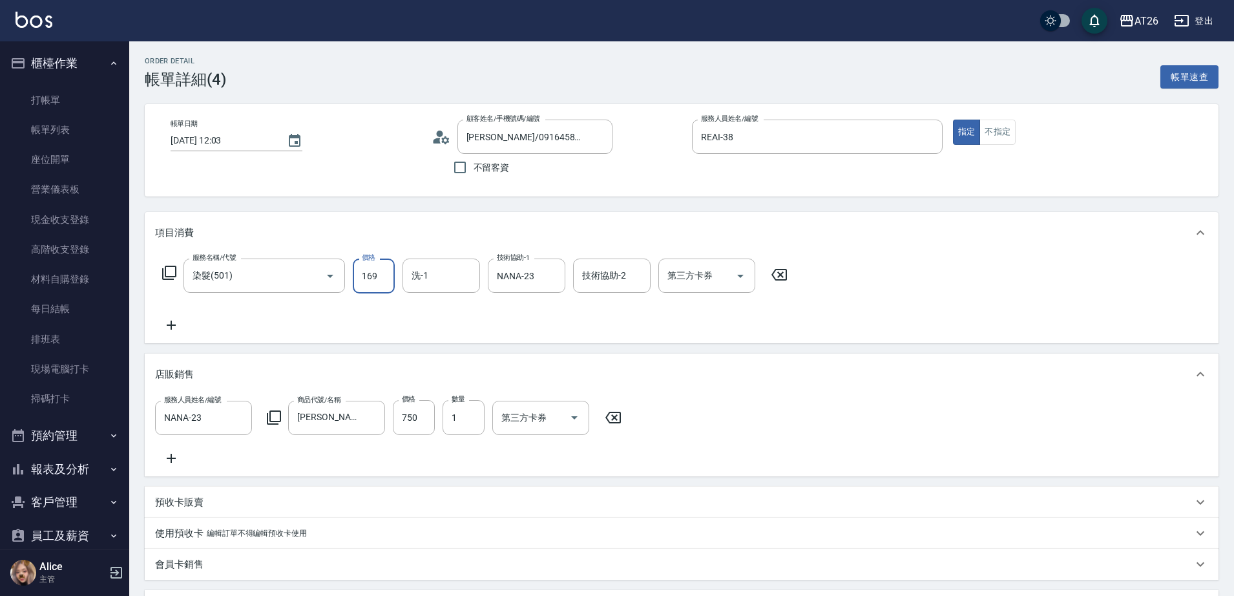
type input "90"
type input "1699"
type input "240"
type input "1699"
click at [432, 204] on div "Order detail 帳單詳細 (4) 帳單速查 帳單日期 2025/10/12 12:03 顧客姓名/手機號碼/編號 郁紫芯/0916458520/nu…" at bounding box center [681, 472] width 1105 height 863
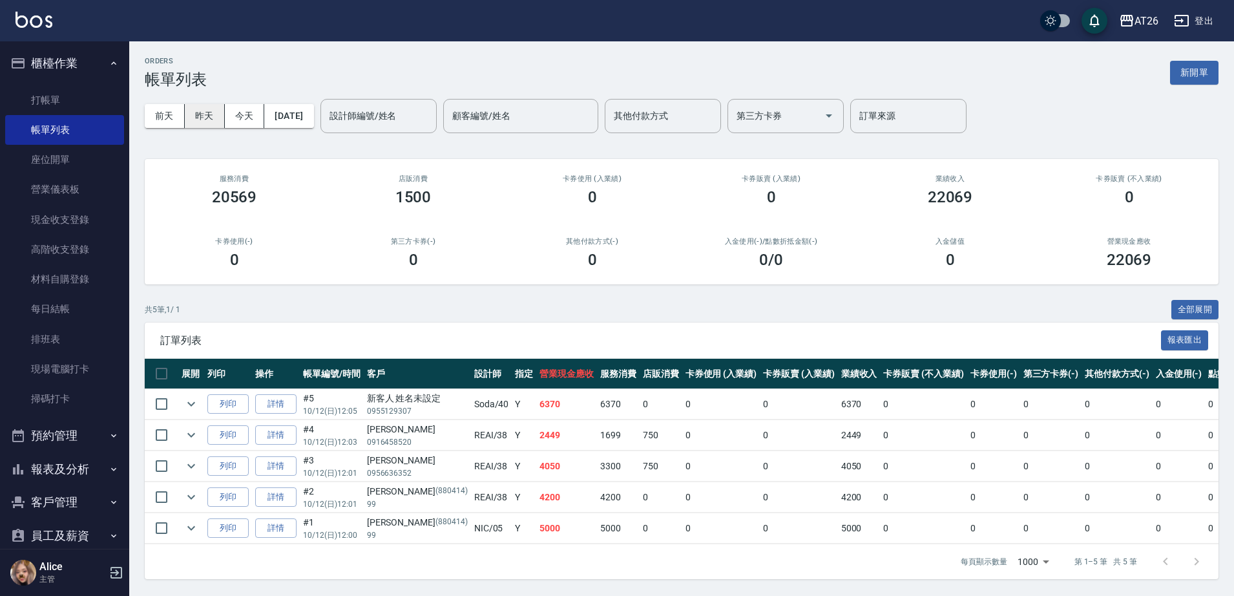
click at [201, 104] on button "昨天" at bounding box center [205, 116] width 40 height 24
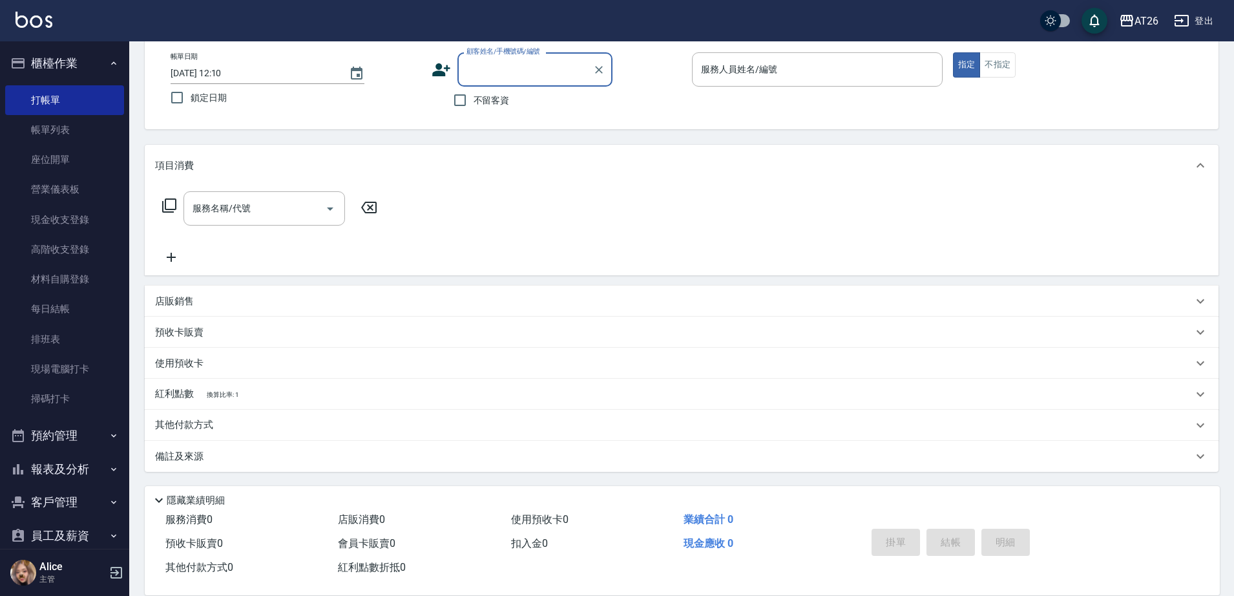
scroll to position [119, 0]
